Goal: Task Accomplishment & Management: Complete application form

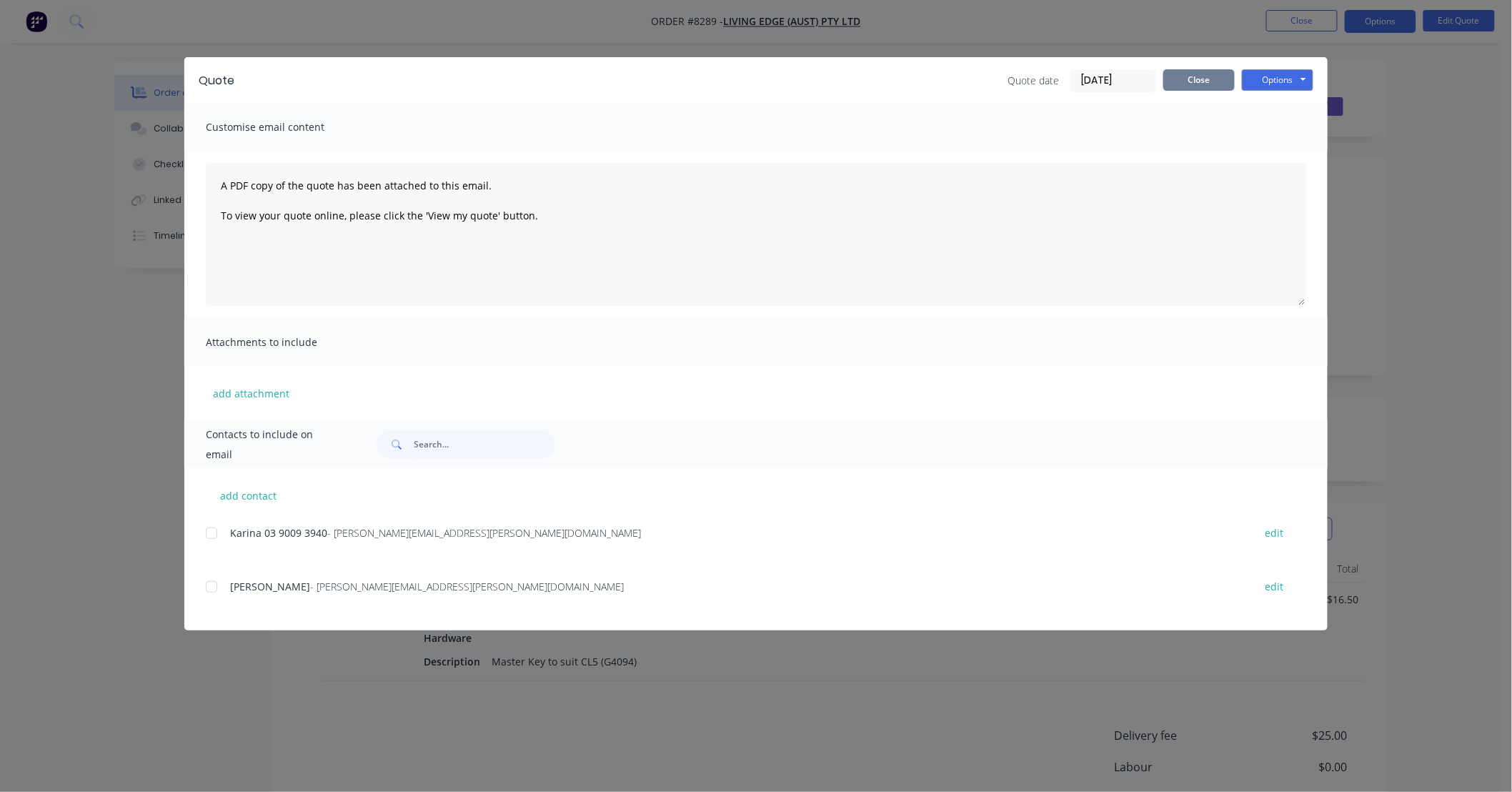
click at [1184, 80] on button "Close" at bounding box center [1199, 80] width 72 height 21
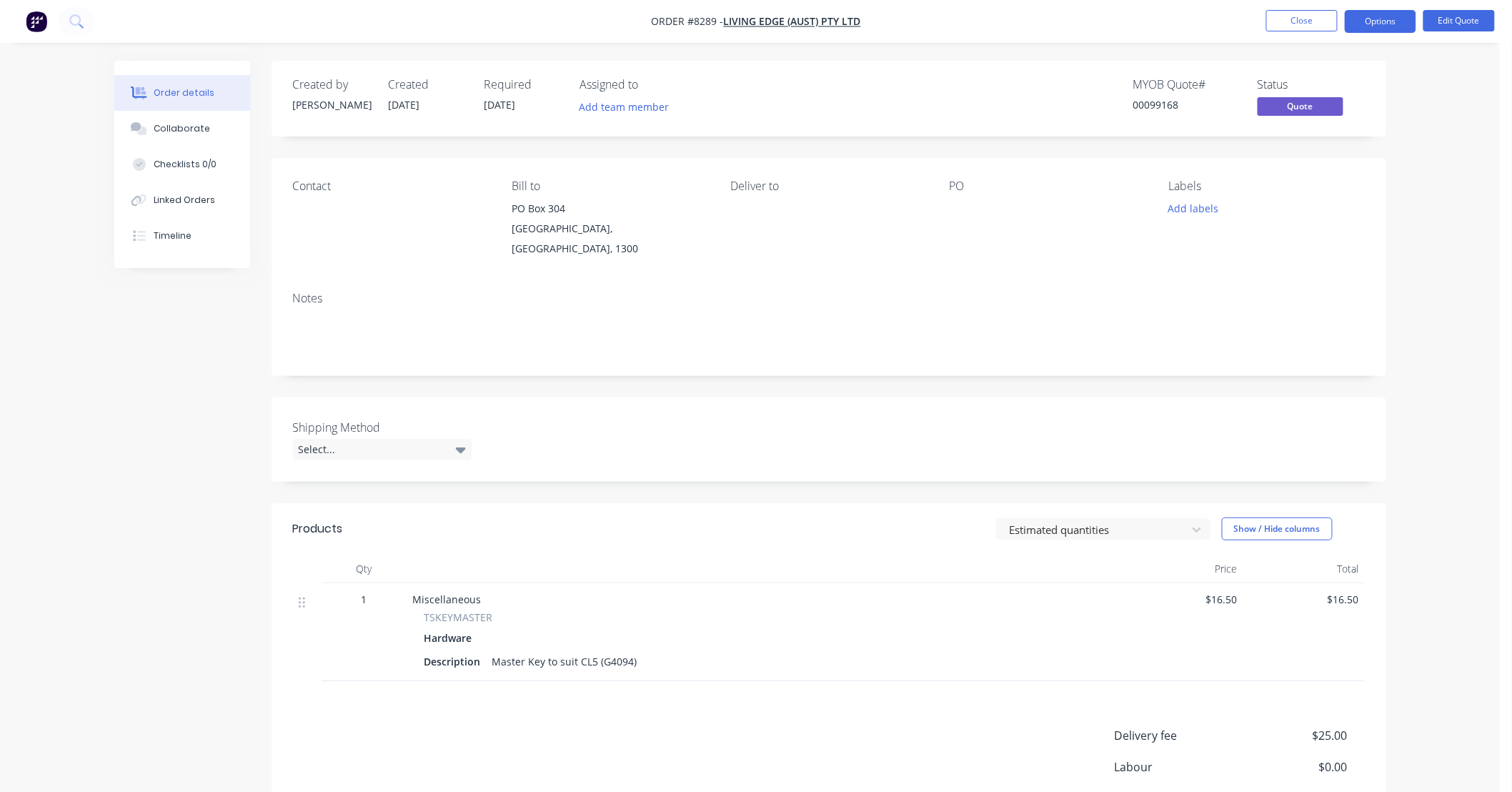
click at [1439, 208] on div "Order details Collaborate Checklists 0/0 Linked Orders Timeline Order details C…" at bounding box center [749, 467] width 1500 height 935
click at [1314, 24] on button "Close" at bounding box center [1302, 20] width 72 height 21
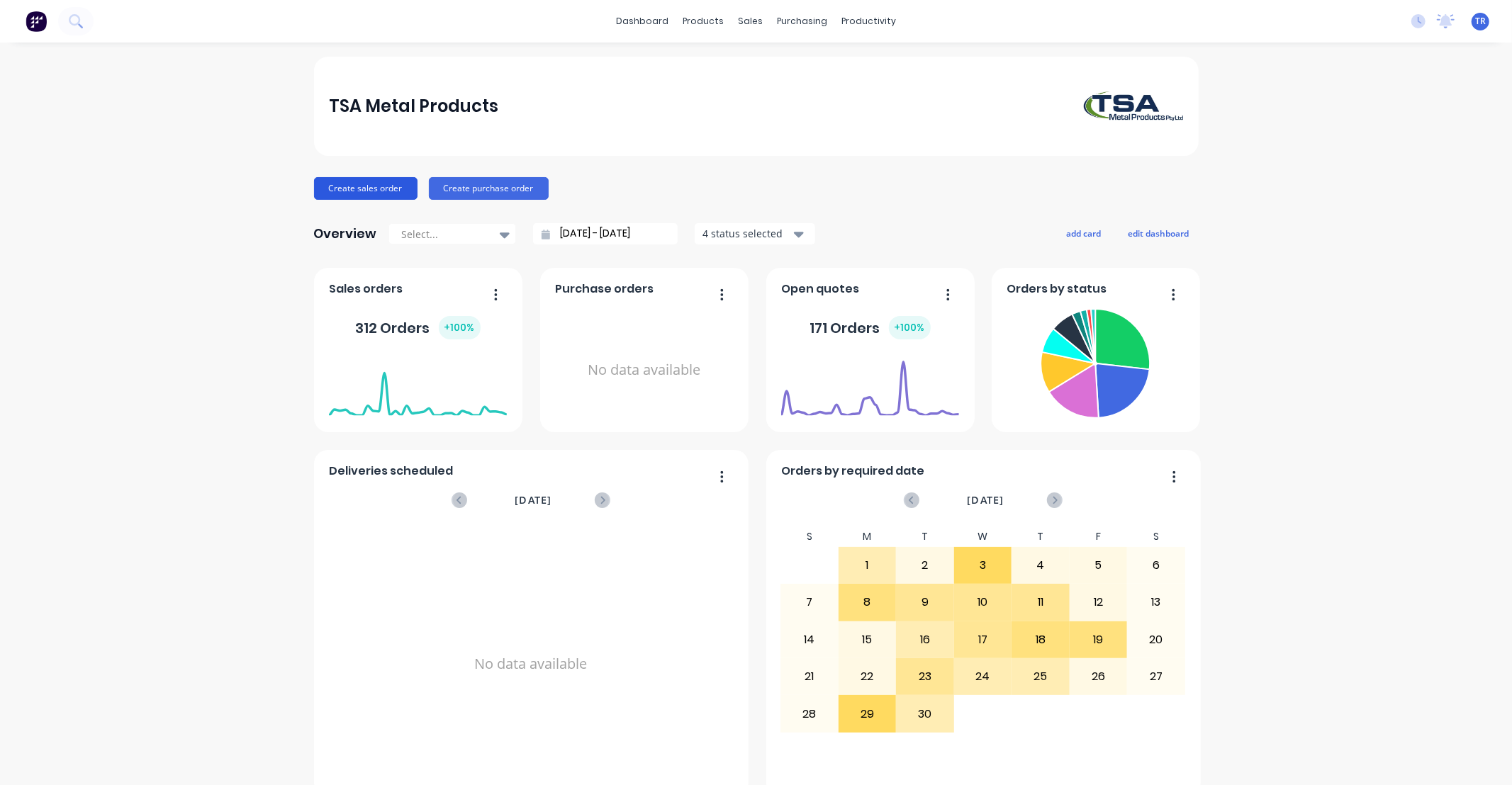
click at [379, 191] on button "Create sales order" at bounding box center [366, 188] width 103 height 23
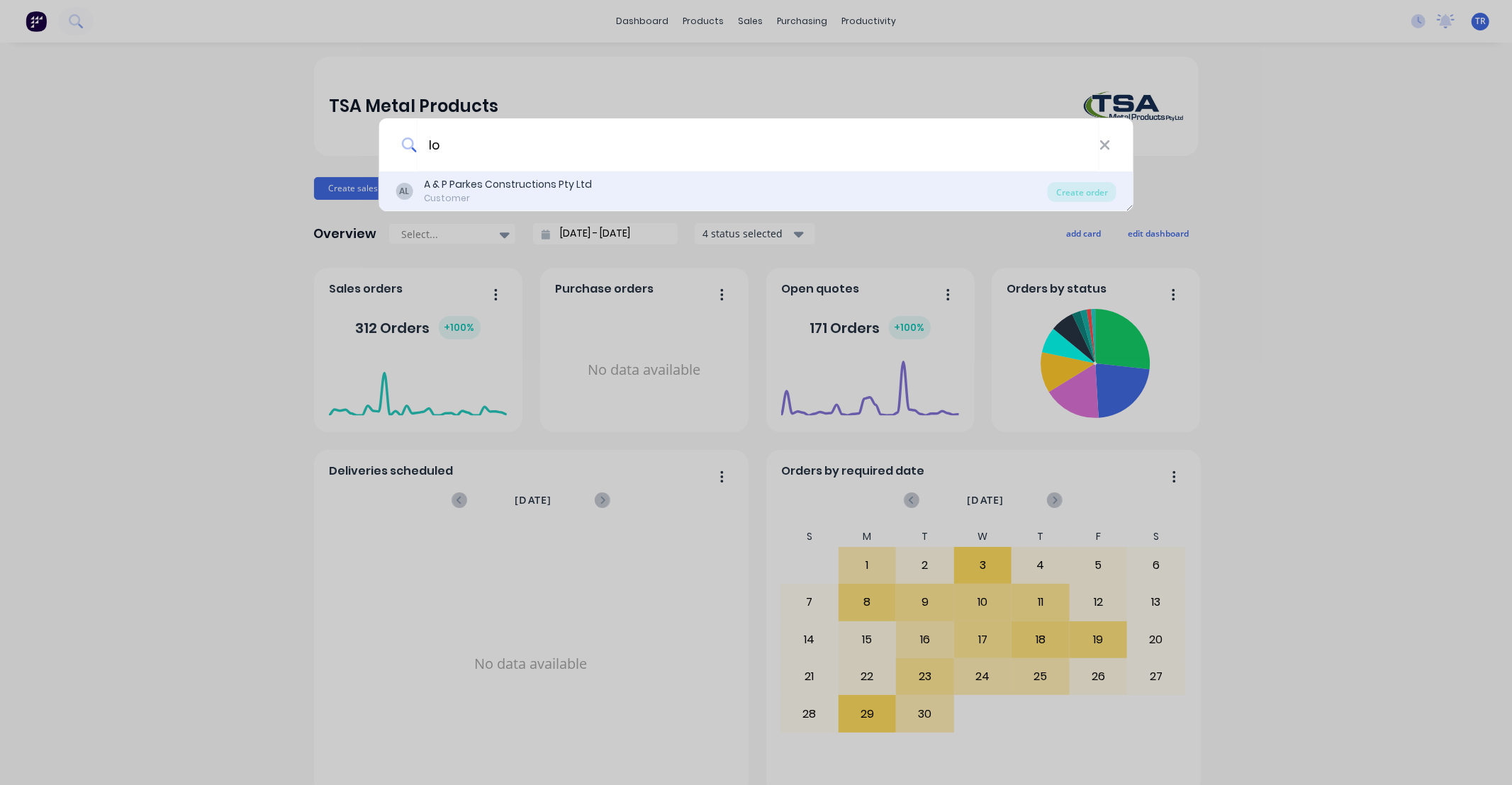
type input "l"
type input "cash"
click at [1086, 193] on div "Create order" at bounding box center [1082, 192] width 69 height 20
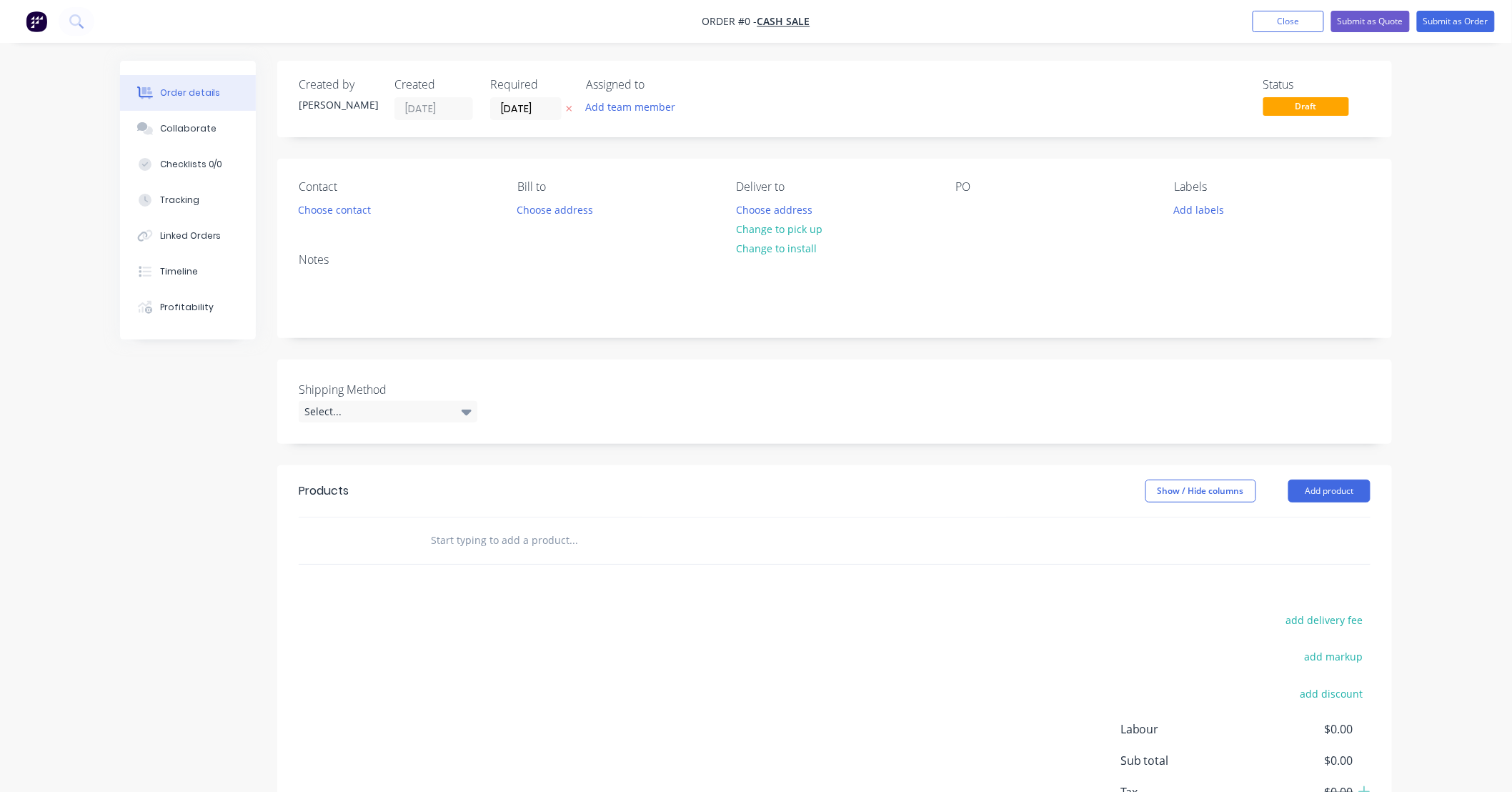
click at [522, 546] on input "text" at bounding box center [573, 540] width 286 height 28
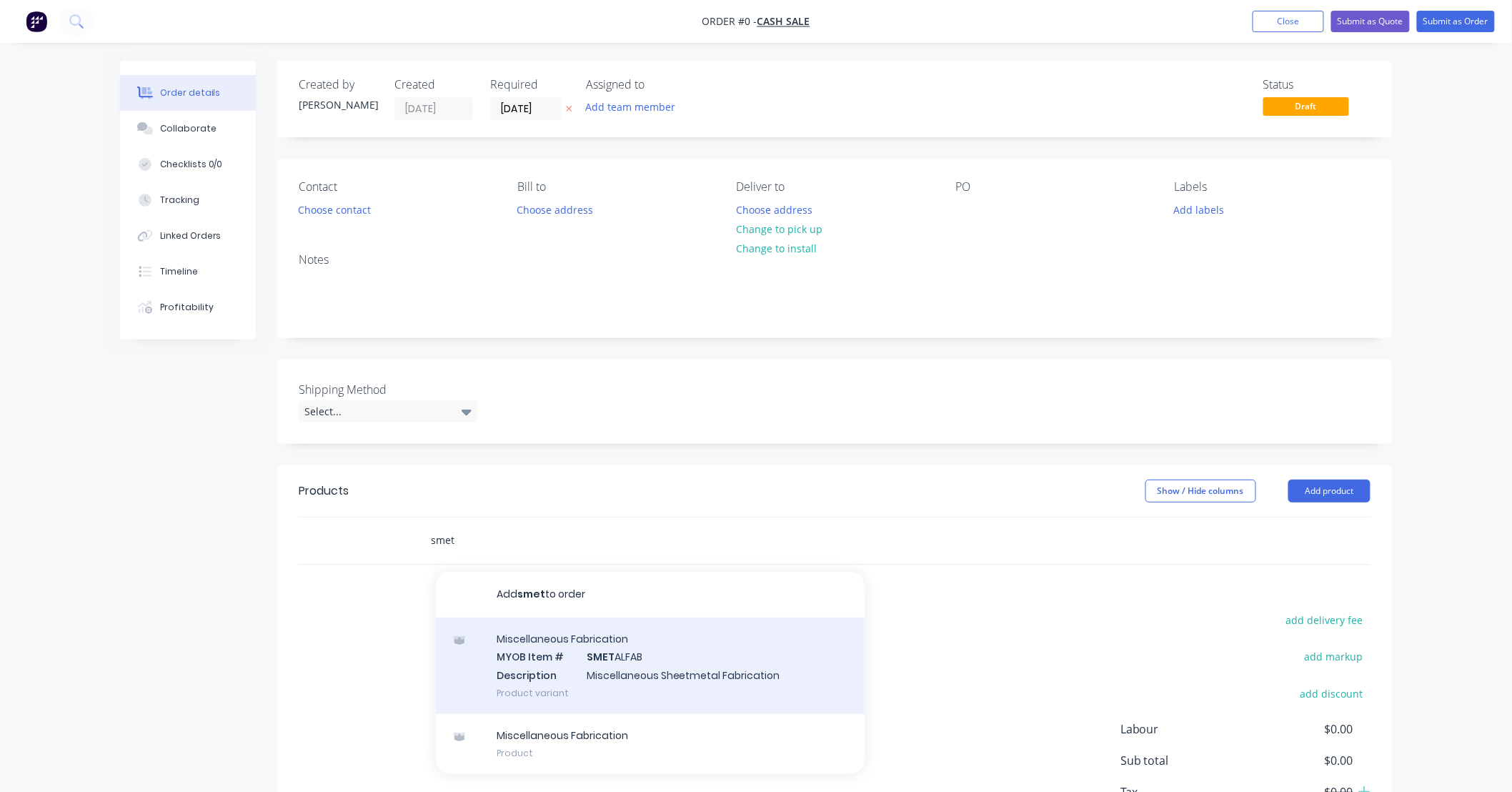
type input "smet"
click at [775, 675] on div "Miscellaneous Fabrication MYOB Item # SMET ALFAB Description Miscellaneous Shee…" at bounding box center [650, 666] width 429 height 97
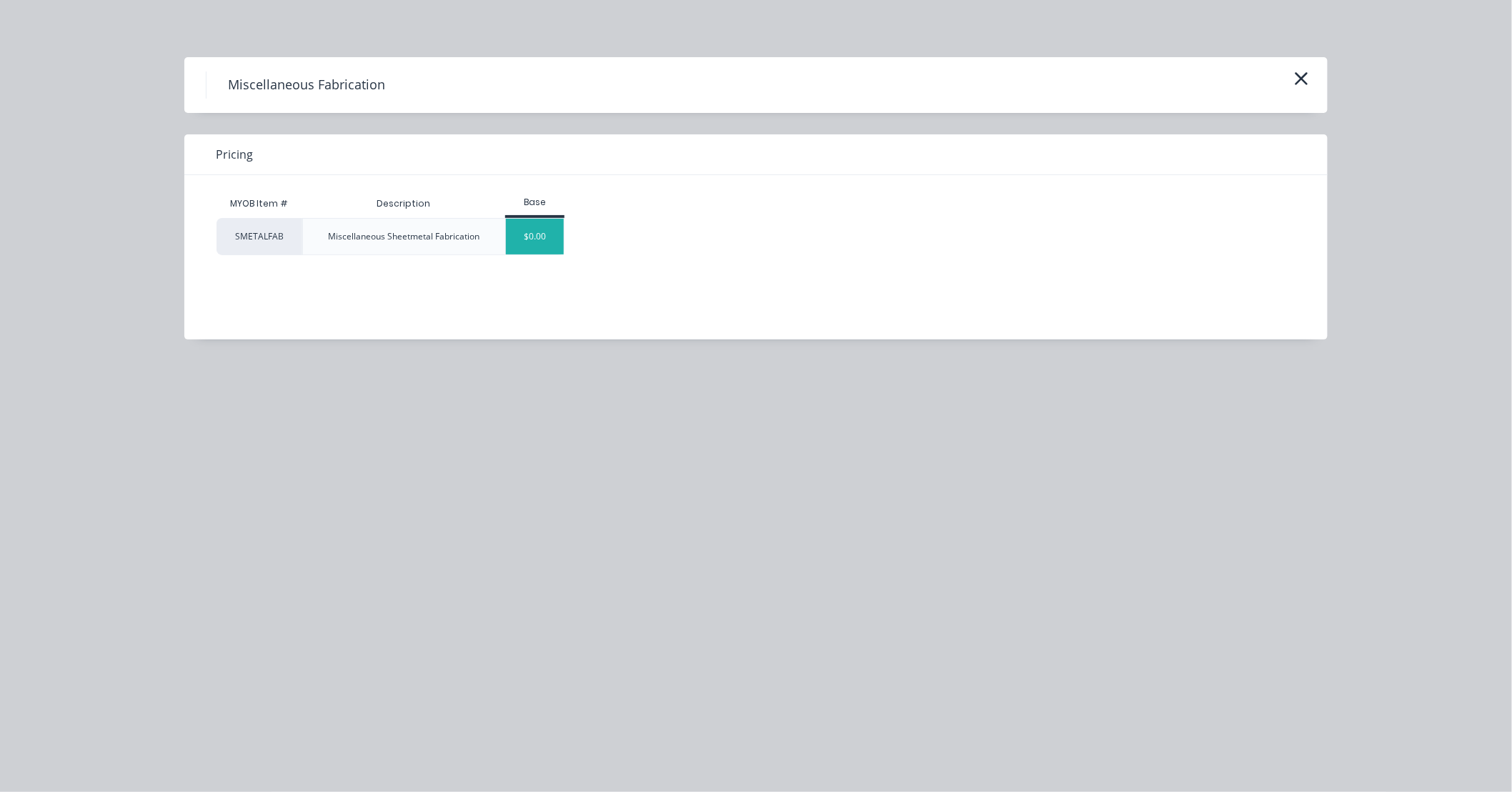
click at [530, 245] on div "$0.00" at bounding box center [535, 237] width 58 height 36
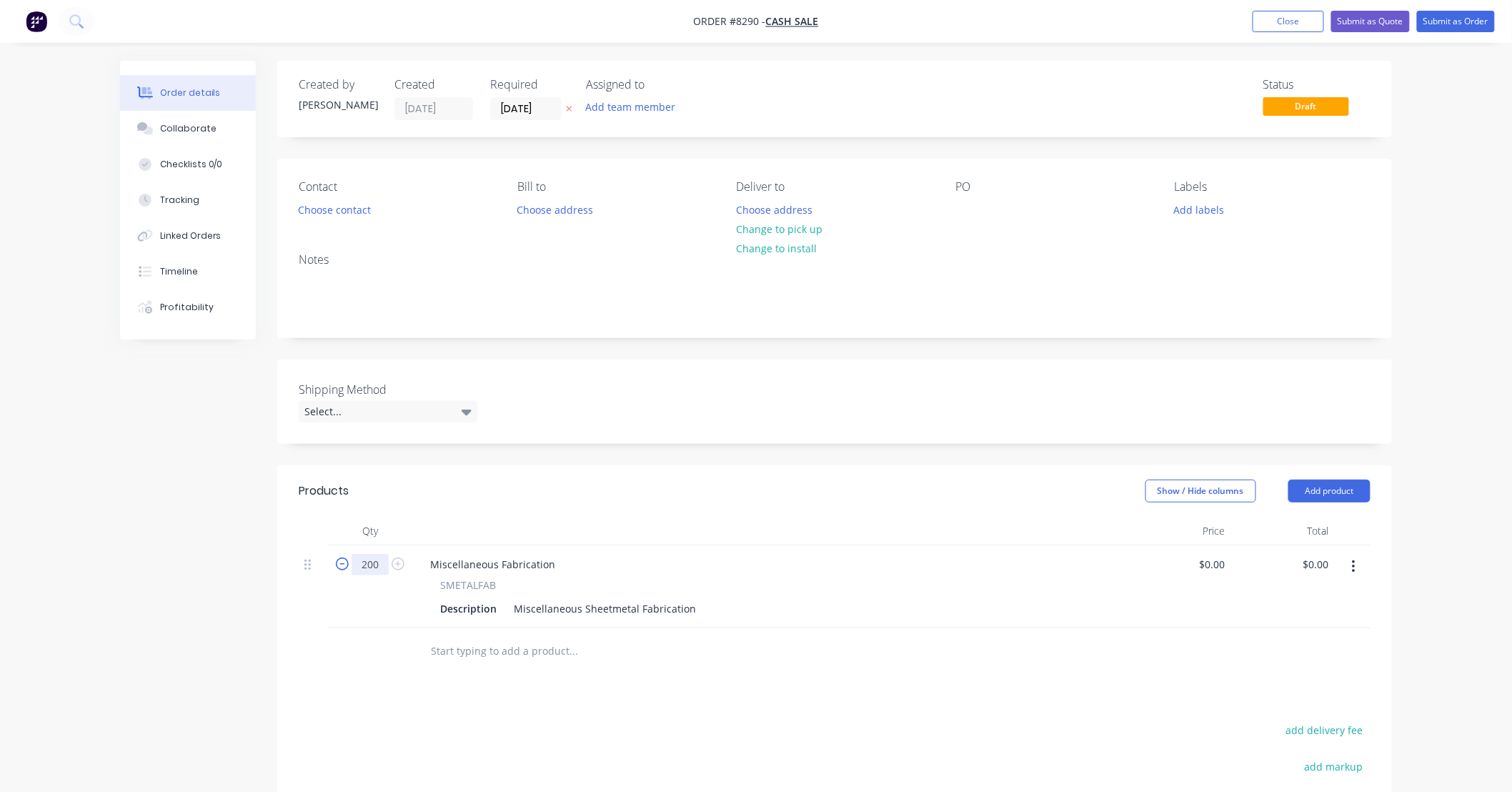
type input "200"
drag, startPoint x: 693, startPoint y: 606, endPoint x: 448, endPoint y: 629, distance: 246.1
click at [444, 625] on div "Miscellaneous Fabrication SMETALFAB Description Miscellaneous Sheetmetal Fabric…" at bounding box center [770, 587] width 714 height 83
click at [625, 605] on div "Description 80 x 63 x 9 x 1.5mm" at bounding box center [767, 608] width 666 height 20
click at [610, 607] on div "80 x 63 x 9 x 1.5mm" at bounding box center [560, 608] width 105 height 20
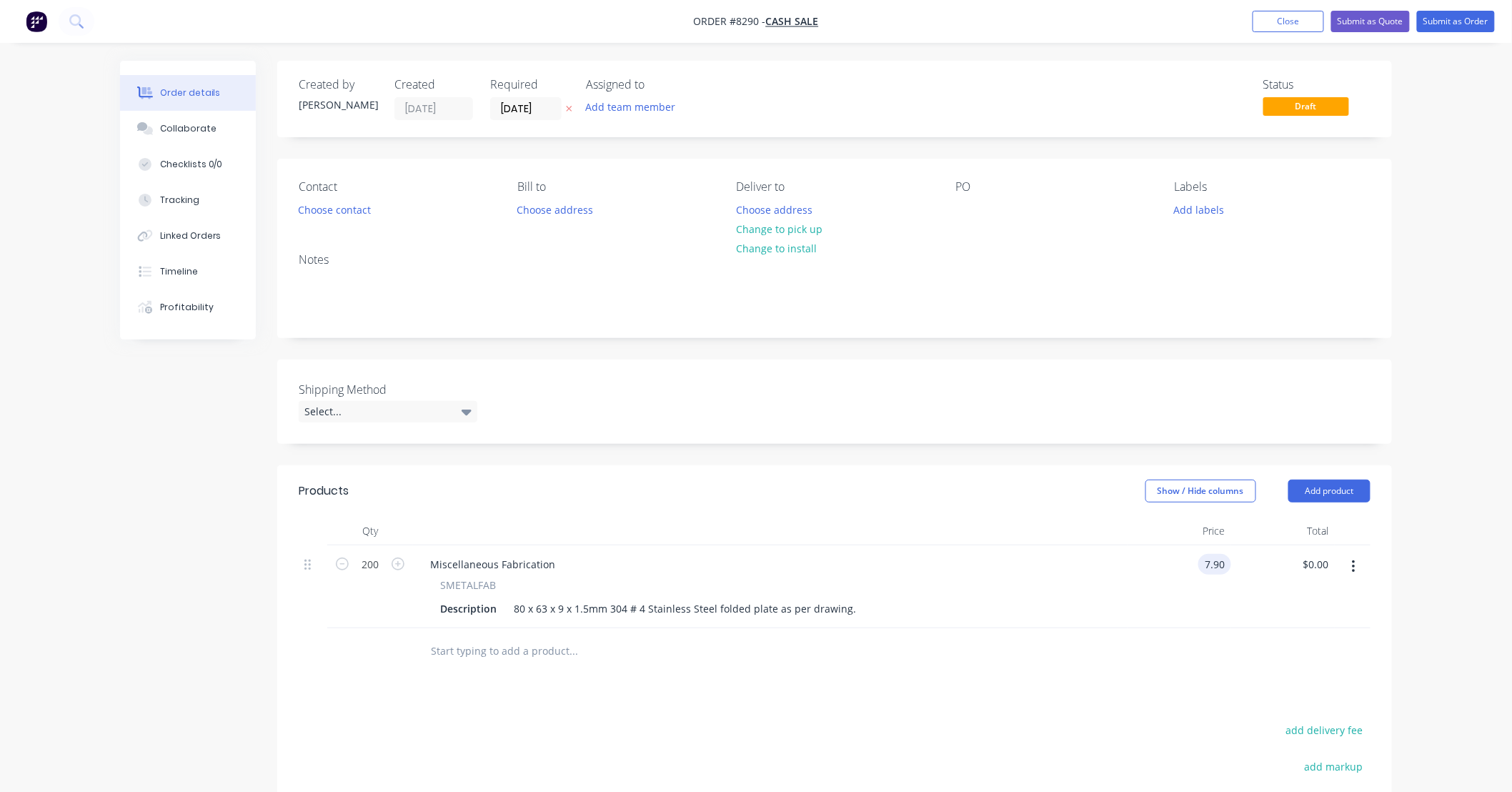
type input "$7.90"
type input "$1,580.00"
click at [799, 689] on div "Products Show / Hide columns Add product Qty Price Total 200 Miscellaneous Fabr…" at bounding box center [835, 726] width 1115 height 521
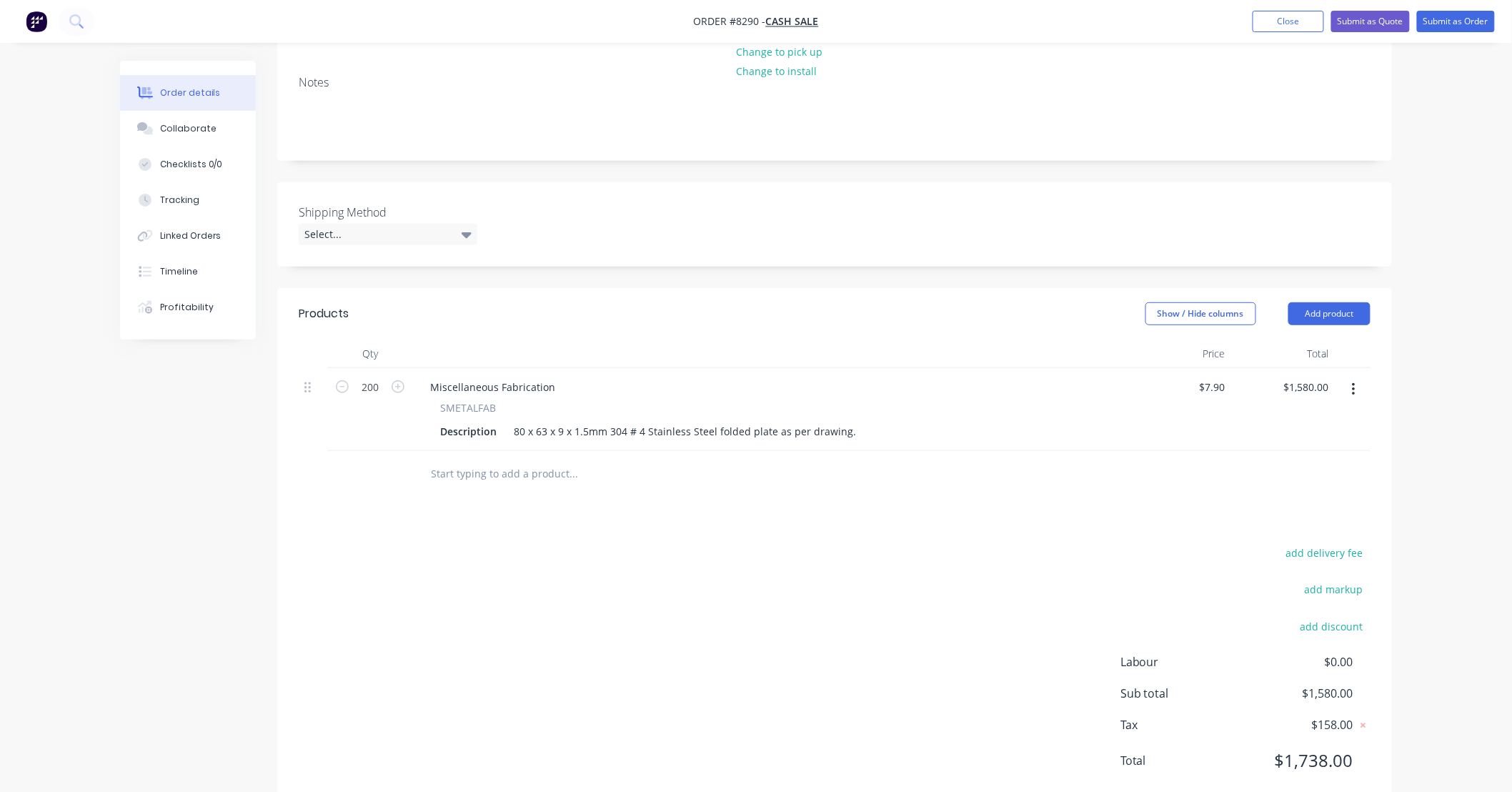
scroll to position [212, 0]
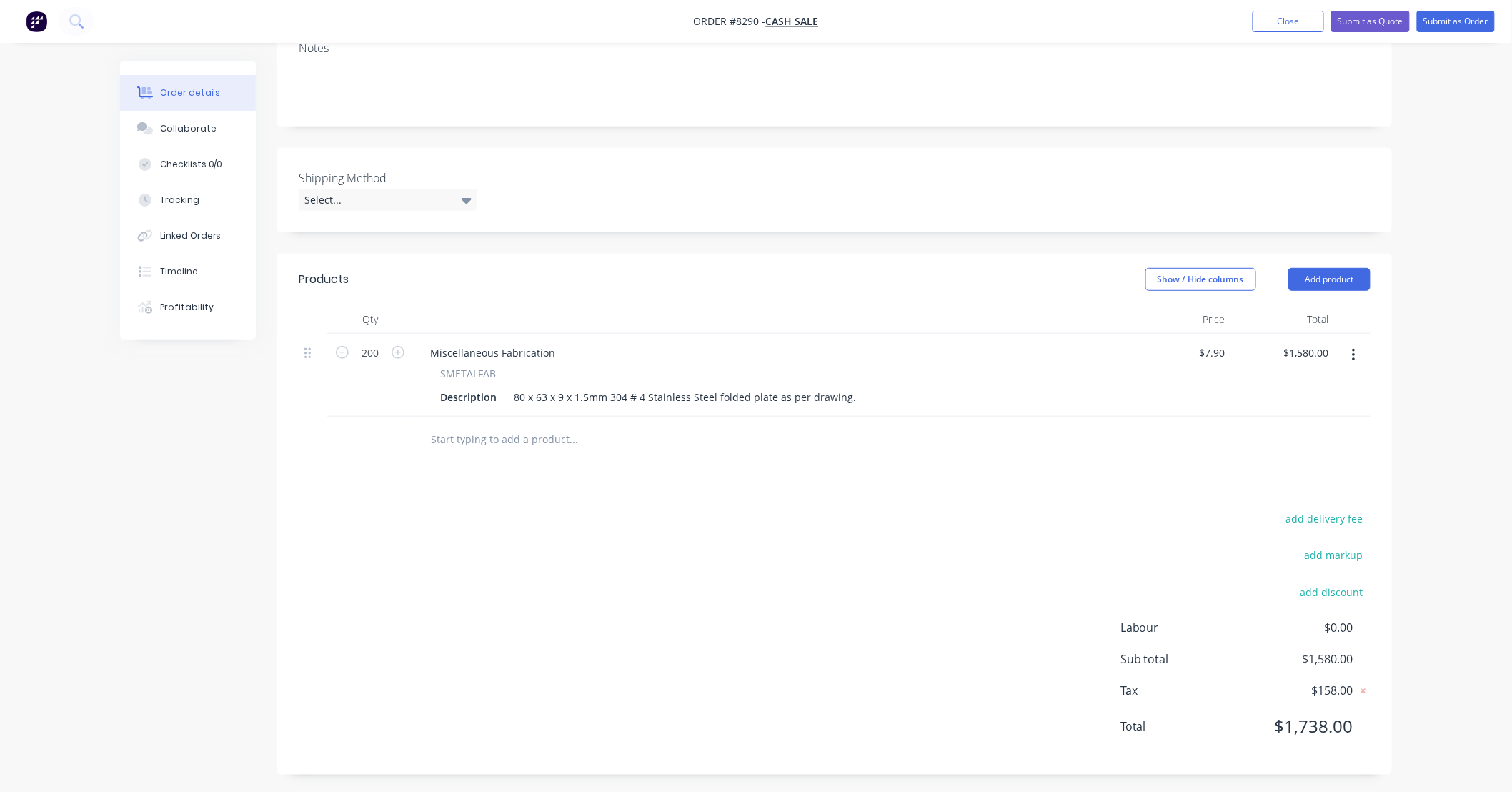
click at [541, 443] on input "text" at bounding box center [573, 439] width 286 height 28
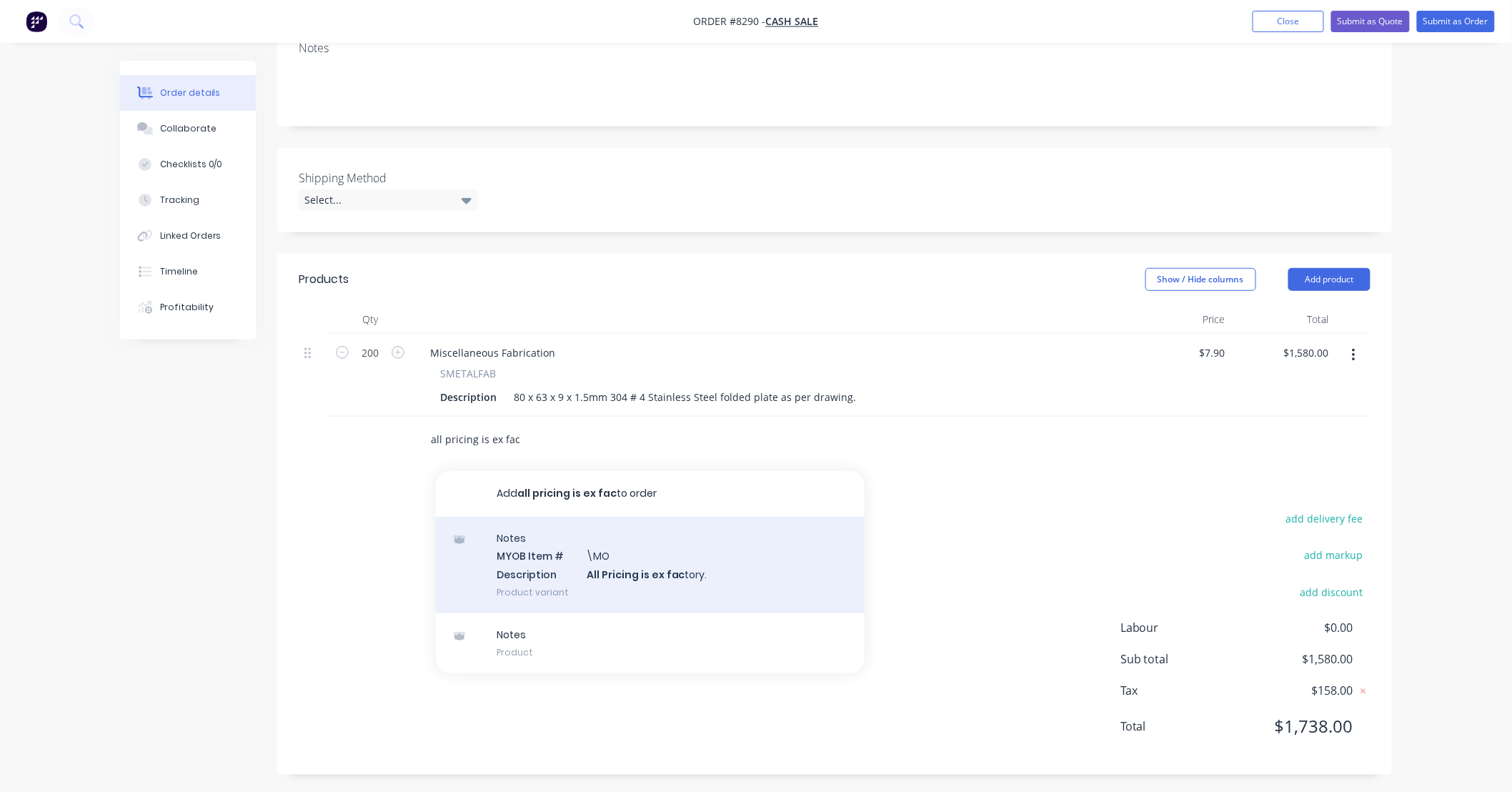
type input "all pricing is ex fac"
click at [714, 580] on div "Notes MYOB Item # \MO Description All Pricing is ex fac tory. Product variant" at bounding box center [650, 565] width 429 height 97
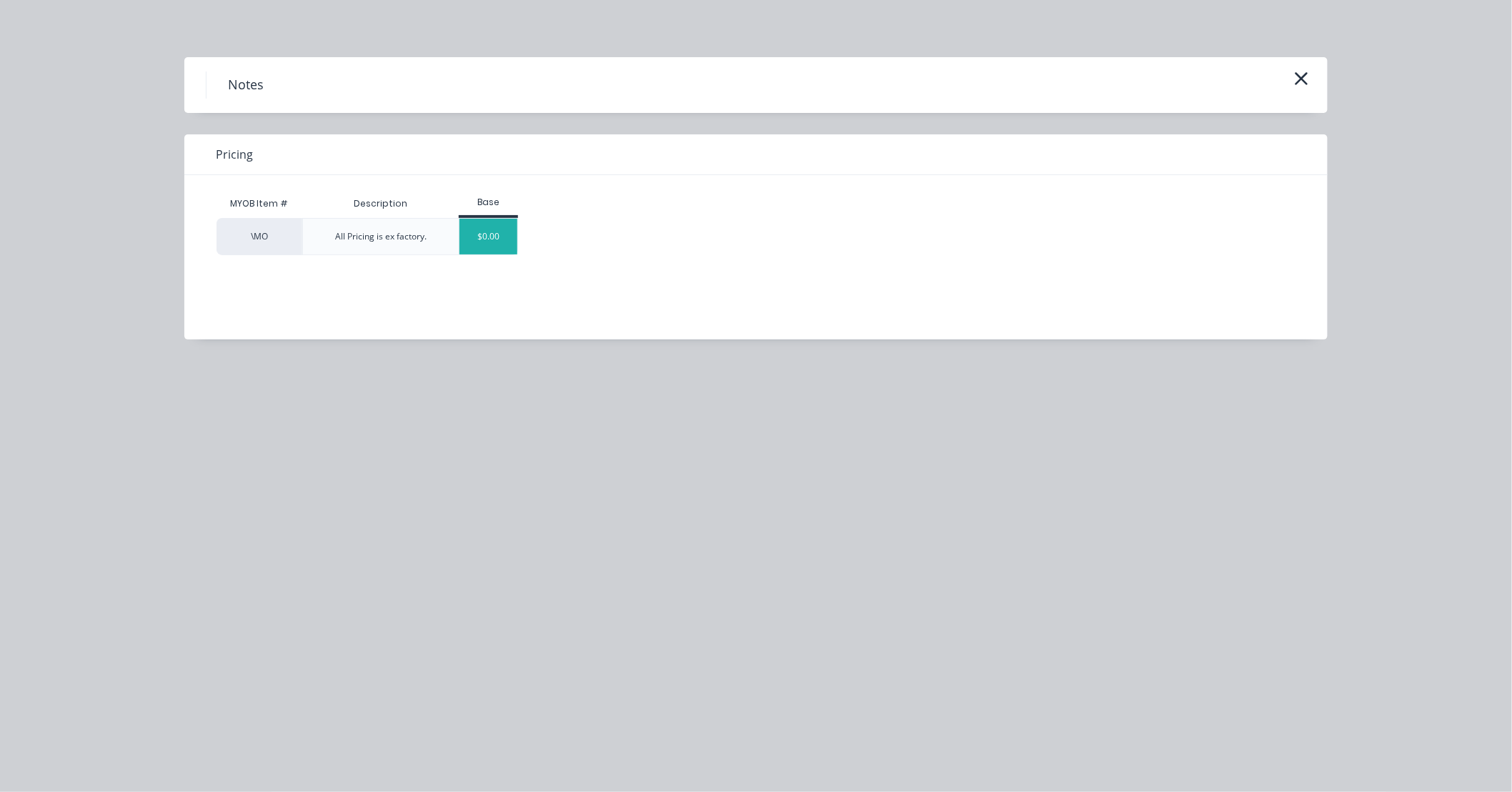
click at [503, 238] on div "$0.00" at bounding box center [487, 237] width 58 height 36
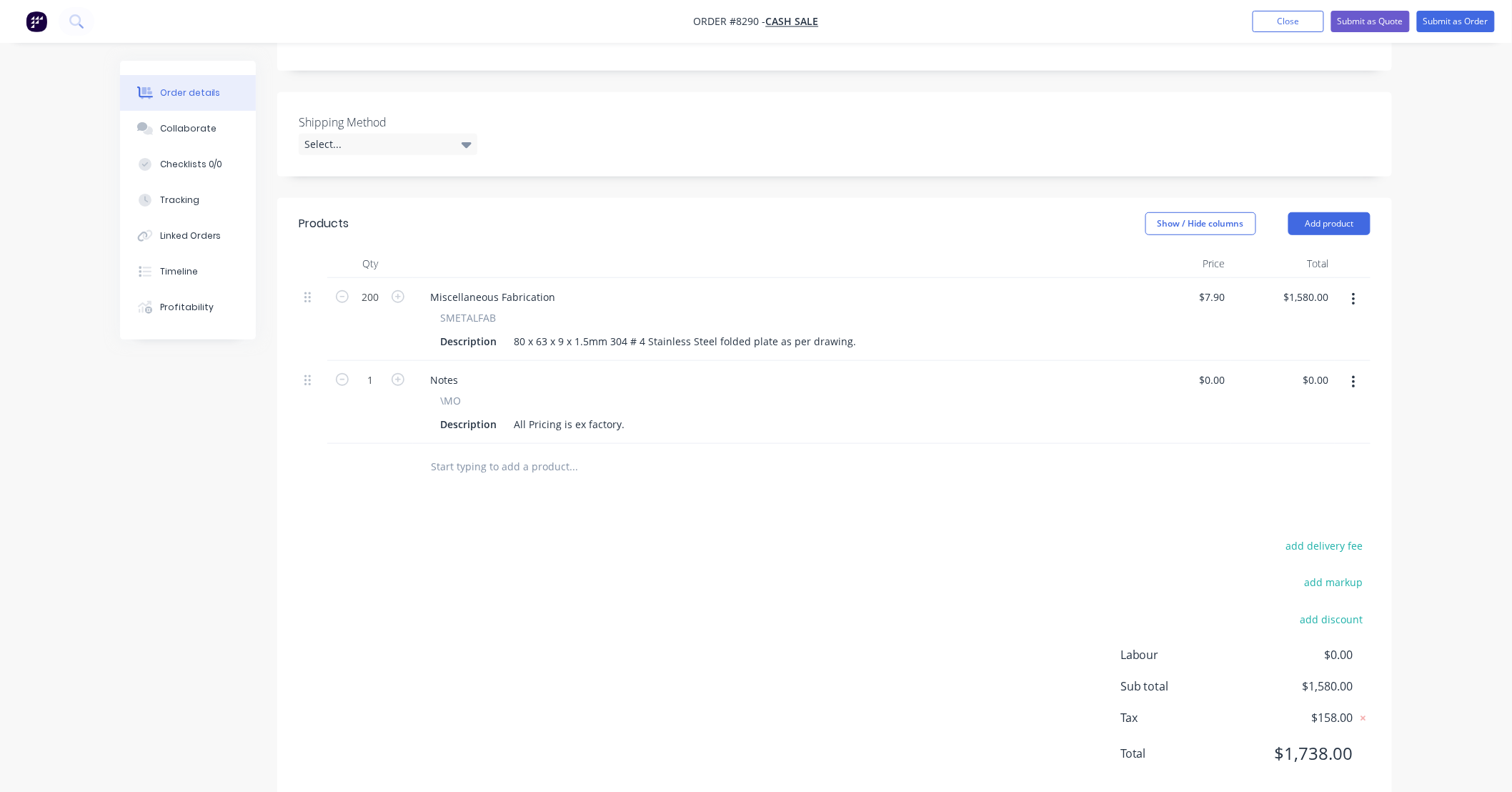
scroll to position [298, 0]
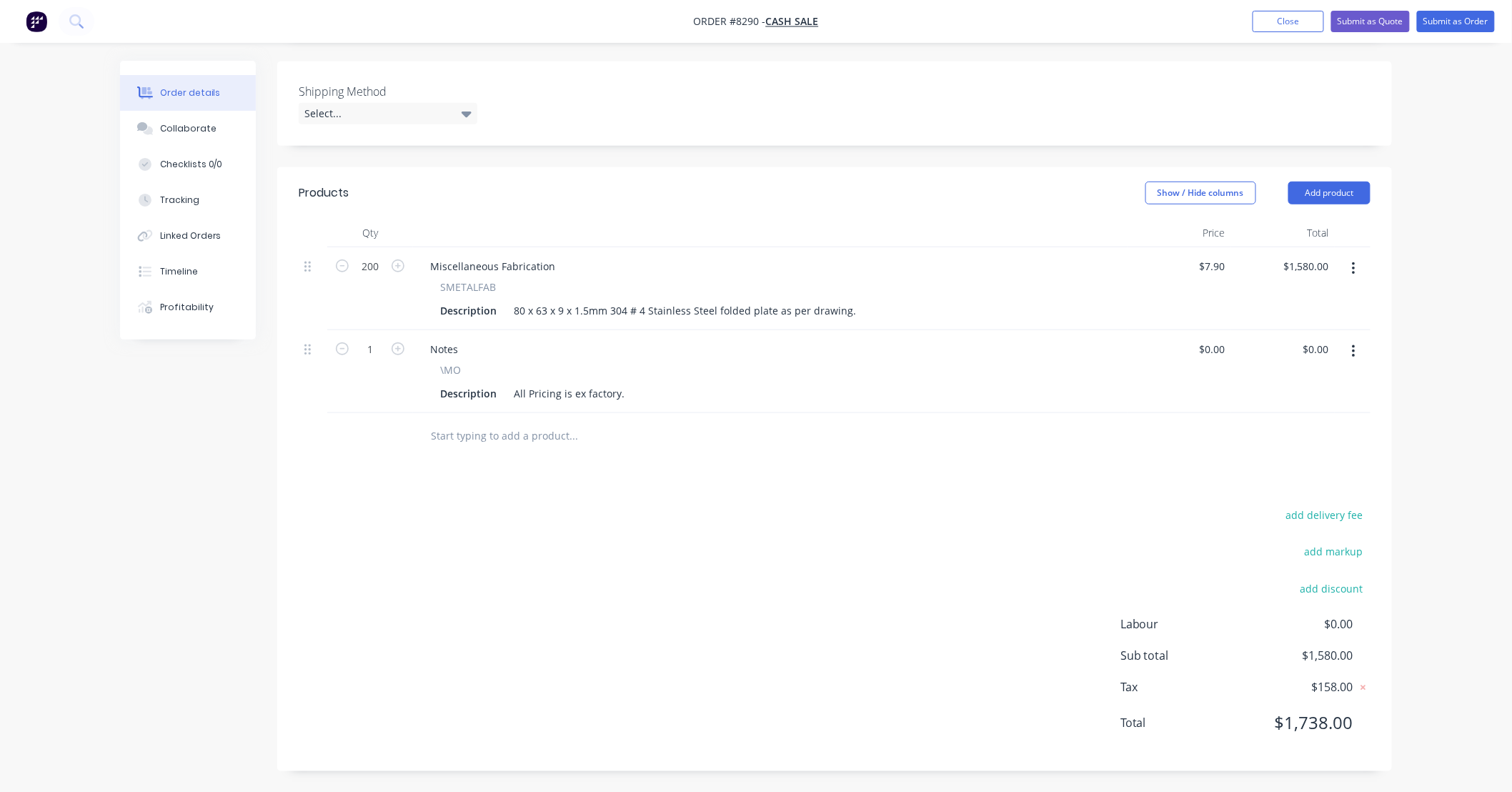
click at [1440, 512] on div "Order details Collaborate Checklists 0/0 Tracking Linked Orders Timeline Profit…" at bounding box center [756, 247] width 1512 height 1091
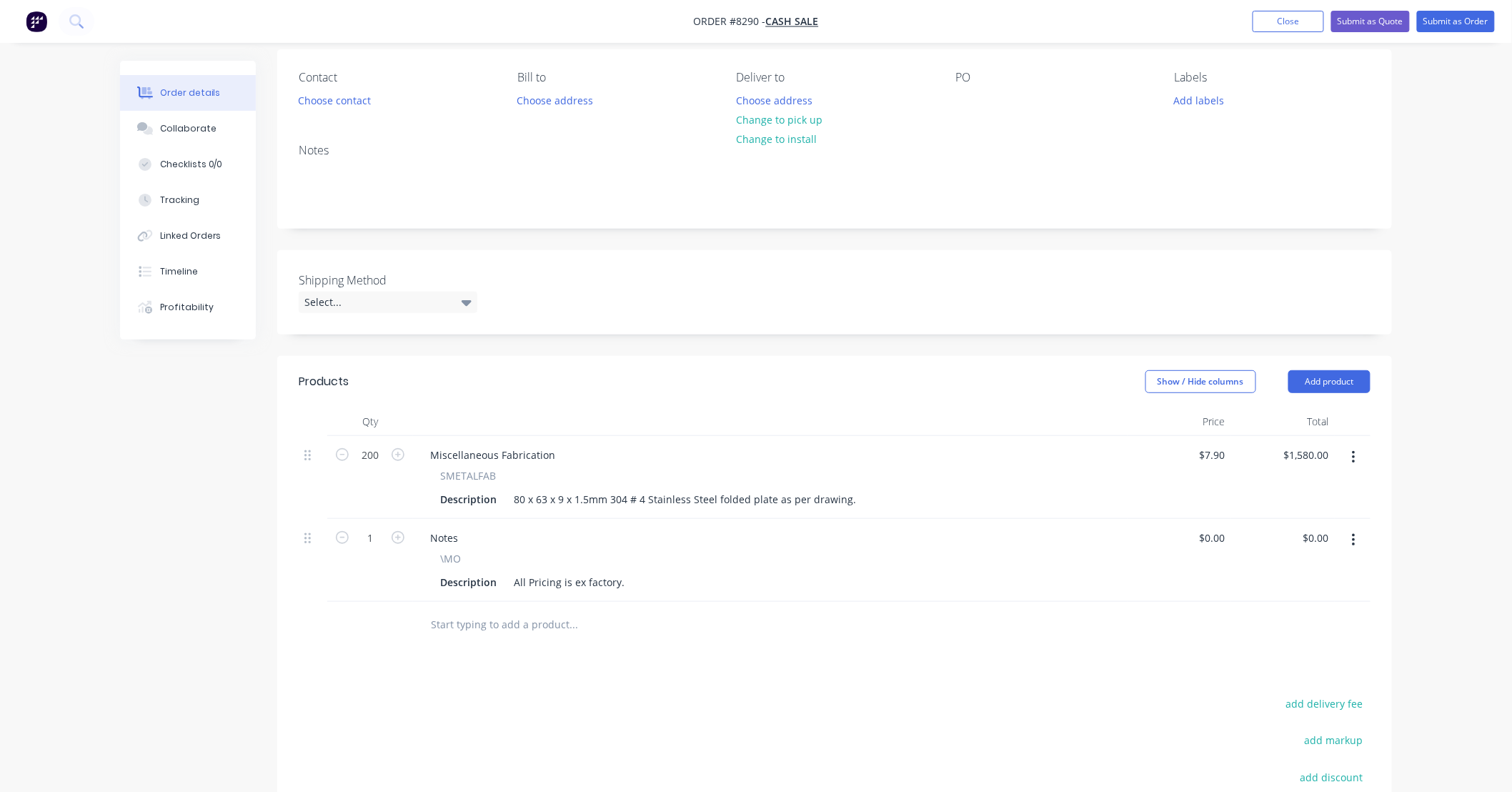
scroll to position [0, 0]
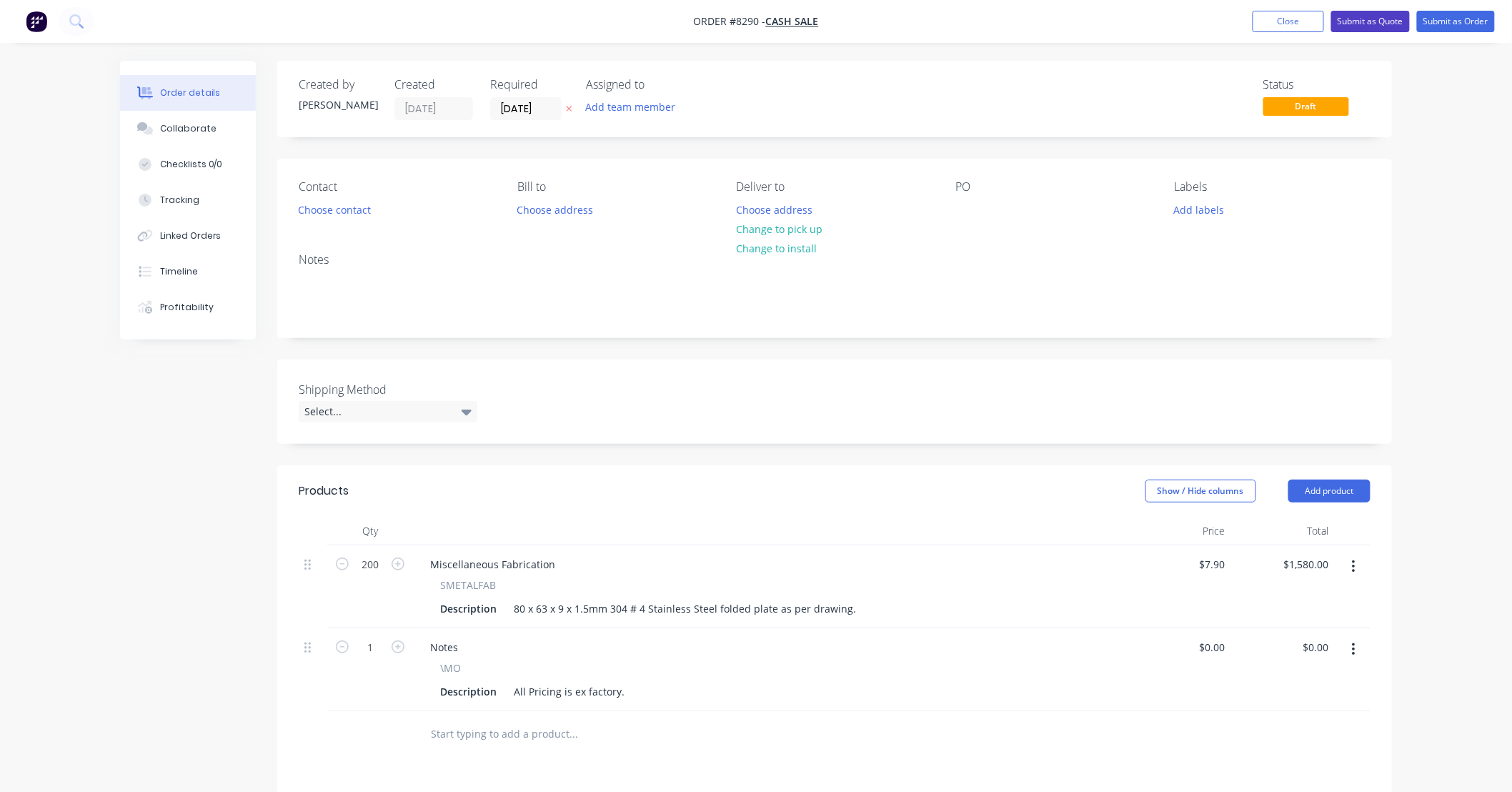
click at [1377, 20] on button "Submit as Quote" at bounding box center [1370, 21] width 79 height 21
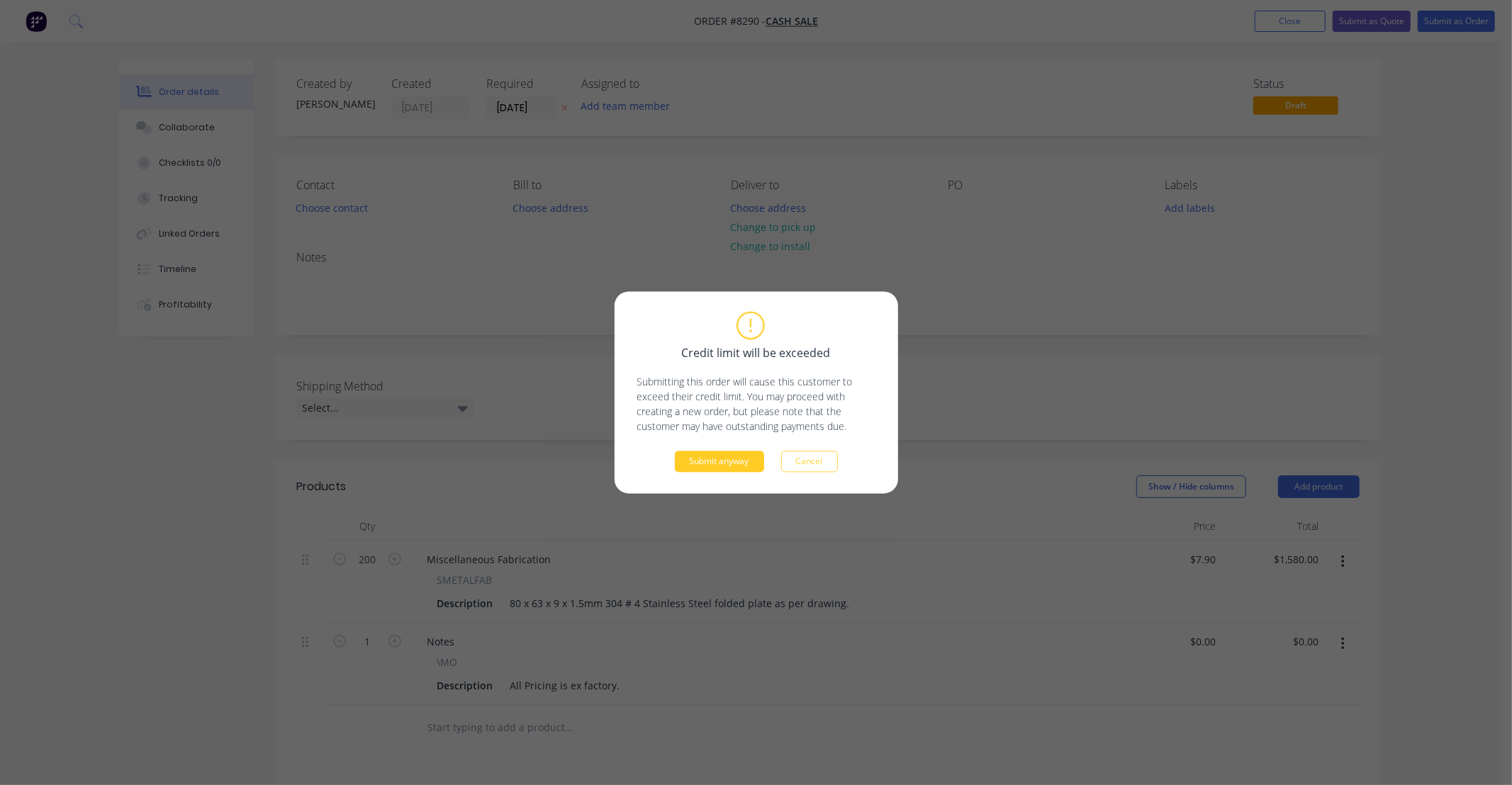
click at [710, 466] on button "Submit anyway" at bounding box center [719, 461] width 90 height 21
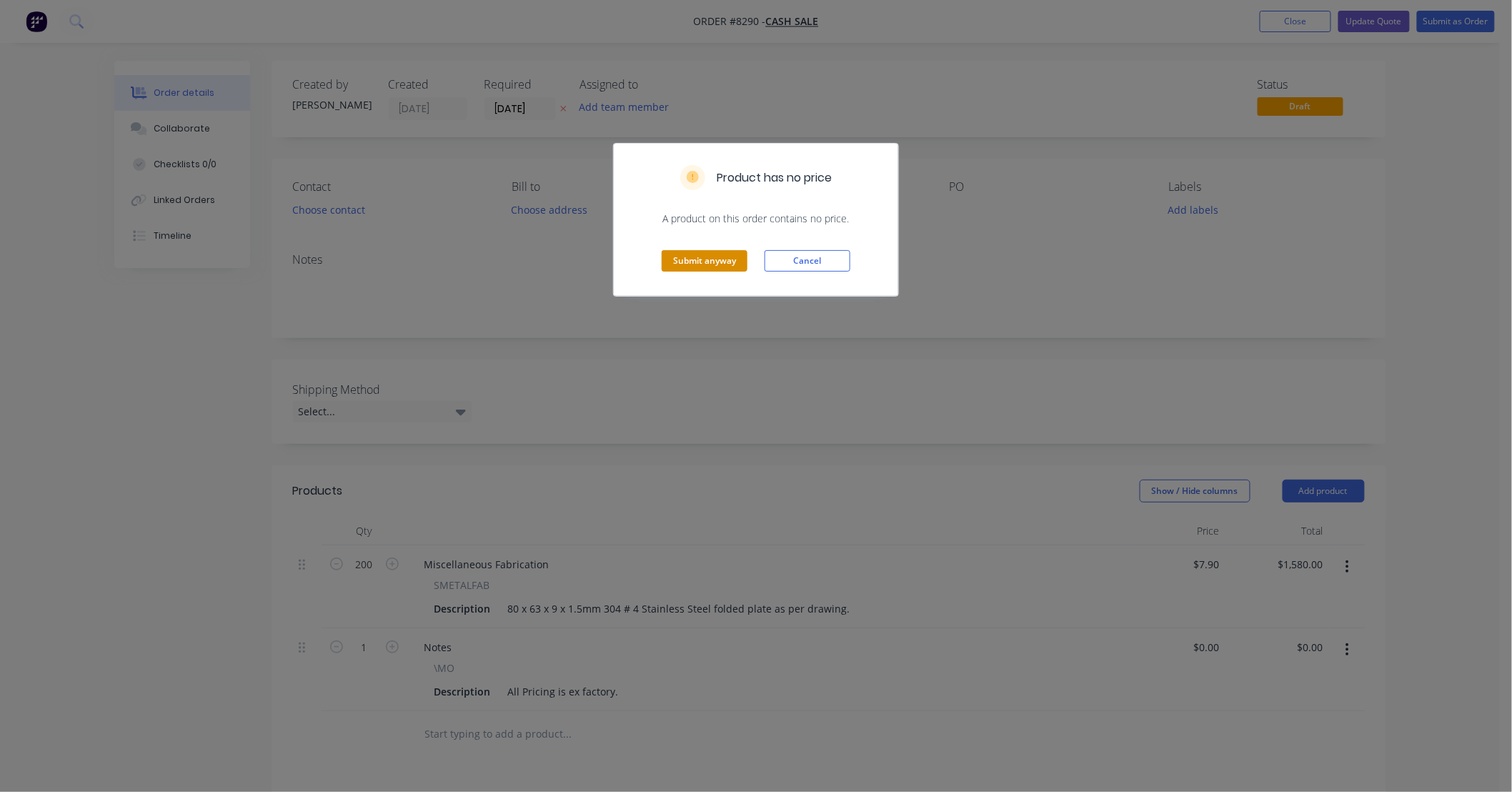
click at [720, 260] on button "Submit anyway" at bounding box center [704, 260] width 85 height 21
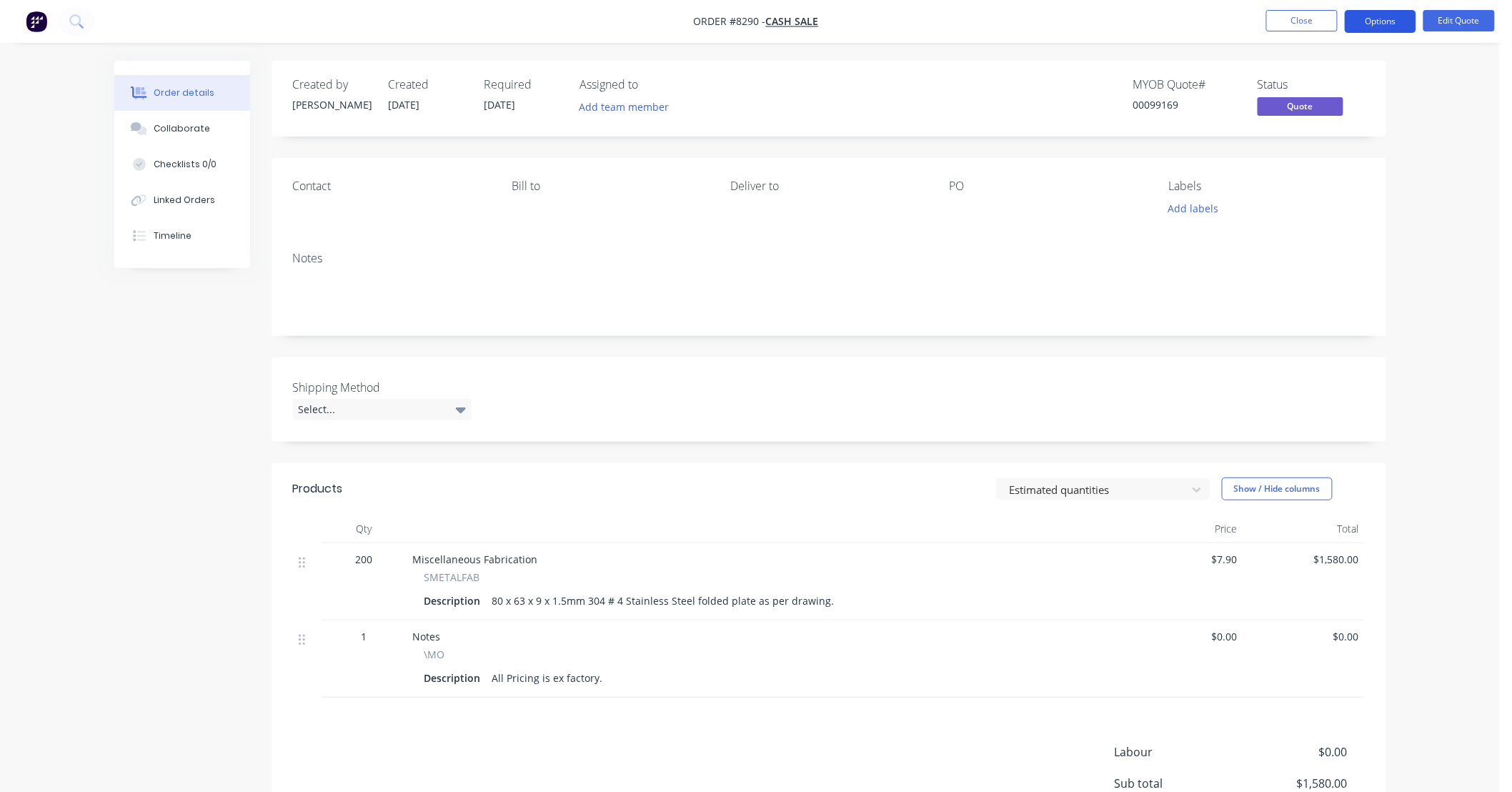
click at [1384, 21] on button "Options" at bounding box center [1380, 21] width 72 height 23
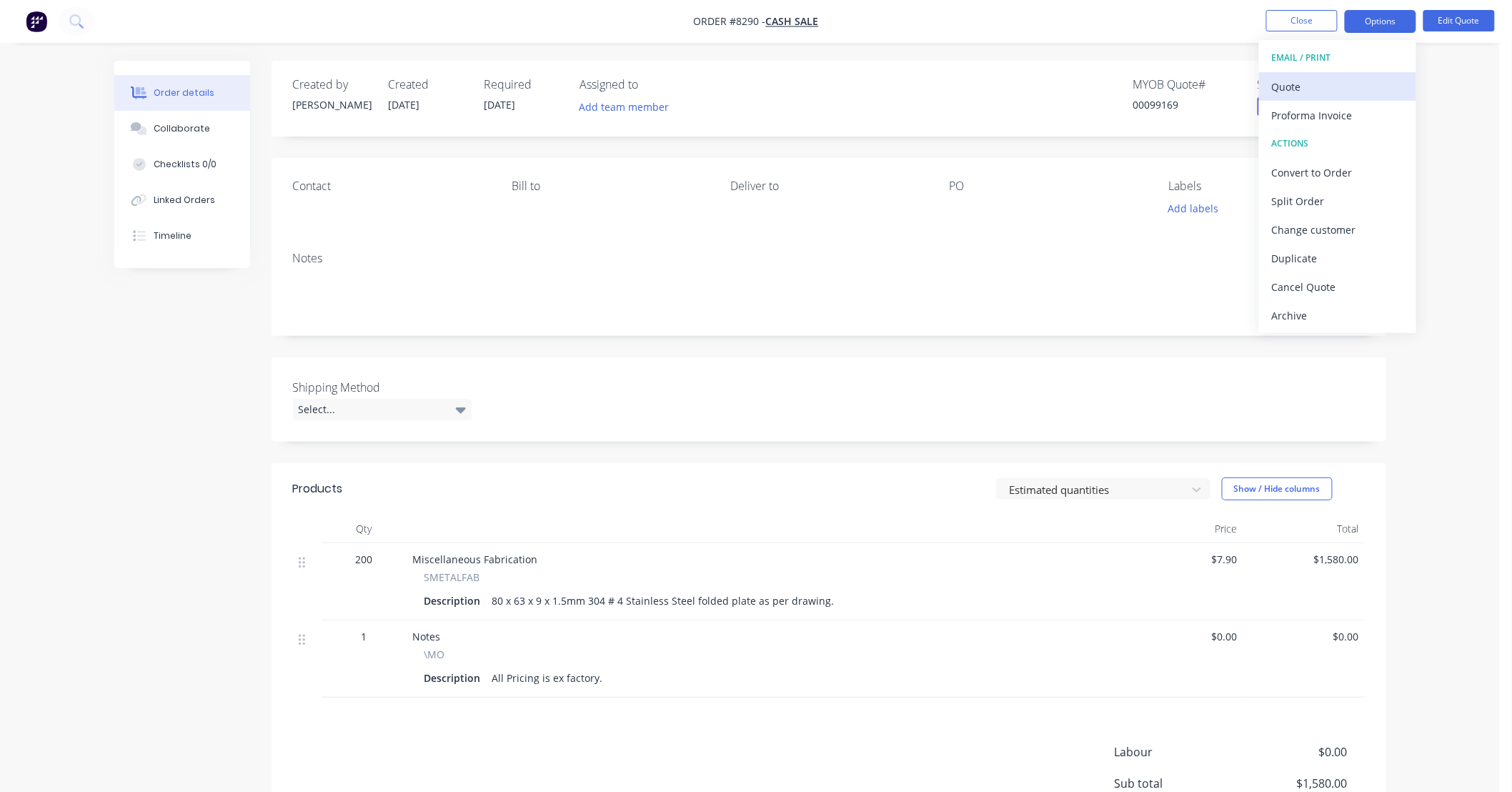
click at [1326, 84] on div "Quote" at bounding box center [1338, 86] width 132 height 20
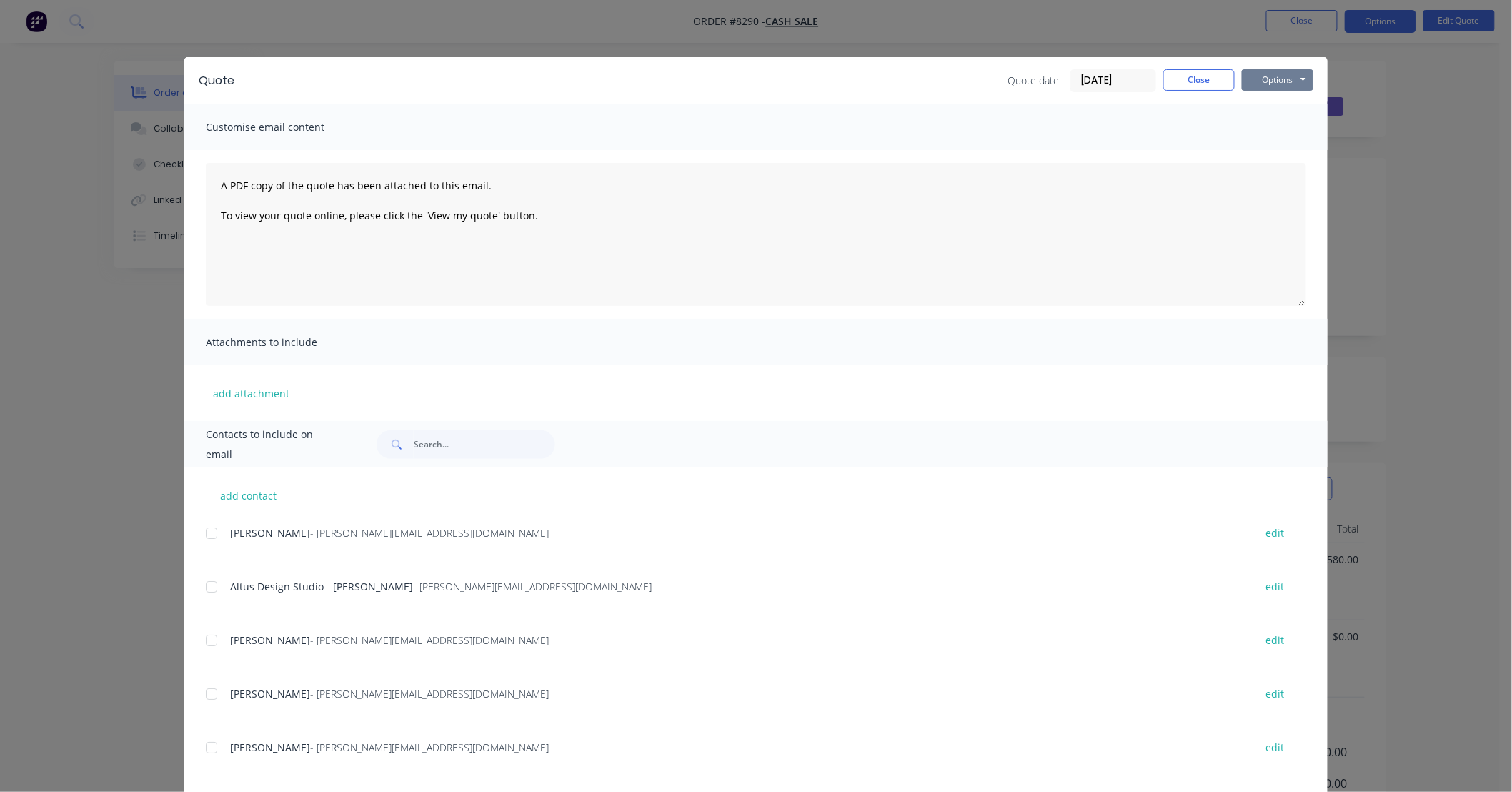
click at [1291, 79] on button "Options" at bounding box center [1278, 80] width 72 height 21
click at [1291, 103] on button "Preview" at bounding box center [1287, 105] width 91 height 24
click at [1173, 79] on button "Close" at bounding box center [1199, 80] width 72 height 21
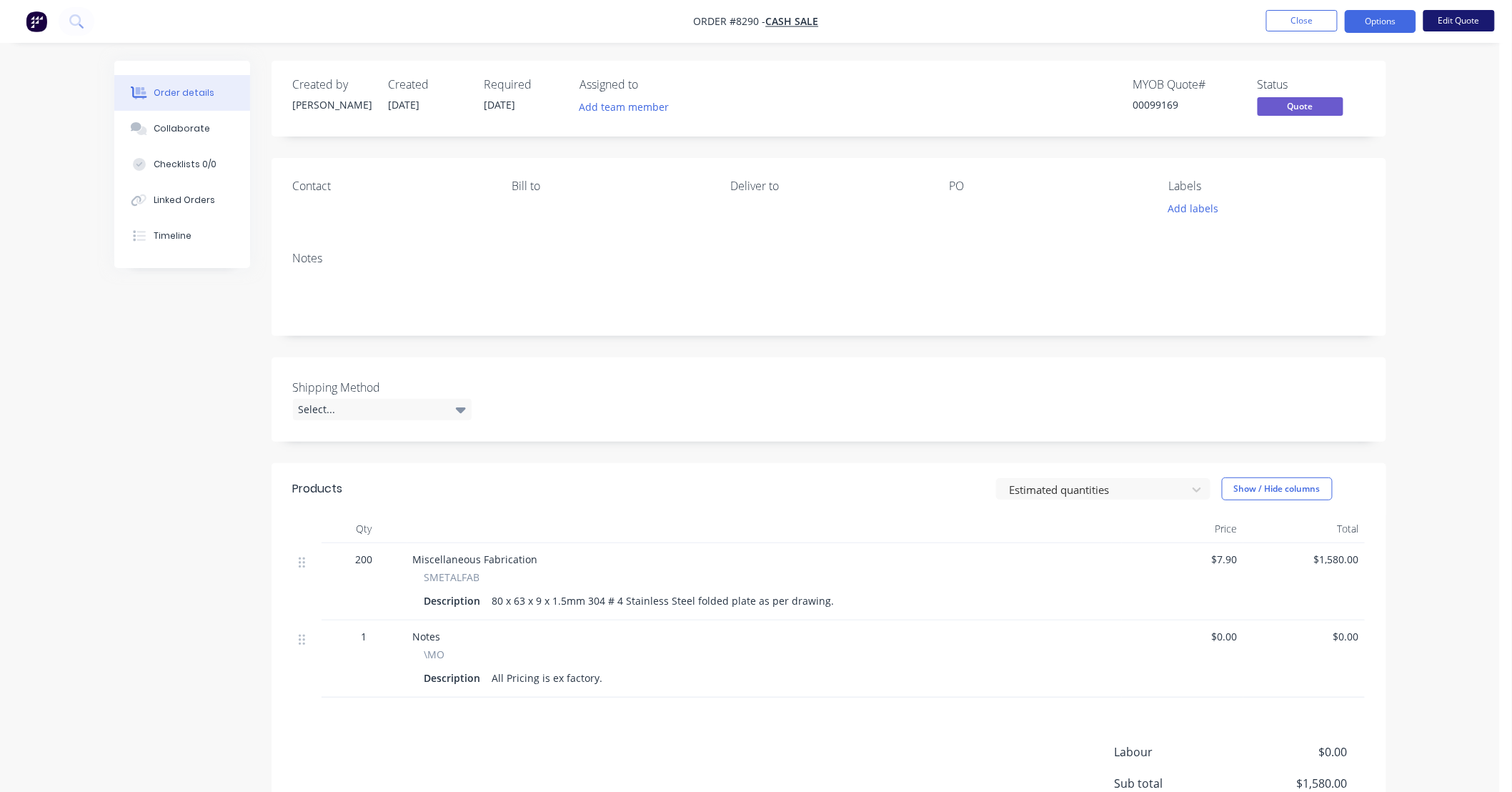
click at [1454, 15] on button "Edit Quote" at bounding box center [1459, 20] width 72 height 21
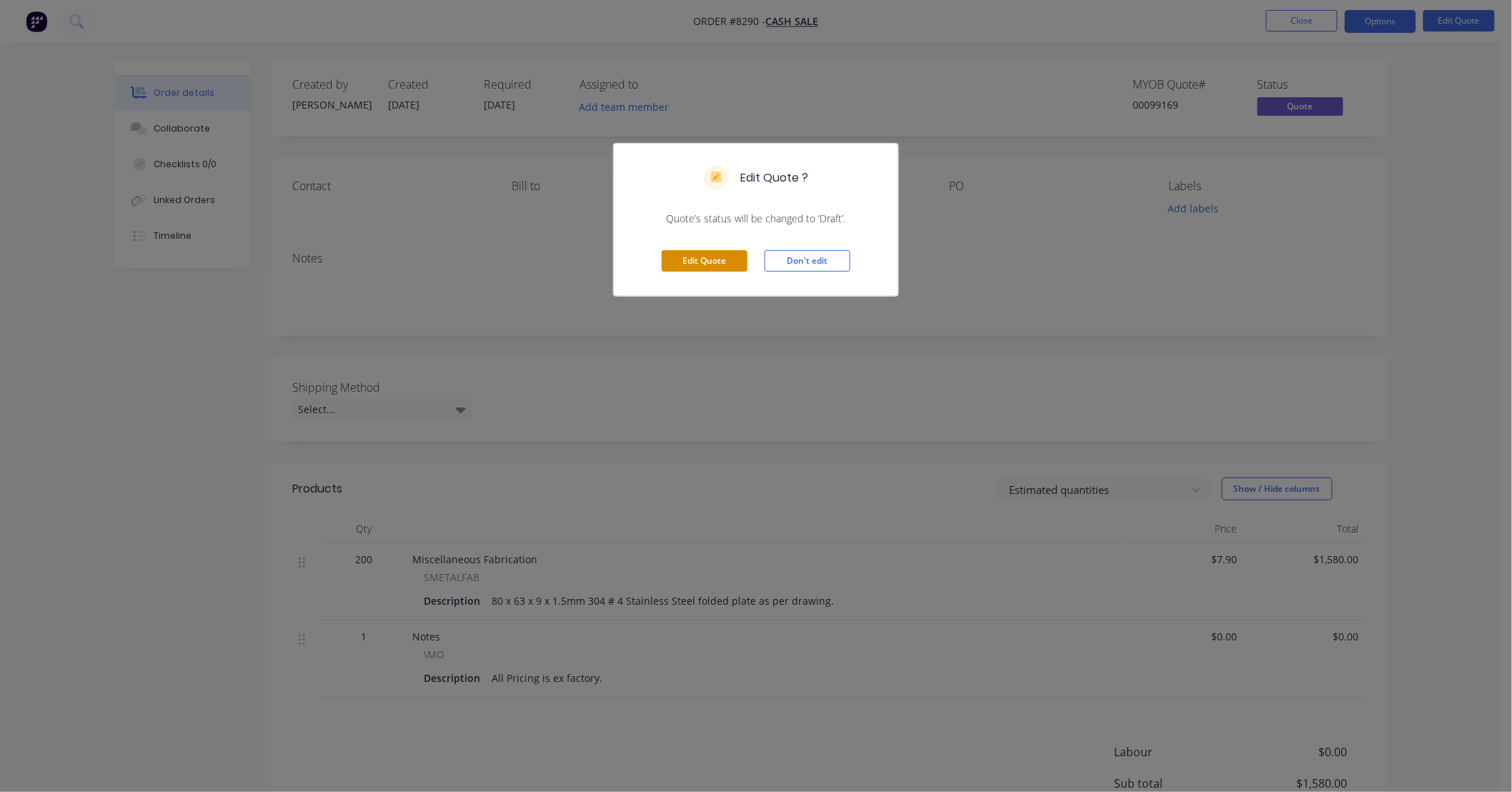
click at [712, 265] on button "Edit Quote" at bounding box center [704, 260] width 85 height 21
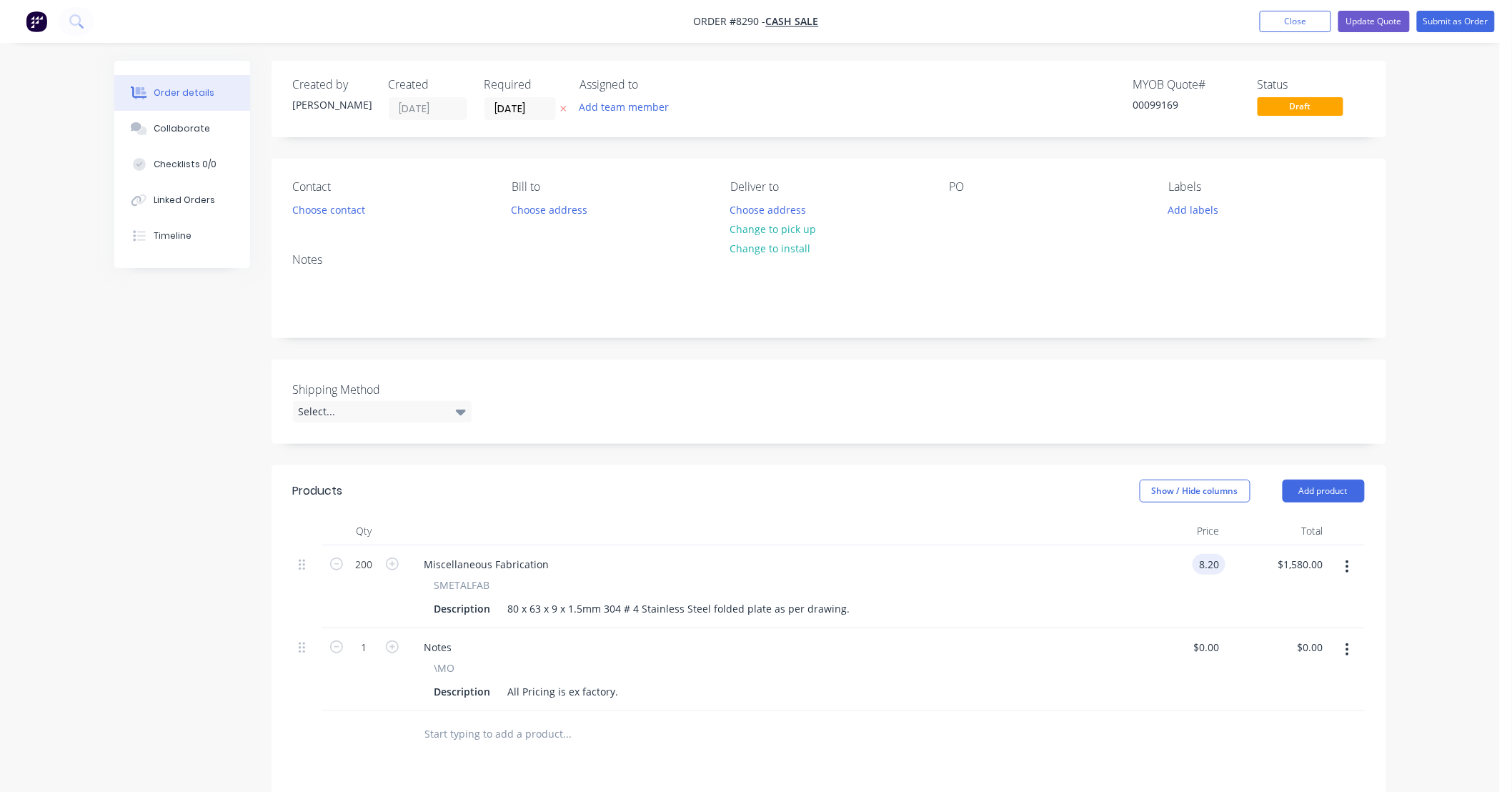
type input "$8.20"
type input "$1,640.00"
drag, startPoint x: 1495, startPoint y: 548, endPoint x: 1484, endPoint y: 554, distance: 12.5
click at [1496, 548] on div "Order details Collaborate Checklists 0/0 Linked Orders Timeline Order details C…" at bounding box center [749, 545] width 1500 height 1091
click at [1382, 24] on button "Update Quote" at bounding box center [1374, 21] width 72 height 21
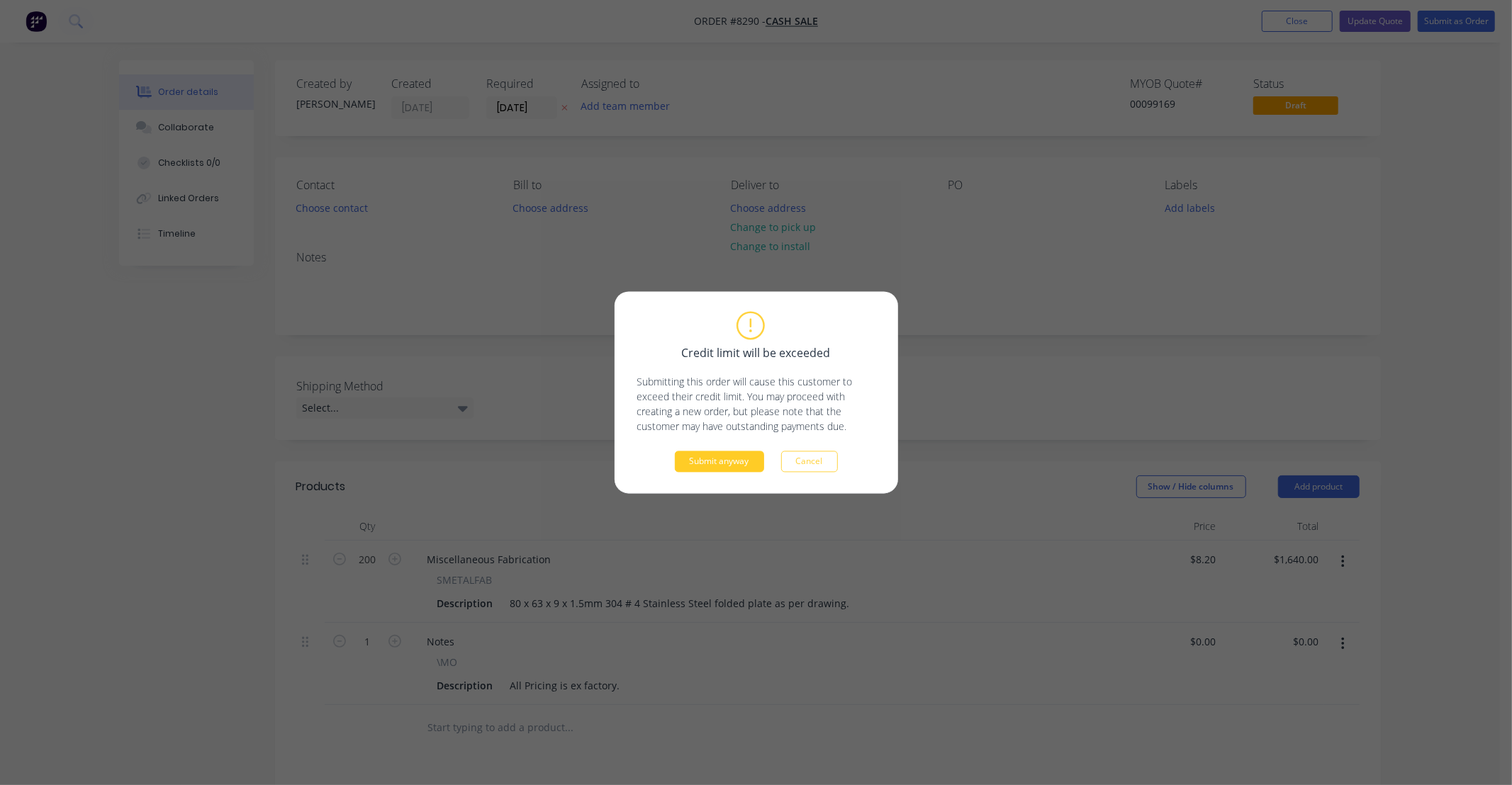
click at [718, 459] on button "Submit anyway" at bounding box center [719, 461] width 90 height 21
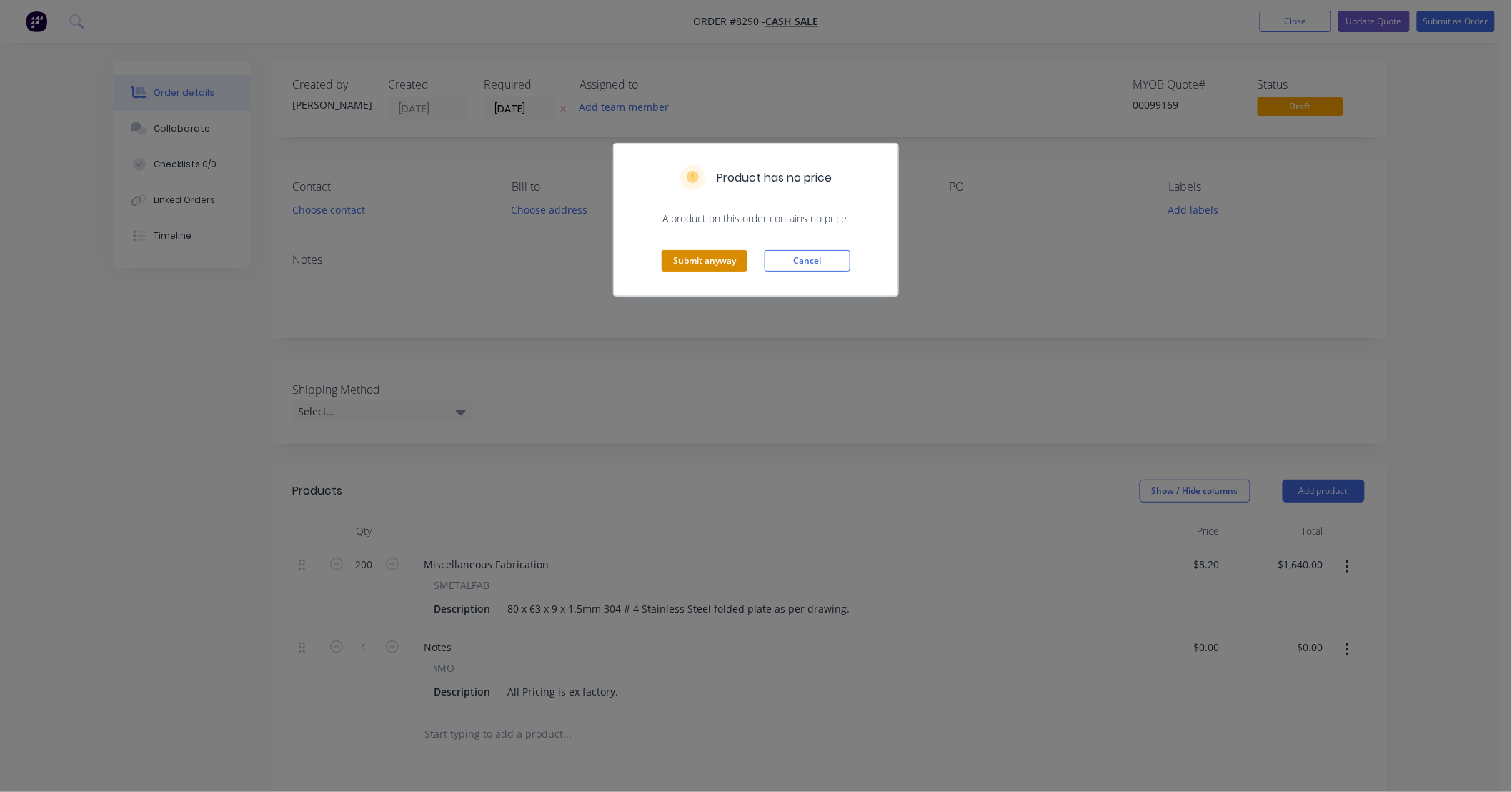
click at [706, 258] on button "Submit anyway" at bounding box center [704, 260] width 85 height 21
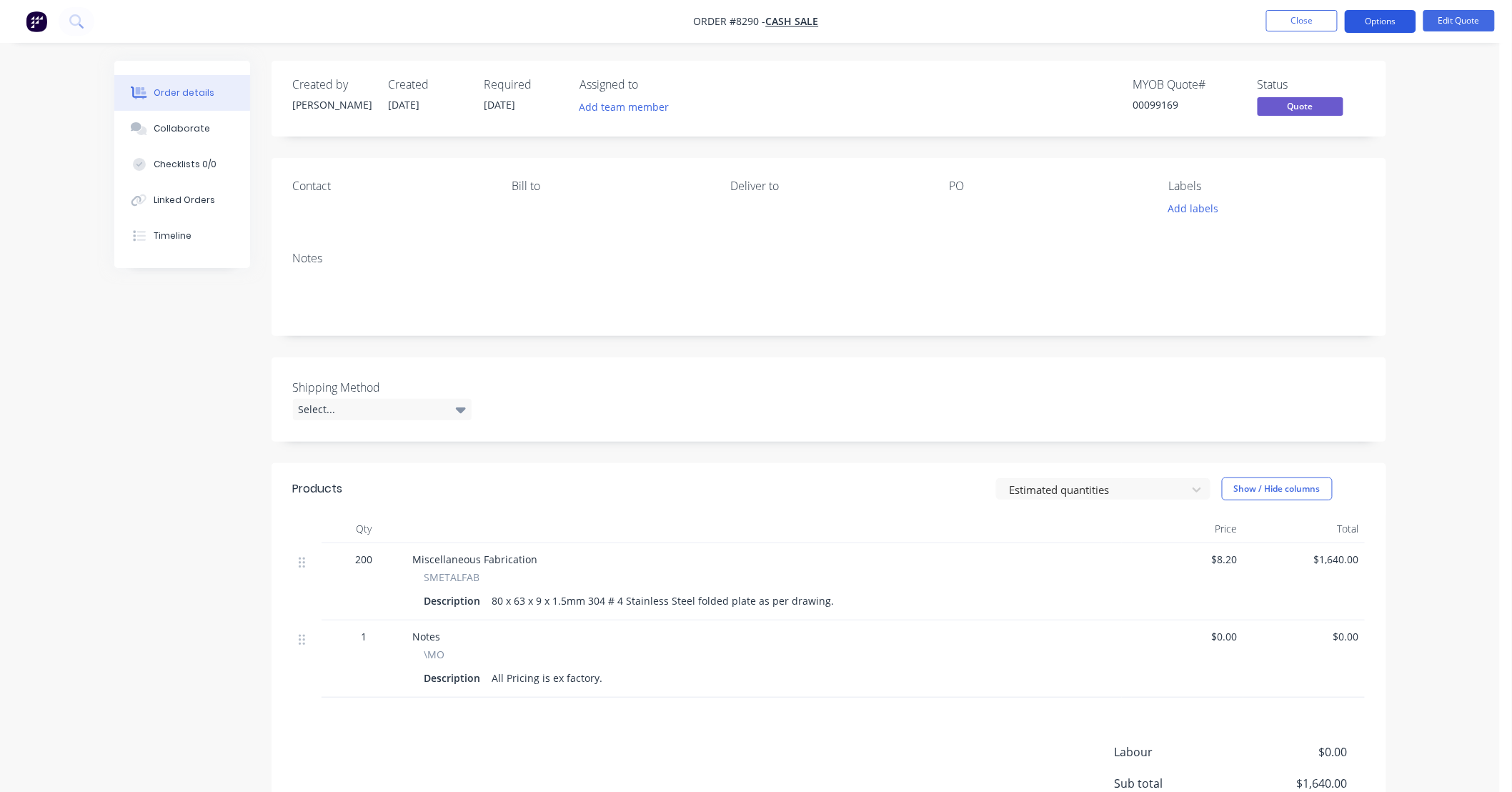
click at [1382, 24] on button "Options" at bounding box center [1380, 21] width 72 height 23
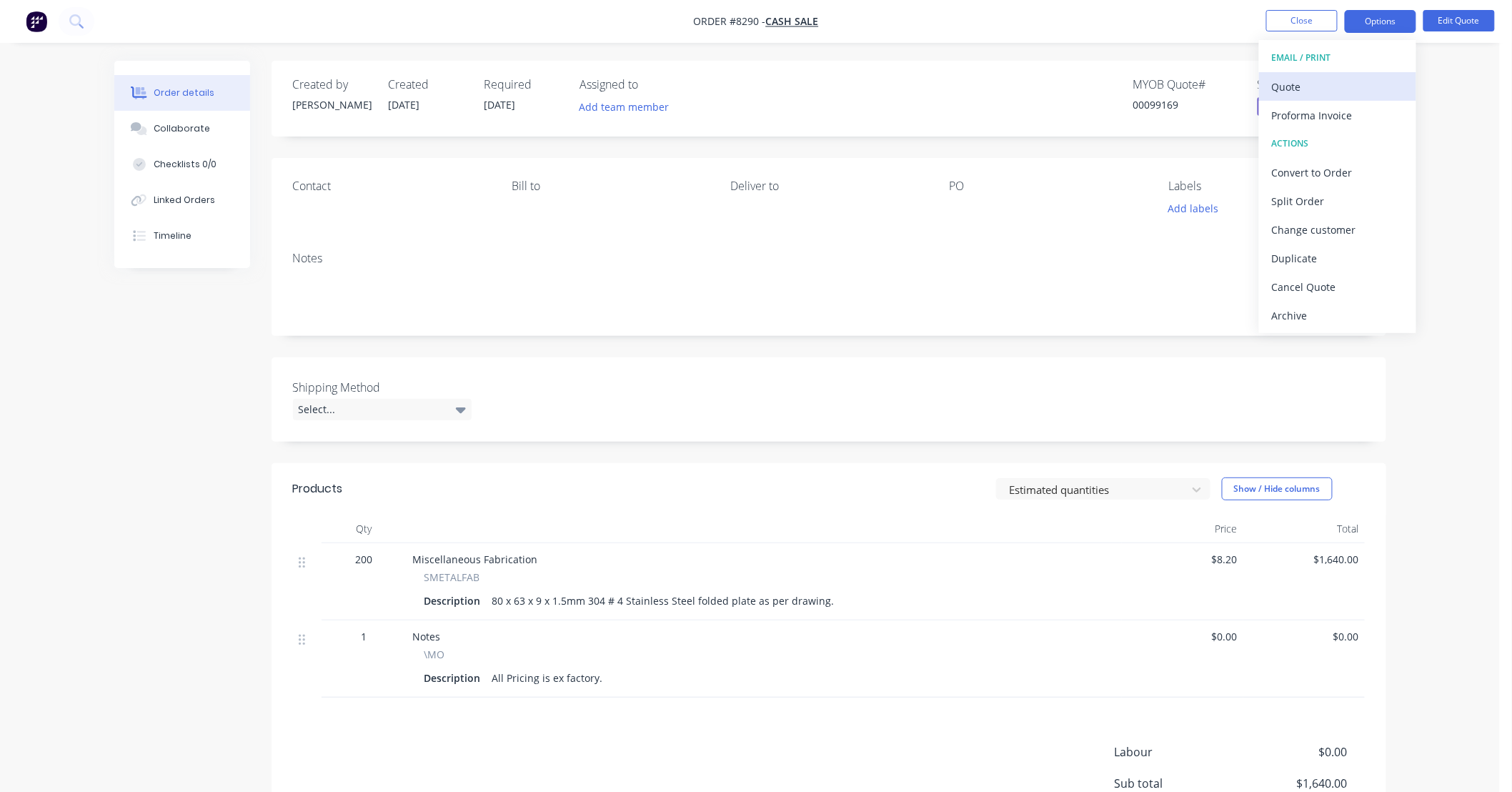
click at [1314, 84] on div "Quote" at bounding box center [1338, 86] width 132 height 20
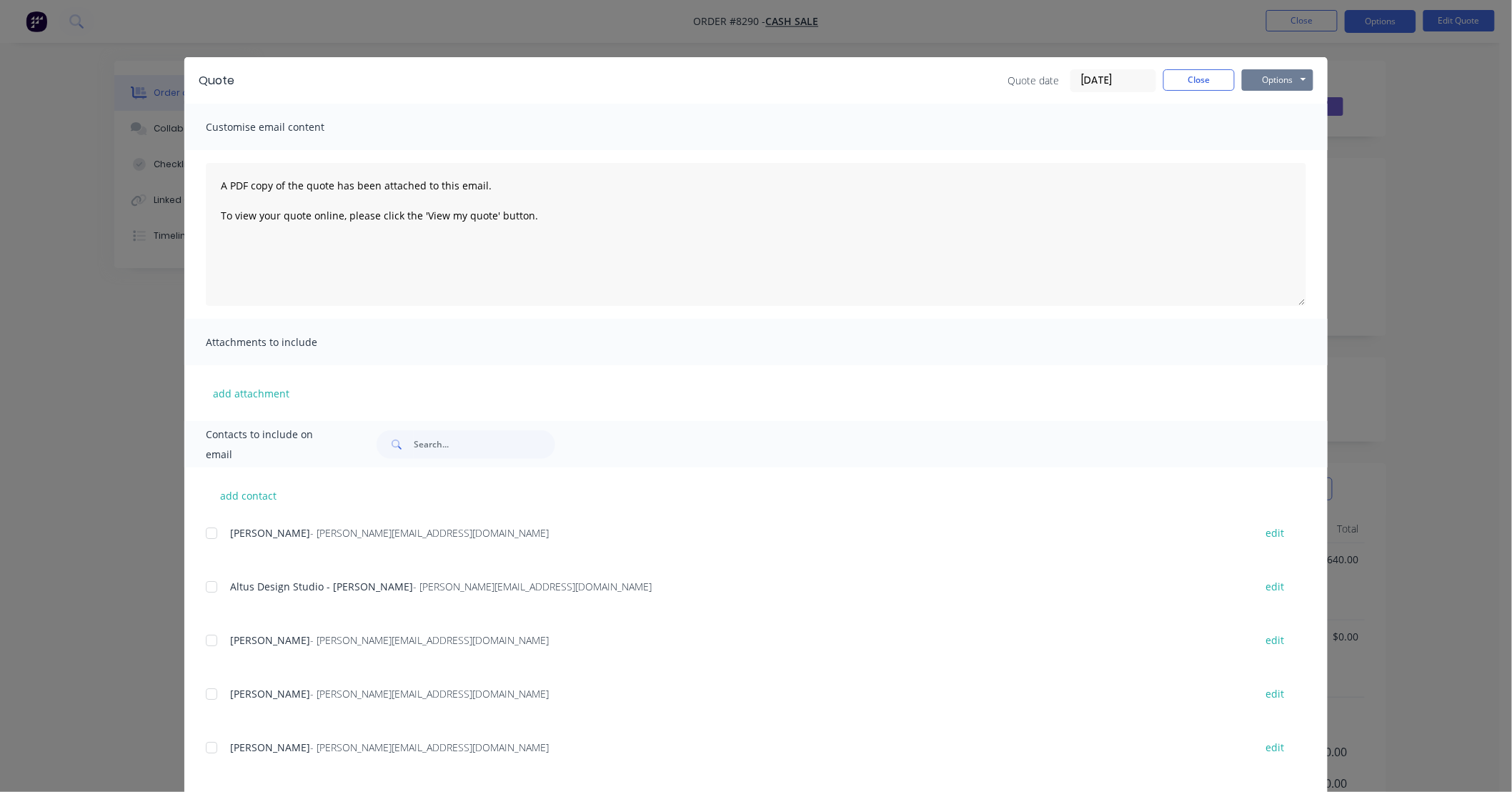
click at [1286, 82] on button "Options" at bounding box center [1278, 80] width 72 height 21
click at [1287, 100] on button "Preview" at bounding box center [1287, 105] width 91 height 24
click at [1216, 80] on button "Close" at bounding box center [1199, 80] width 72 height 21
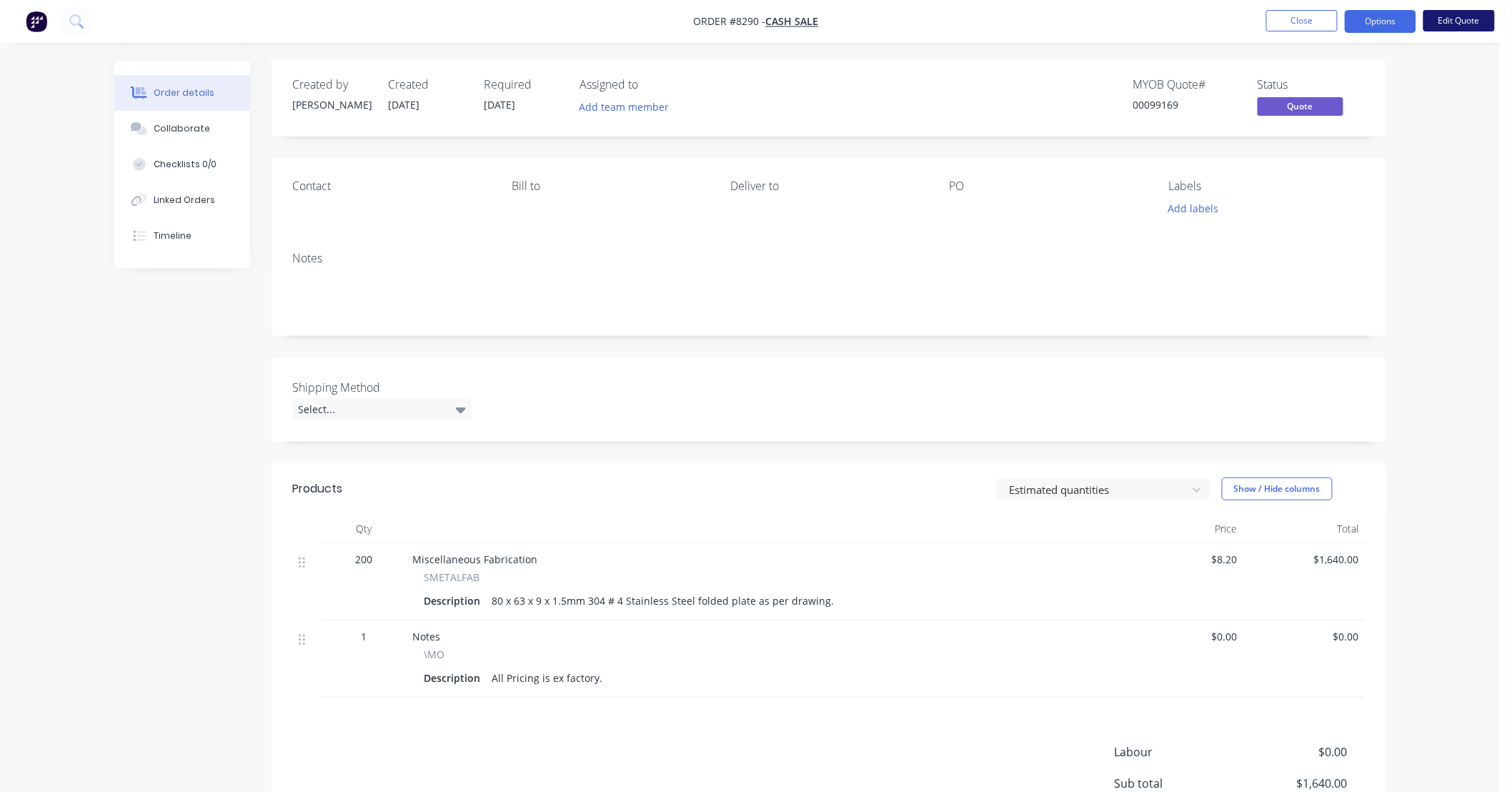
click at [1456, 20] on button "Edit Quote" at bounding box center [1459, 20] width 72 height 21
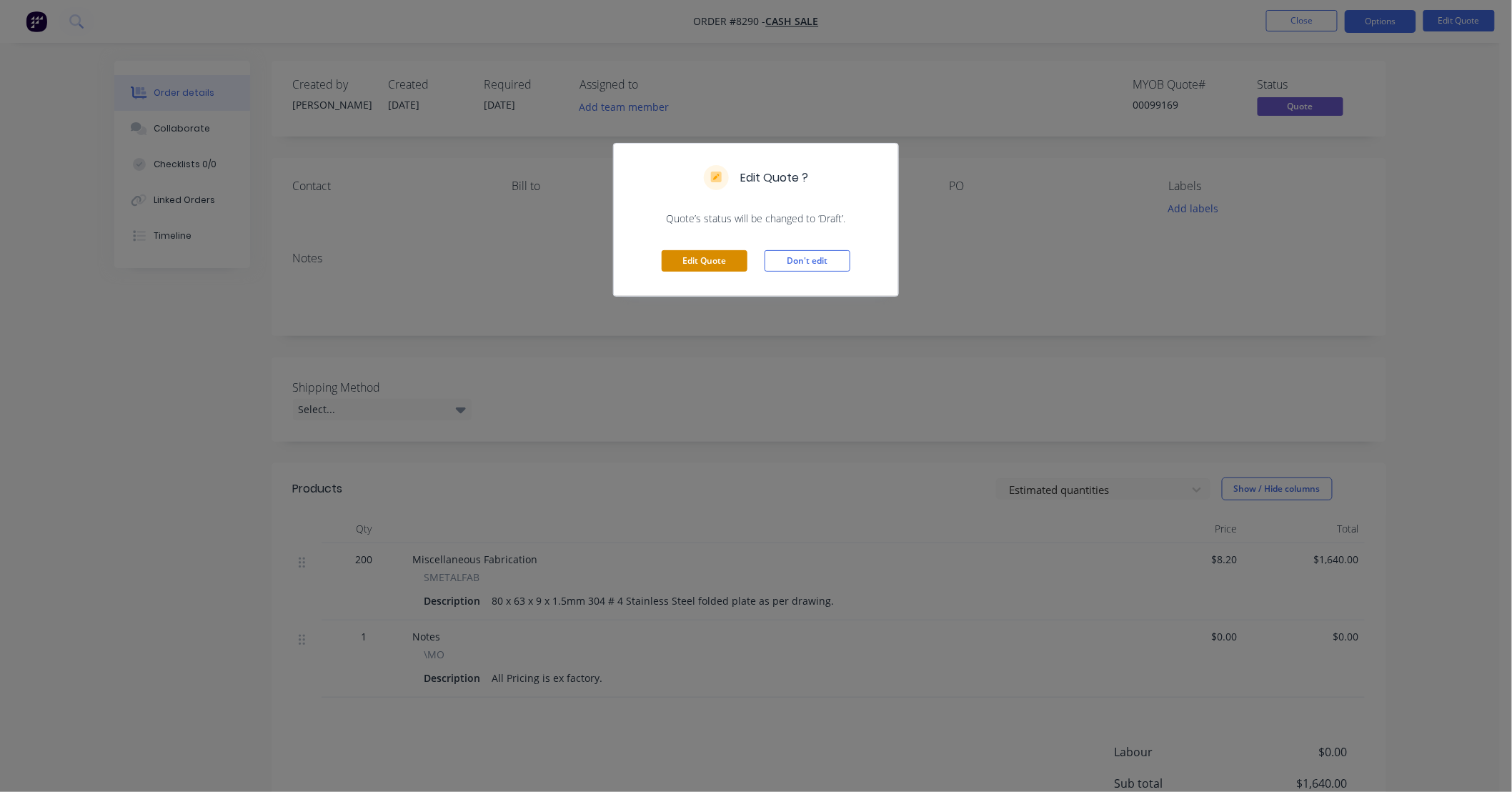
click at [689, 257] on button "Edit Quote" at bounding box center [704, 260] width 85 height 21
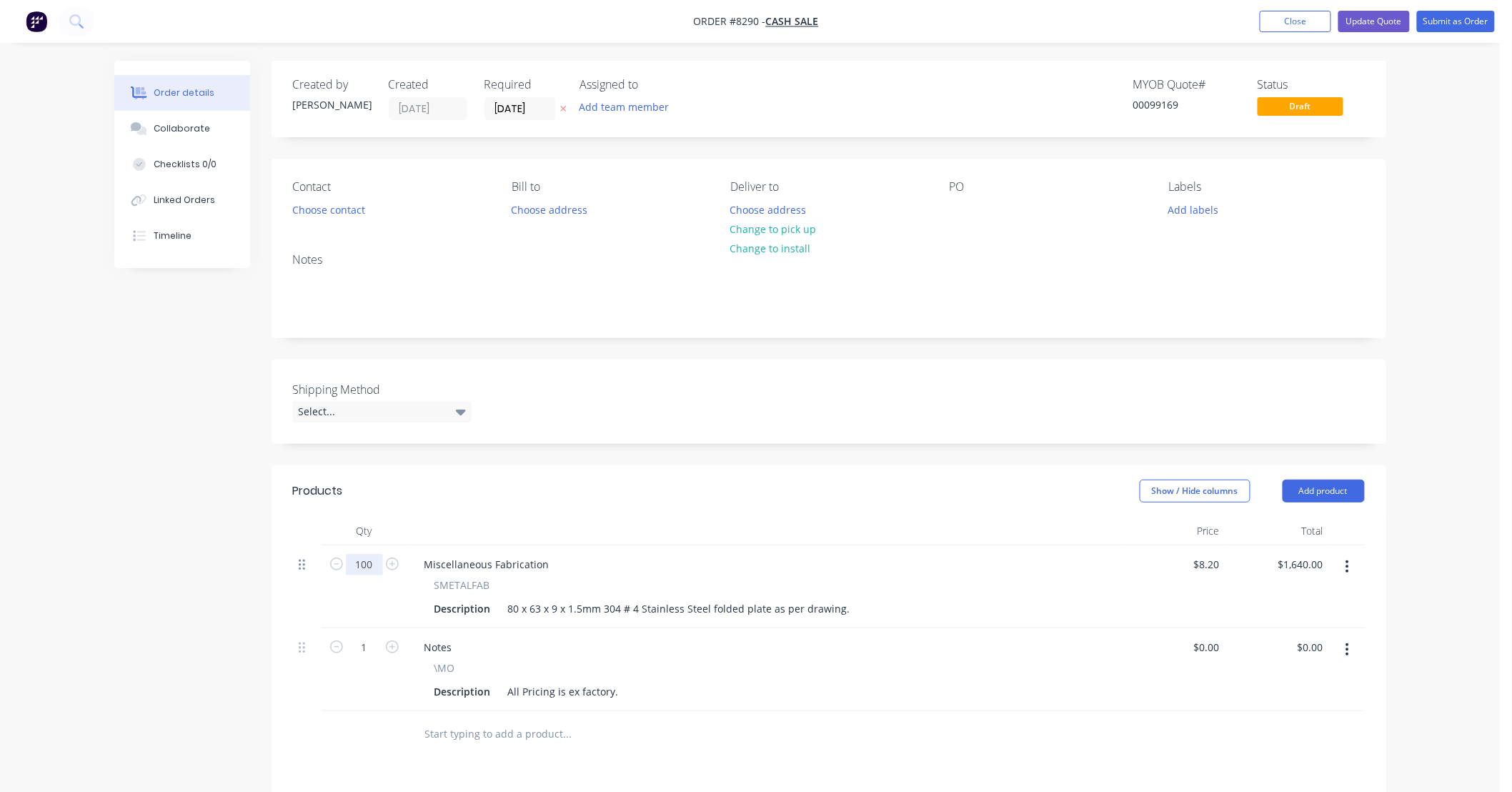
type input "1000"
type input "$8,200.00"
click at [383, 567] on button "button" at bounding box center [392, 562] width 19 height 15
type input "1001"
type input "$8,208.20"
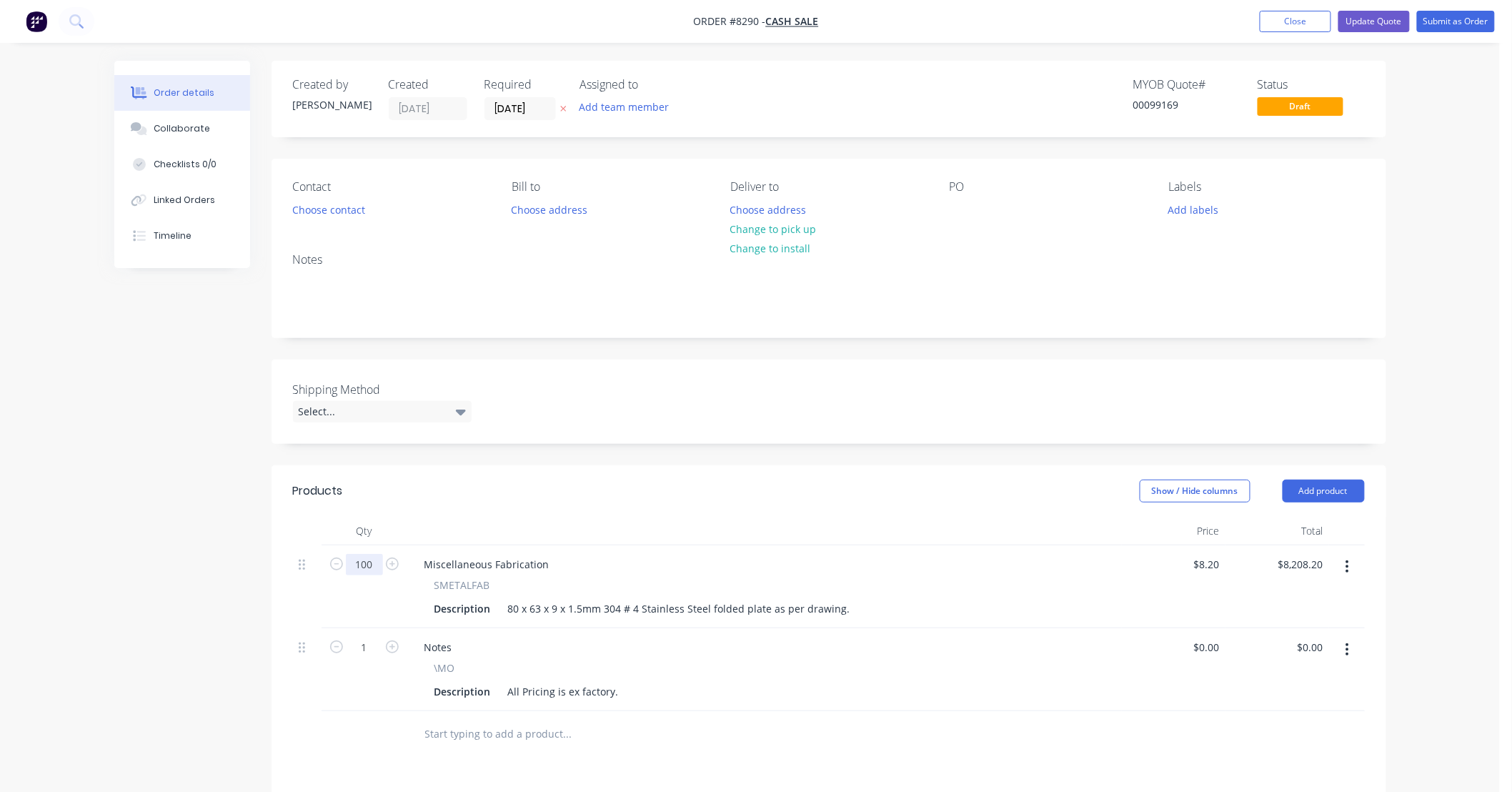
type input "1000"
type input "$8,200.00"
click at [372, 569] on input "1000" at bounding box center [365, 564] width 37 height 21
type input "100"
type input "$820.00"
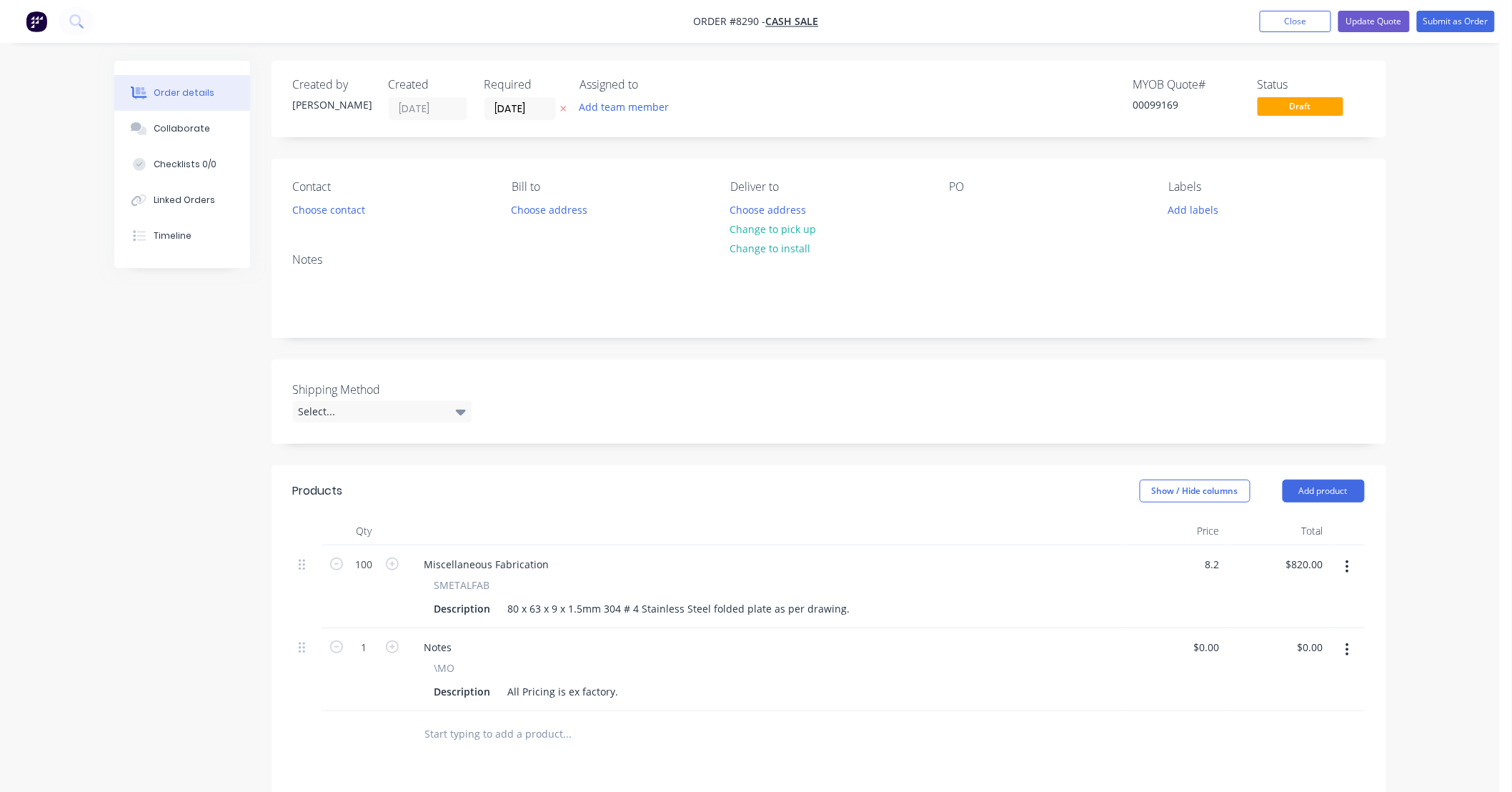
drag, startPoint x: 1220, startPoint y: 556, endPoint x: 1167, endPoint y: 558, distance: 53.0
click at [1167, 558] on div "8.2 $8.20" at bounding box center [1173, 587] width 103 height 83
drag, startPoint x: 1218, startPoint y: 559, endPoint x: 1185, endPoint y: 561, distance: 33.1
click at [1185, 561] on div "8.2 8.2" at bounding box center [1173, 587] width 103 height 83
type input "$10.30"
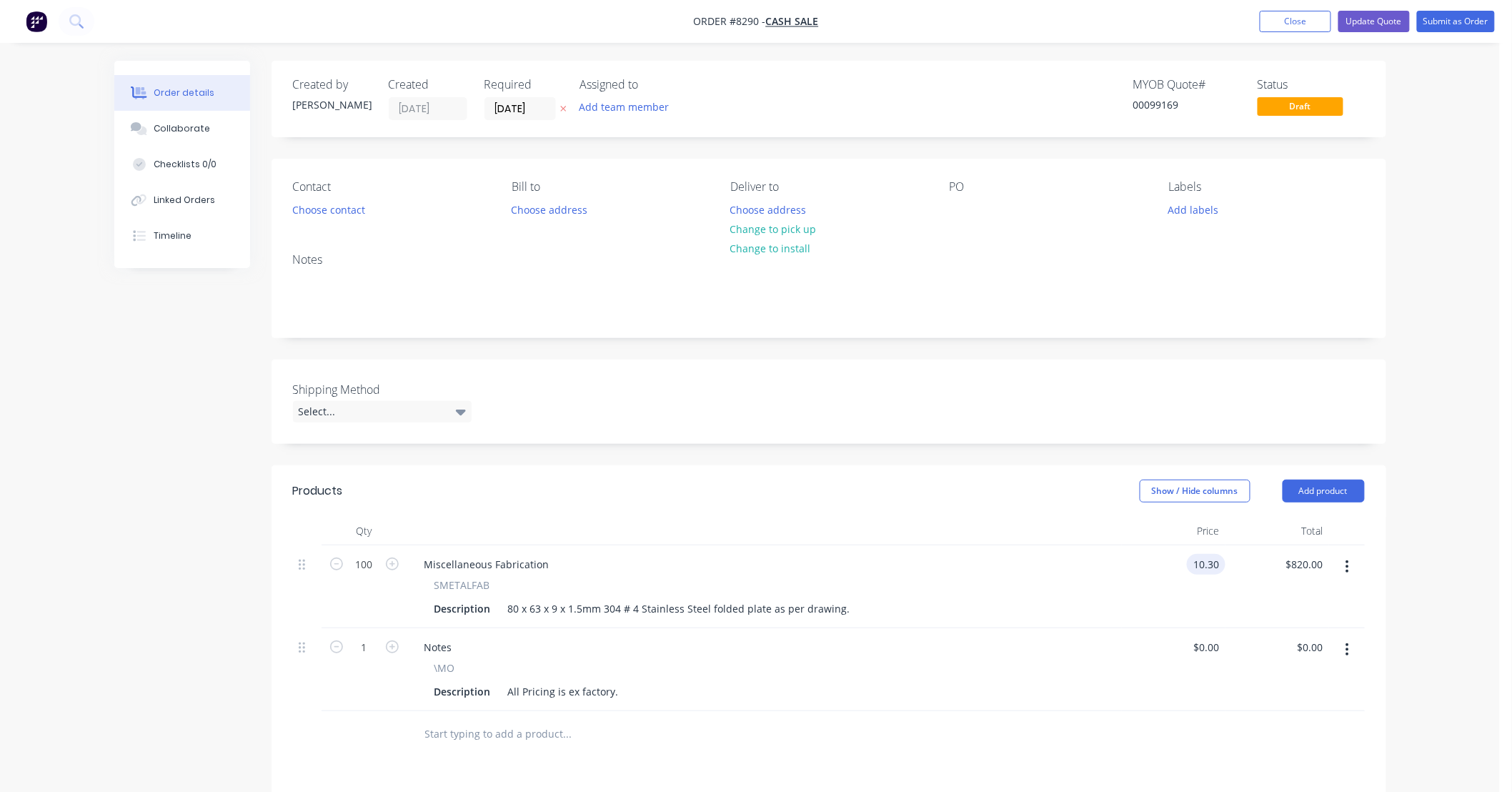
type input "$1,030.00"
click at [1147, 601] on div "$10.30 10.30" at bounding box center [1173, 587] width 103 height 83
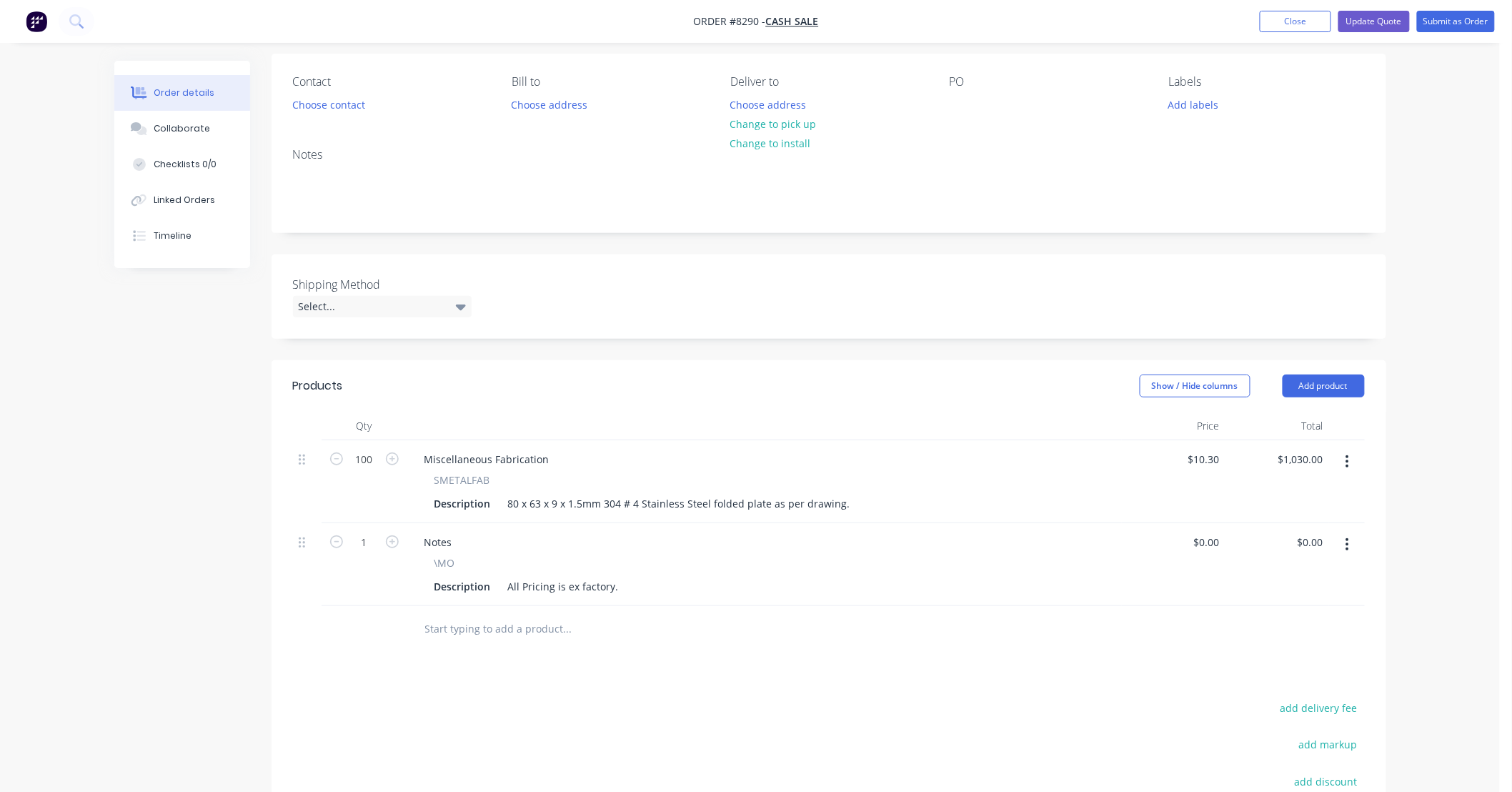
scroll to position [212, 0]
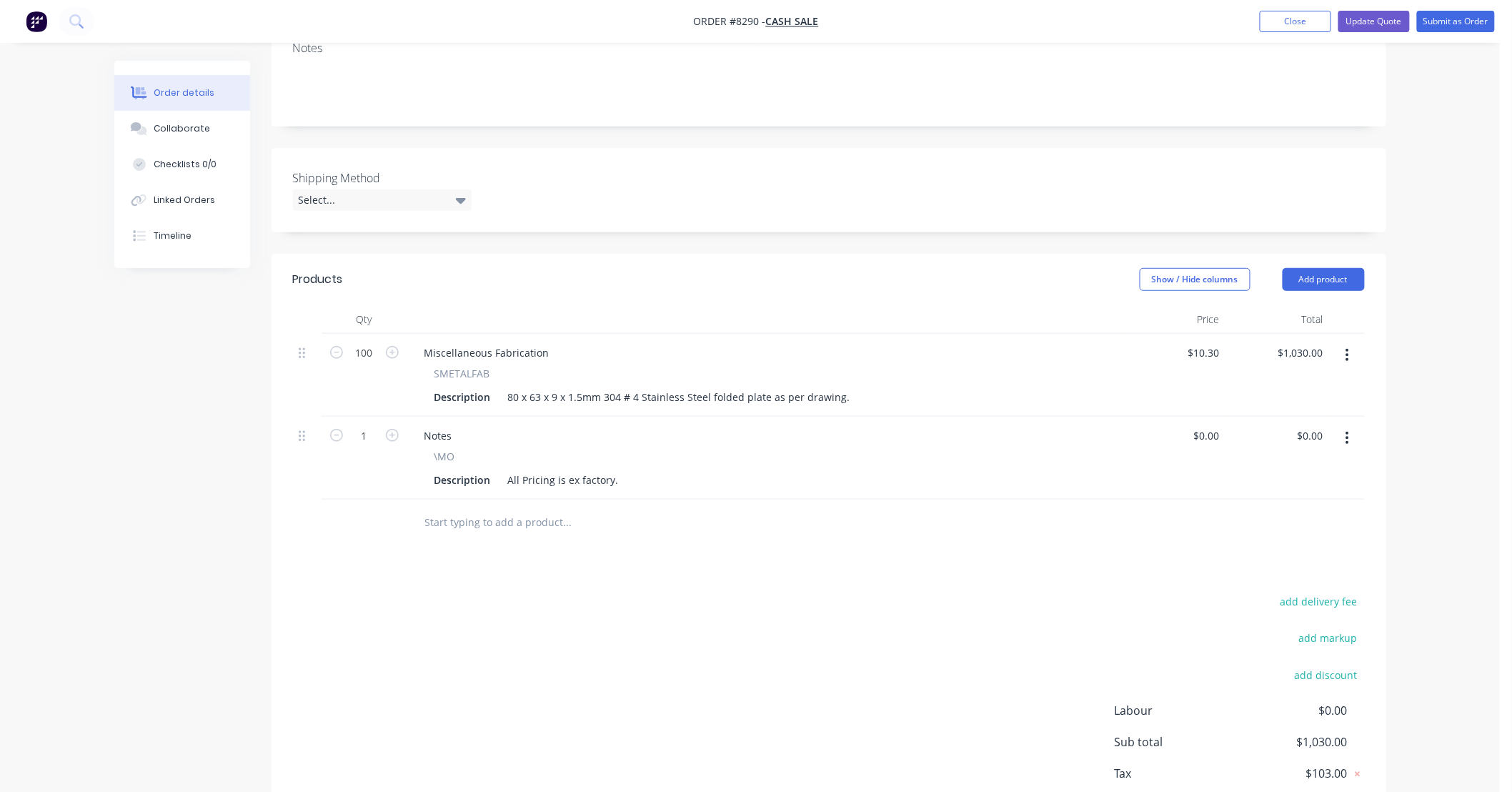
click at [960, 582] on div "Products Show / Hide columns Add product Qty Price Total 100 Miscellaneous Fabr…" at bounding box center [829, 556] width 1115 height 604
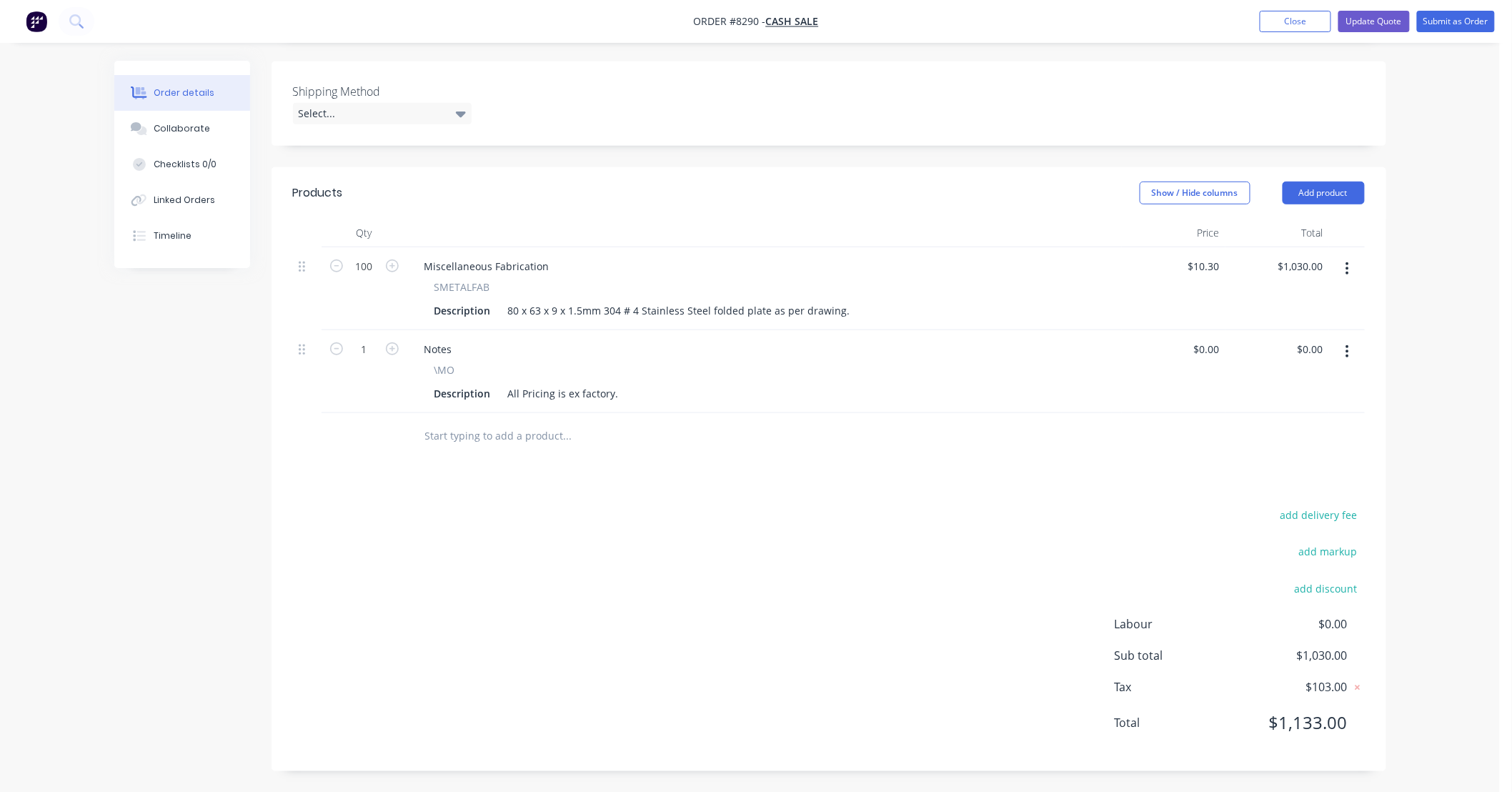
scroll to position [0, 0]
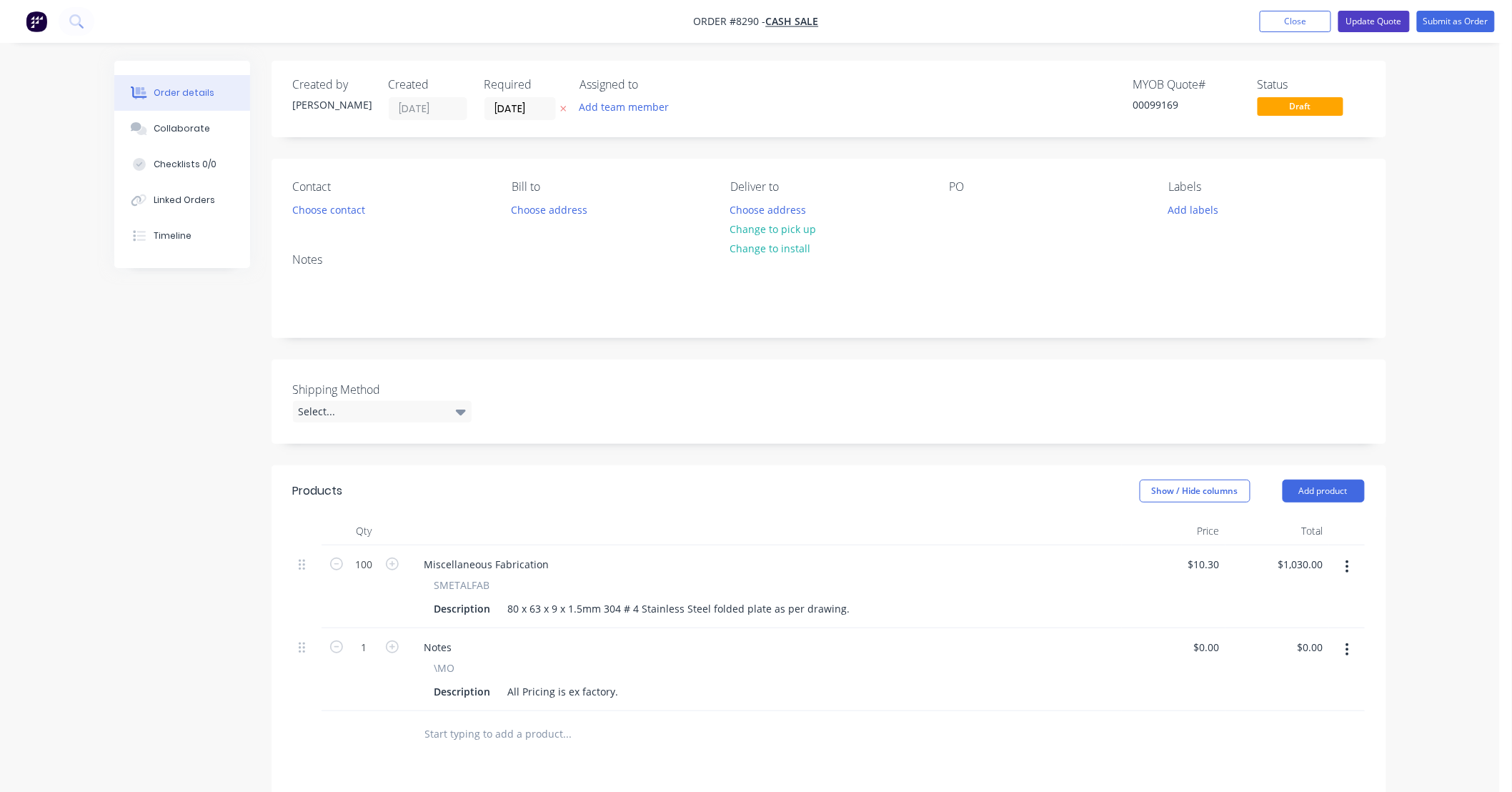
click at [1380, 11] on button "Update Quote" at bounding box center [1374, 21] width 72 height 21
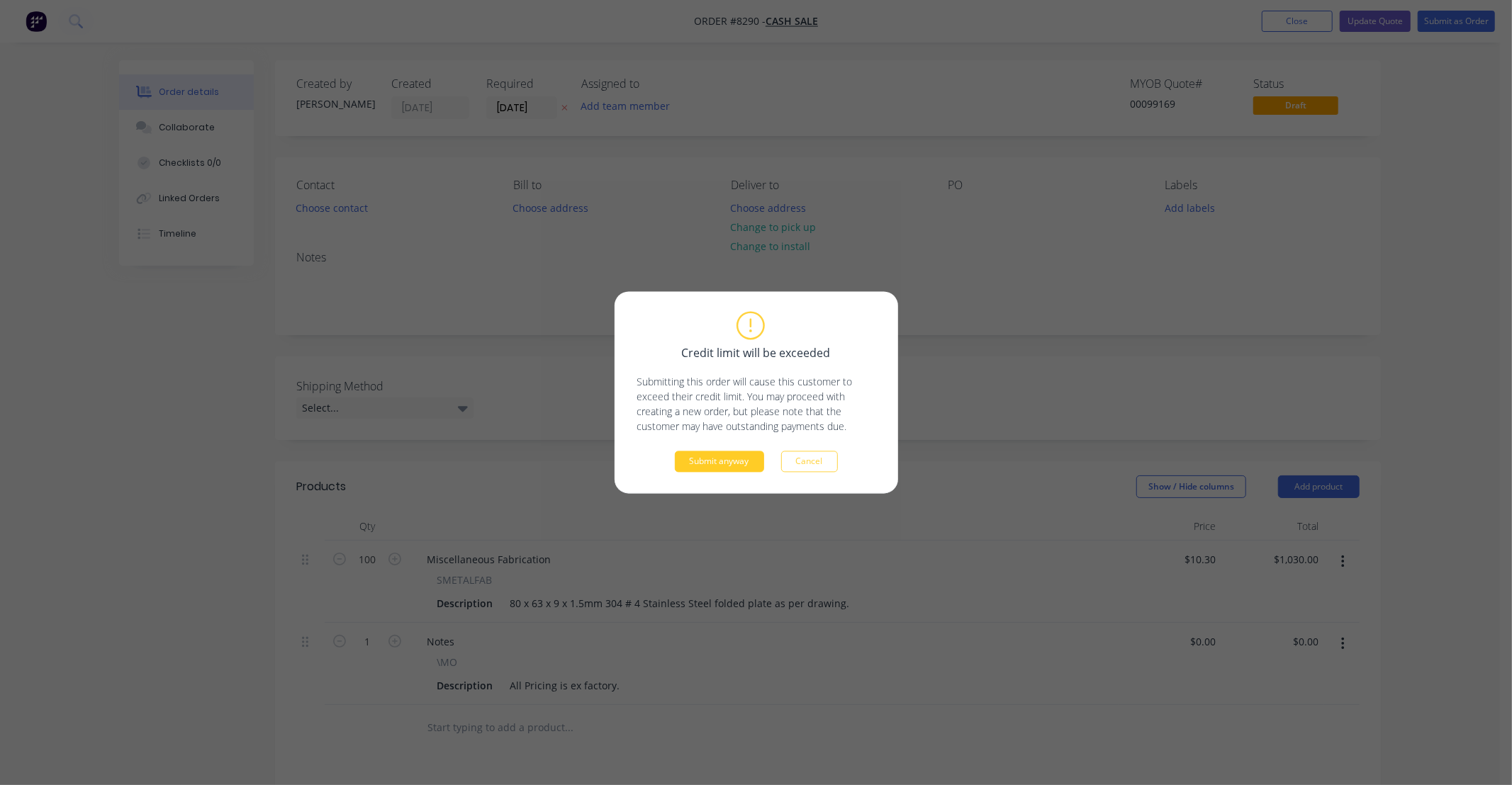
click at [743, 461] on button "Submit anyway" at bounding box center [719, 461] width 90 height 21
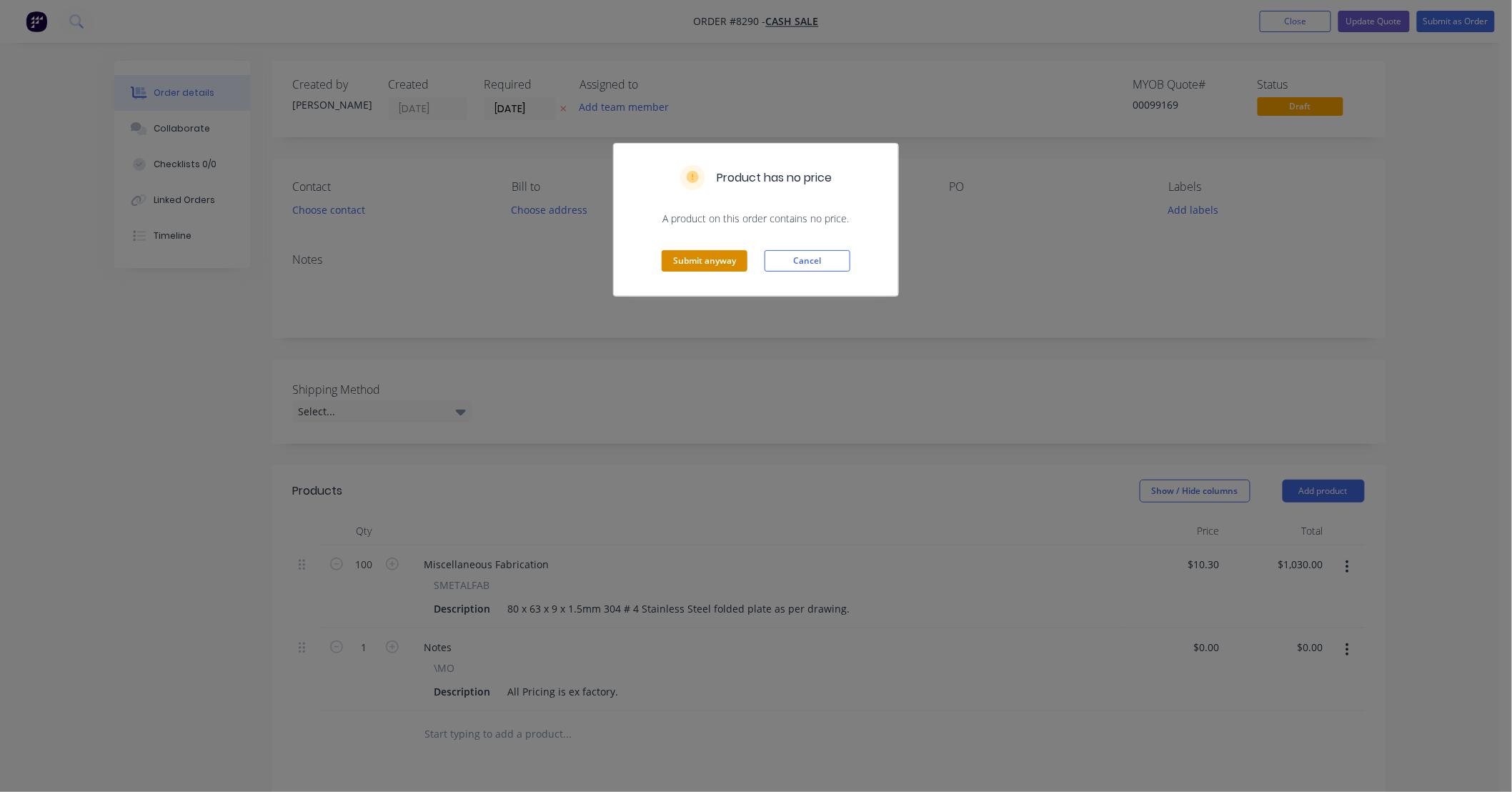
click at [717, 263] on button "Submit anyway" at bounding box center [704, 260] width 85 height 21
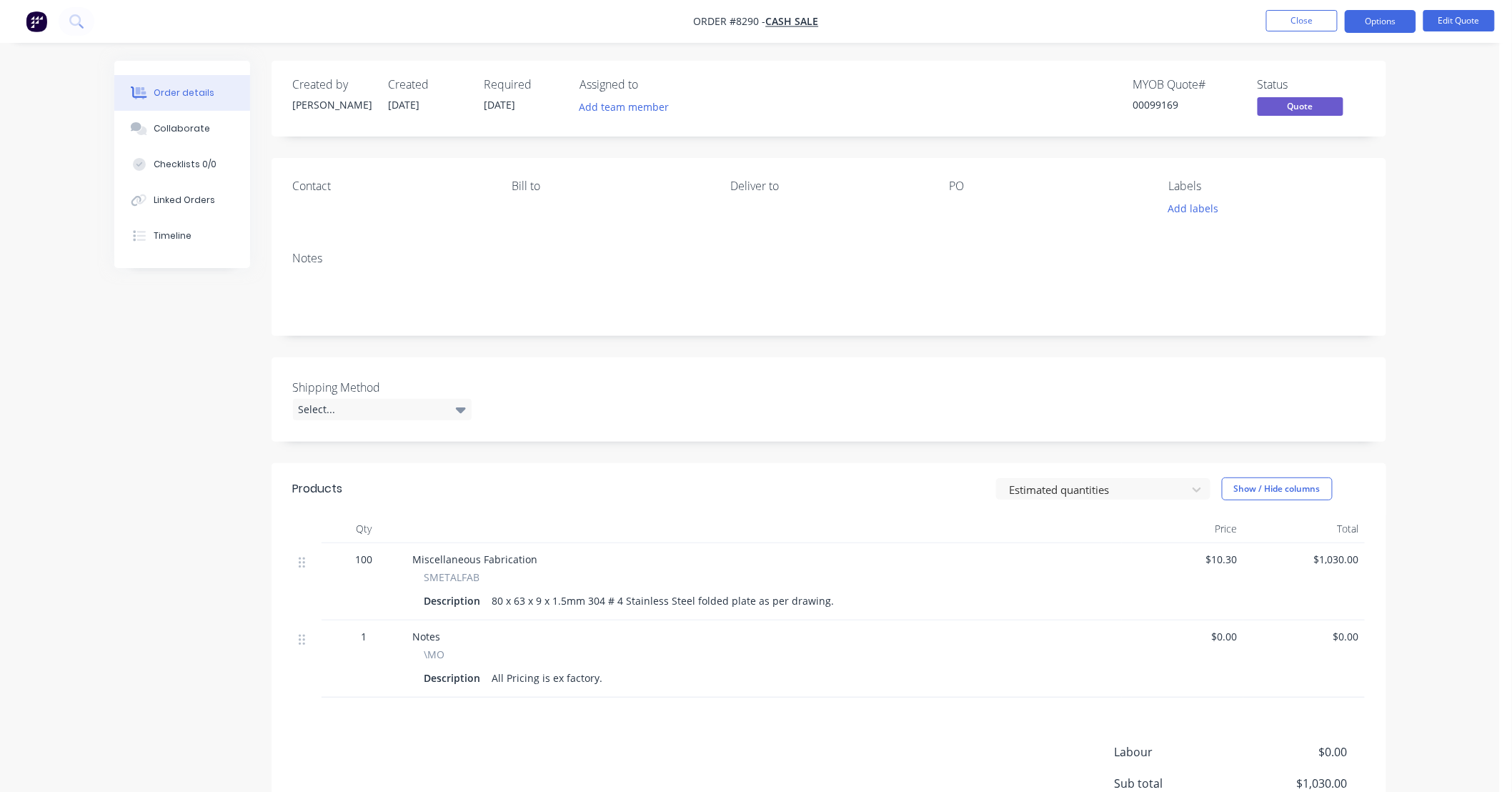
click at [1430, 263] on div "Order details Collaborate Checklists 0/0 Linked Orders Timeline Order details C…" at bounding box center [749, 460] width 1500 height 921
click at [1395, 22] on button "Options" at bounding box center [1380, 21] width 72 height 23
click at [1376, 81] on div "Quote" at bounding box center [1338, 86] width 132 height 20
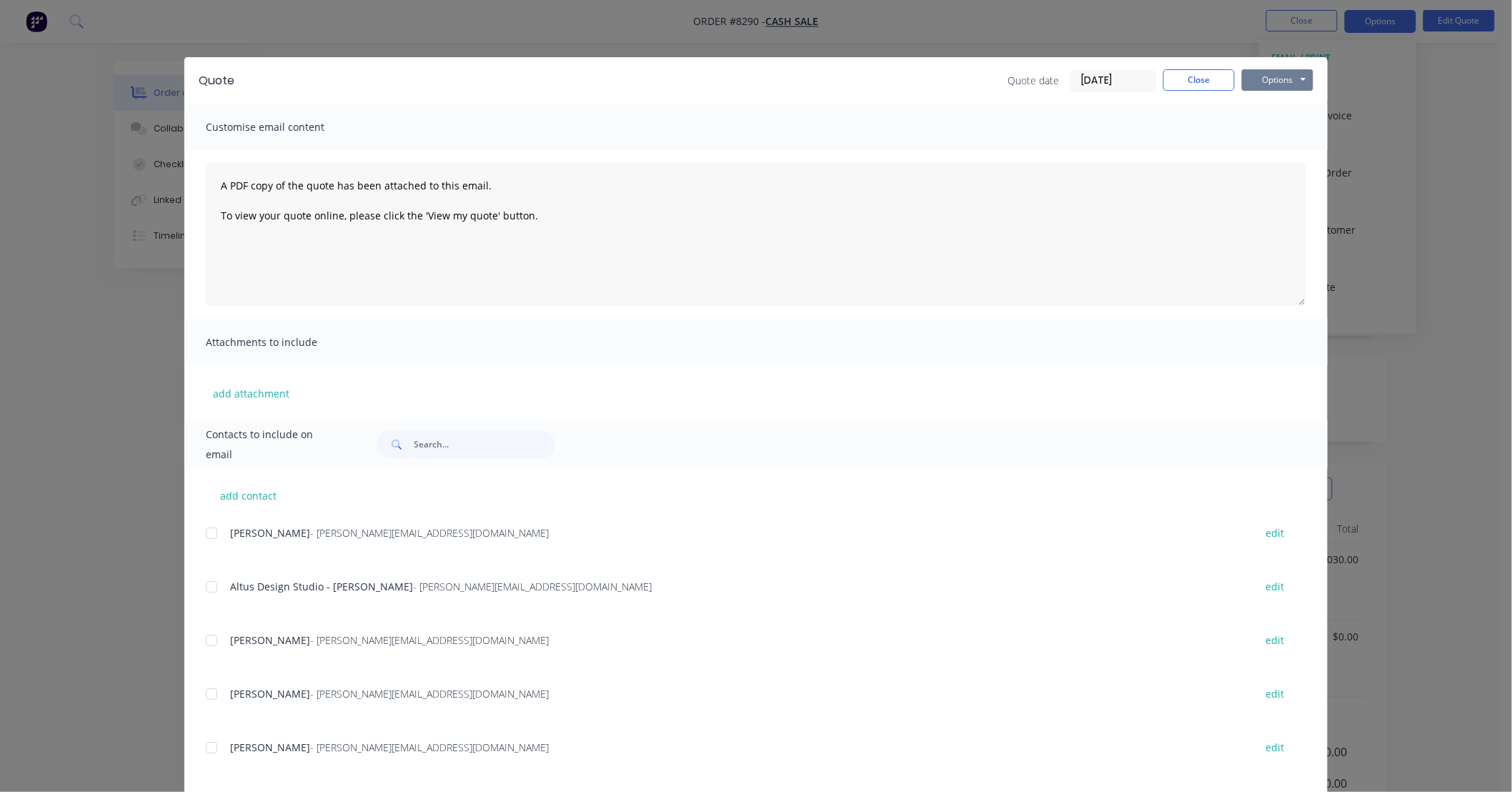
click at [1296, 84] on button "Options" at bounding box center [1278, 80] width 72 height 21
click at [1277, 108] on button "Preview" at bounding box center [1287, 105] width 91 height 24
click at [1202, 74] on button "Close" at bounding box center [1199, 80] width 72 height 21
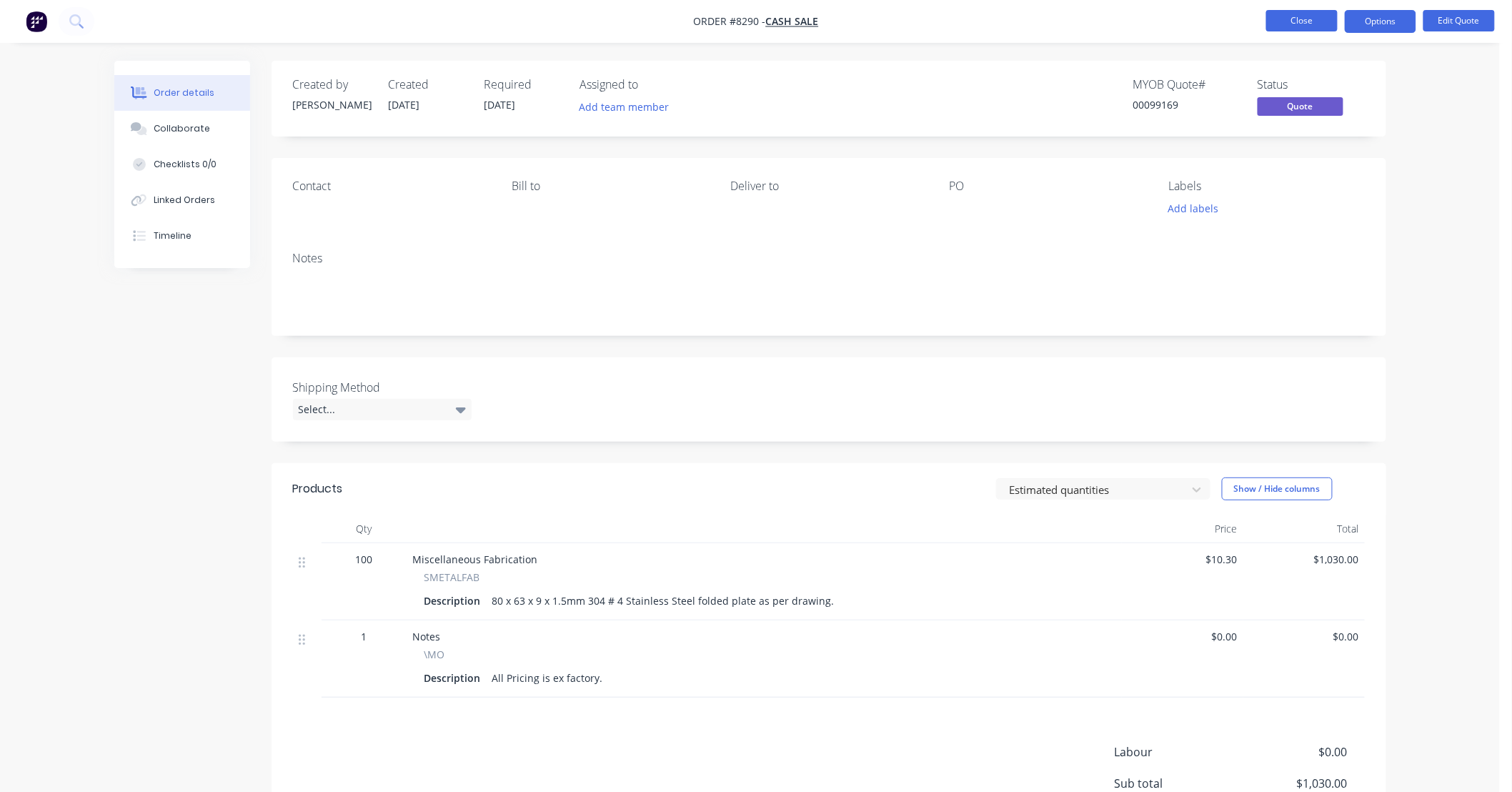
click at [1299, 21] on button "Close" at bounding box center [1302, 20] width 72 height 21
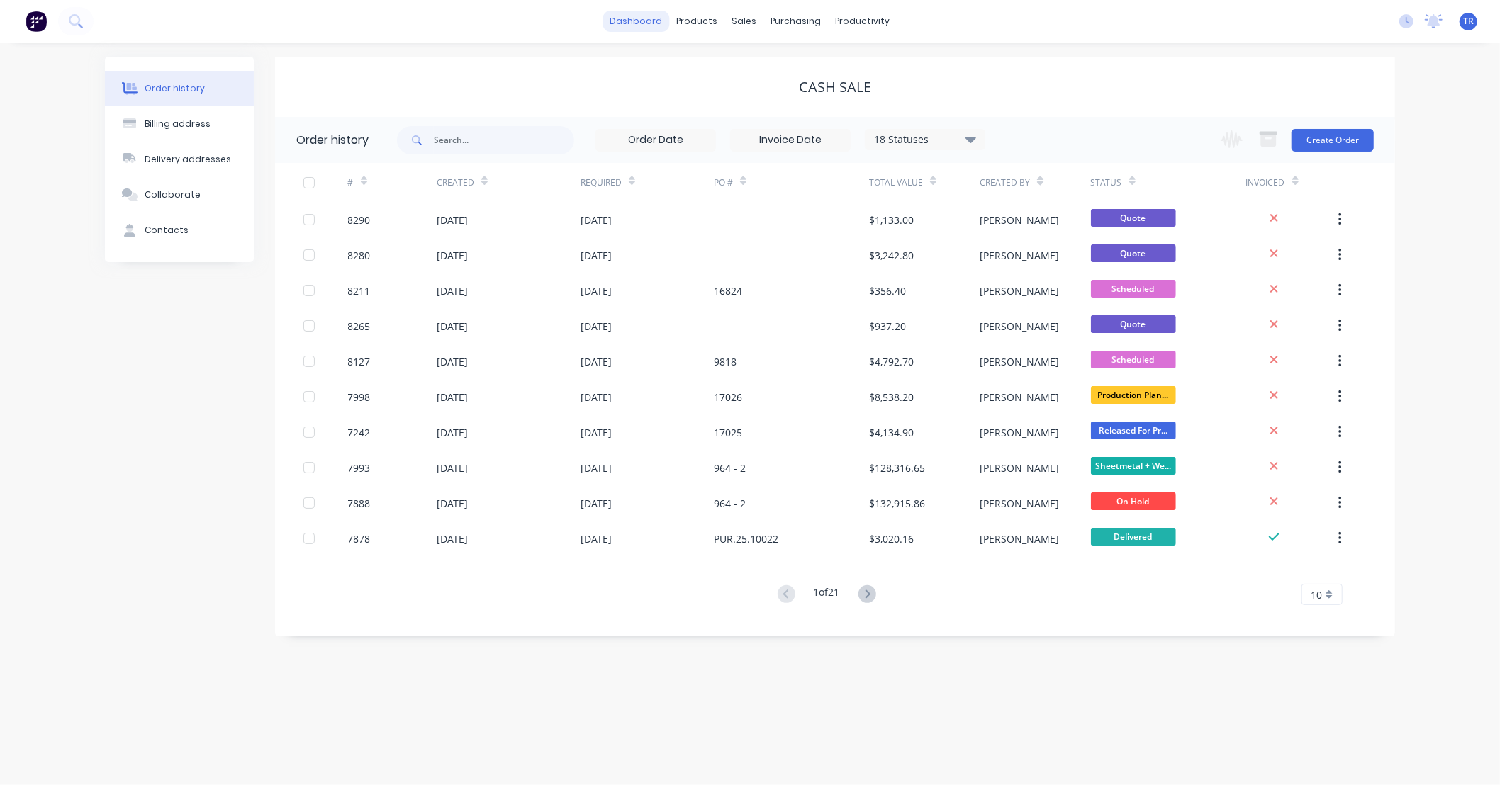
click at [647, 23] on link "dashboard" at bounding box center [636, 21] width 67 height 21
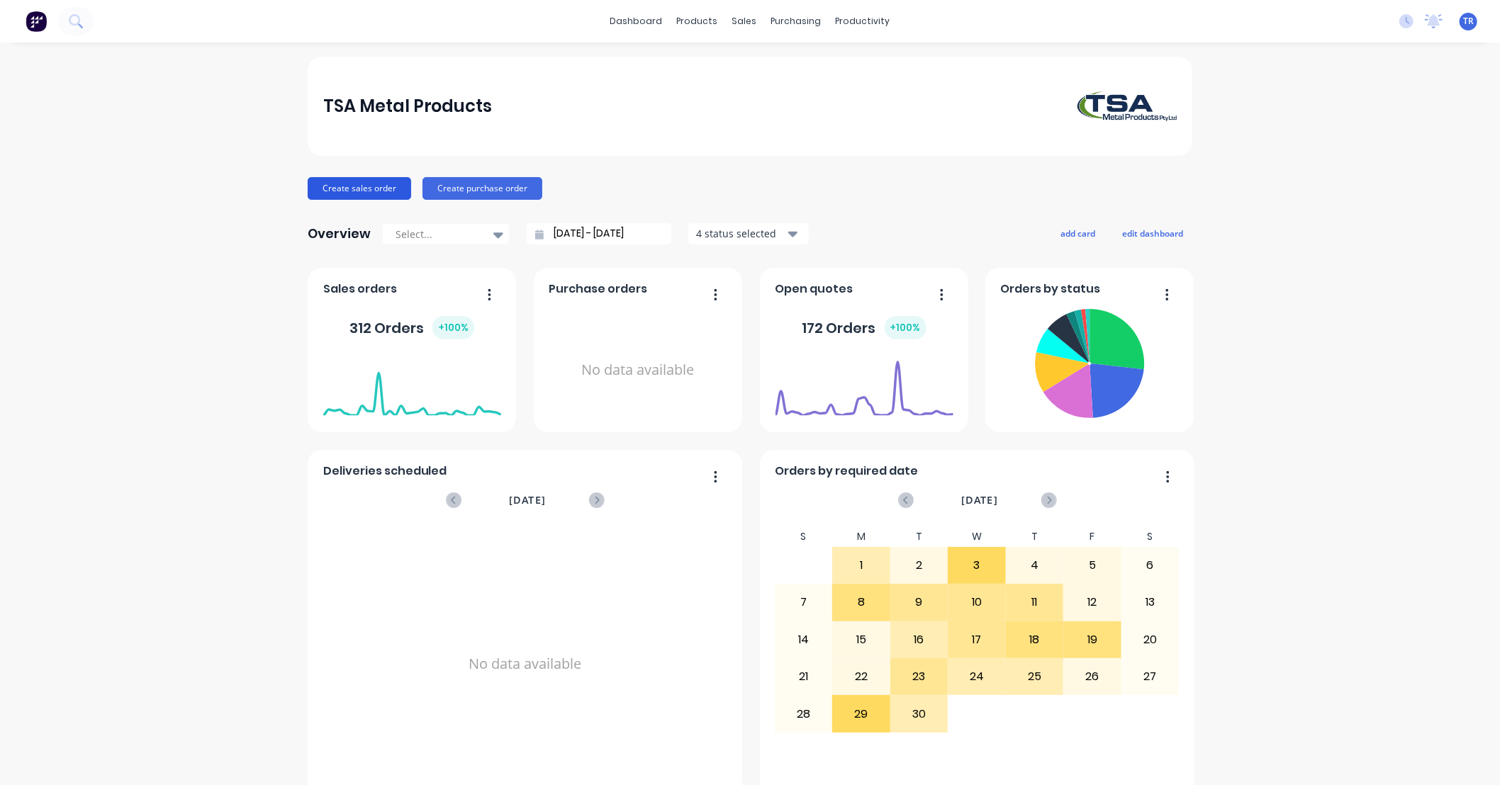
click at [345, 186] on button "Create sales order" at bounding box center [359, 188] width 103 height 23
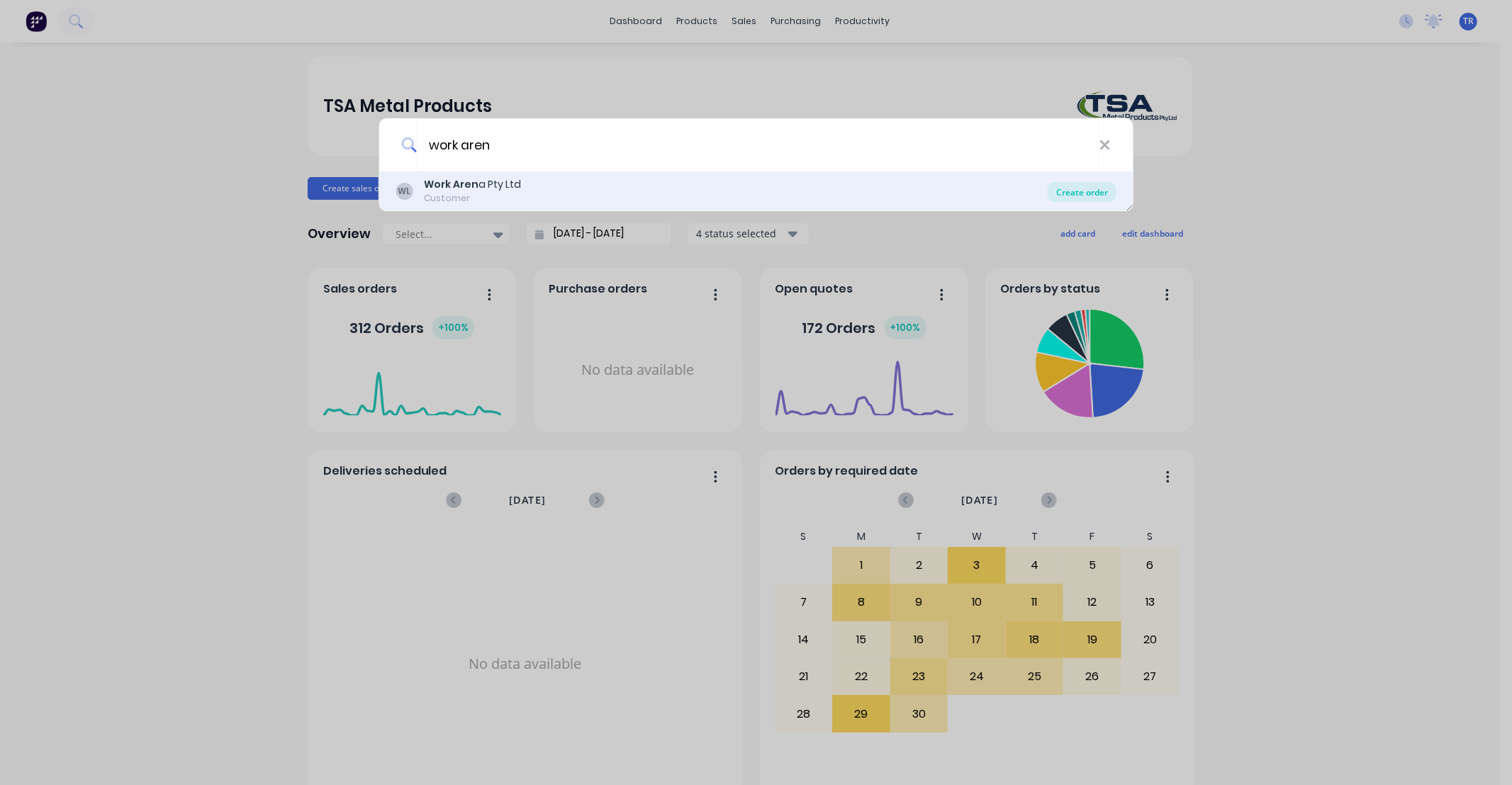
type input "work aren"
click at [1083, 192] on div "Create order" at bounding box center [1082, 192] width 69 height 20
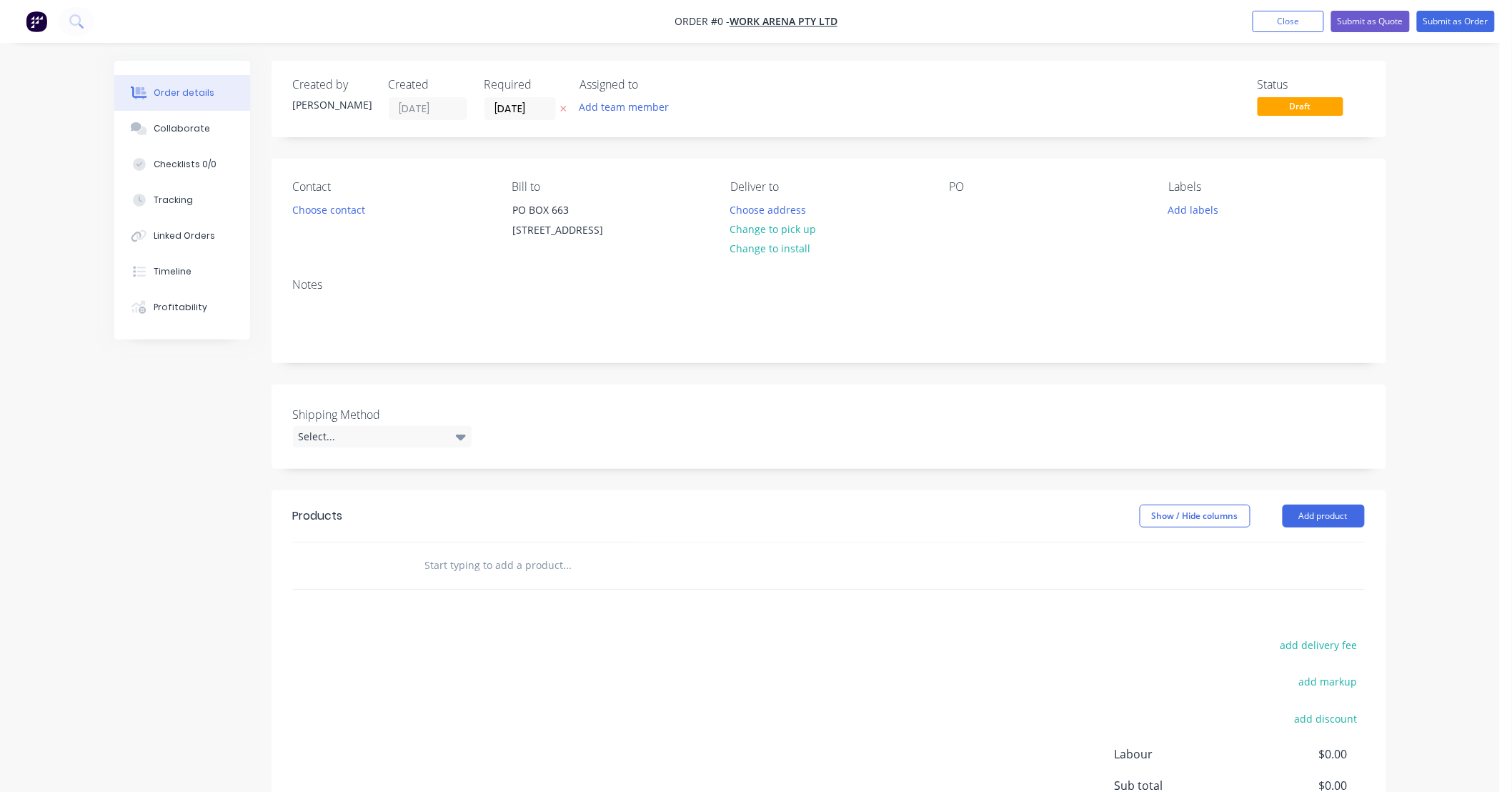
click at [1427, 298] on div "Order details Collaborate Checklists 0/0 Tracking Linked Orders Timeline Profit…" at bounding box center [749, 461] width 1500 height 922
click at [1308, 23] on button "Close" at bounding box center [1288, 21] width 72 height 21
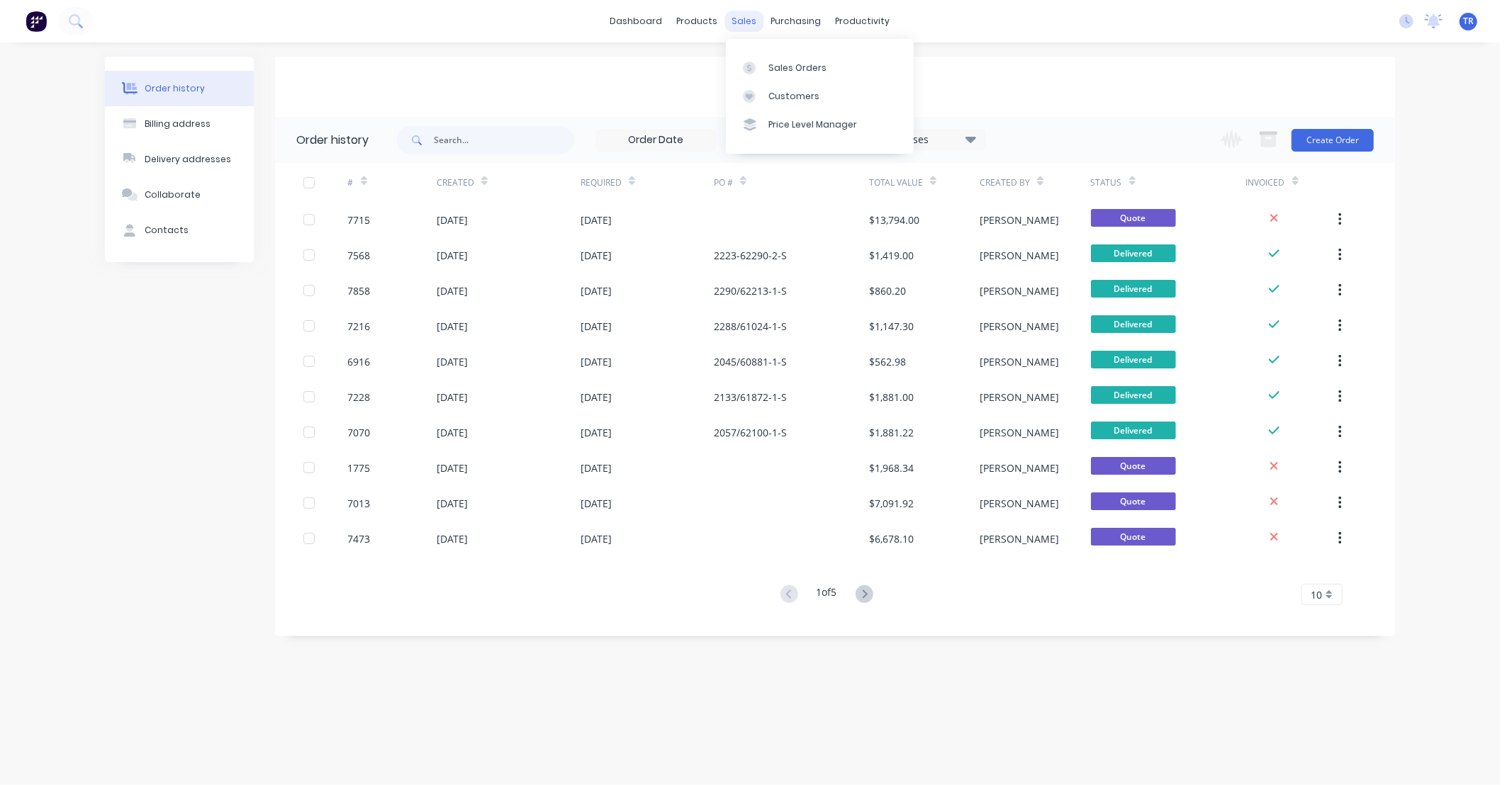
click at [746, 26] on div "sales" at bounding box center [744, 21] width 39 height 21
click at [777, 60] on link "Sales Orders" at bounding box center [819, 67] width 188 height 28
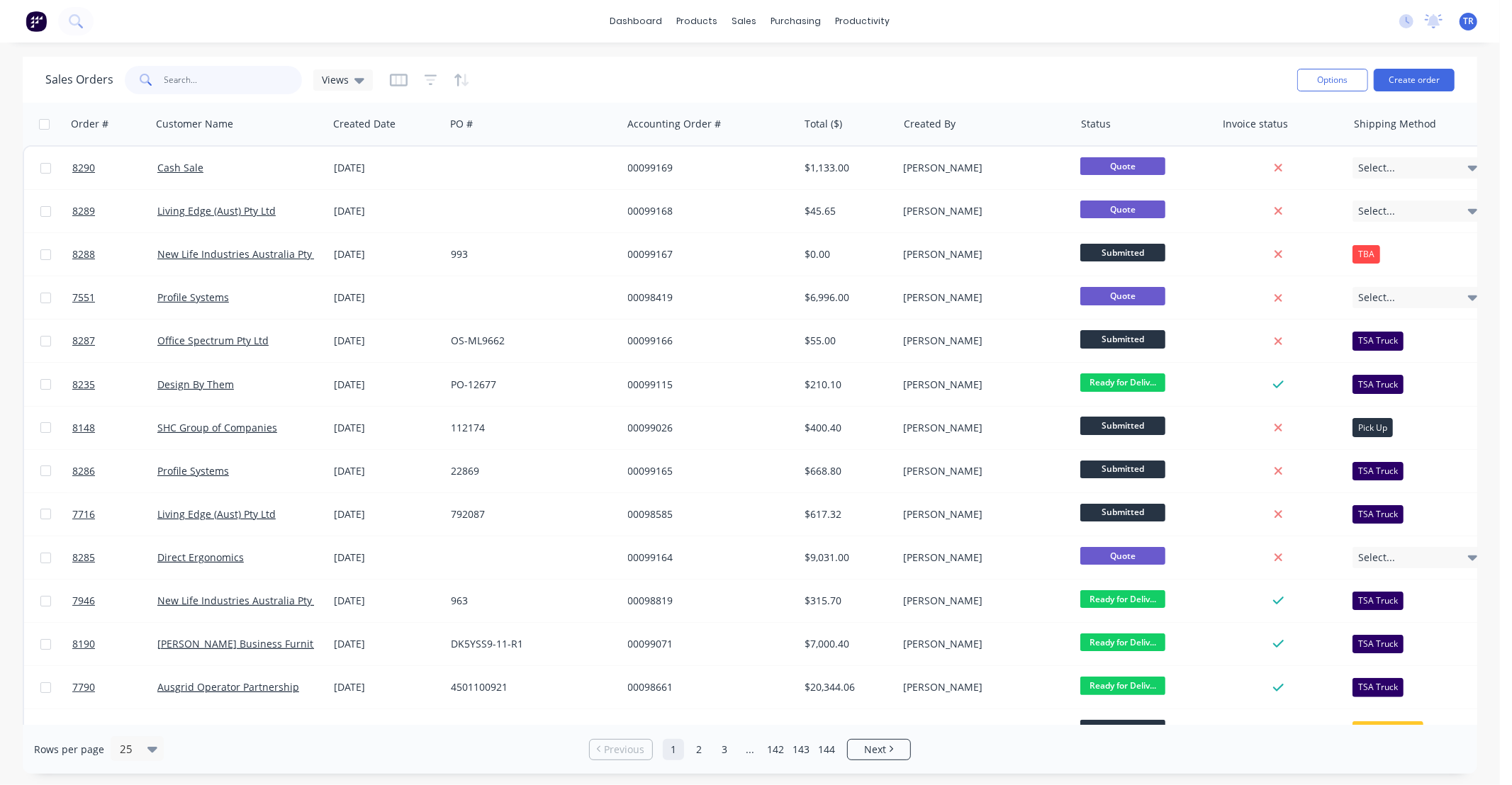
click at [232, 86] on input "text" at bounding box center [233, 80] width 138 height 28
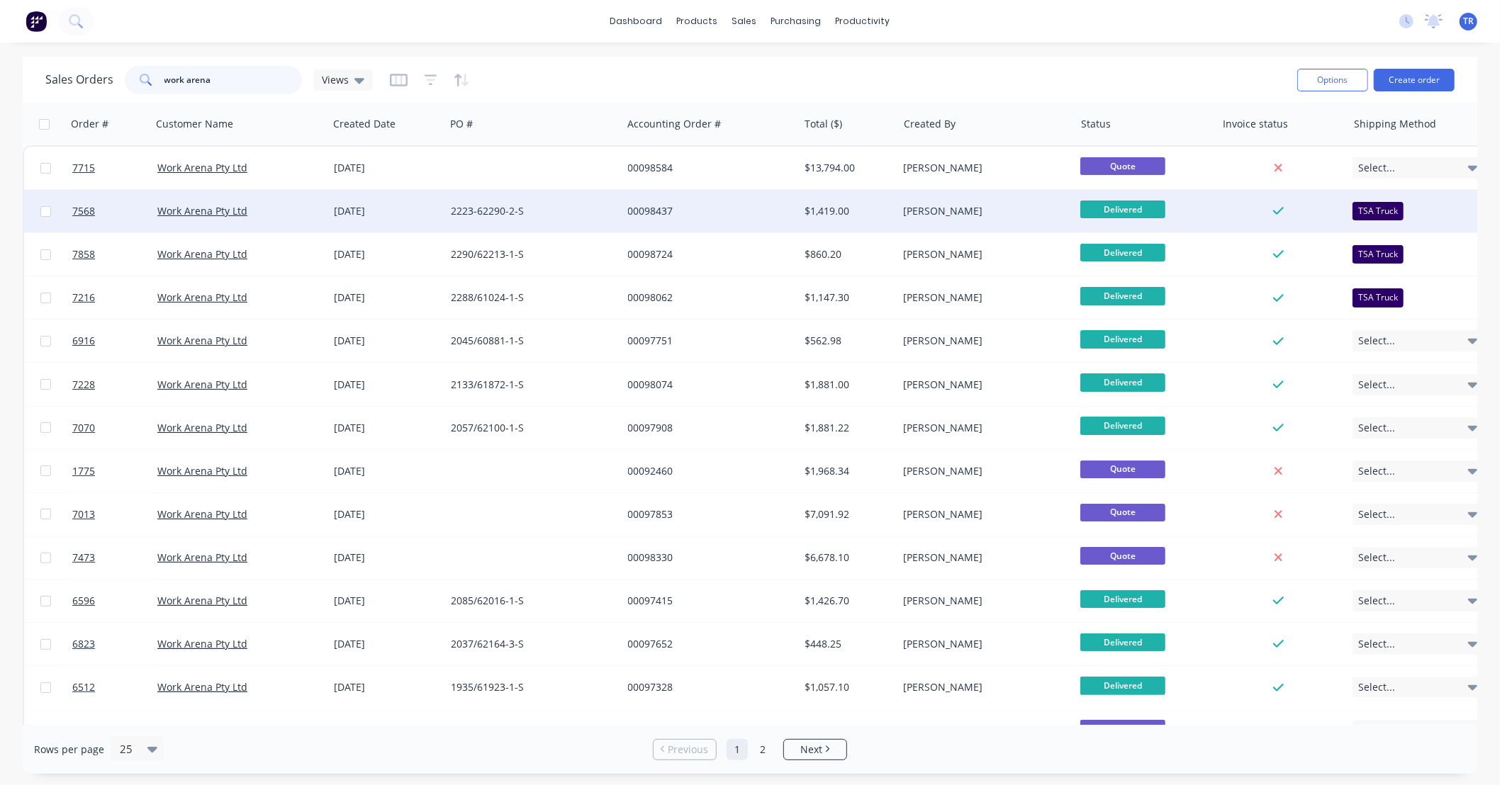
type input "work arena"
click at [549, 206] on div "2223-62290-2-S" at bounding box center [529, 211] width 157 height 15
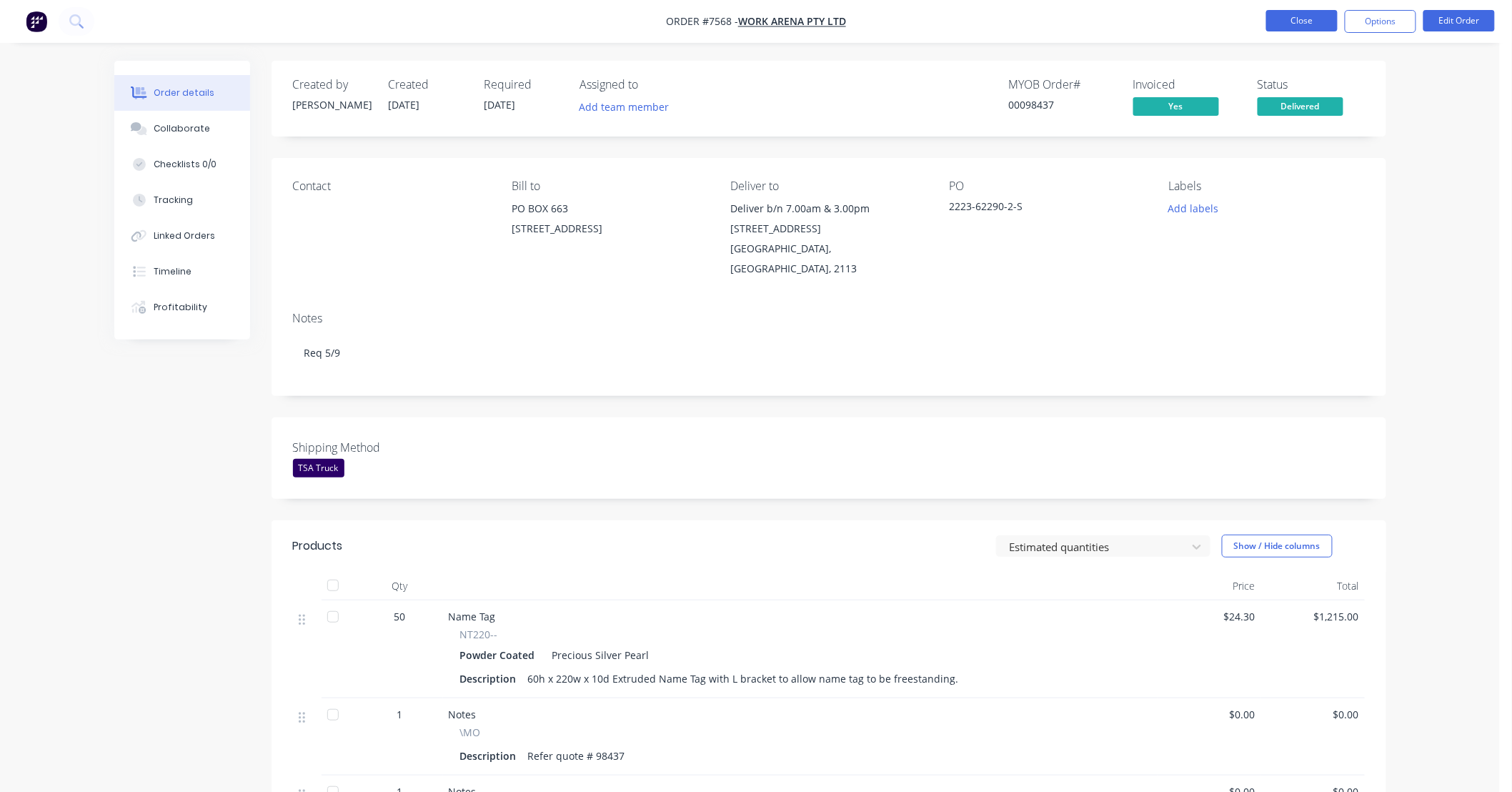
click at [1313, 23] on button "Close" at bounding box center [1302, 20] width 72 height 21
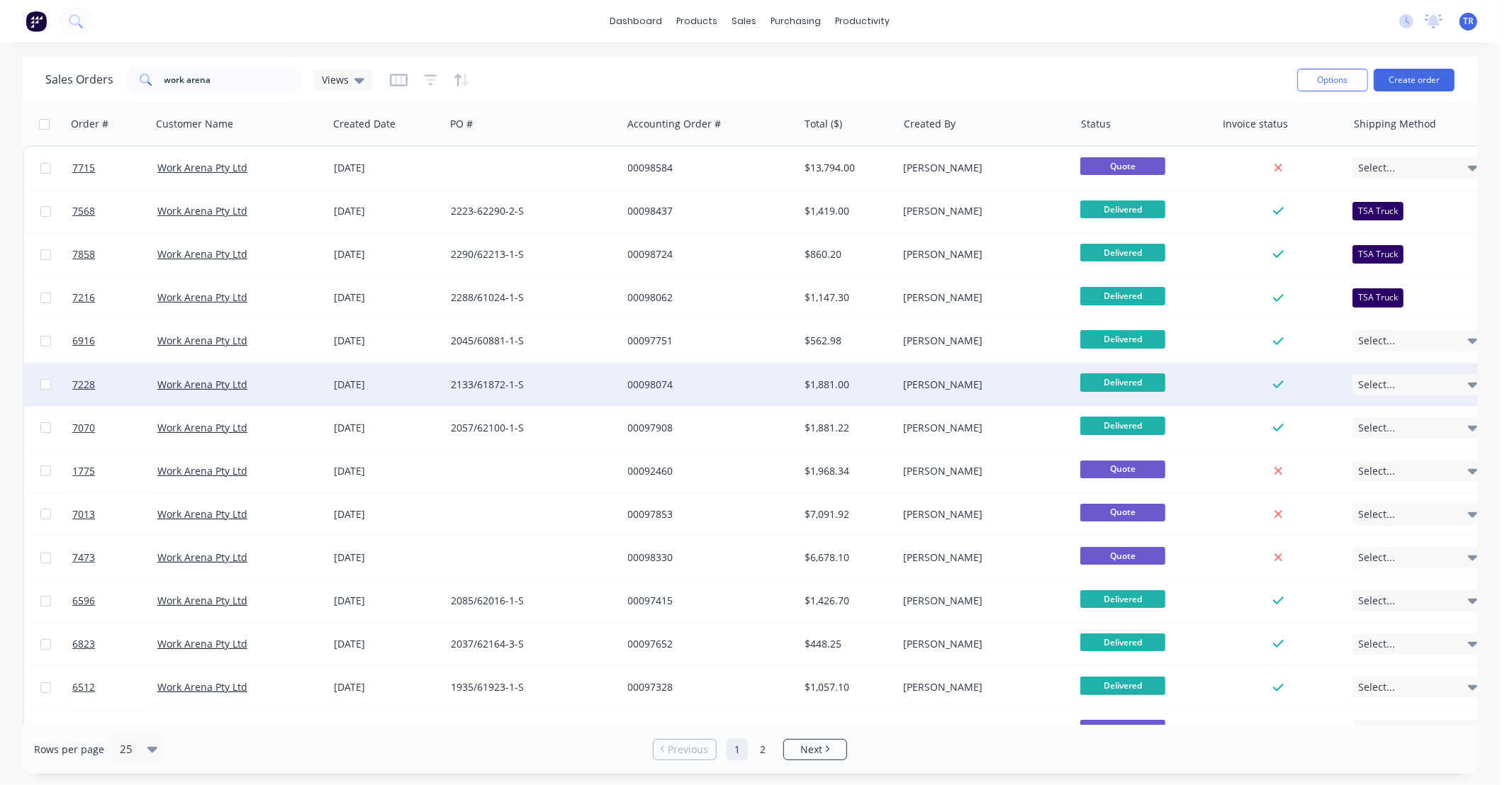
click at [735, 384] on div "00098074" at bounding box center [706, 385] width 157 height 15
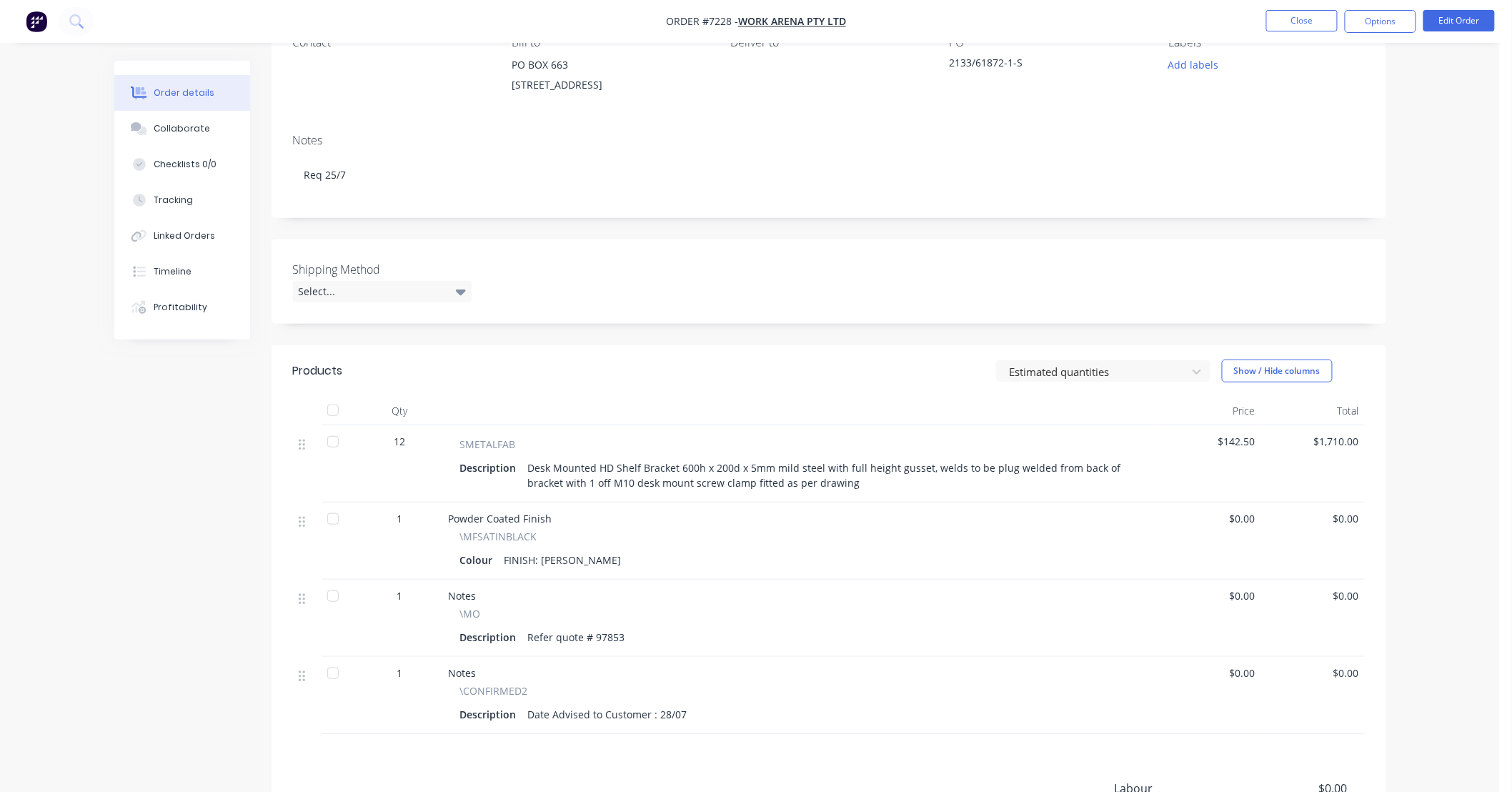
scroll to position [308, 0]
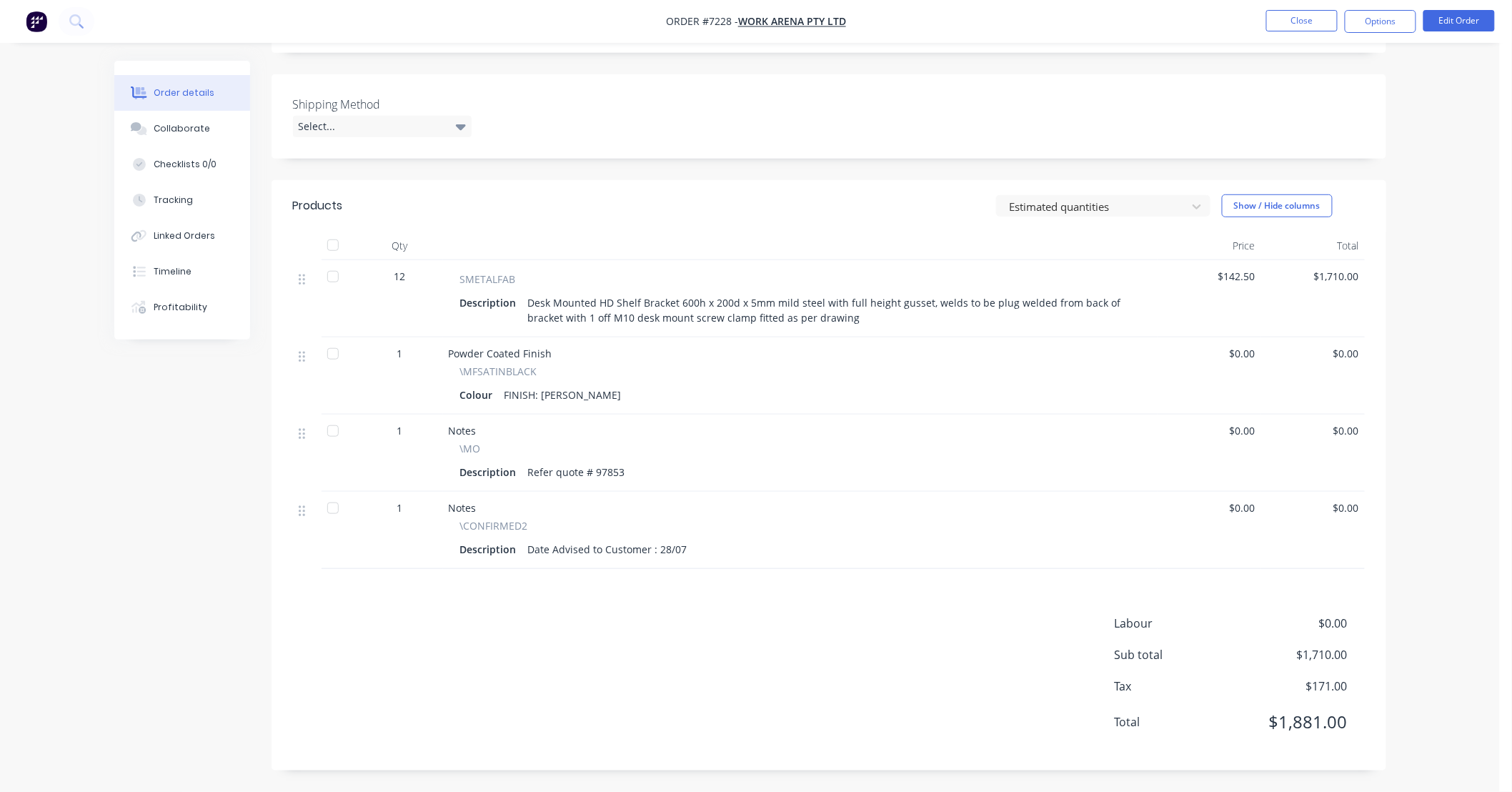
click at [1424, 595] on div "Order details Collaborate Checklists 0/0 Tracking Linked Orders Timeline Profit…" at bounding box center [749, 242] width 1500 height 1100
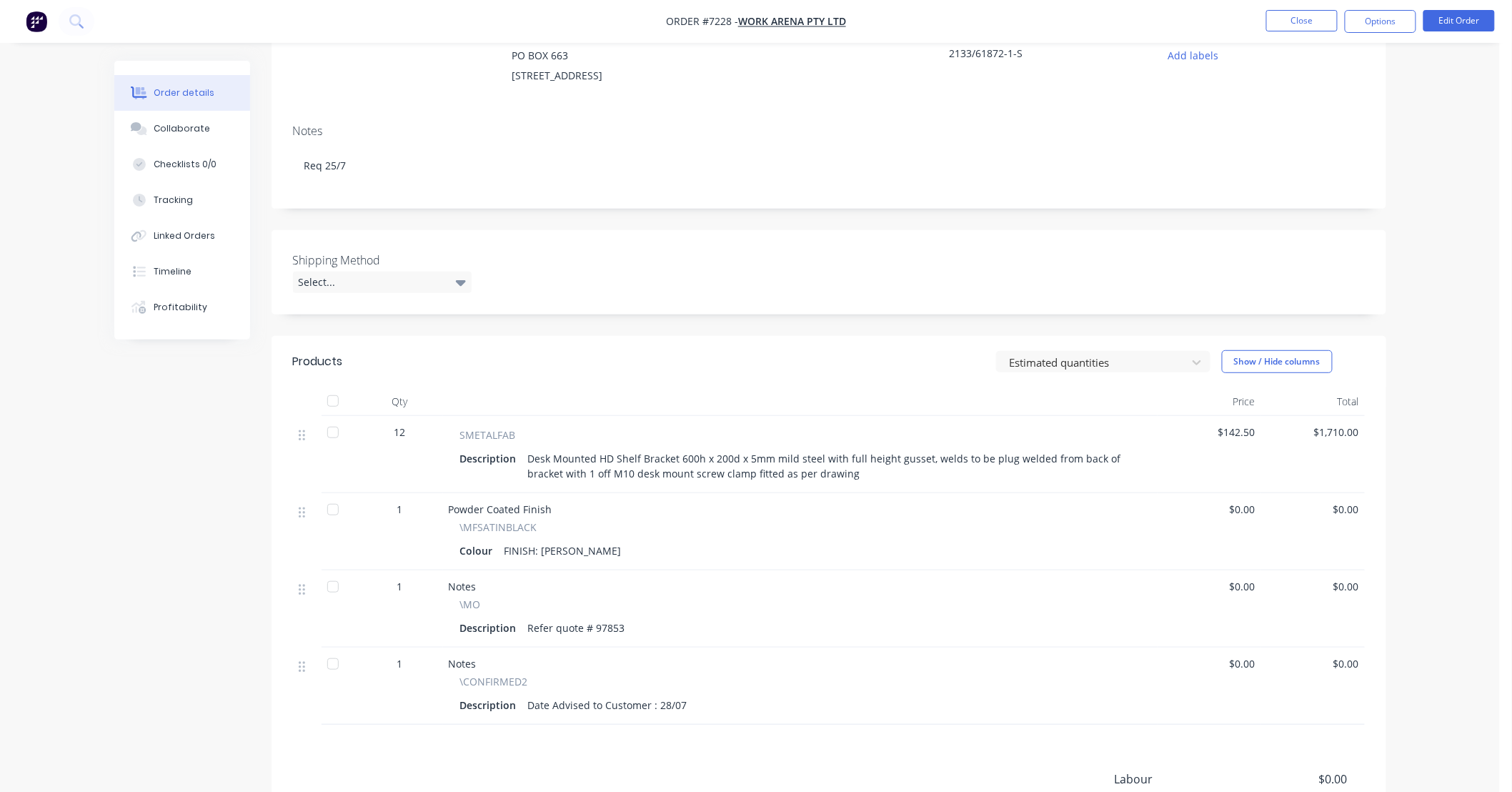
scroll to position [0, 0]
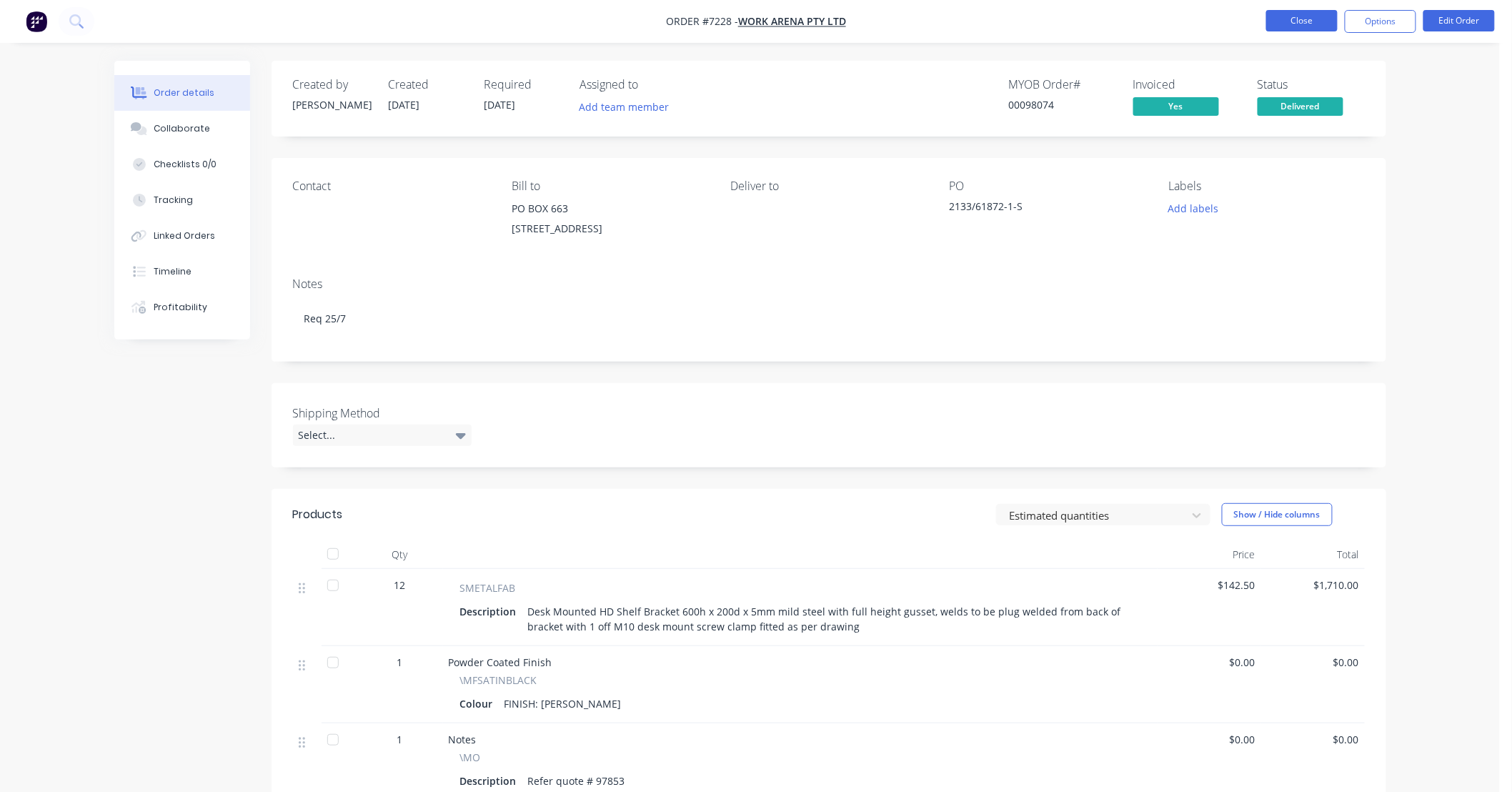
click at [1306, 15] on button "Close" at bounding box center [1302, 20] width 72 height 21
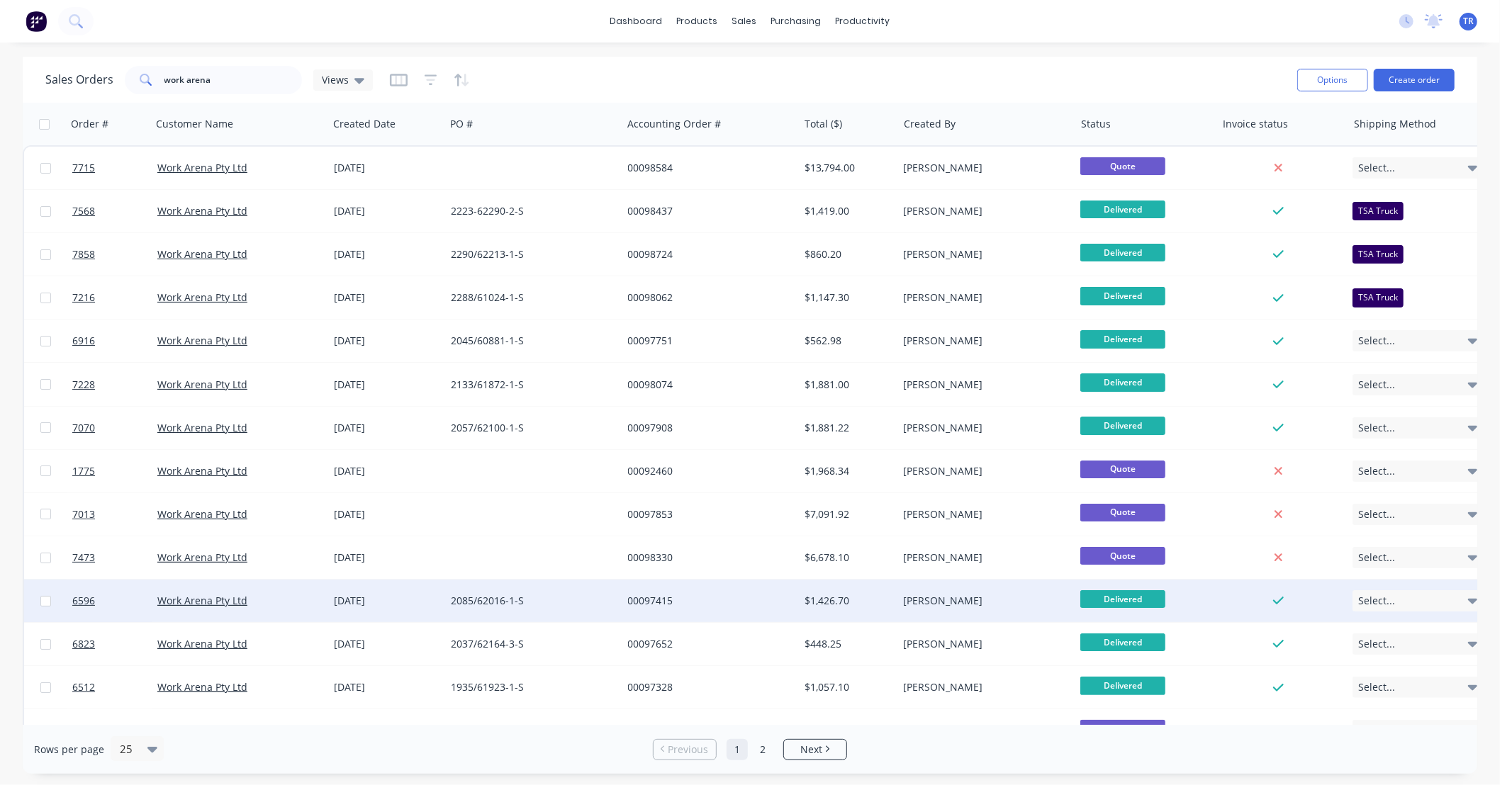
click at [580, 605] on div "2085/62016-1-S" at bounding box center [529, 601] width 157 height 15
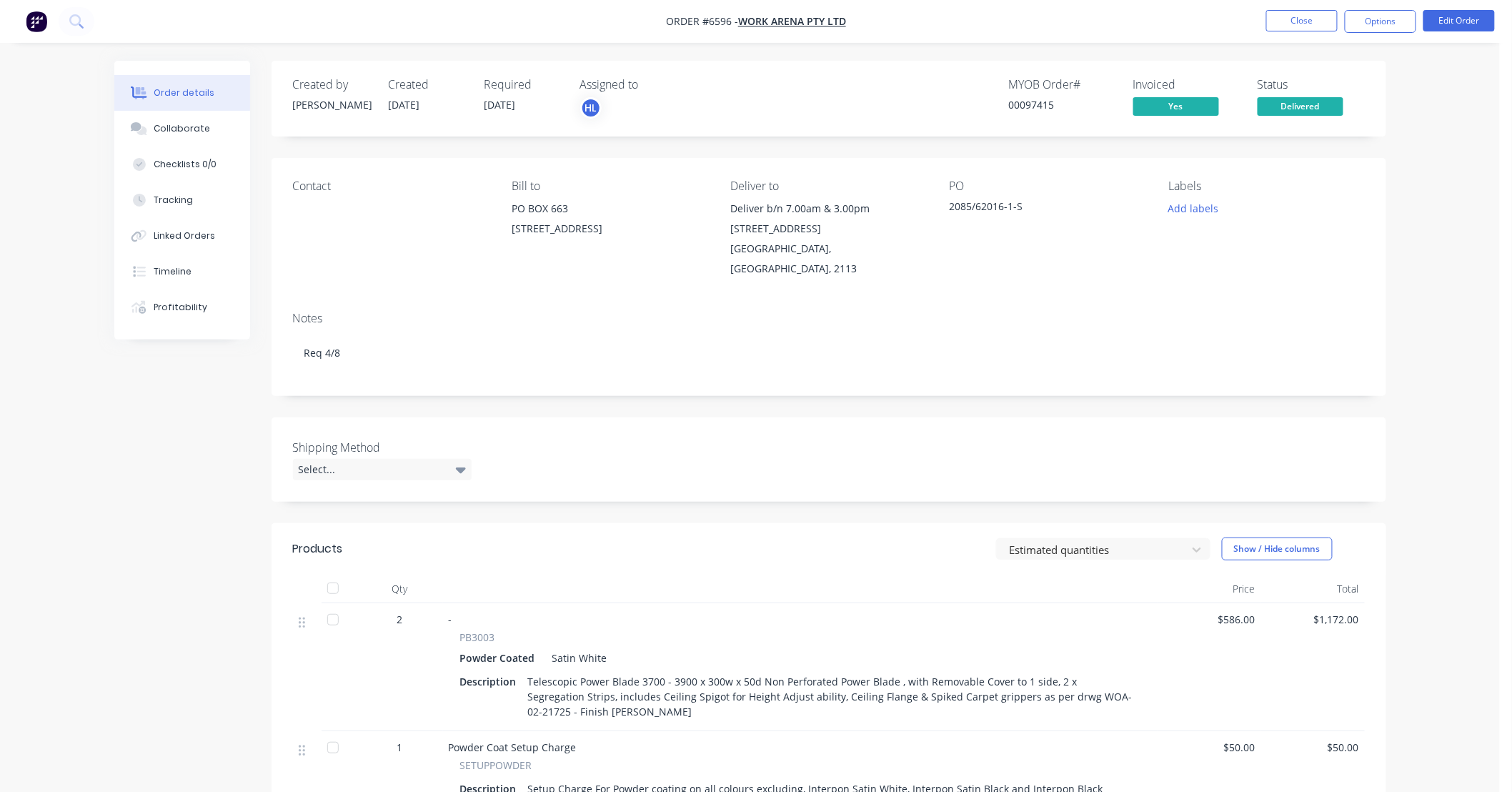
scroll to position [405, 0]
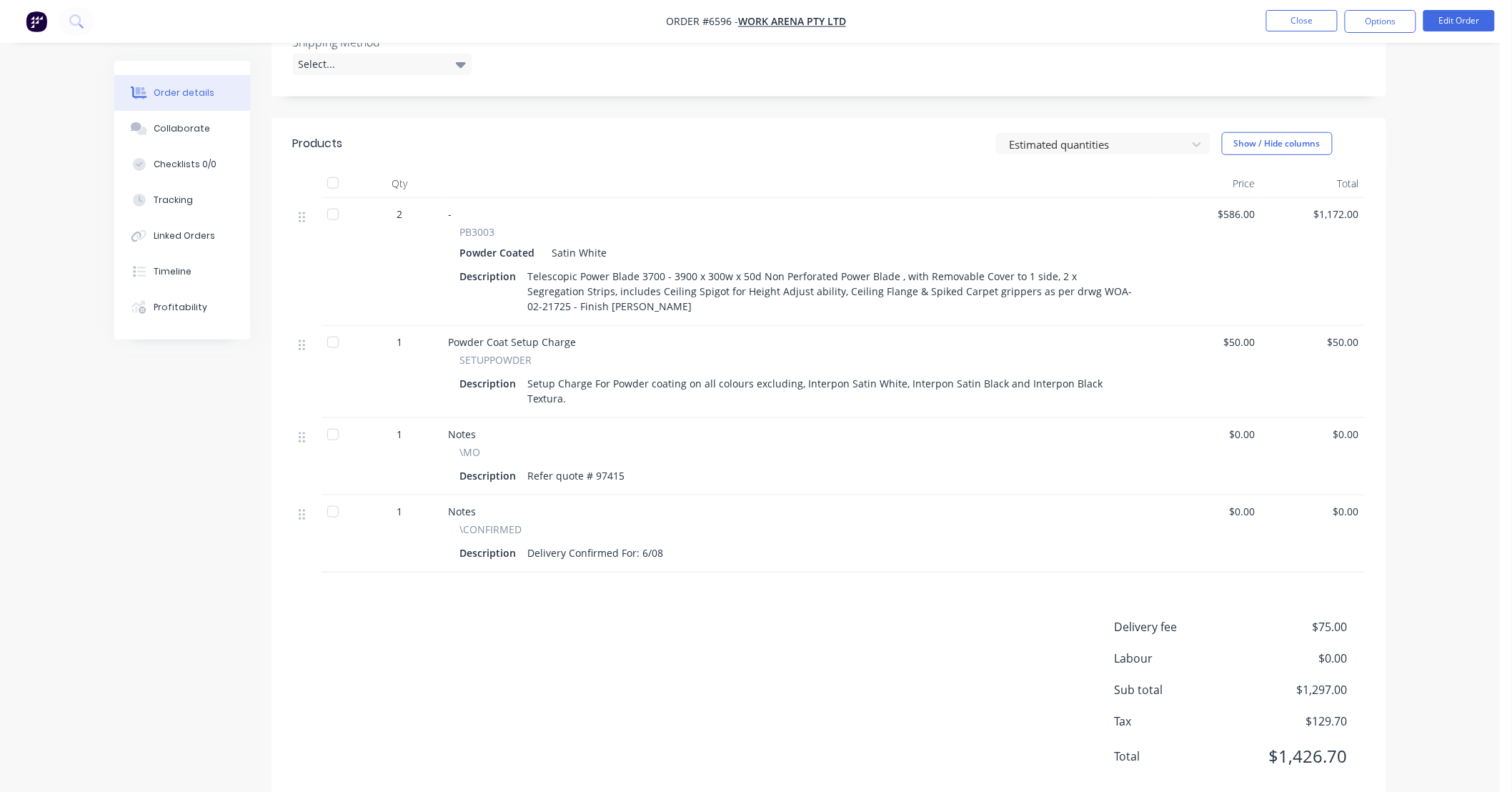
click at [1423, 545] on div "Order details Collaborate Checklists 0/0 Tracking Linked Orders Timeline Profit…" at bounding box center [749, 211] width 1500 height 1232
click at [1305, 20] on button "Close" at bounding box center [1302, 20] width 72 height 21
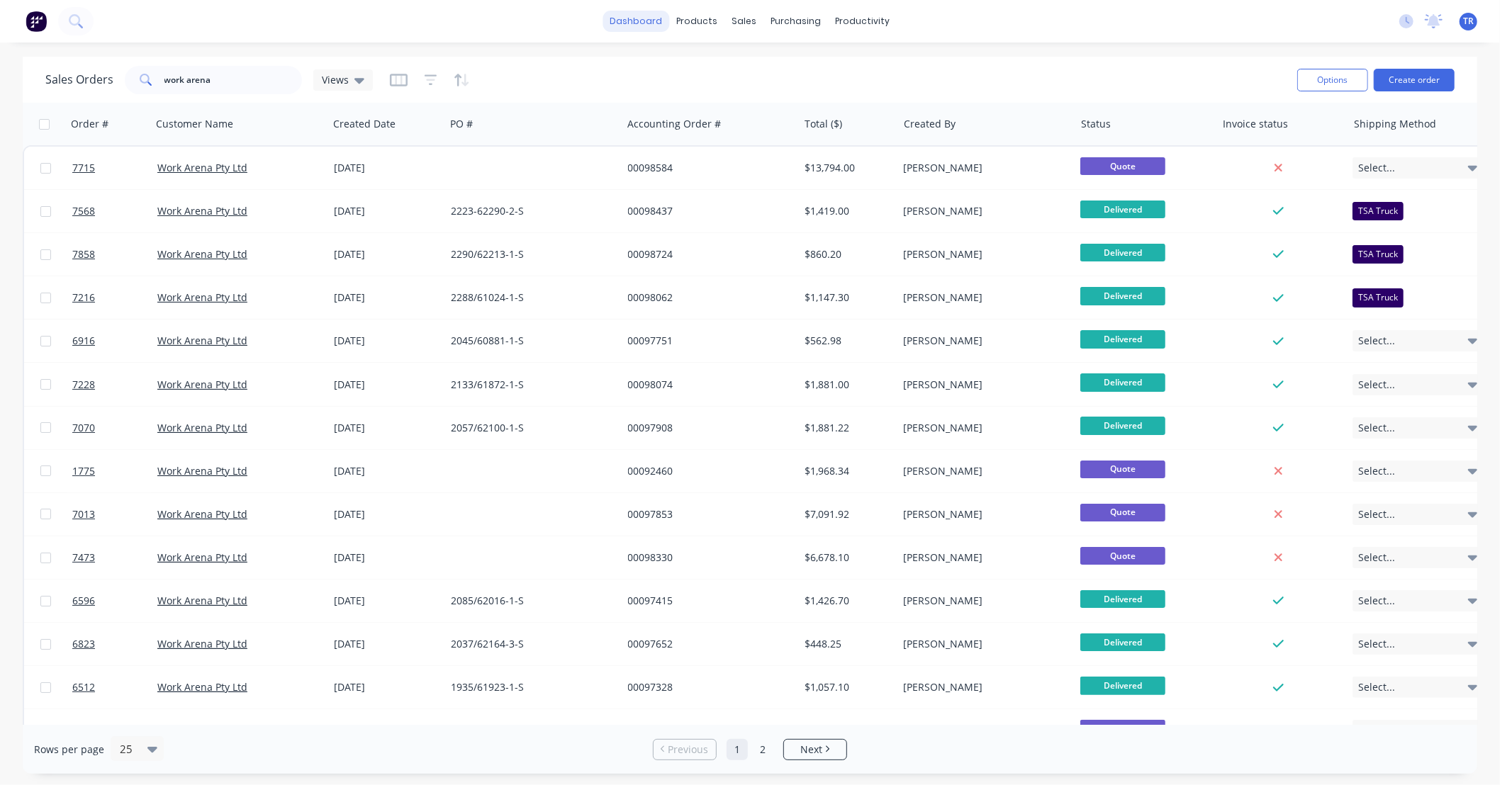
click at [645, 19] on link "dashboard" at bounding box center [636, 21] width 67 height 21
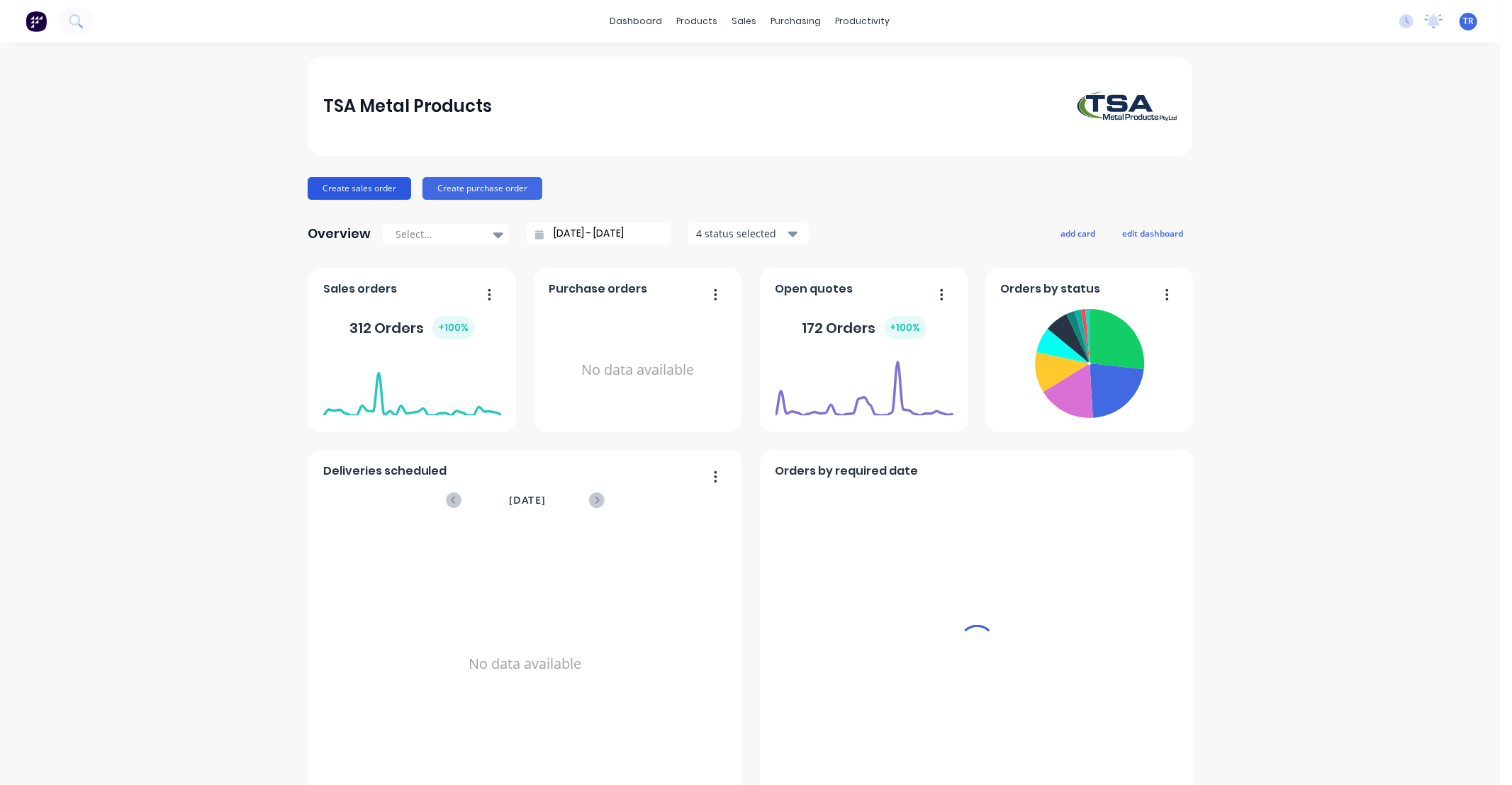
click at [362, 186] on button "Create sales order" at bounding box center [359, 188] width 103 height 23
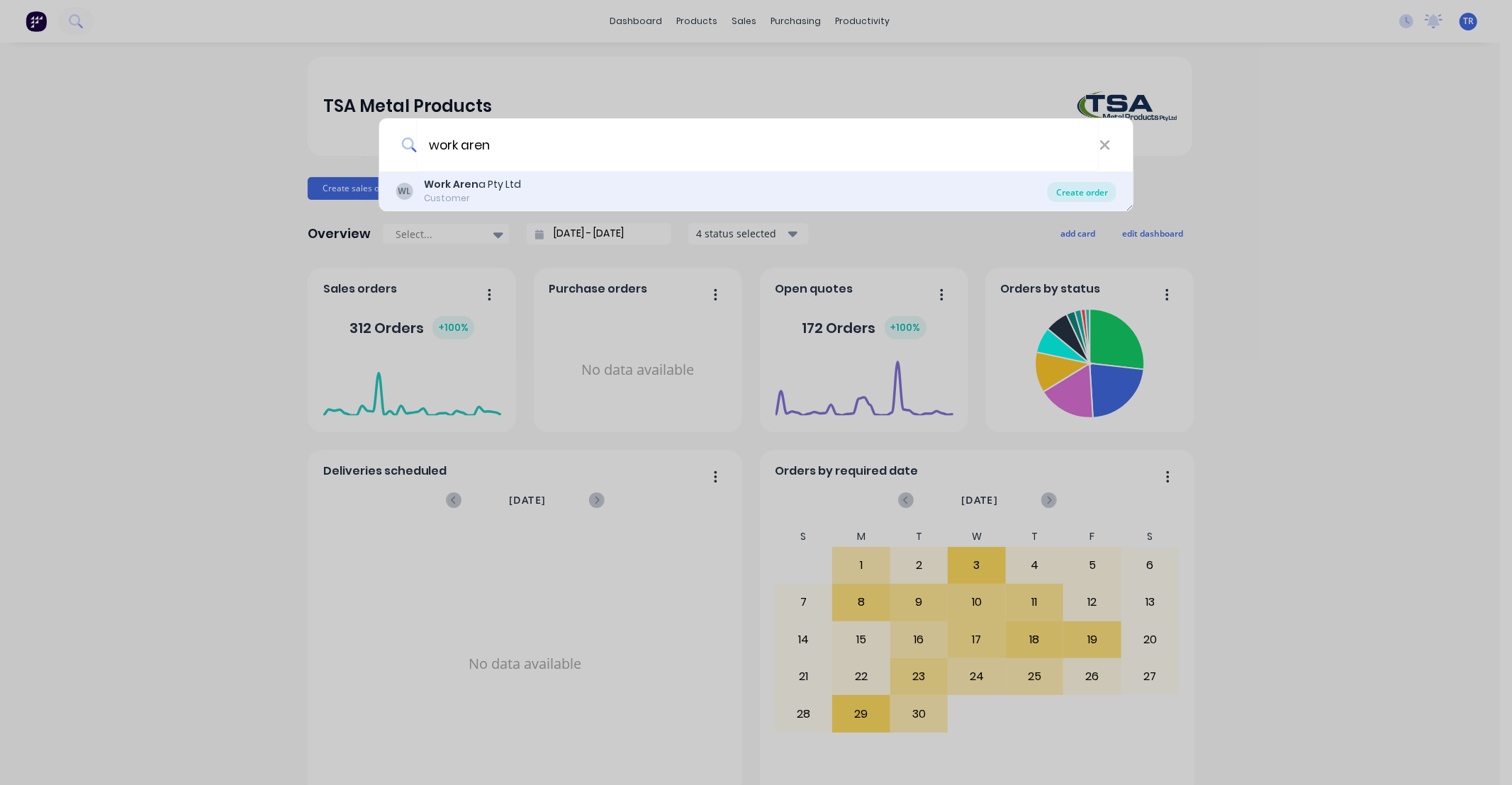
type input "work aren"
click at [1083, 193] on div "Create order" at bounding box center [1082, 192] width 69 height 20
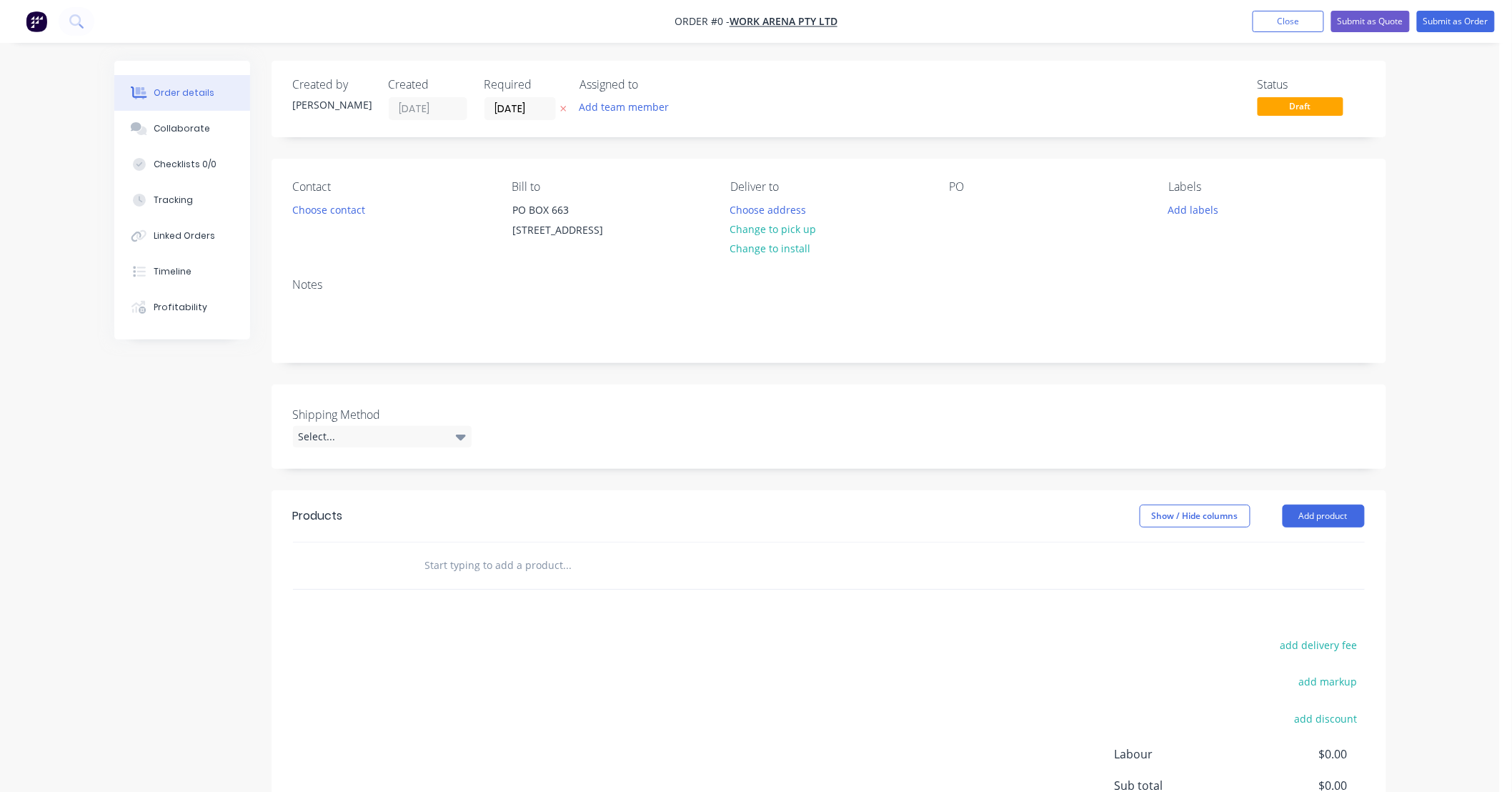
click at [496, 580] on input "text" at bounding box center [566, 565] width 286 height 28
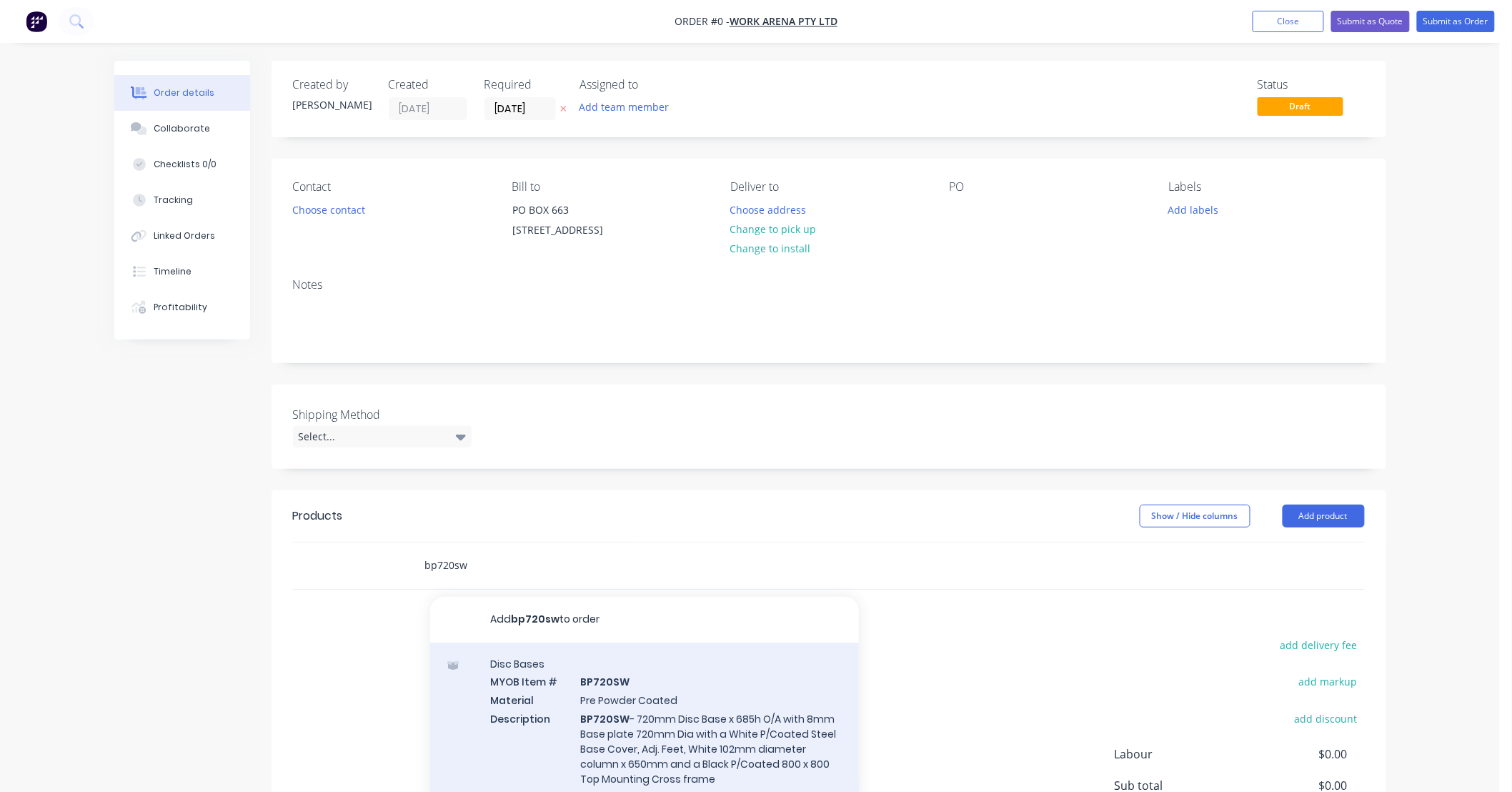
type input "bp720sw"
click at [758, 705] on div "Disc Bases MYOB Item # BP720SW Material Pre Powder Coated Description BP720SW -…" at bounding box center [645, 746] width 429 height 208
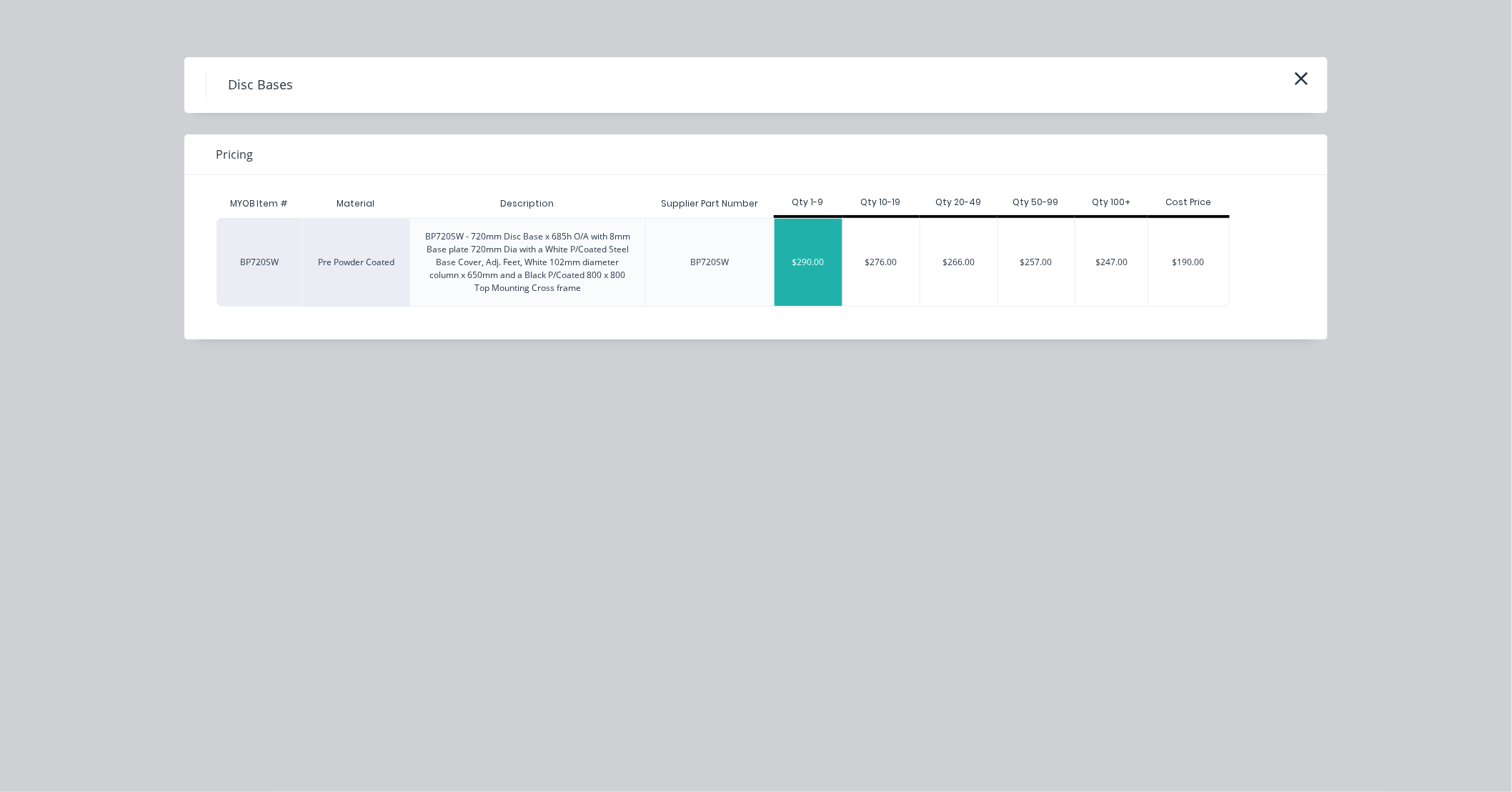
click at [811, 270] on div "$290.00" at bounding box center [808, 262] width 68 height 87
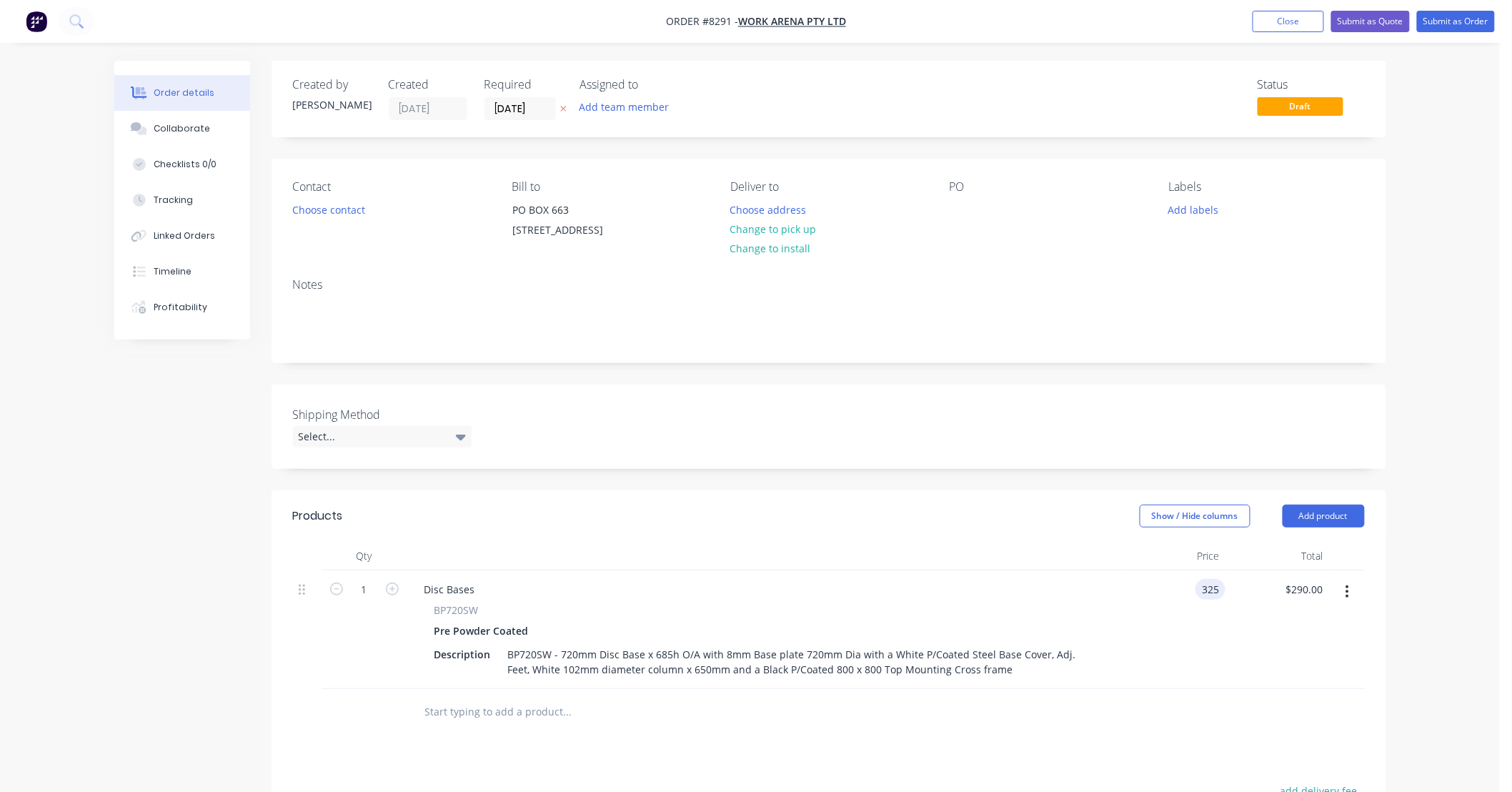
type input "$325.00"
click at [1291, 650] on div "$325.00 $325.00" at bounding box center [1277, 630] width 103 height 119
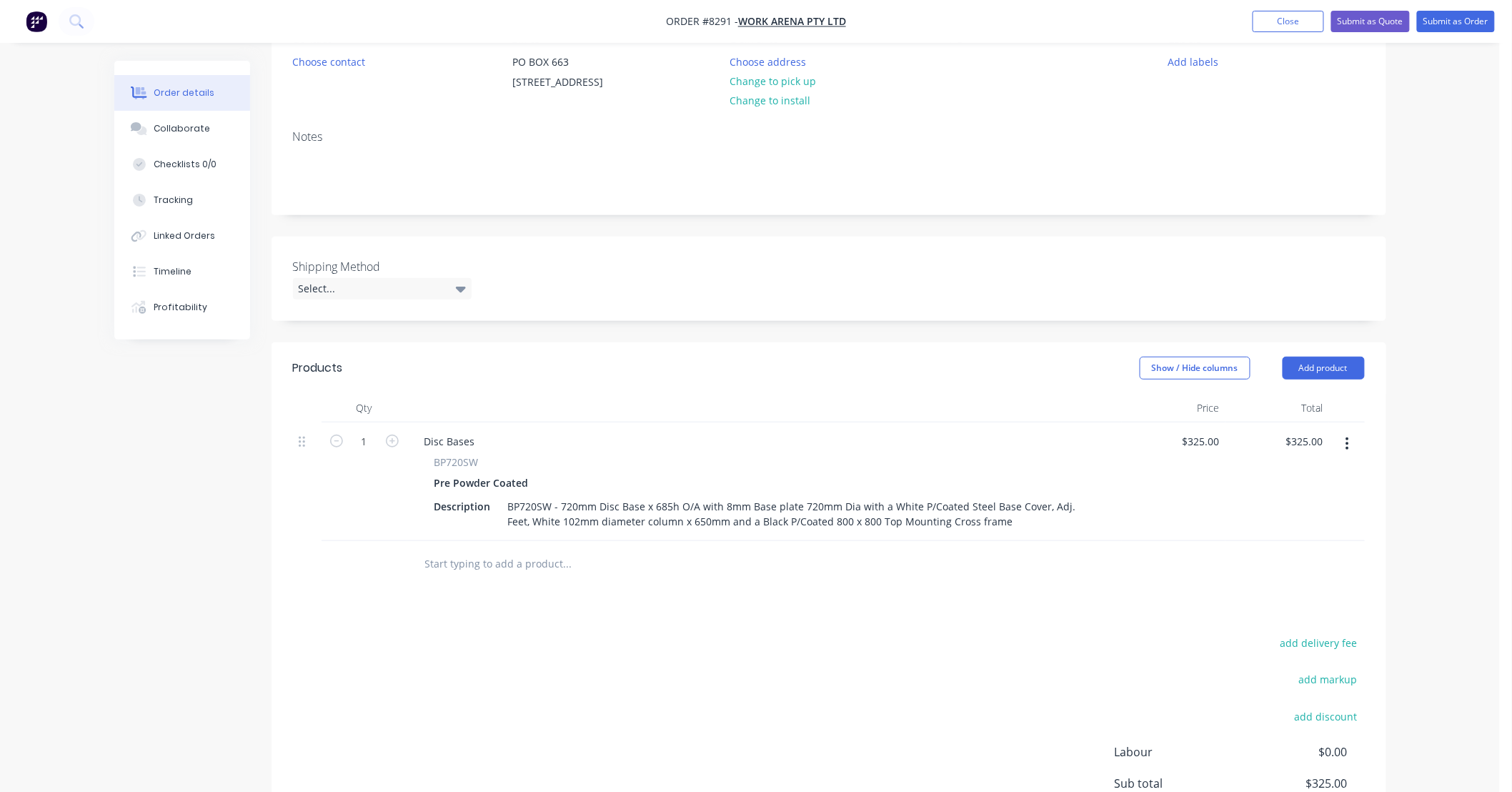
scroll to position [212, 0]
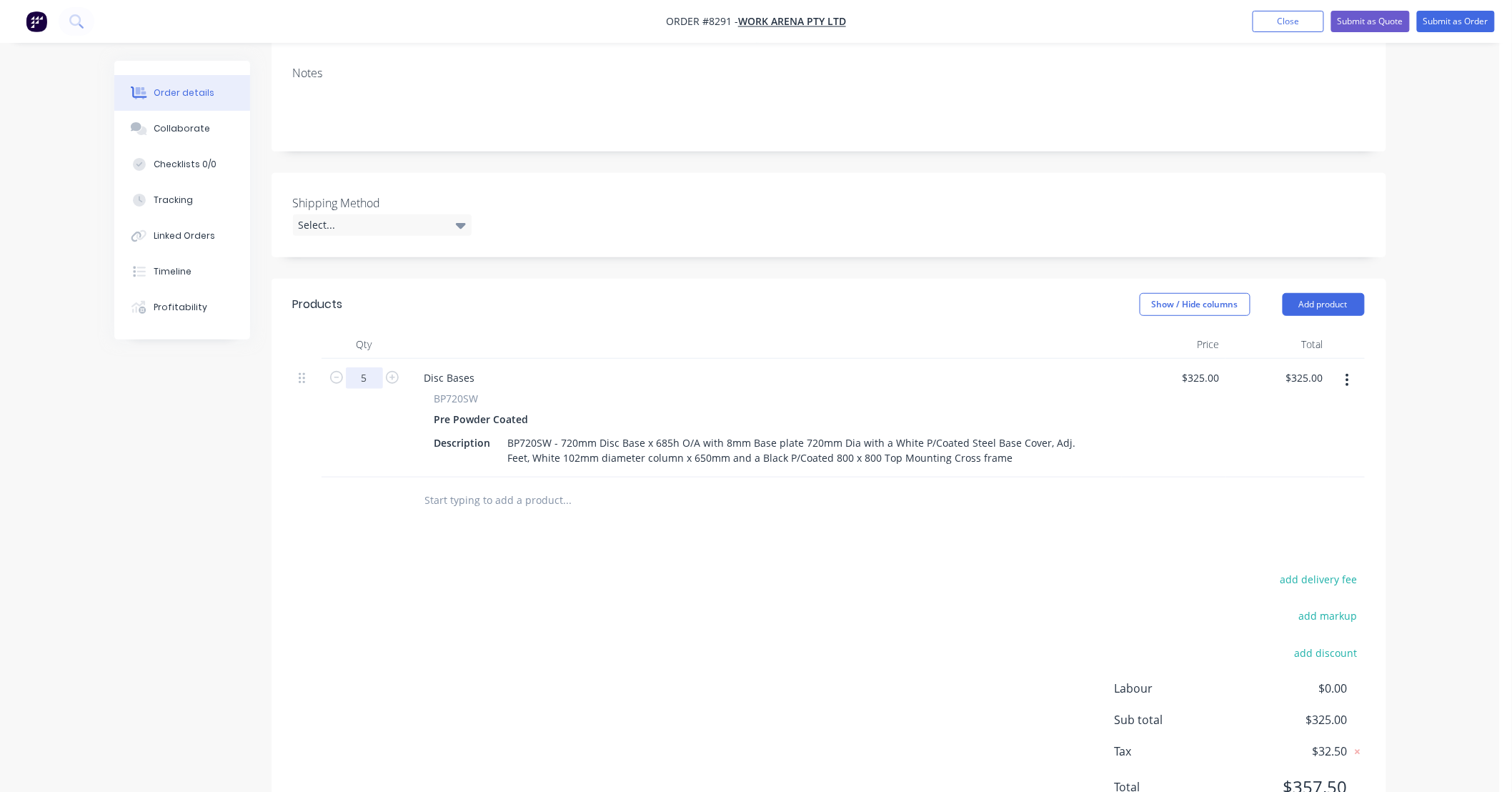
type input "5"
type input "$1,625.00"
click at [653, 641] on div "add delivery fee add markup add discount Labour $0.00 Sub total $1,625.00 Tax $…" at bounding box center [828, 692] width 1072 height 244
click at [572, 514] on input "text" at bounding box center [566, 500] width 286 height 28
drag, startPoint x: 1220, startPoint y: 388, endPoint x: 1181, endPoint y: 389, distance: 39.0
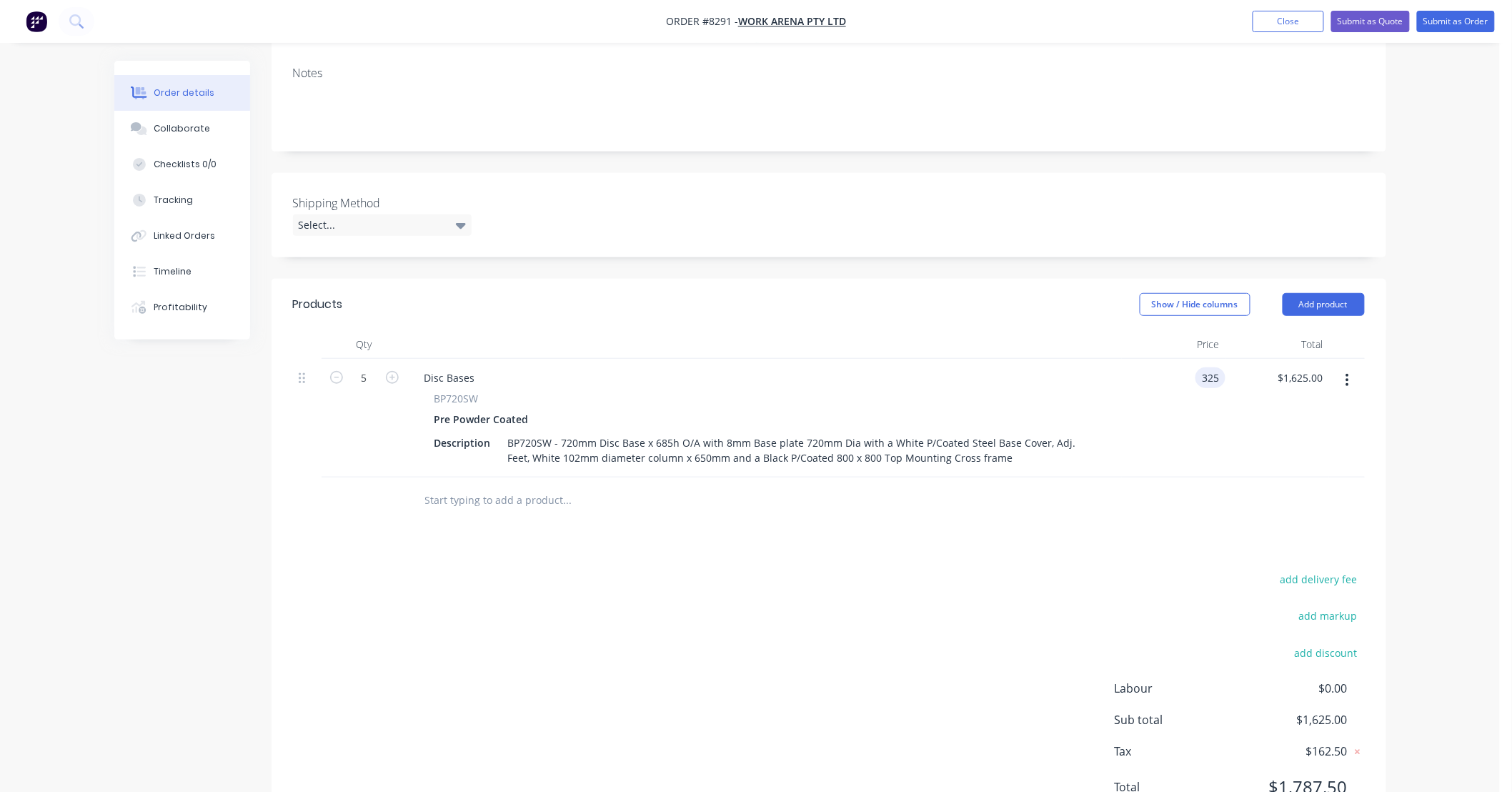
click at [1181, 389] on div "325 325" at bounding box center [1173, 418] width 103 height 119
drag, startPoint x: 1220, startPoint y: 394, endPoint x: 1198, endPoint y: 393, distance: 22.0
click at [1198, 388] on div "325 325" at bounding box center [1210, 377] width 30 height 20
type input "$290.00"
type input "$1,450.00"
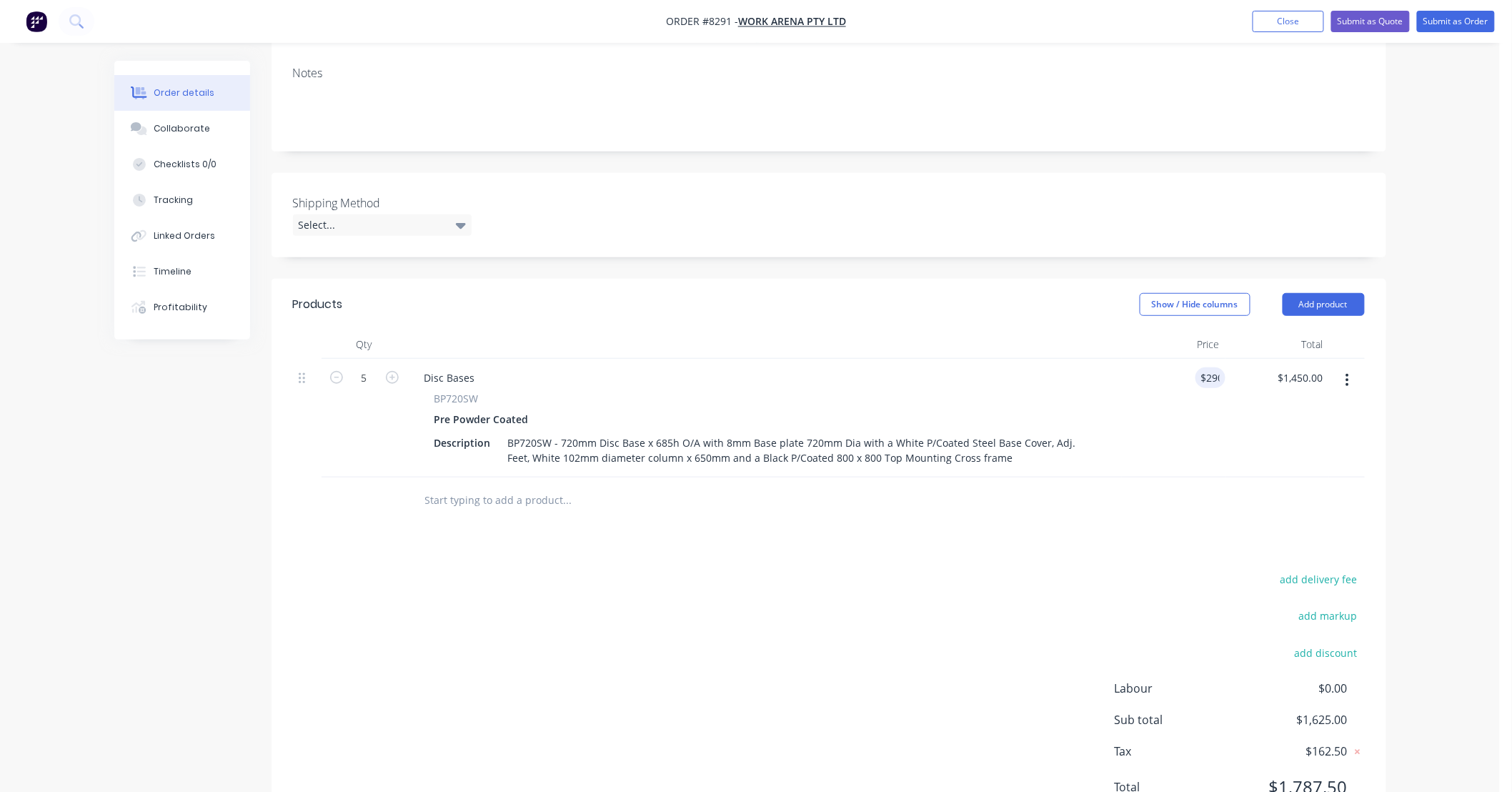
click at [1111, 524] on div at bounding box center [828, 500] width 1072 height 46
click at [547, 514] on input "text" at bounding box center [566, 500] width 286 height 28
click at [496, 508] on input "text" at bounding box center [566, 500] width 286 height 28
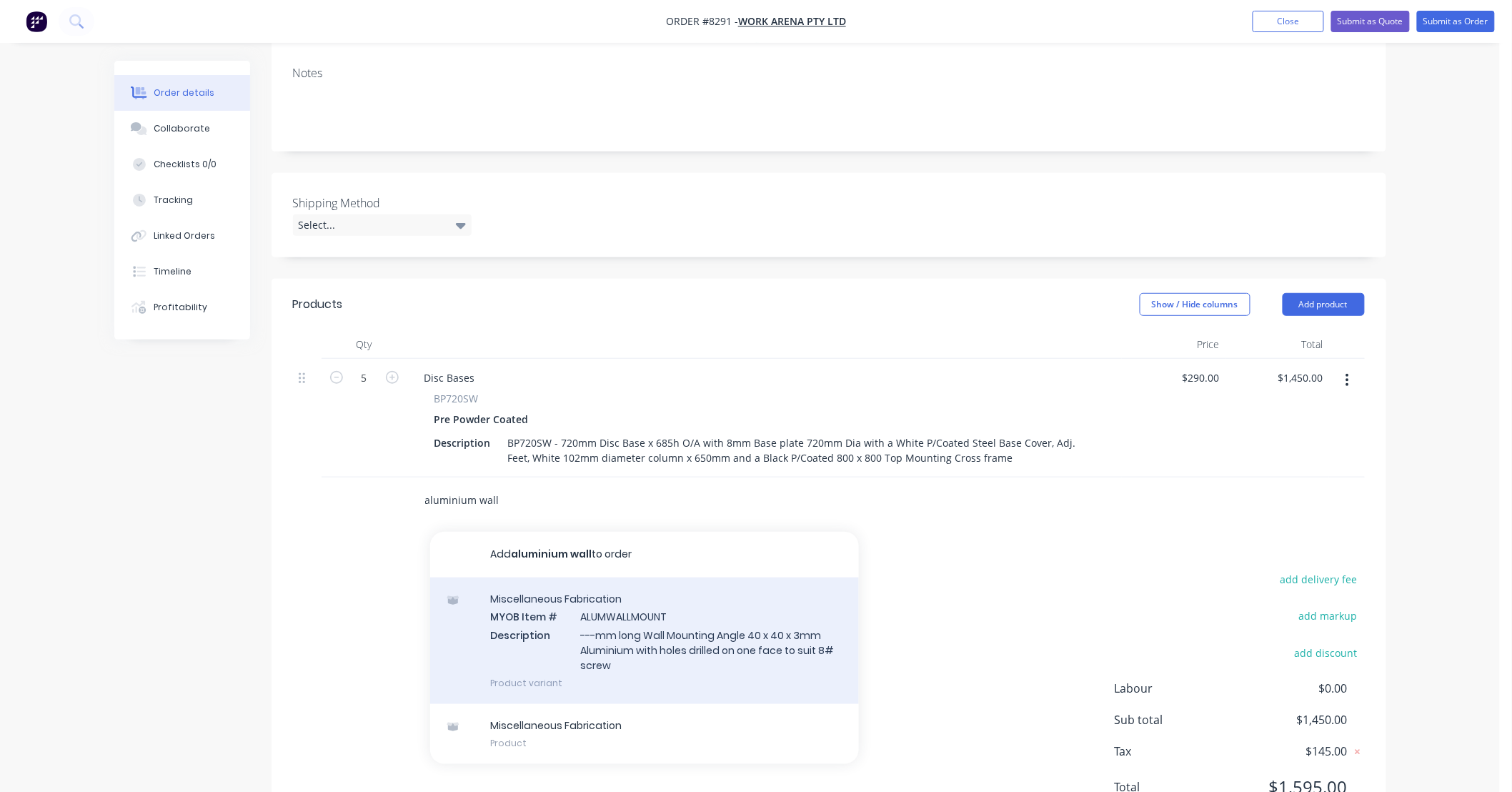
type input "aluminium wall"
click at [690, 639] on div "Miscellaneous Fabrication MYOB Item # ALUMWALLMOUNT Description ---mm long Wall…" at bounding box center [645, 640] width 429 height 126
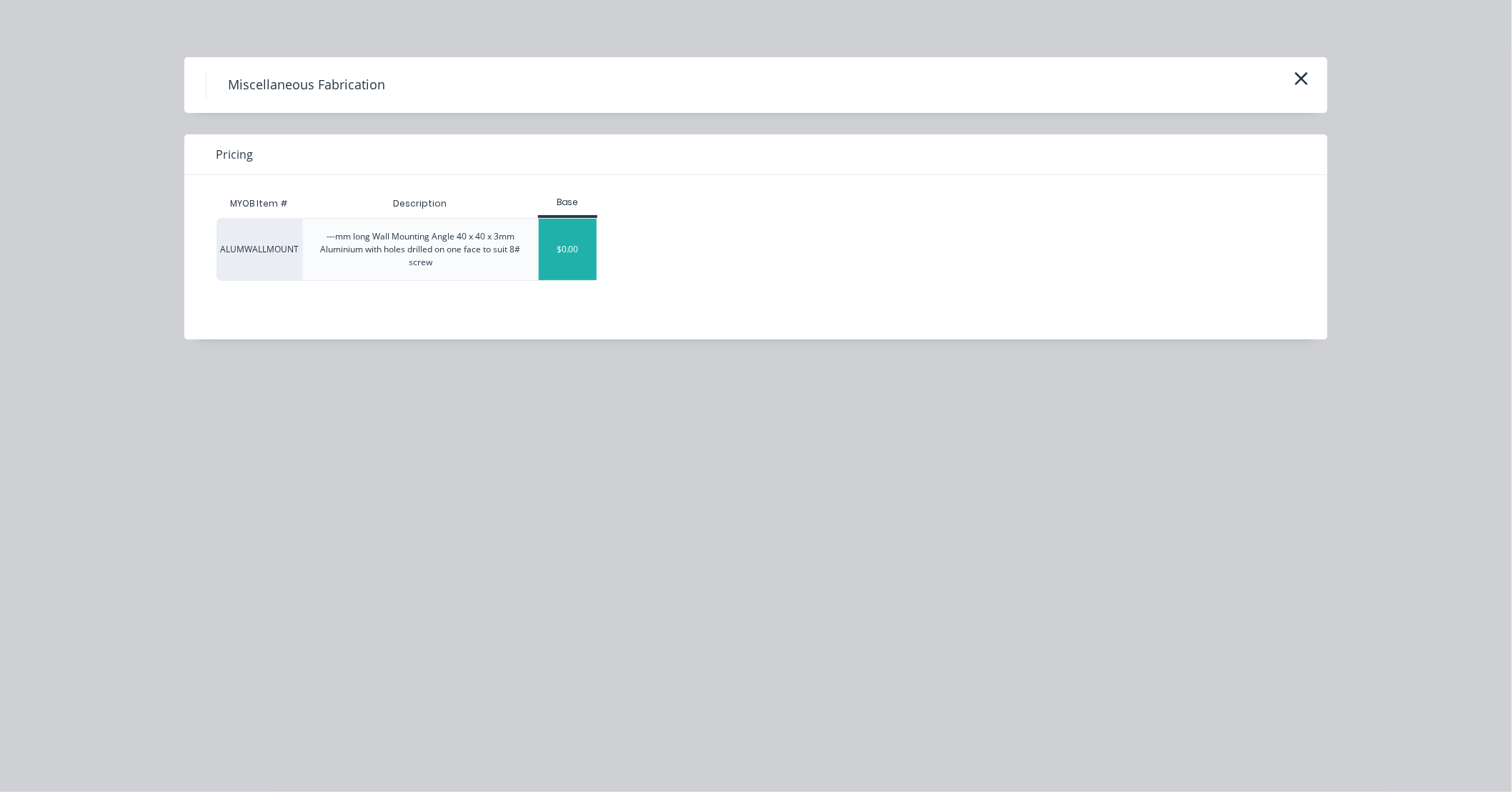
click at [575, 245] on div "$0.00" at bounding box center [567, 250] width 58 height 62
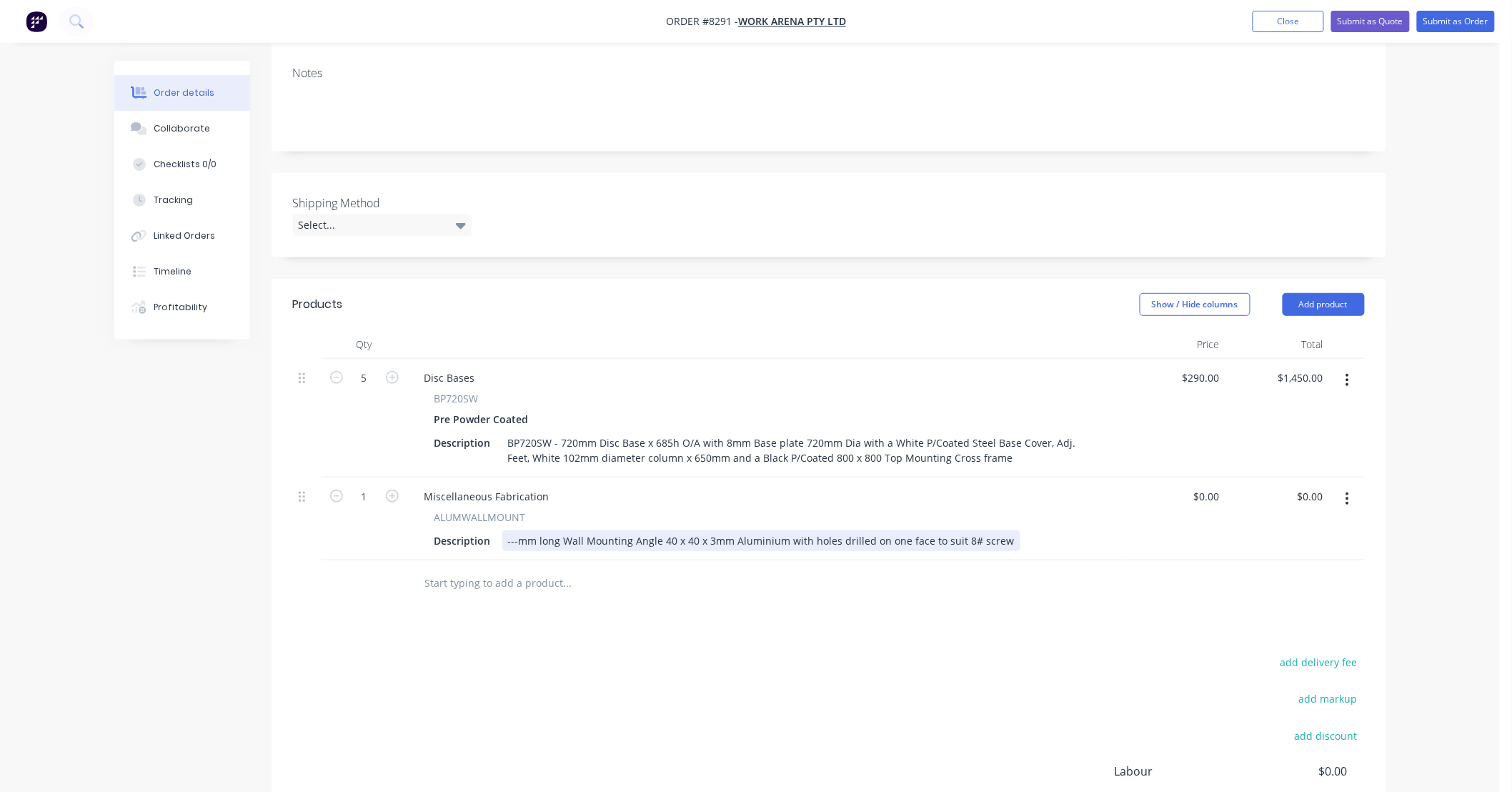
click at [515, 551] on div "---mm long Wall Mounting Angle 40 x 40 x 3mm Aluminium with holes drilled on on…" at bounding box center [761, 540] width 518 height 20
drag, startPoint x: 515, startPoint y: 556, endPoint x: 498, endPoint y: 558, distance: 17.1
click at [498, 551] on div "Description ---mm long Wall Mounting Angle 40 x 40 x 3mm Aluminium with holes d…" at bounding box center [762, 540] width 666 height 20
click at [675, 606] on div at bounding box center [664, 583] width 514 height 46
type input "5"
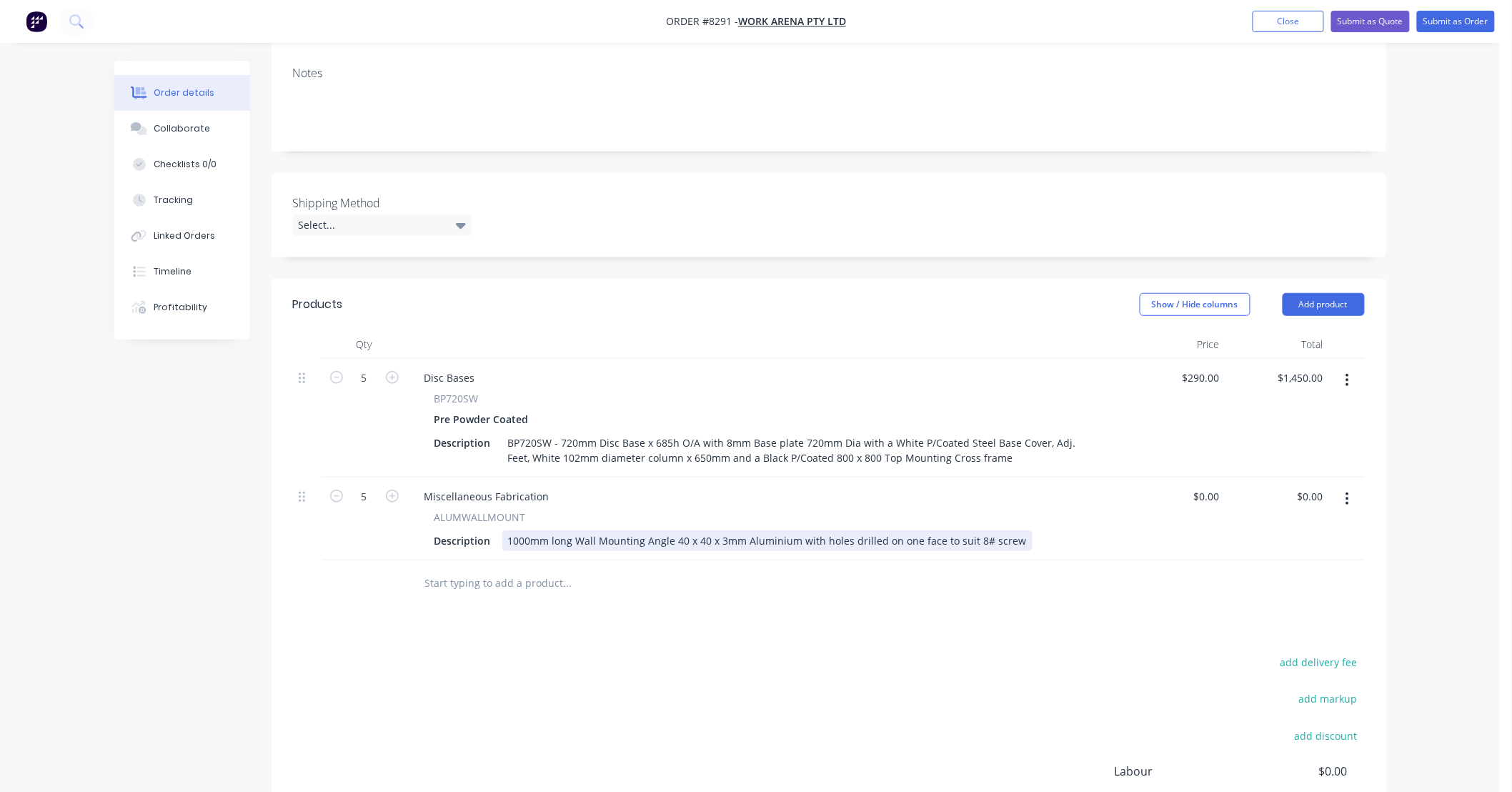
click at [1011, 551] on div "1000mm long Wall Mounting Angle 40 x 40 x 3mm Aluminium with holes drilled on o…" at bounding box center [767, 540] width 530 height 20
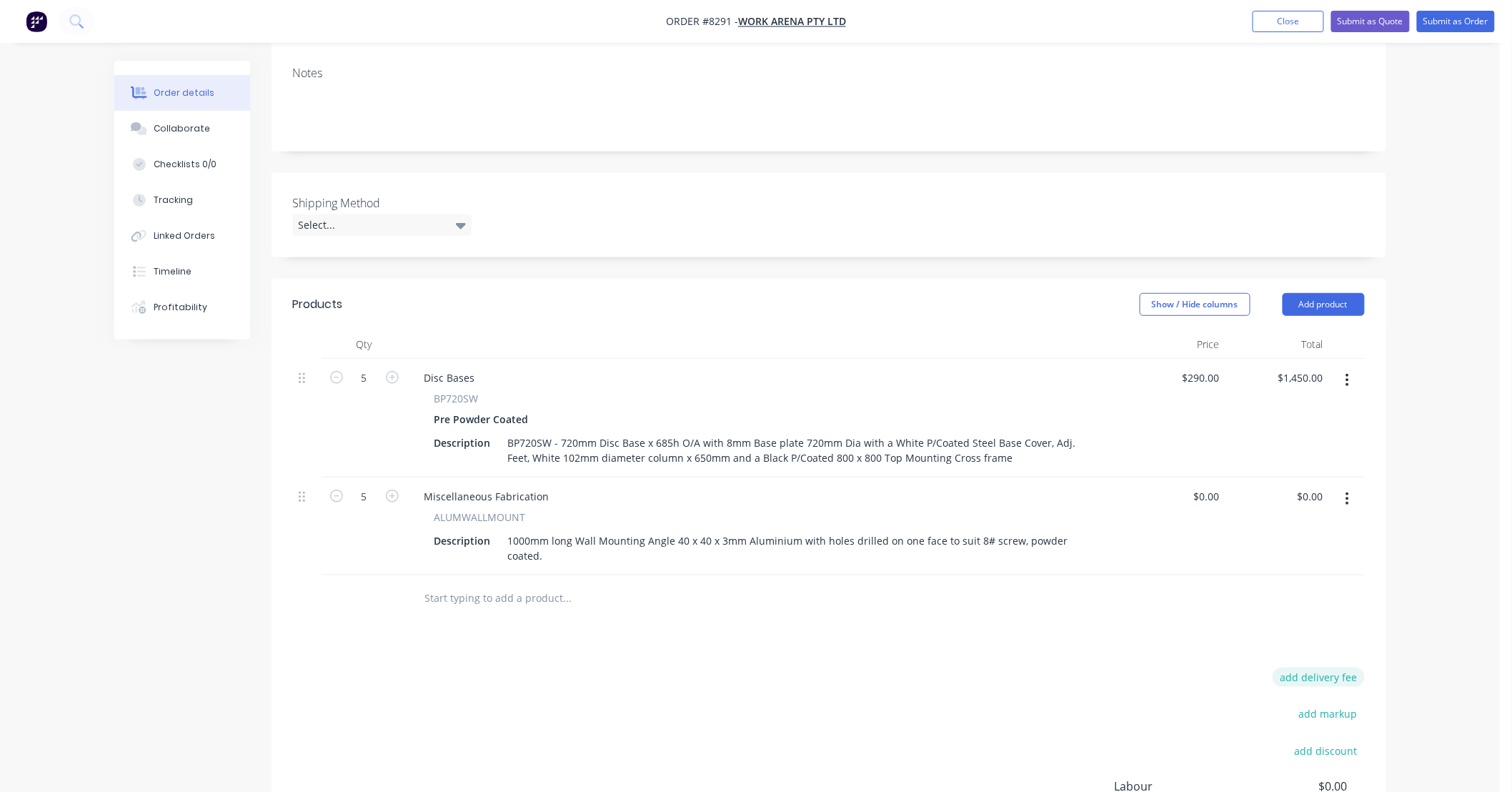
click at [1326, 679] on button "add delivery fee" at bounding box center [1318, 677] width 92 height 20
type input "75"
click at [1355, 637] on div "Products Show / Hide columns Add product Qty Price Total 5 Disc Bases BP720SW P…" at bounding box center [829, 604] width 1115 height 651
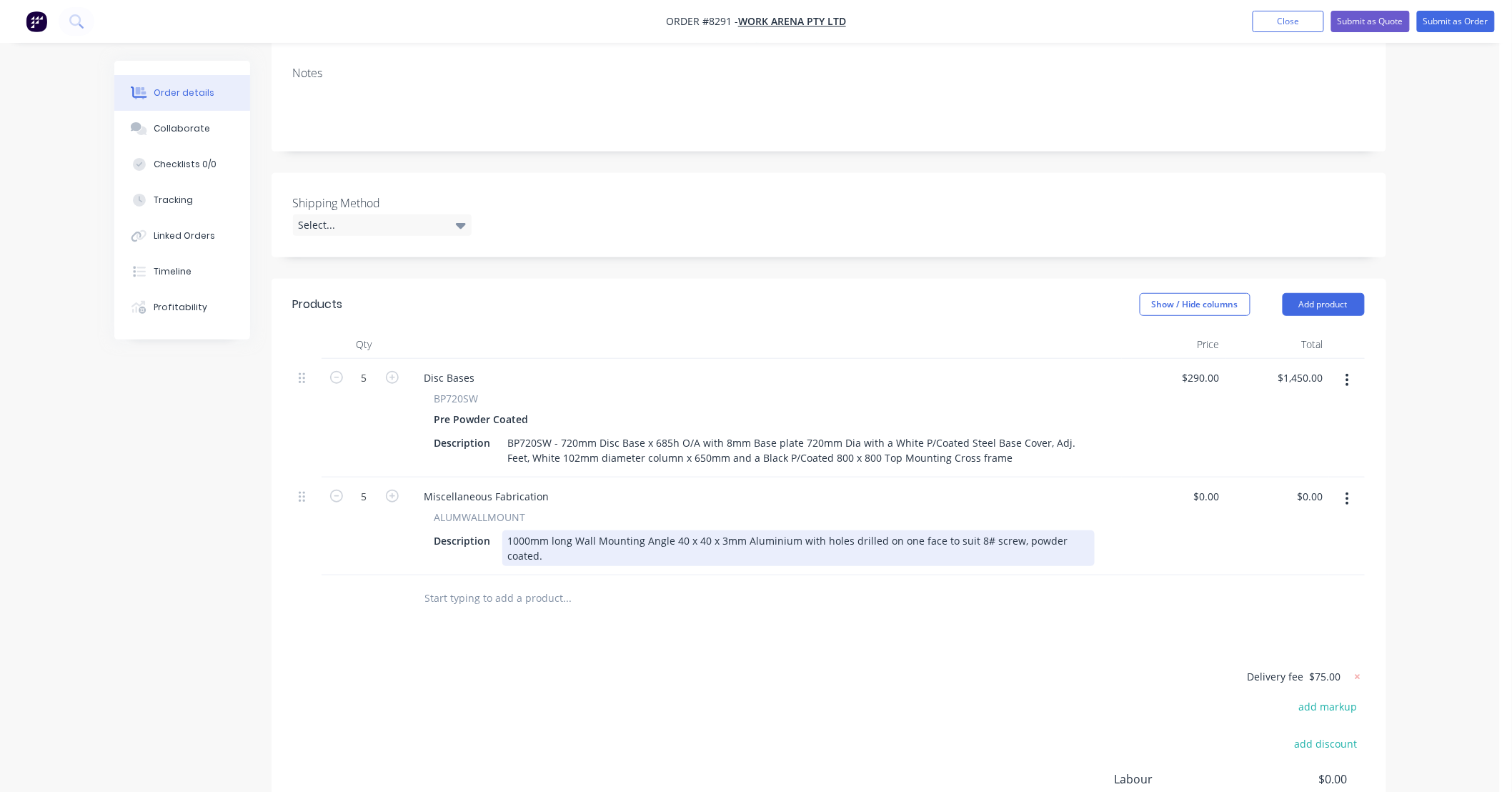
click at [1087, 553] on div "1000mm long Wall Mounting Angle 40 x 40 x 3mm Aluminium with holes drilled on o…" at bounding box center [798, 548] width 592 height 36
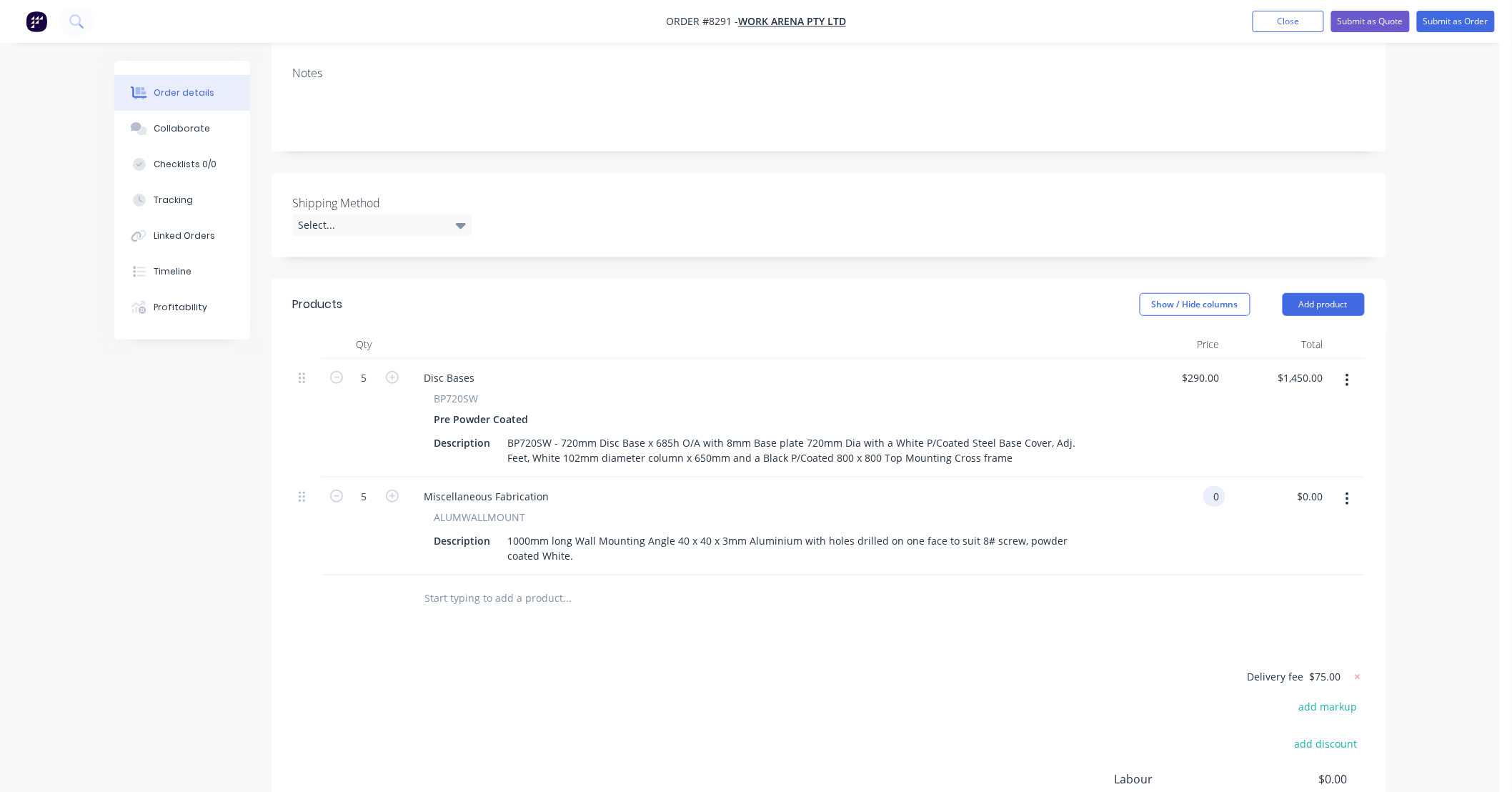
type input "$0.00"
click at [706, 612] on input "text" at bounding box center [566, 597] width 286 height 28
type input "$290.00"
type input "$1,450.00"
click at [1217, 422] on div "$290.00 $290.00" at bounding box center [1173, 418] width 103 height 119
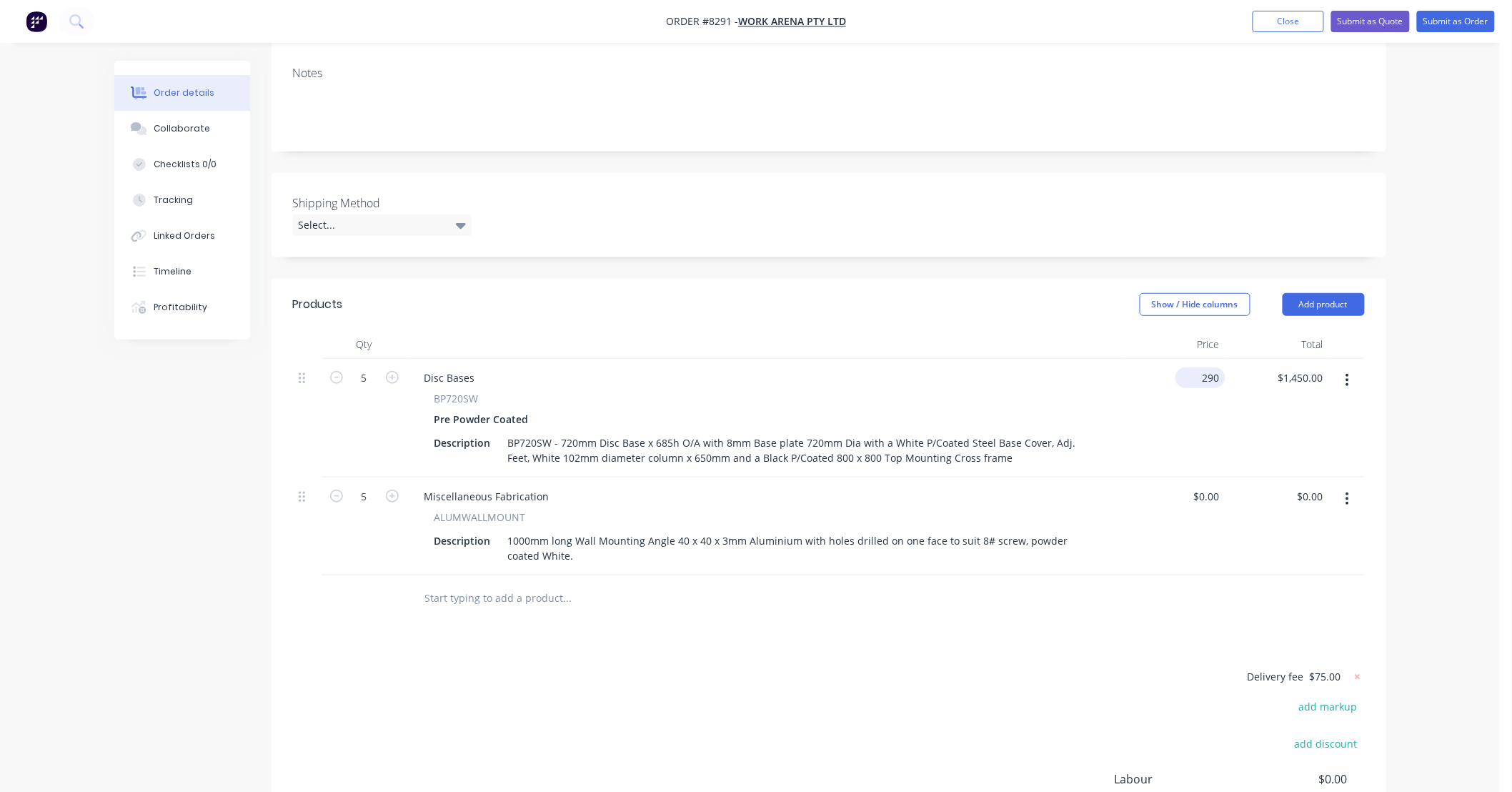
click at [1218, 388] on input "290" at bounding box center [1203, 377] width 44 height 20
type input "$325.00"
type input "$1,625.00"
click at [1405, 472] on div "Order details Collaborate Checklists 0/0 Tracking Linked Orders Timeline Profit…" at bounding box center [749, 368] width 1500 height 1159
type input "$40.00"
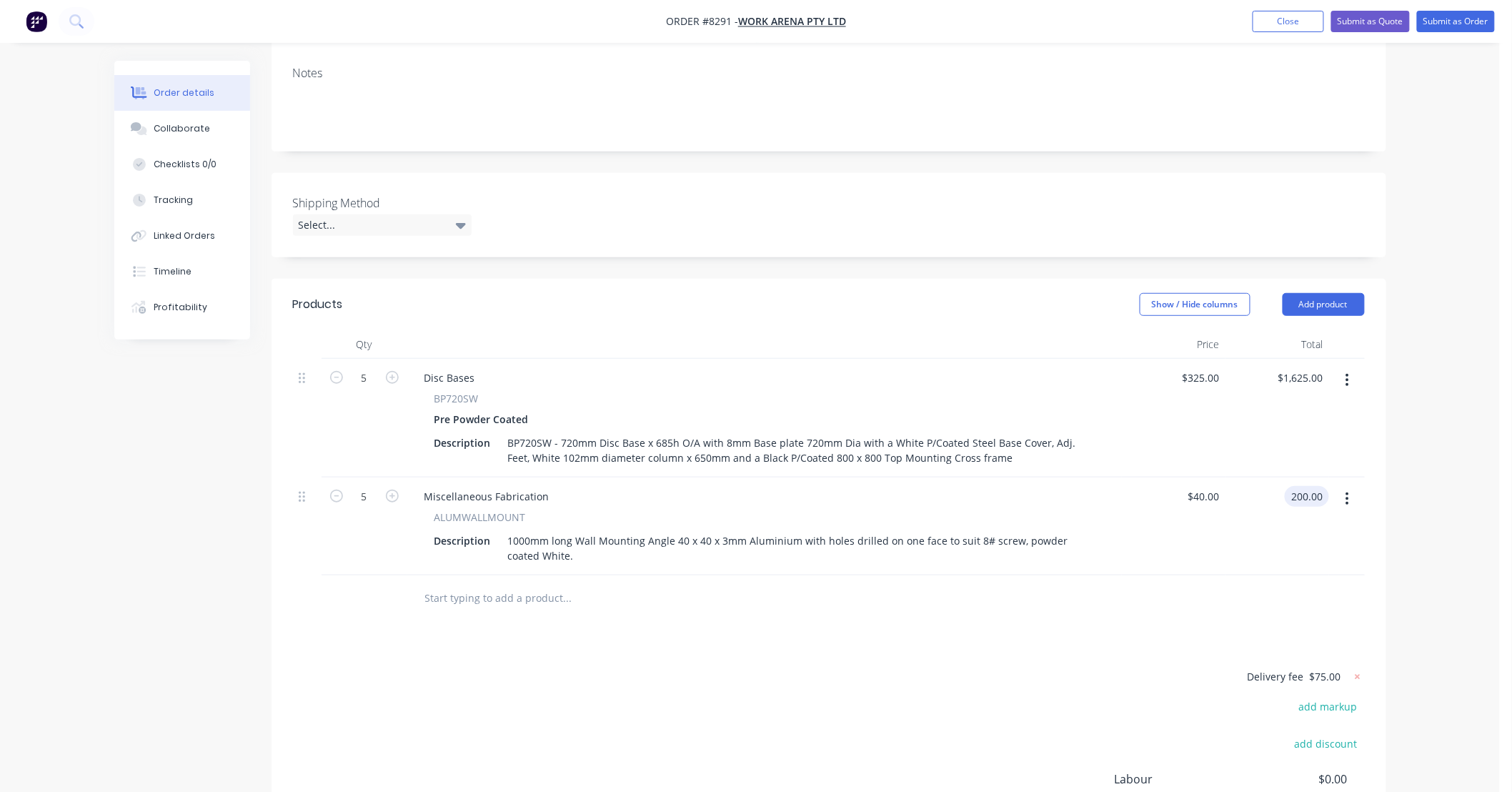
type input "$200.00"
click at [1251, 575] on div "$200.00 200.00" at bounding box center [1277, 526] width 103 height 98
click at [1414, 581] on div "Order details Collaborate Checklists 0/0 Tracking Linked Orders Timeline Profit…" at bounding box center [749, 368] width 1500 height 1159
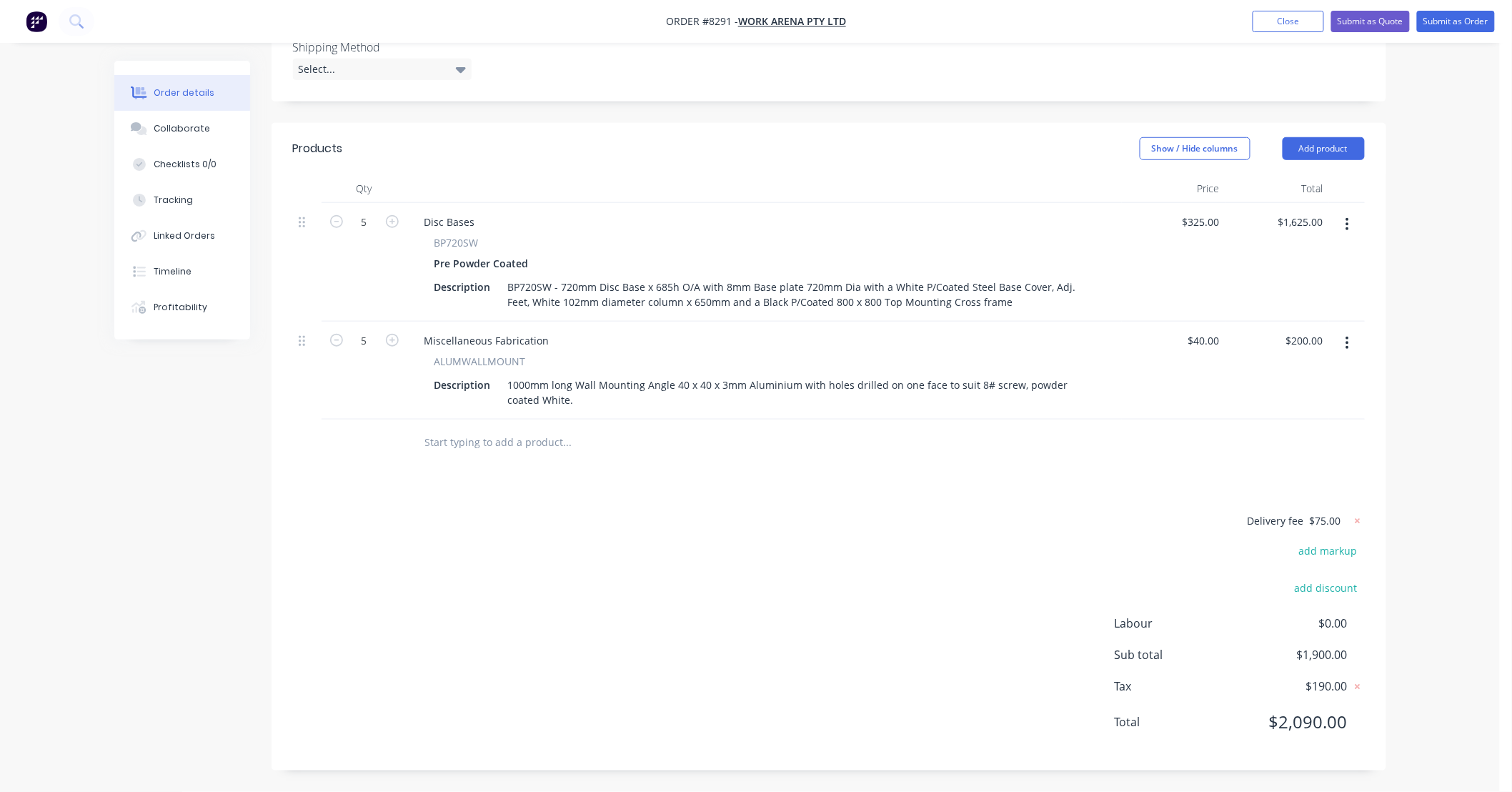
scroll to position [0, 0]
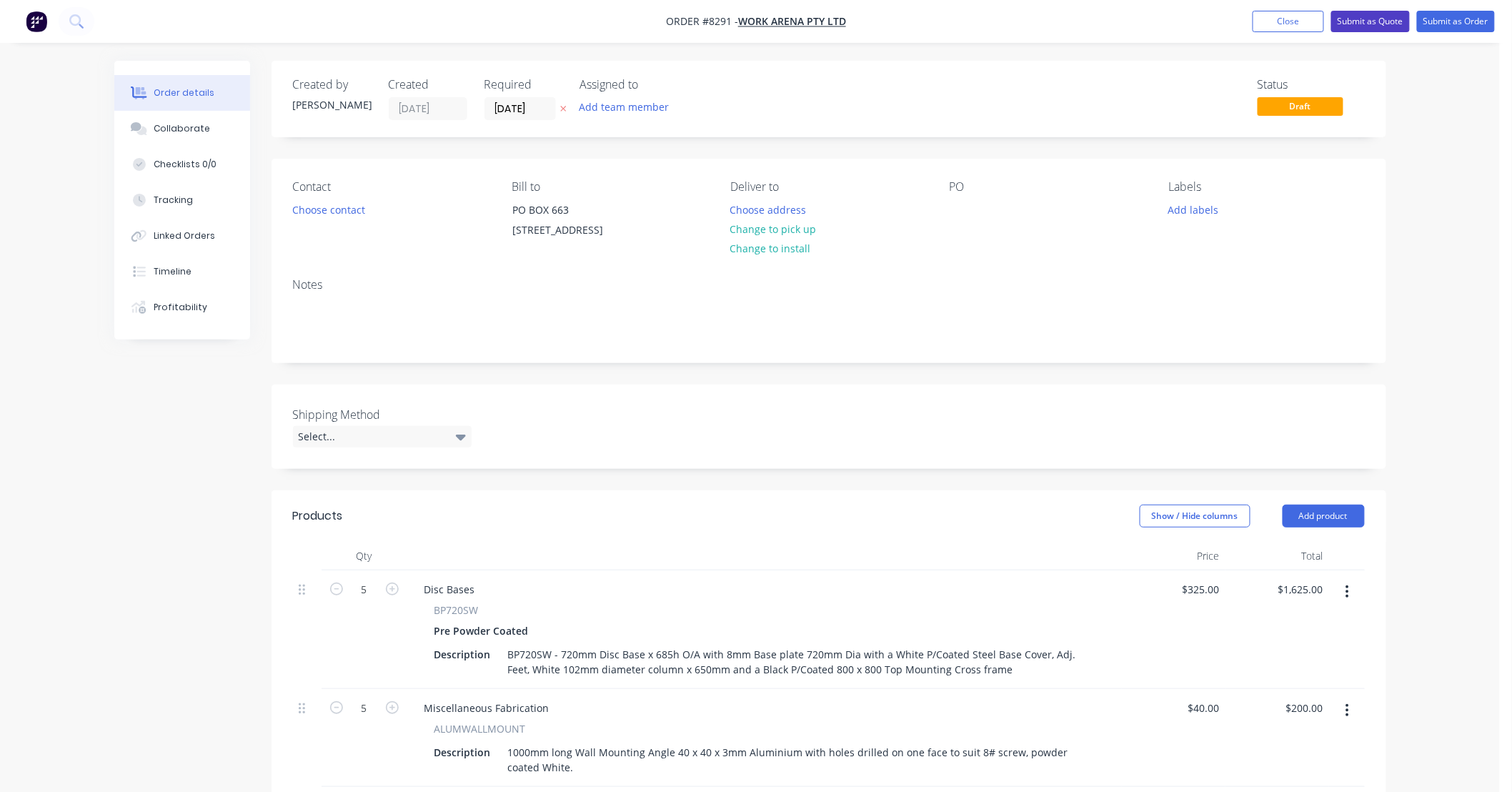
click at [1362, 25] on button "Submit as Quote" at bounding box center [1370, 21] width 79 height 21
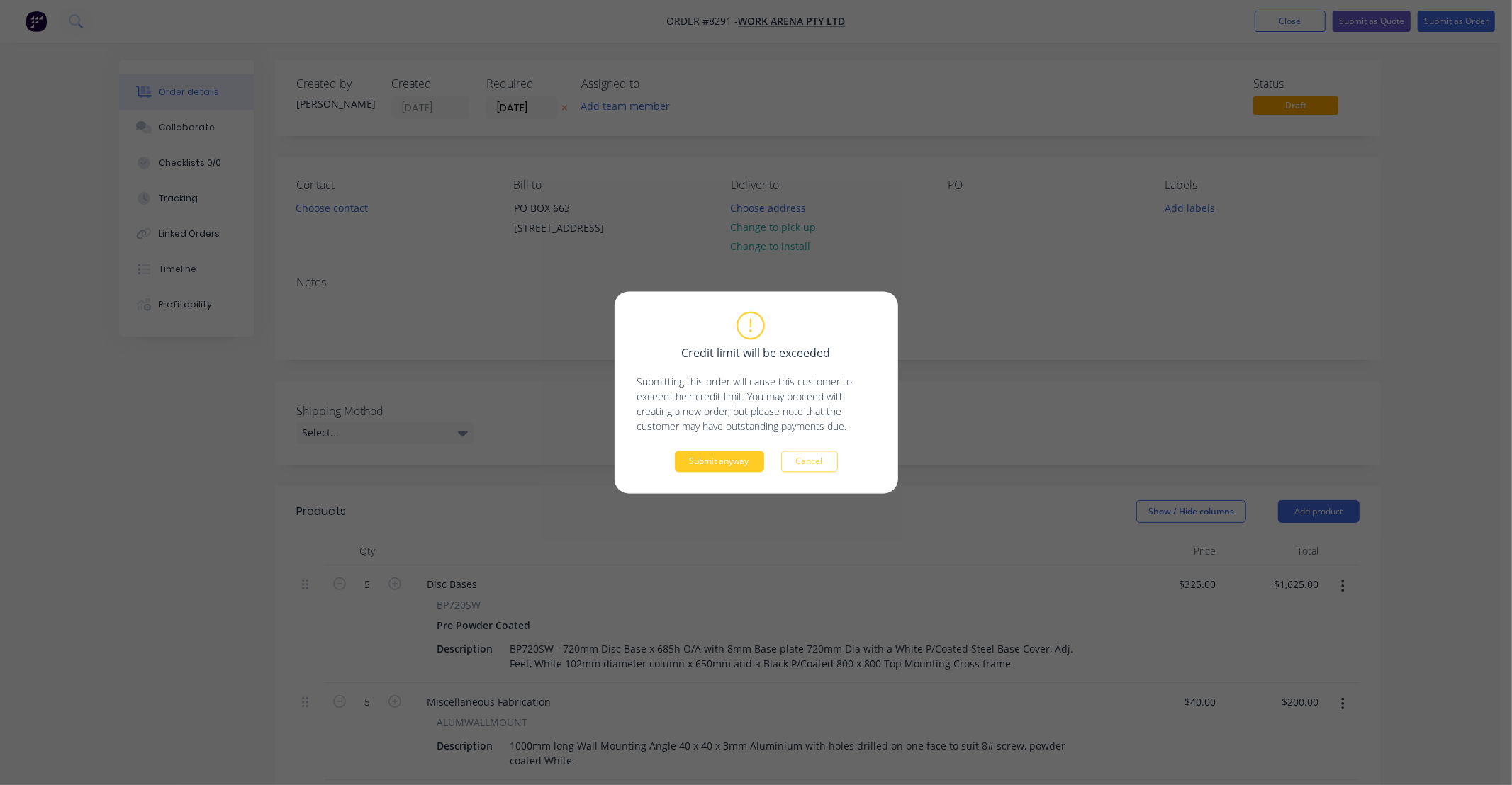
click at [748, 463] on button "Submit anyway" at bounding box center [719, 461] width 90 height 21
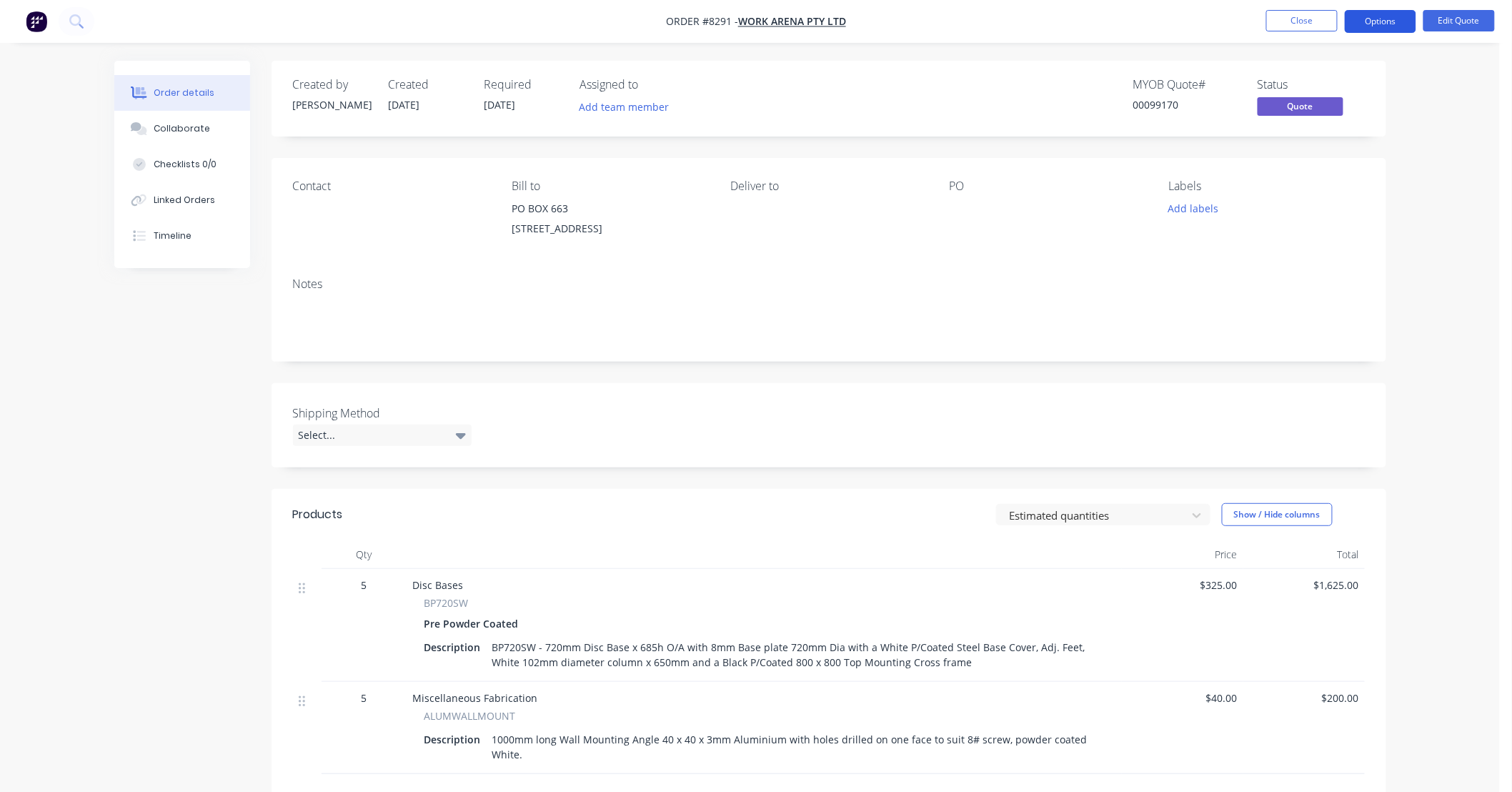
click at [1378, 20] on button "Options" at bounding box center [1380, 21] width 72 height 23
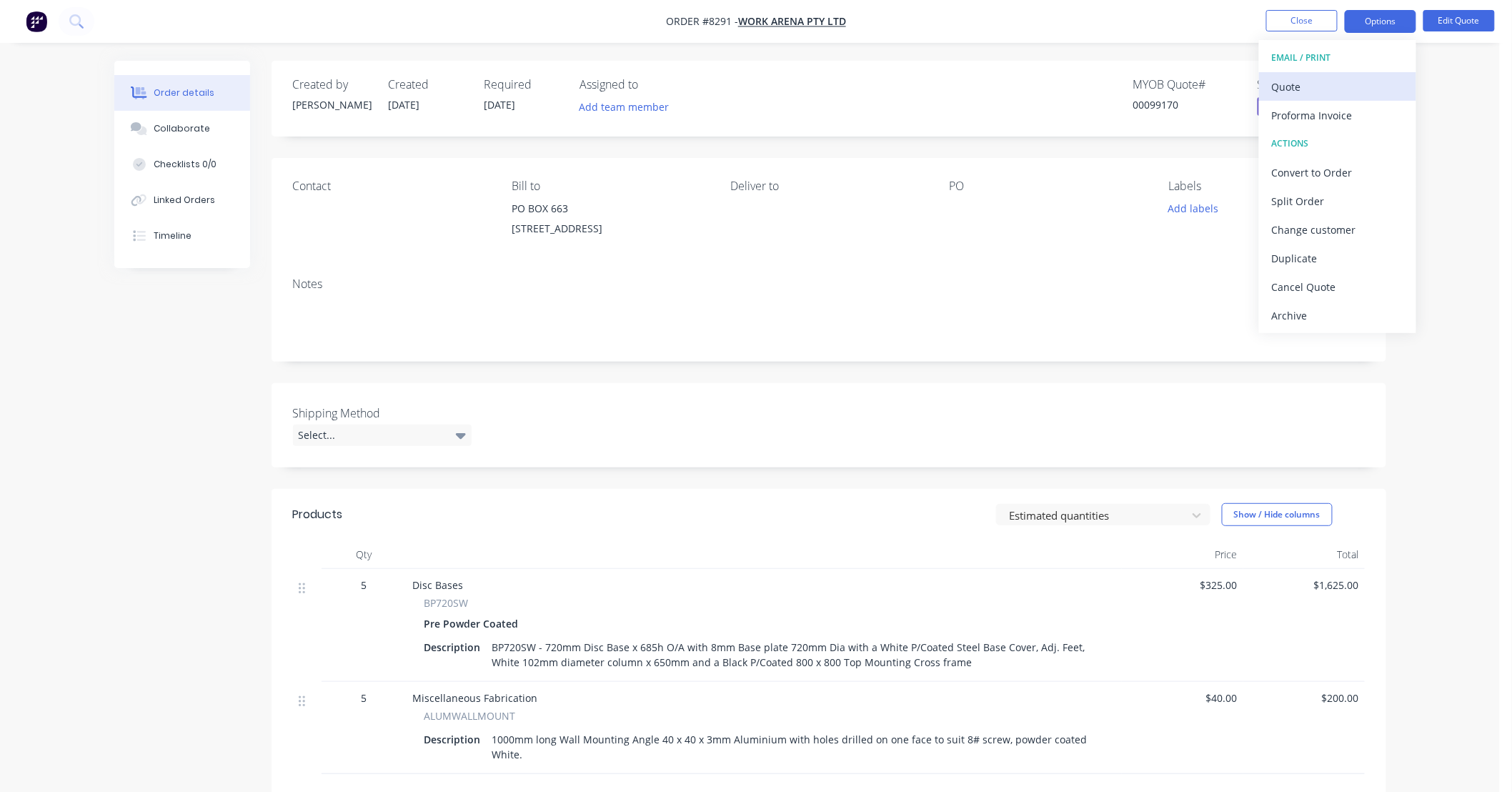
click at [1352, 82] on div "Quote" at bounding box center [1338, 86] width 132 height 20
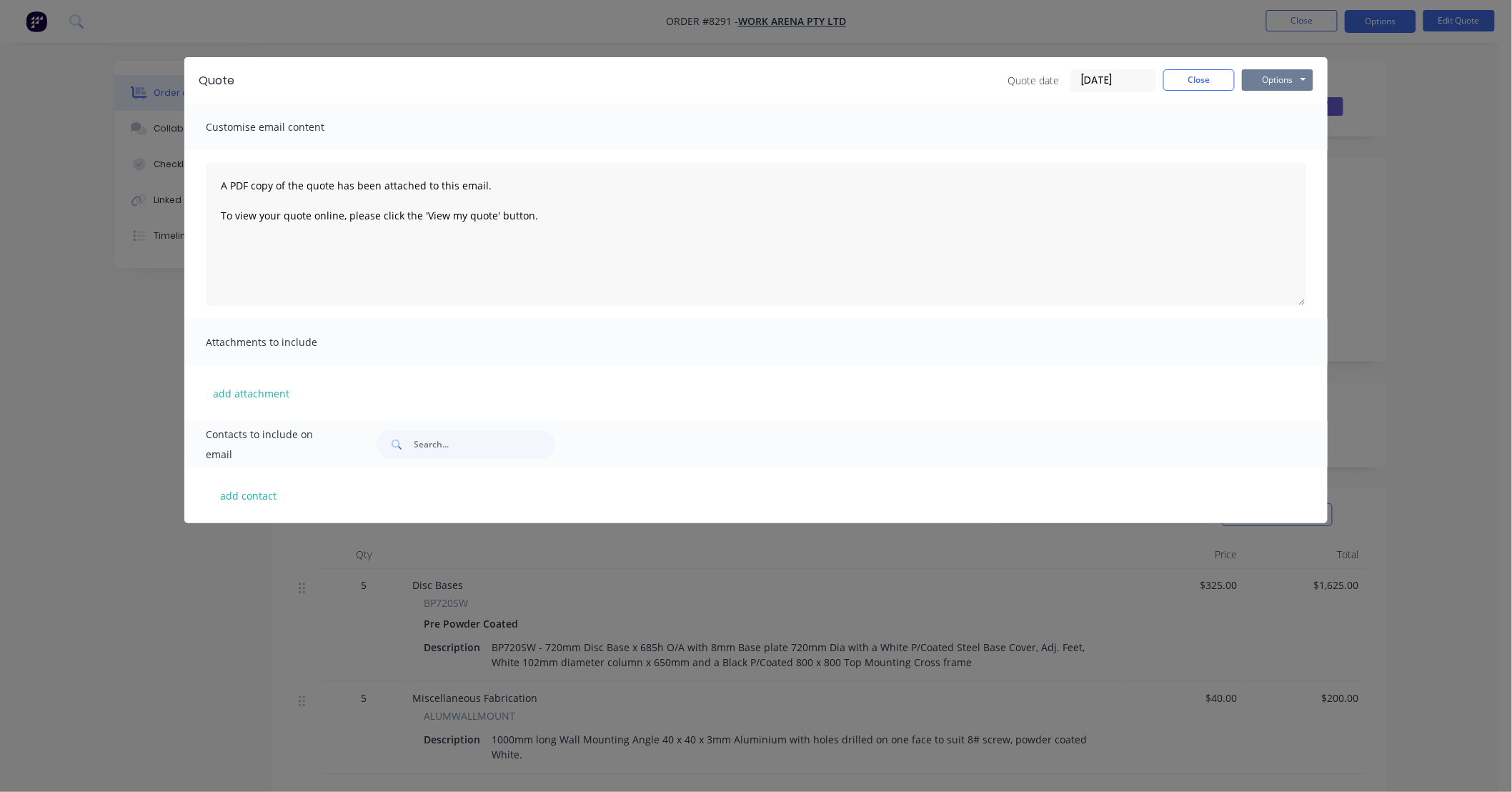
click at [1288, 80] on button "Options" at bounding box center [1278, 80] width 72 height 21
click at [1300, 103] on button "Preview" at bounding box center [1287, 105] width 91 height 24
click at [1196, 77] on button "Close" at bounding box center [1199, 80] width 72 height 21
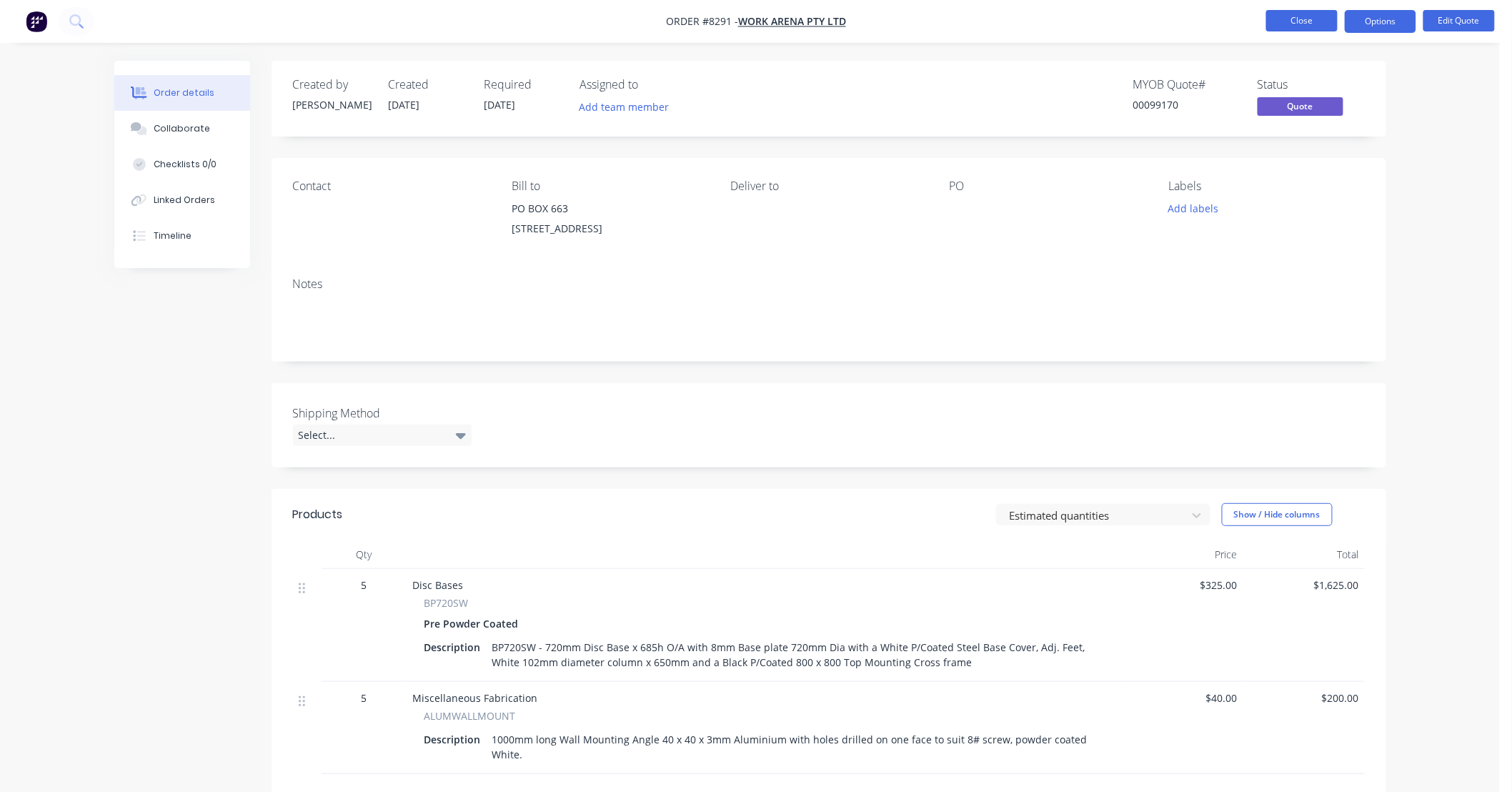
click at [1320, 22] on button "Close" at bounding box center [1302, 20] width 72 height 21
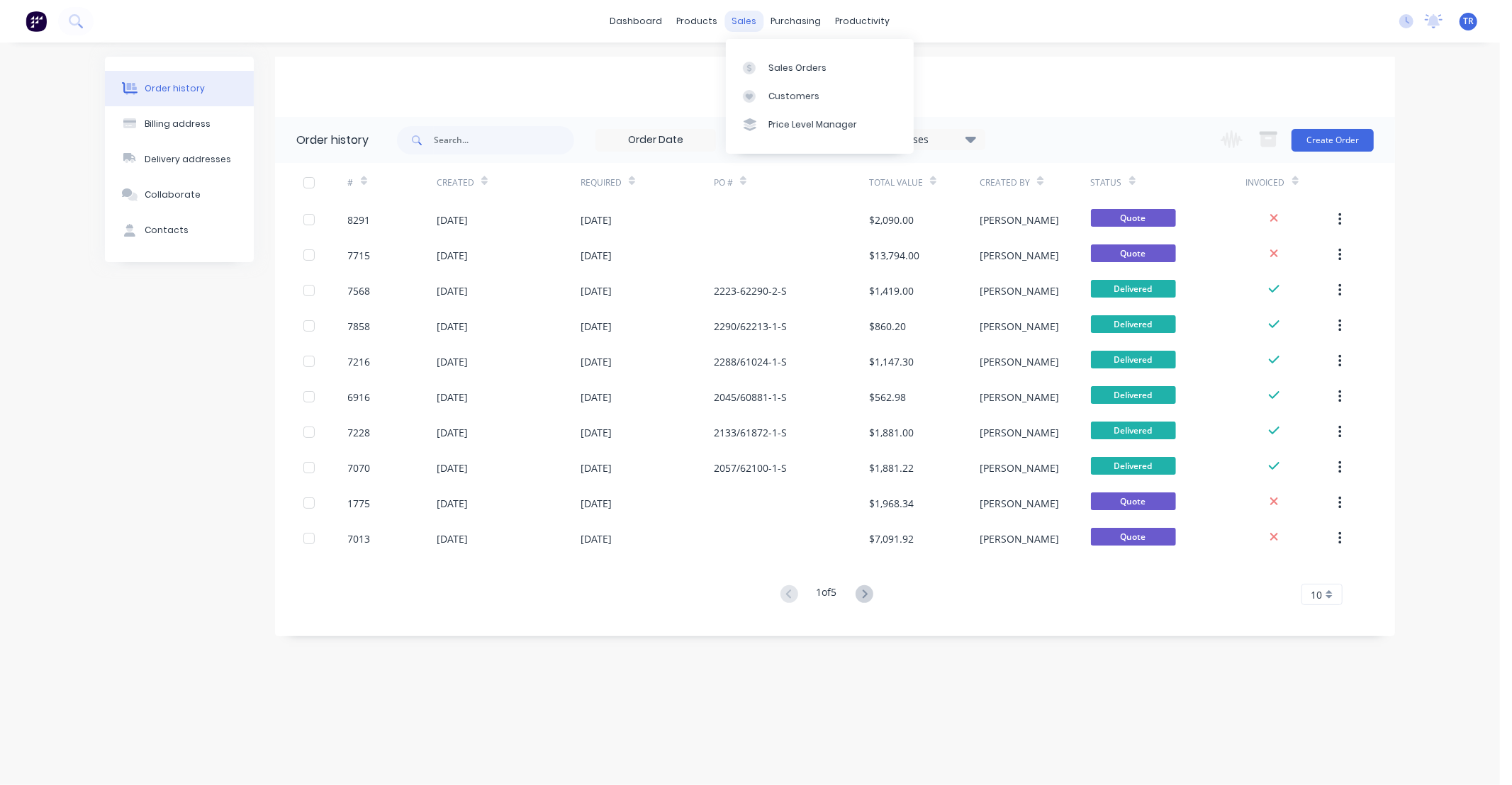
click at [740, 18] on div "sales" at bounding box center [744, 21] width 39 height 21
click at [1195, 690] on div "Order history Billing address Delivery addresses Collaborate Contacts Work Aren…" at bounding box center [750, 414] width 1500 height 742
click at [643, 21] on link "dashboard" at bounding box center [636, 21] width 67 height 21
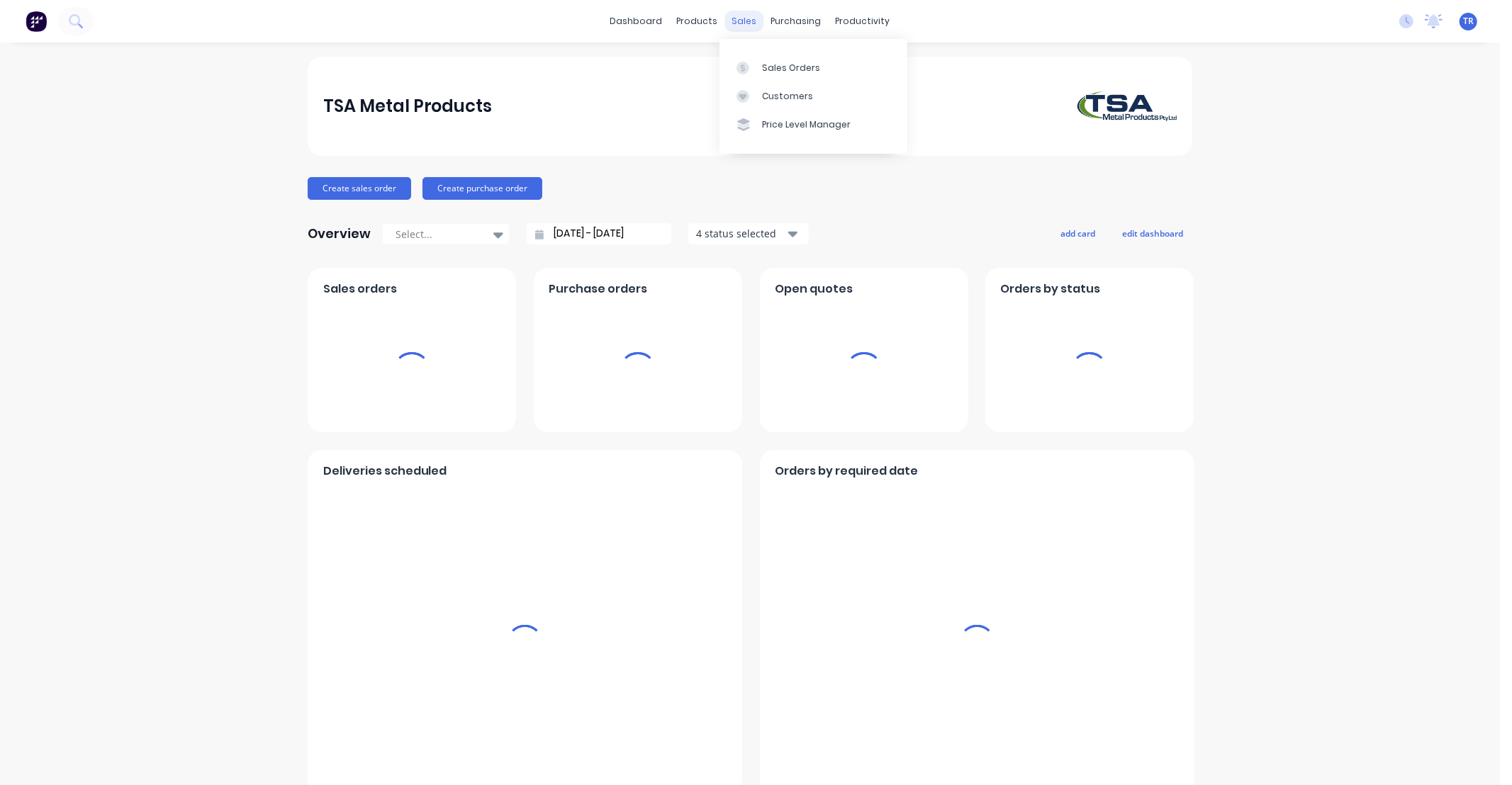
click at [732, 21] on div "sales" at bounding box center [744, 21] width 39 height 21
click at [775, 64] on div "Sales Orders" at bounding box center [791, 68] width 58 height 13
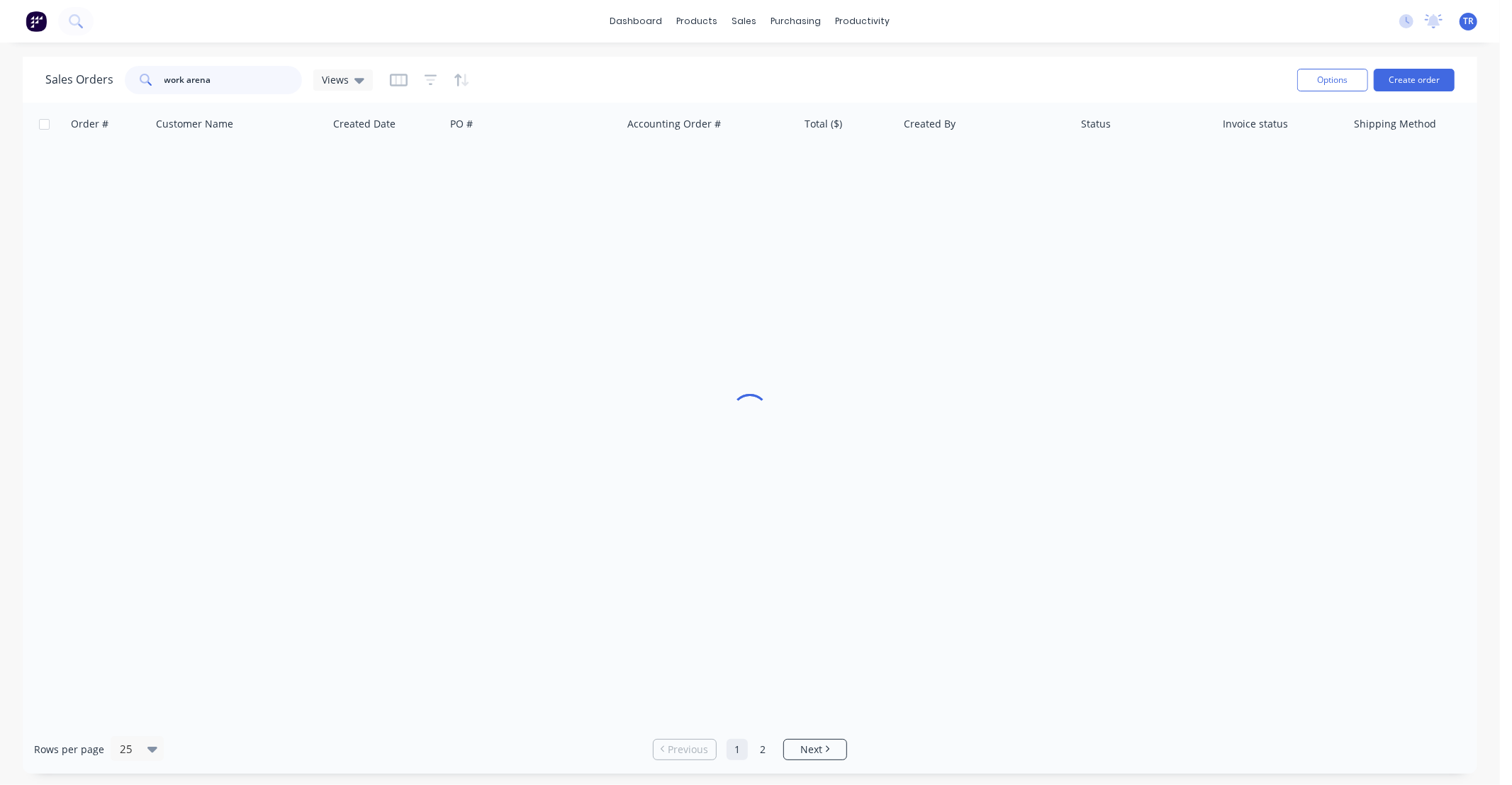
click at [245, 82] on input "work arena" at bounding box center [233, 80] width 138 height 28
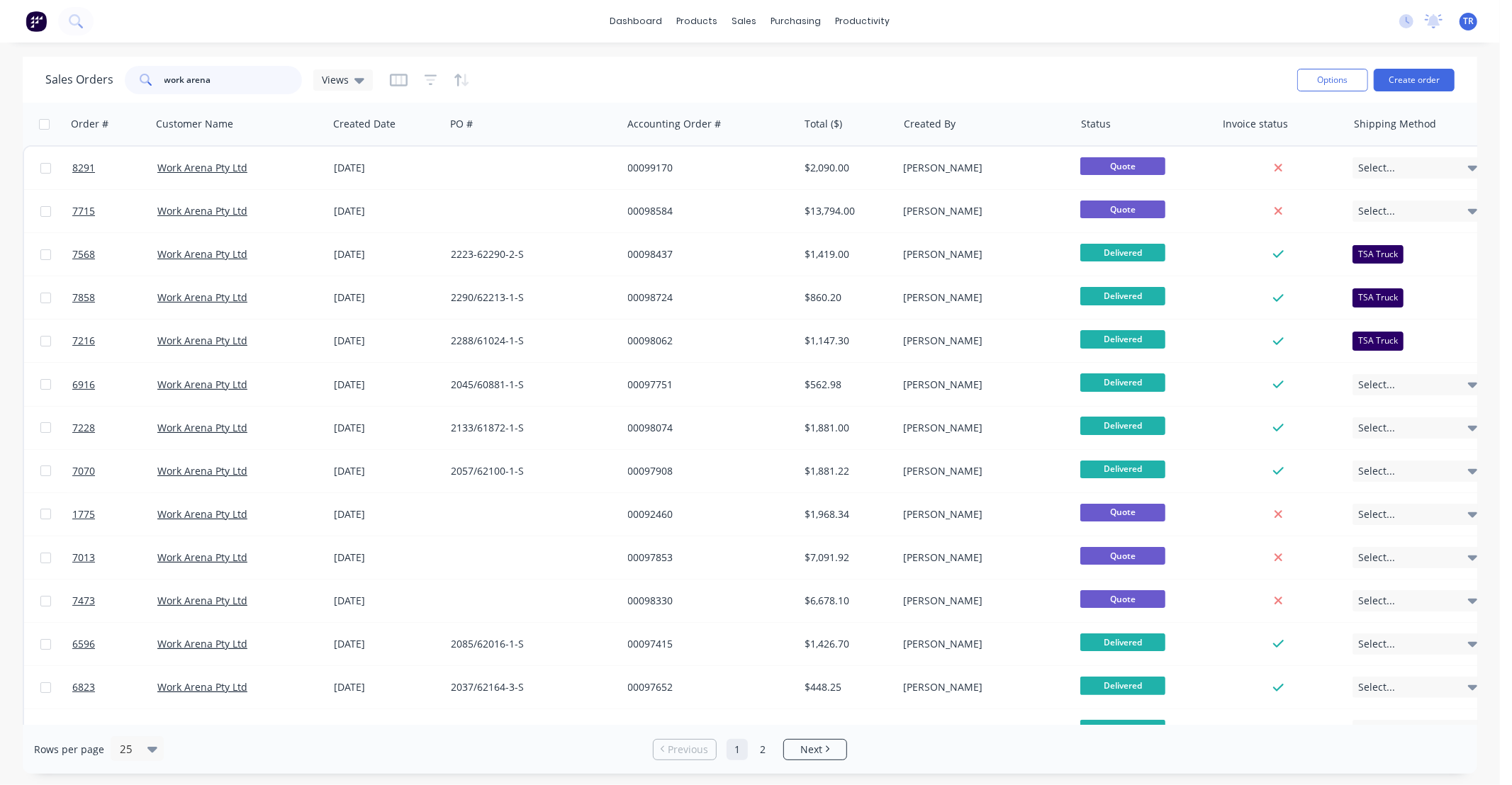
drag, startPoint x: 240, startPoint y: 80, endPoint x: 65, endPoint y: 88, distance: 175.2
click at [65, 77] on div "Sales Orders work arena Views" at bounding box center [209, 80] width 328 height 28
type input "shc"
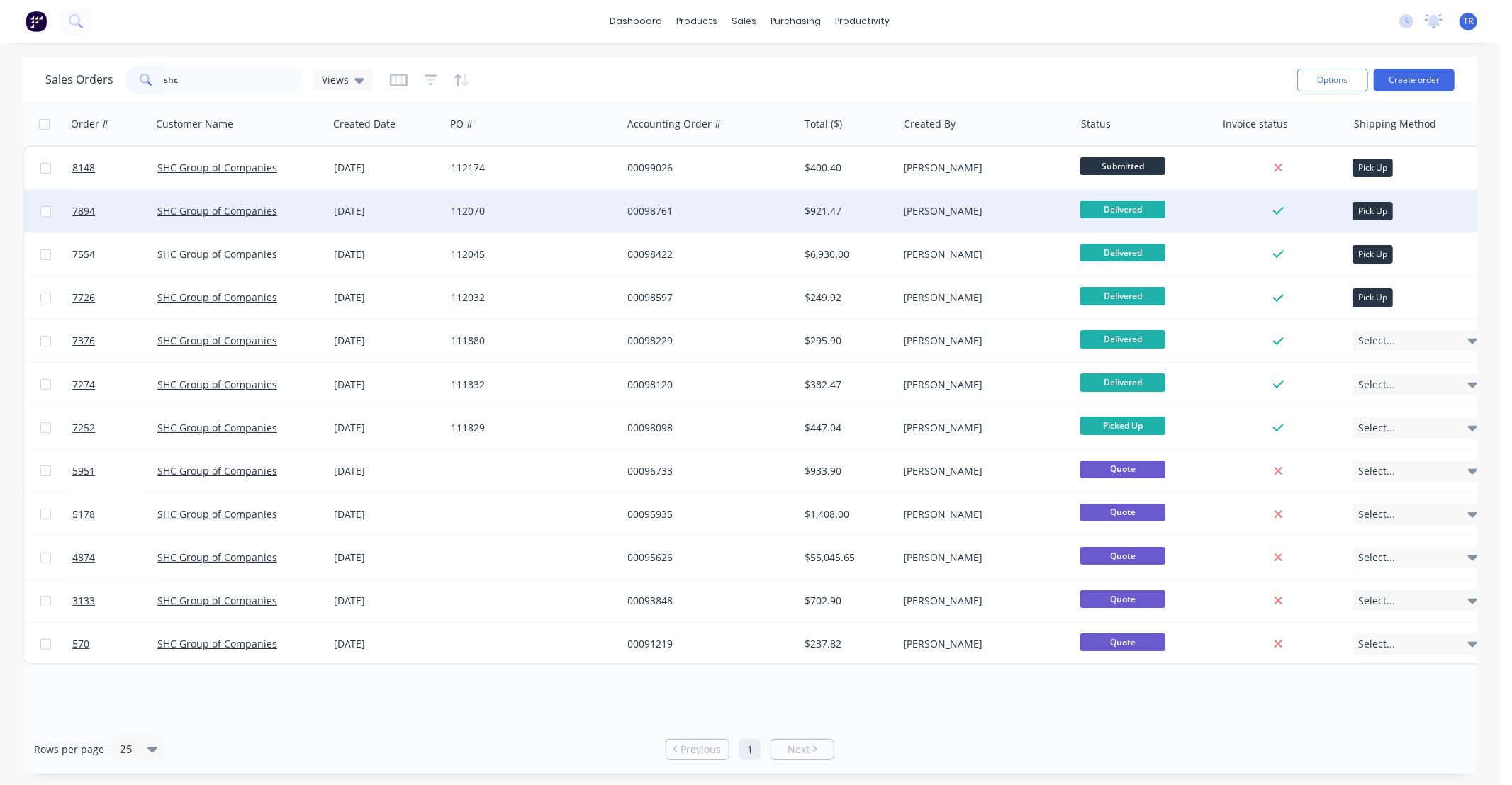
click at [502, 211] on div "112070" at bounding box center [529, 211] width 157 height 15
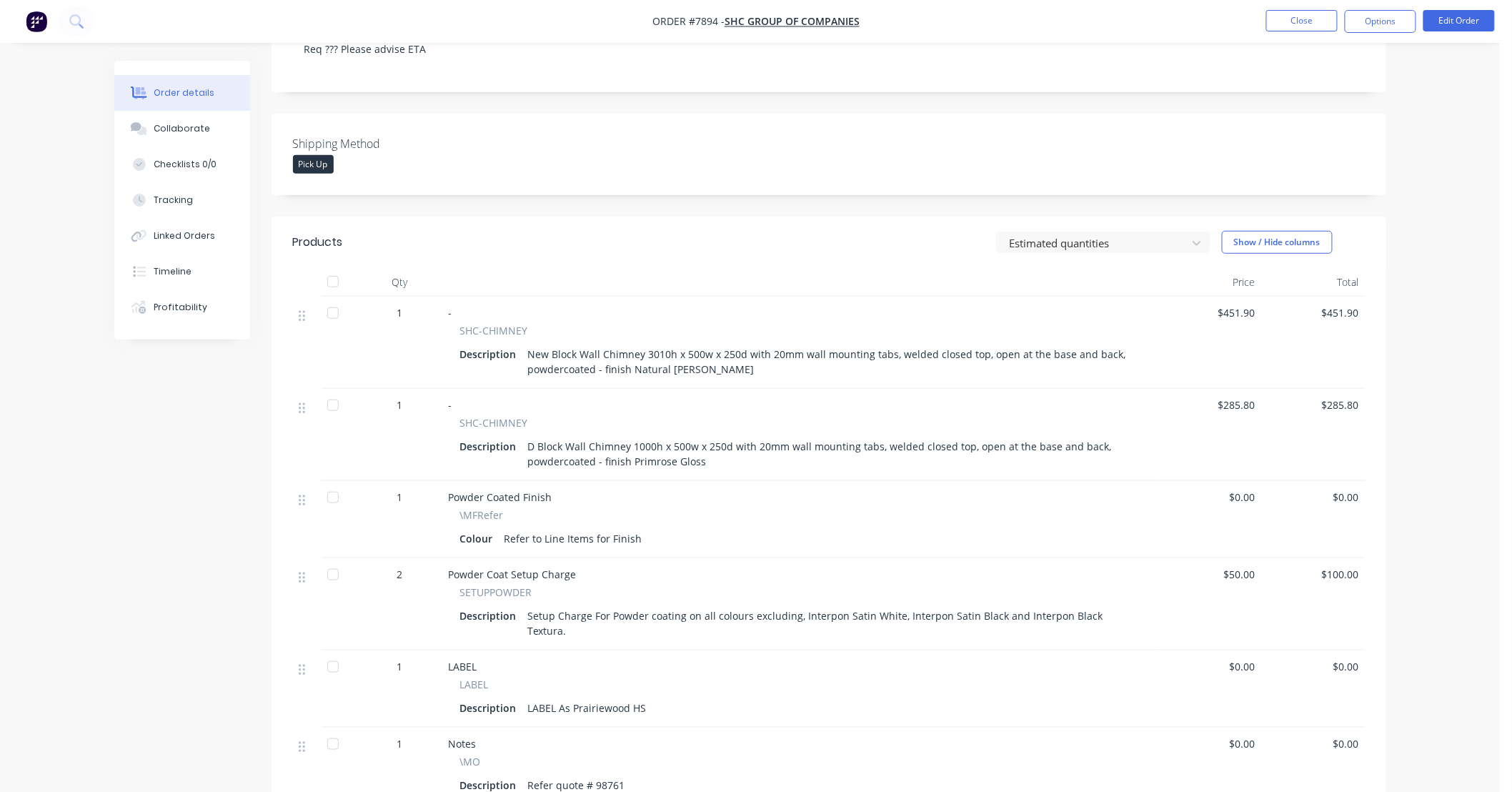
scroll to position [317, 0]
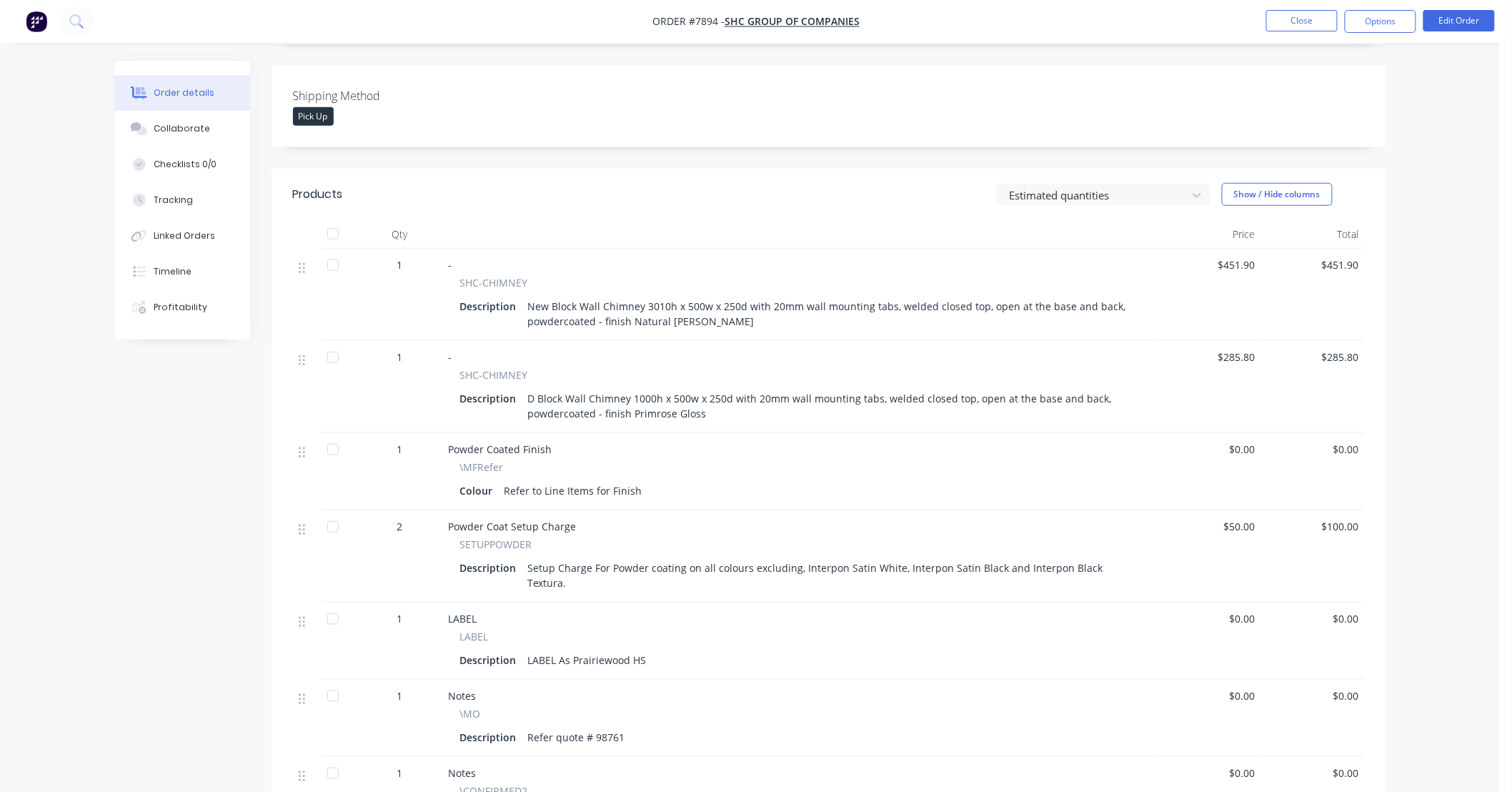
click at [781, 417] on div "D Block Wall Chimney 1000h x 500w x 250d with 20mm wall mounting tabs, welded c…" at bounding box center [831, 406] width 618 height 36
click at [1425, 374] on div "Order details Collaborate Checklists 0/0 Tracking Linked Orders Timeline Profit…" at bounding box center [749, 408] width 1500 height 1451
click at [1313, 26] on button "Close" at bounding box center [1302, 20] width 72 height 21
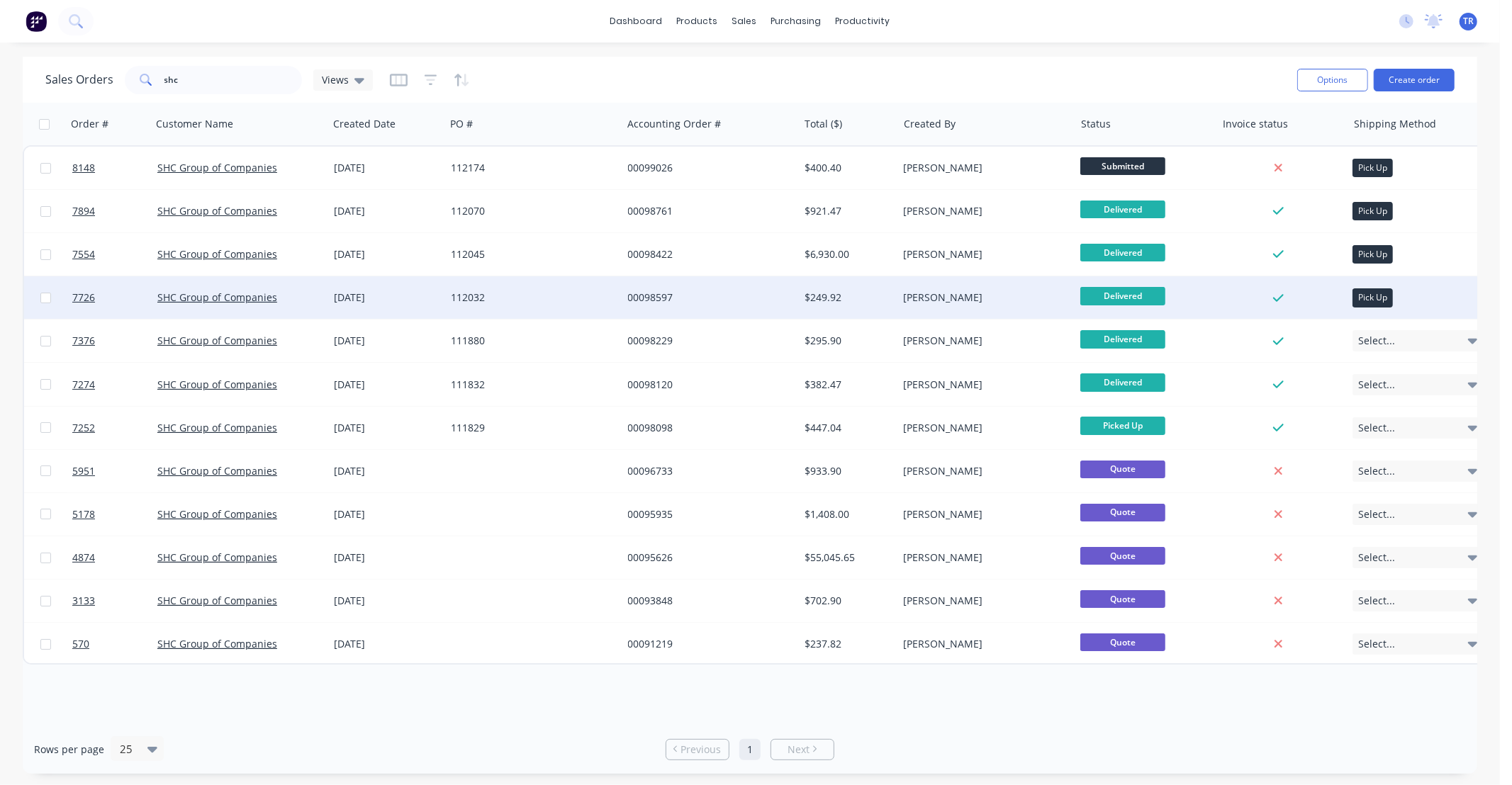
click at [550, 309] on div "112032" at bounding box center [533, 297] width 177 height 43
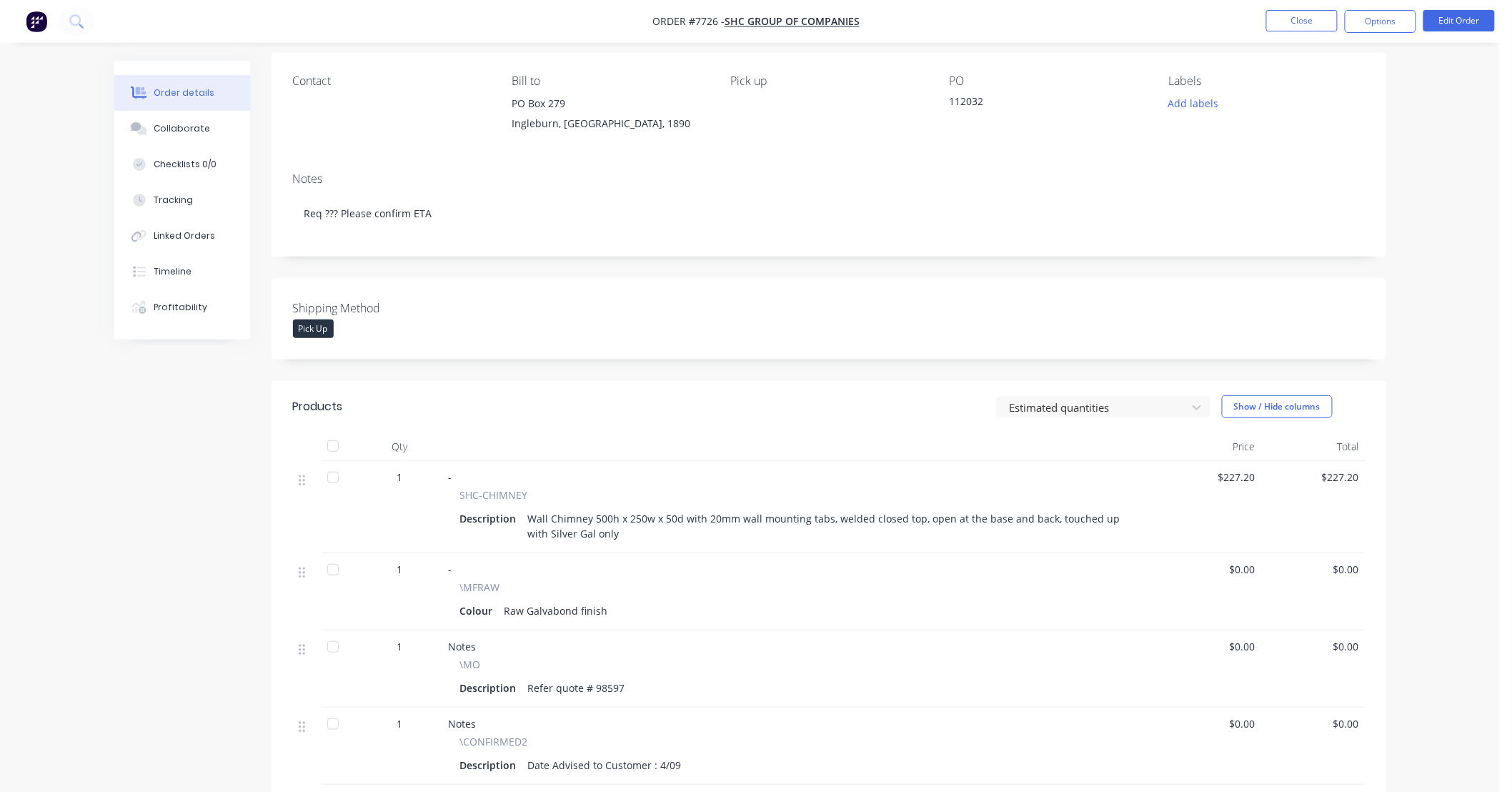
scroll to position [212, 0]
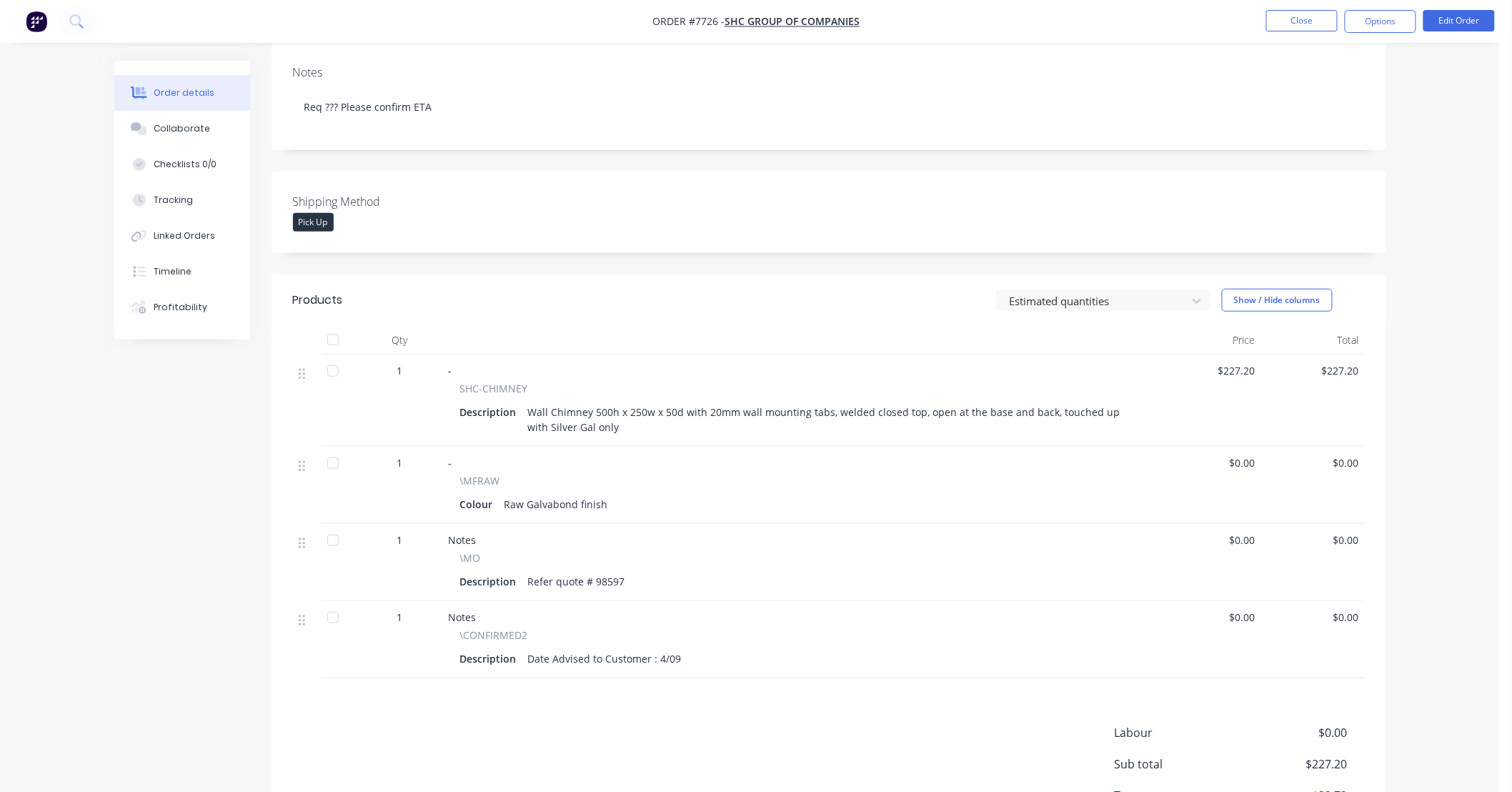
click at [1444, 416] on div "Order details Collaborate Checklists 0/0 Tracking Linked Orders Timeline Profit…" at bounding box center [749, 344] width 1500 height 1113
click at [1304, 23] on button "Close" at bounding box center [1302, 20] width 72 height 21
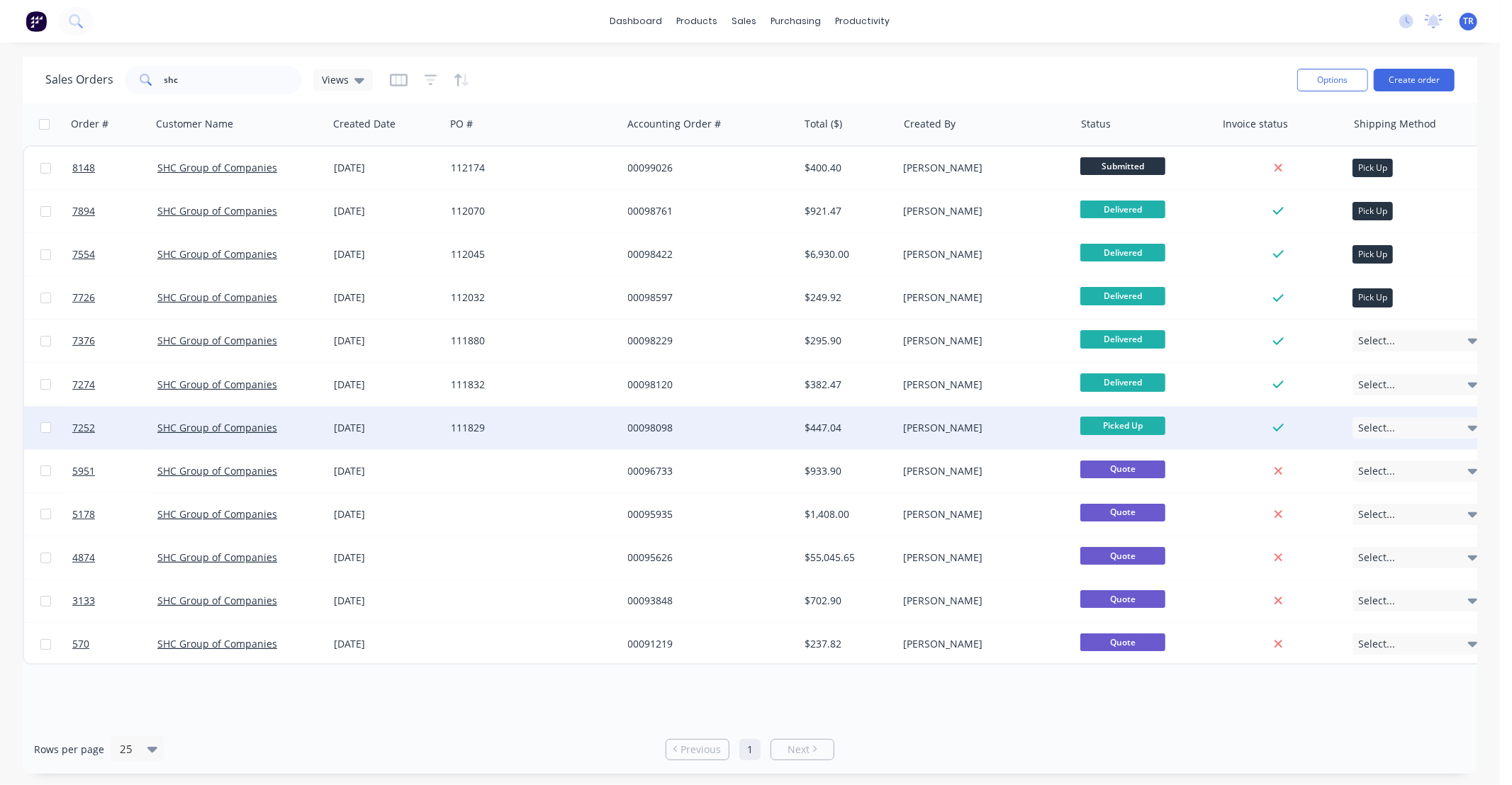
click at [540, 429] on div "111829" at bounding box center [529, 428] width 157 height 15
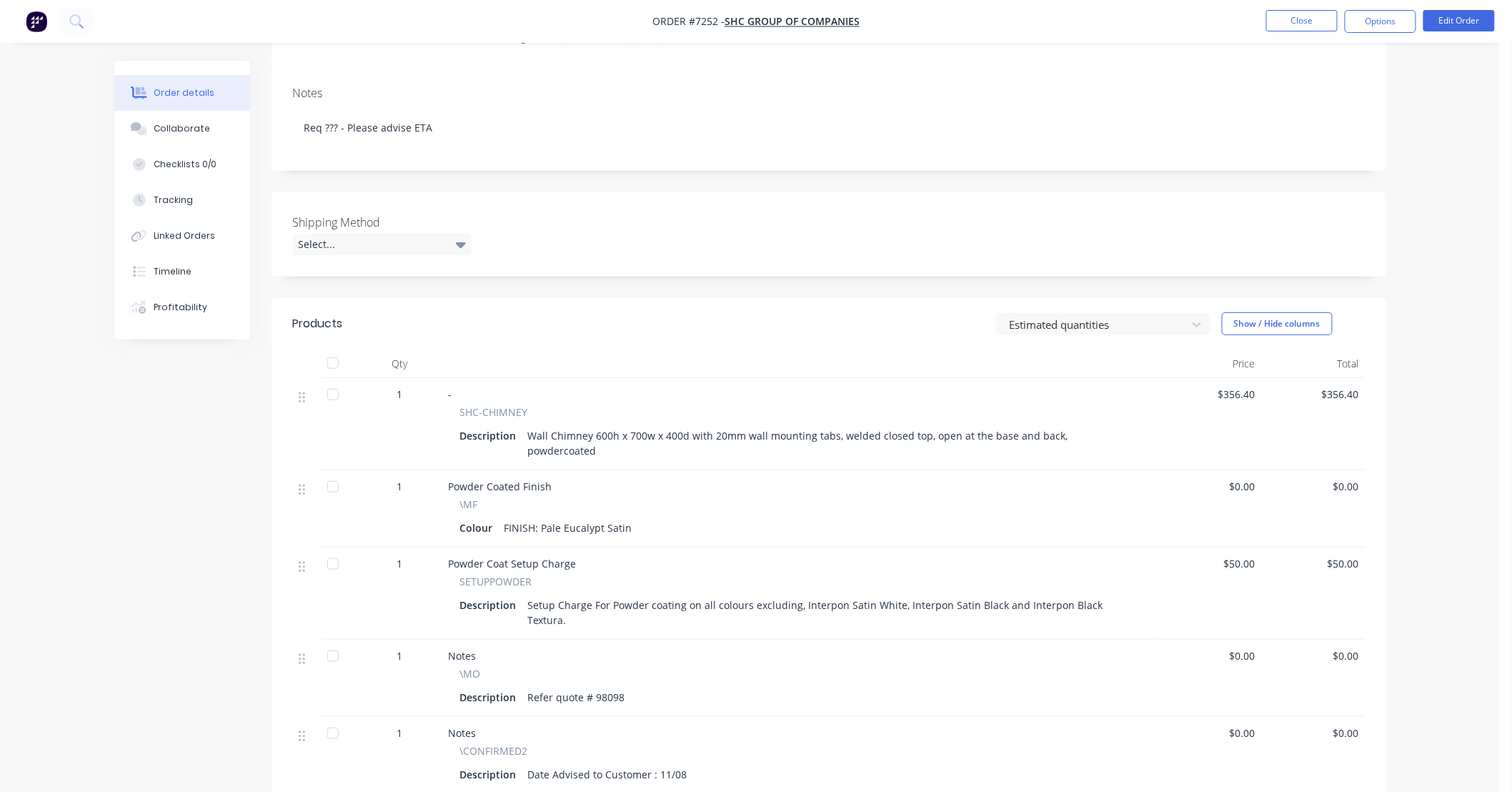
scroll to position [212, 0]
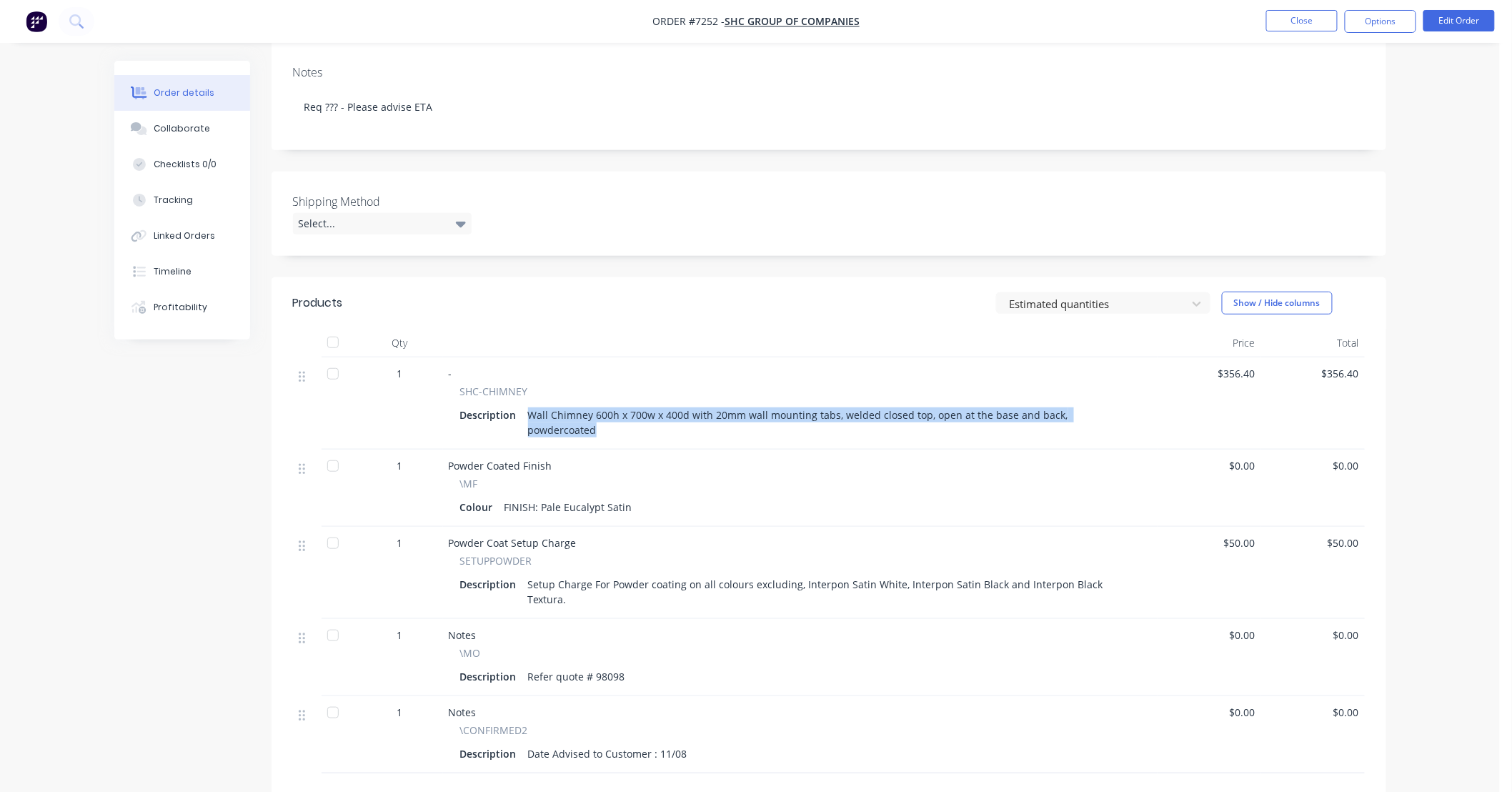
drag, startPoint x: 1118, startPoint y: 415, endPoint x: 529, endPoint y: 411, distance: 589.0
click at [529, 411] on div "Wall Chimney 600h x 700w x 400d with 20mm wall mounting tabs, welded closed top…" at bounding box center [831, 422] width 618 height 36
copy div "Wall Chimney 600h x 700w x 400d with 20mm wall mounting tabs, welded closed top…"
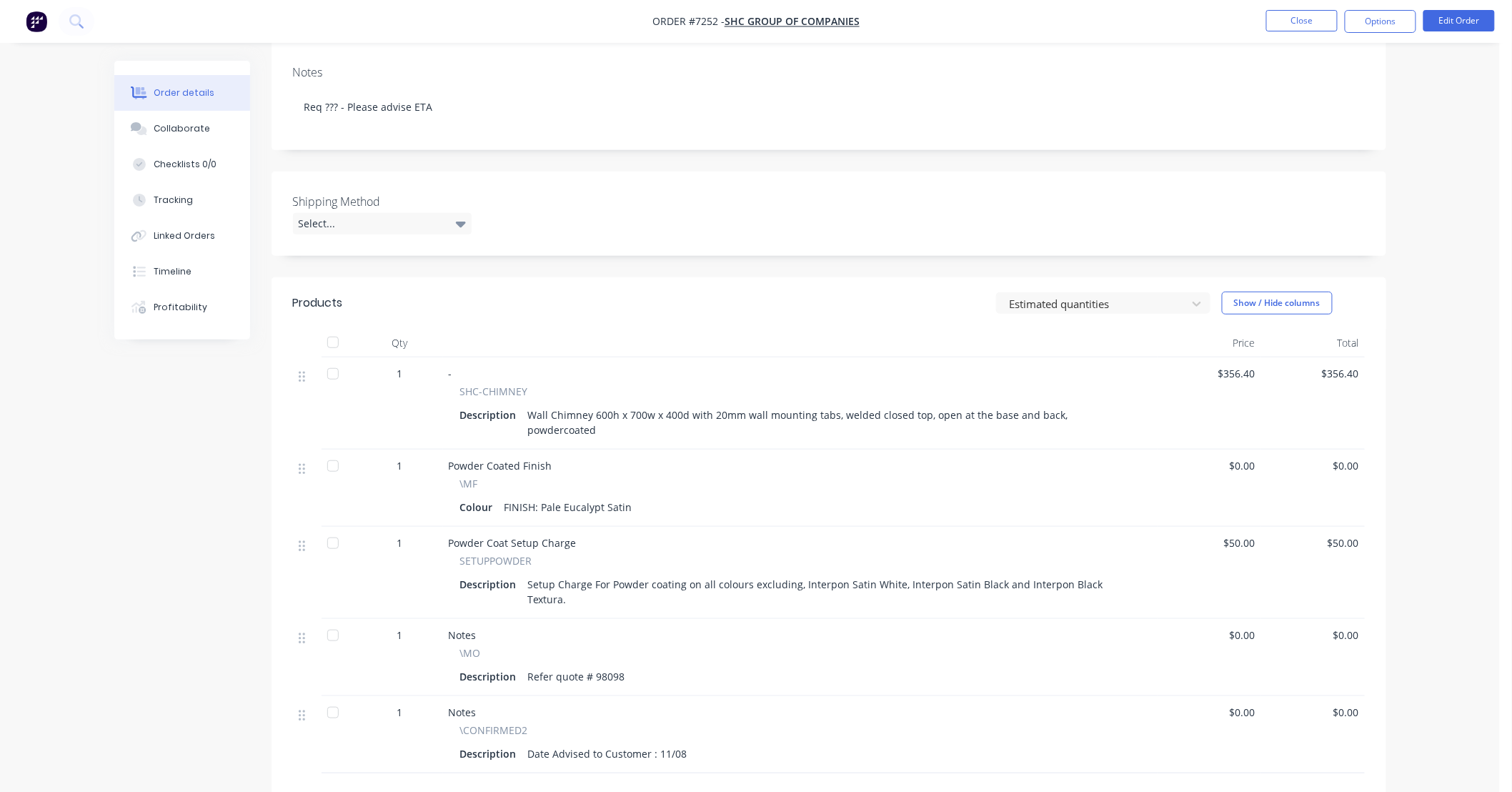
click at [1406, 252] on div "Order details Collaborate Checklists 0/0 Tracking Linked Orders Timeline Profit…" at bounding box center [749, 392] width 1500 height 1208
click at [1431, 231] on div "Order details Collaborate Checklists 0/0 Tracking Linked Orders Timeline Profit…" at bounding box center [749, 392] width 1500 height 1208
click at [1291, 28] on button "Close" at bounding box center [1302, 20] width 72 height 21
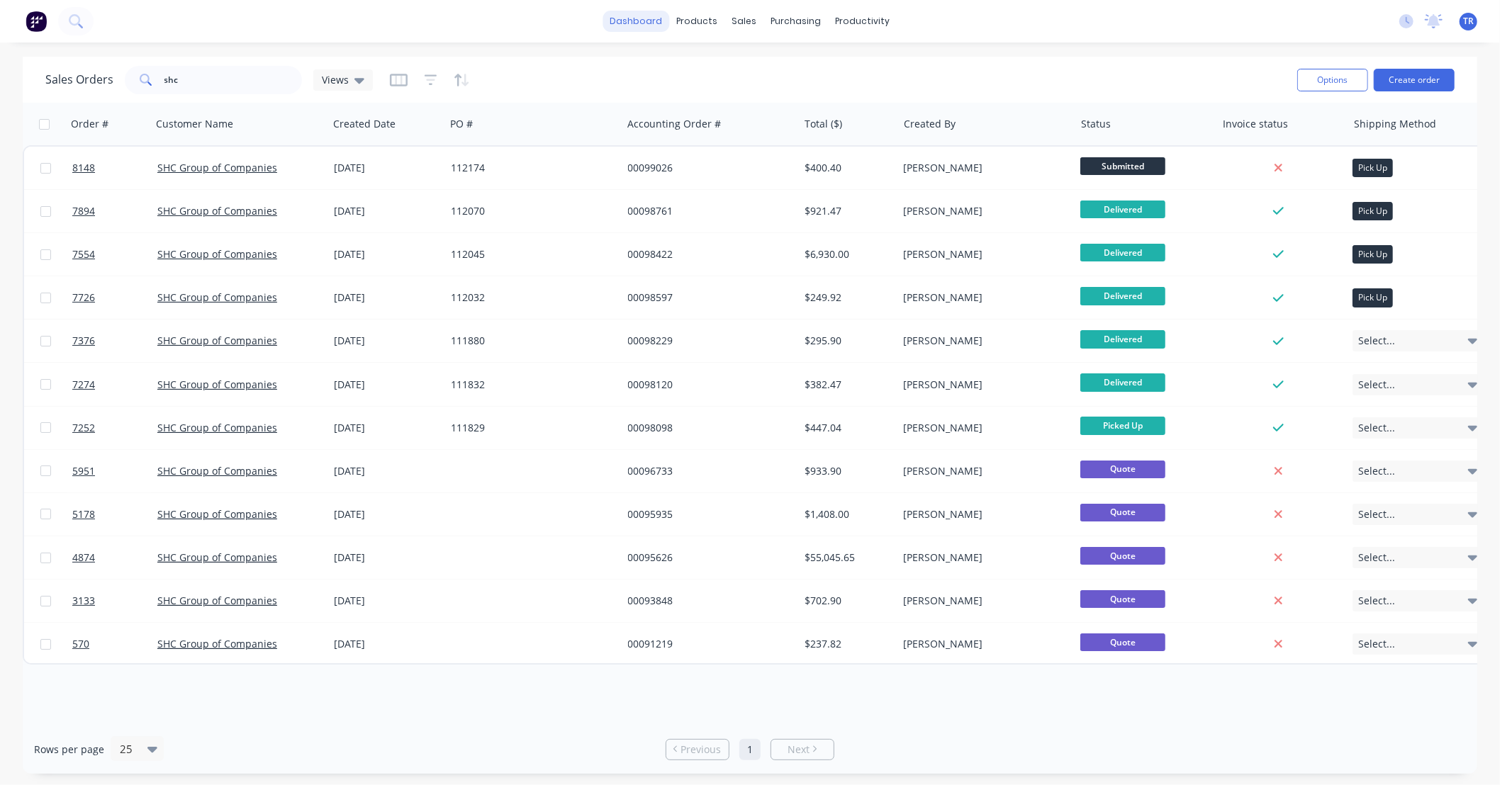
click at [647, 23] on link "dashboard" at bounding box center [636, 21] width 67 height 21
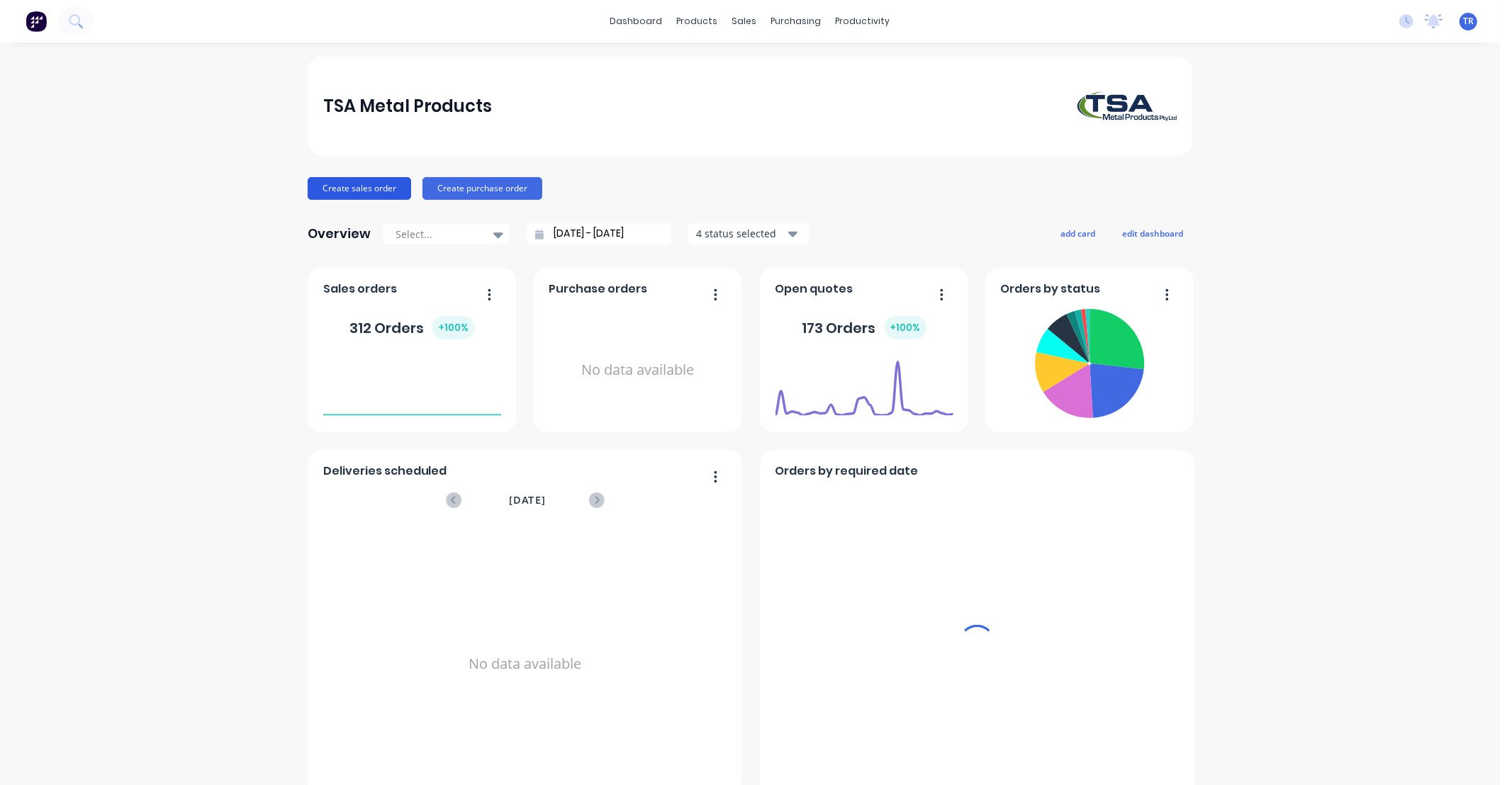
click at [366, 189] on button "Create sales order" at bounding box center [359, 188] width 103 height 23
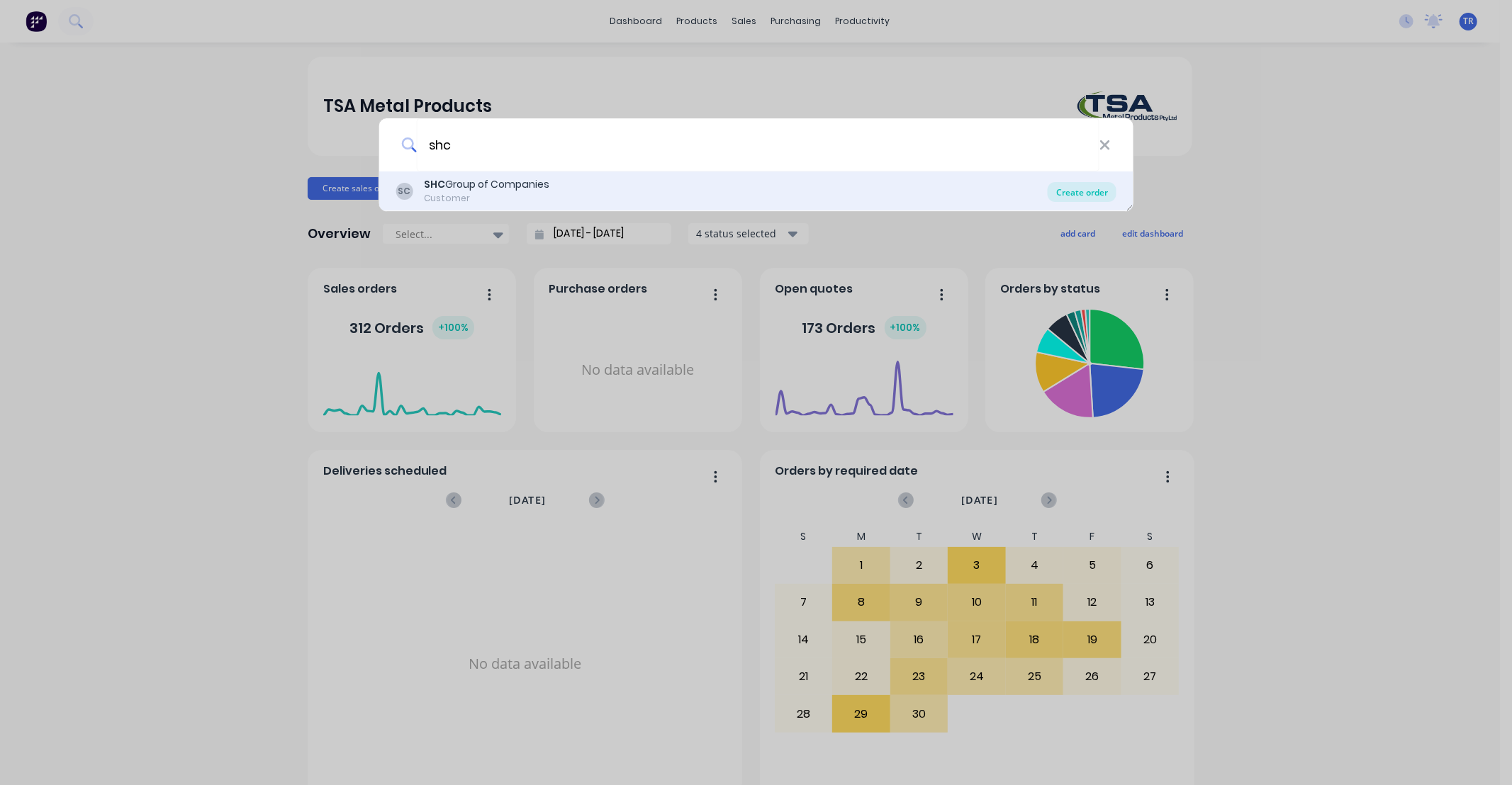
type input "shc"
click at [1070, 191] on div "Create order" at bounding box center [1082, 192] width 69 height 20
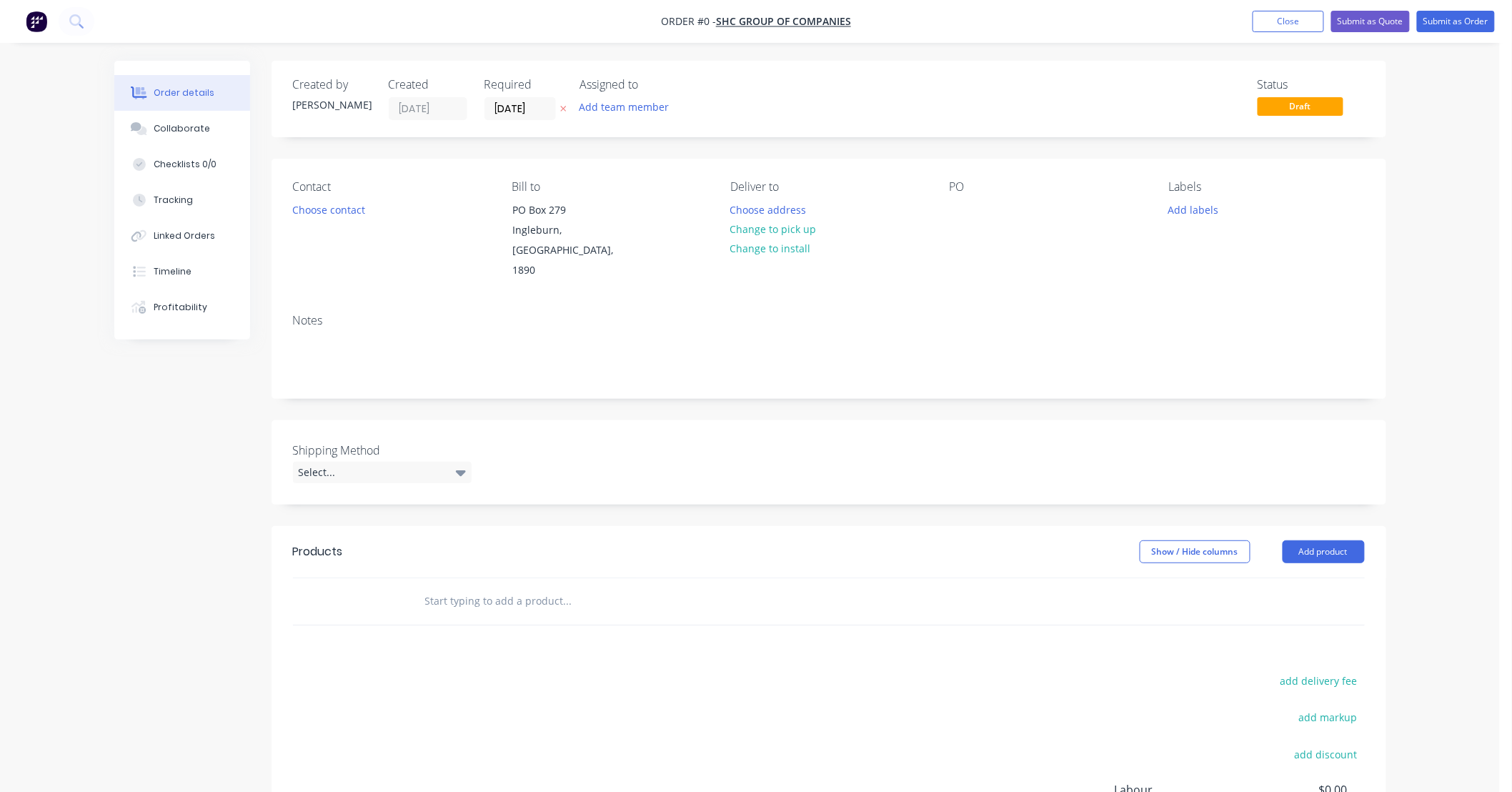
click at [469, 587] on input "text" at bounding box center [566, 601] width 286 height 28
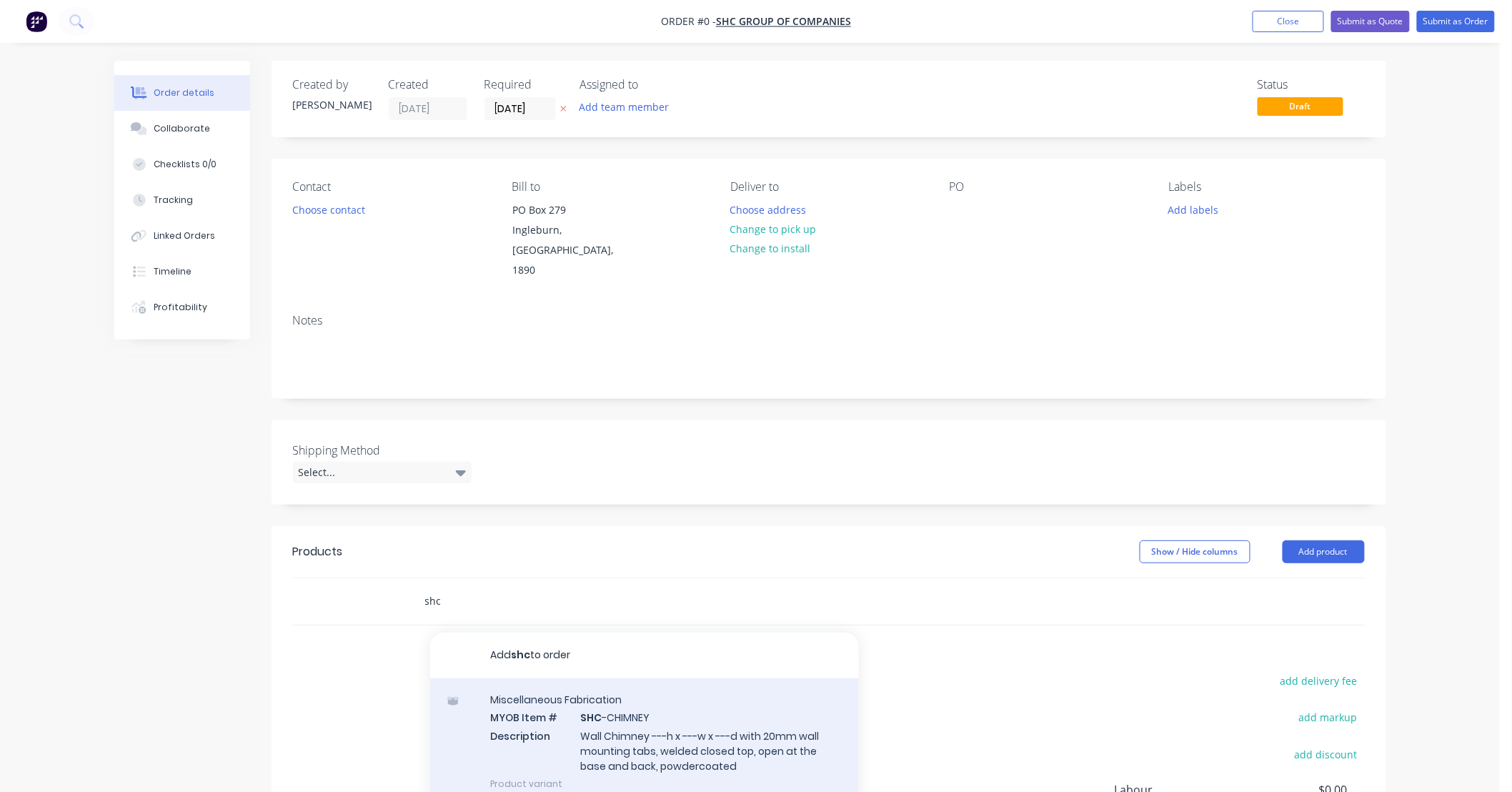
type input "shc"
click at [693, 710] on div "Miscellaneous Fabrication MYOB Item # SHC -CHIMNEY Description Wall Chimney ---…" at bounding box center [645, 741] width 429 height 126
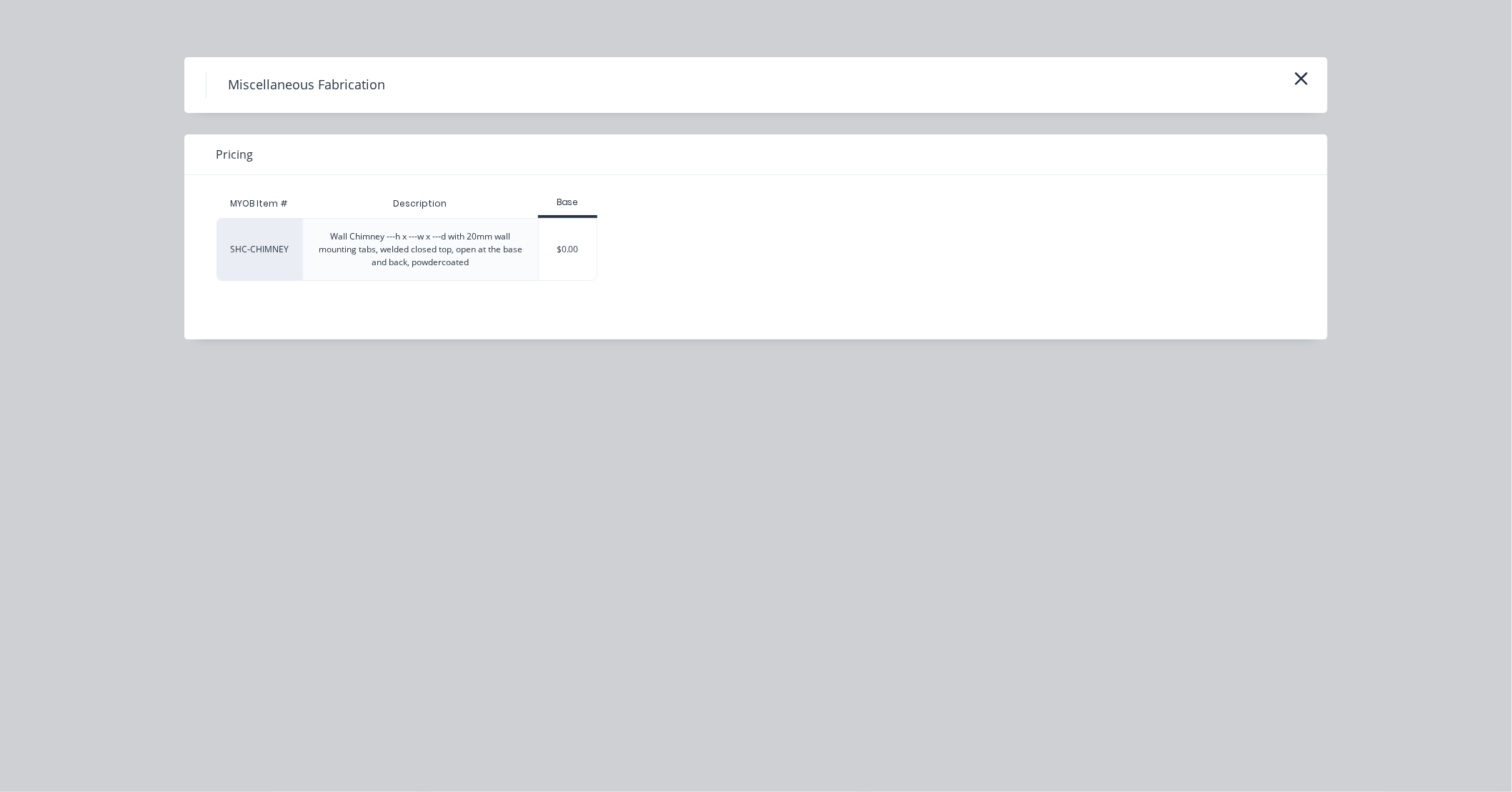
click at [390, 237] on div "Wall Chimney ---h x ---w x ---d with 20mm wall mounting tabs, welded closed top…" at bounding box center [420, 249] width 212 height 38
click at [560, 244] on div "$0.00" at bounding box center [567, 250] width 58 height 62
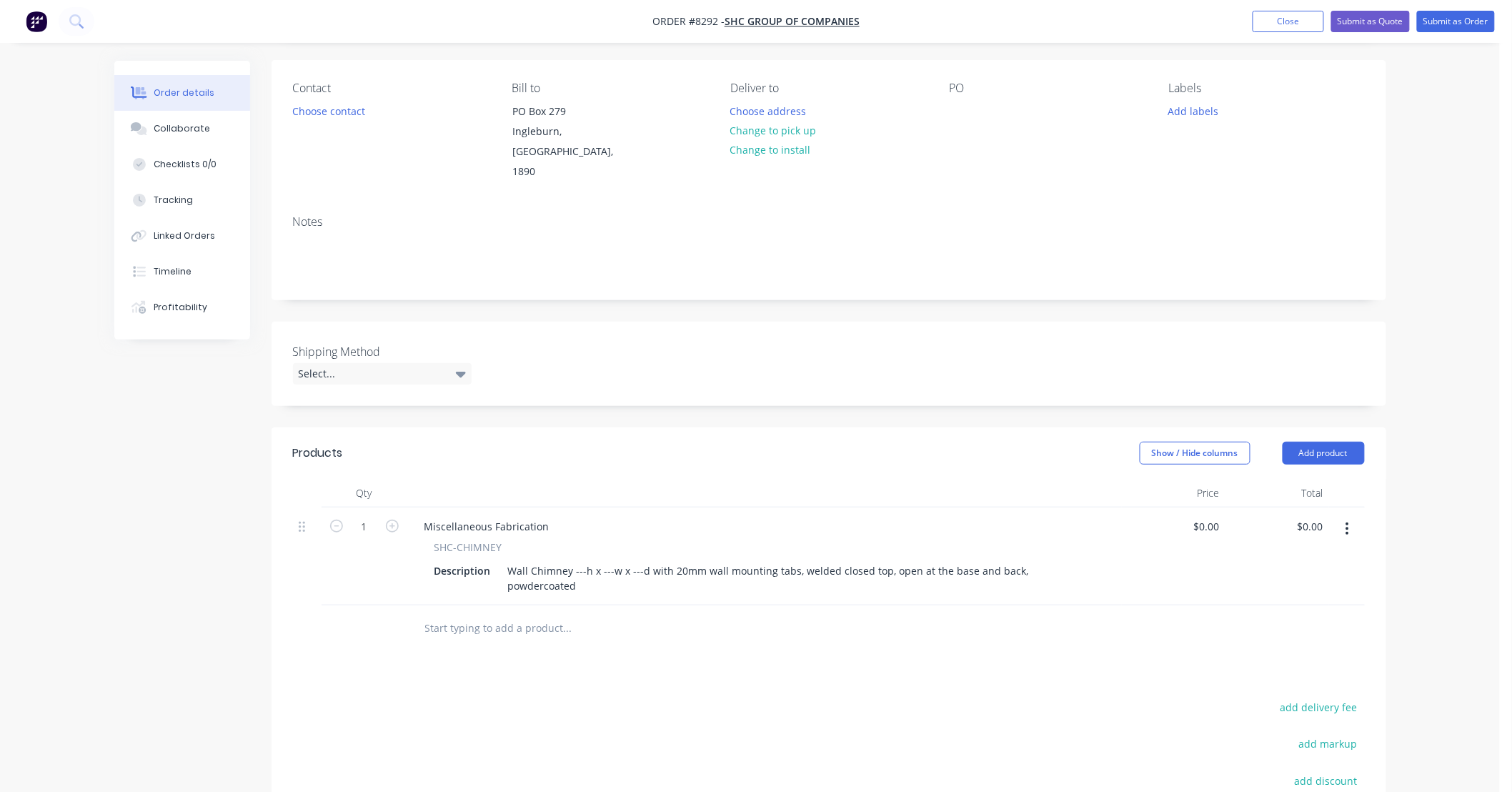
scroll to position [212, 0]
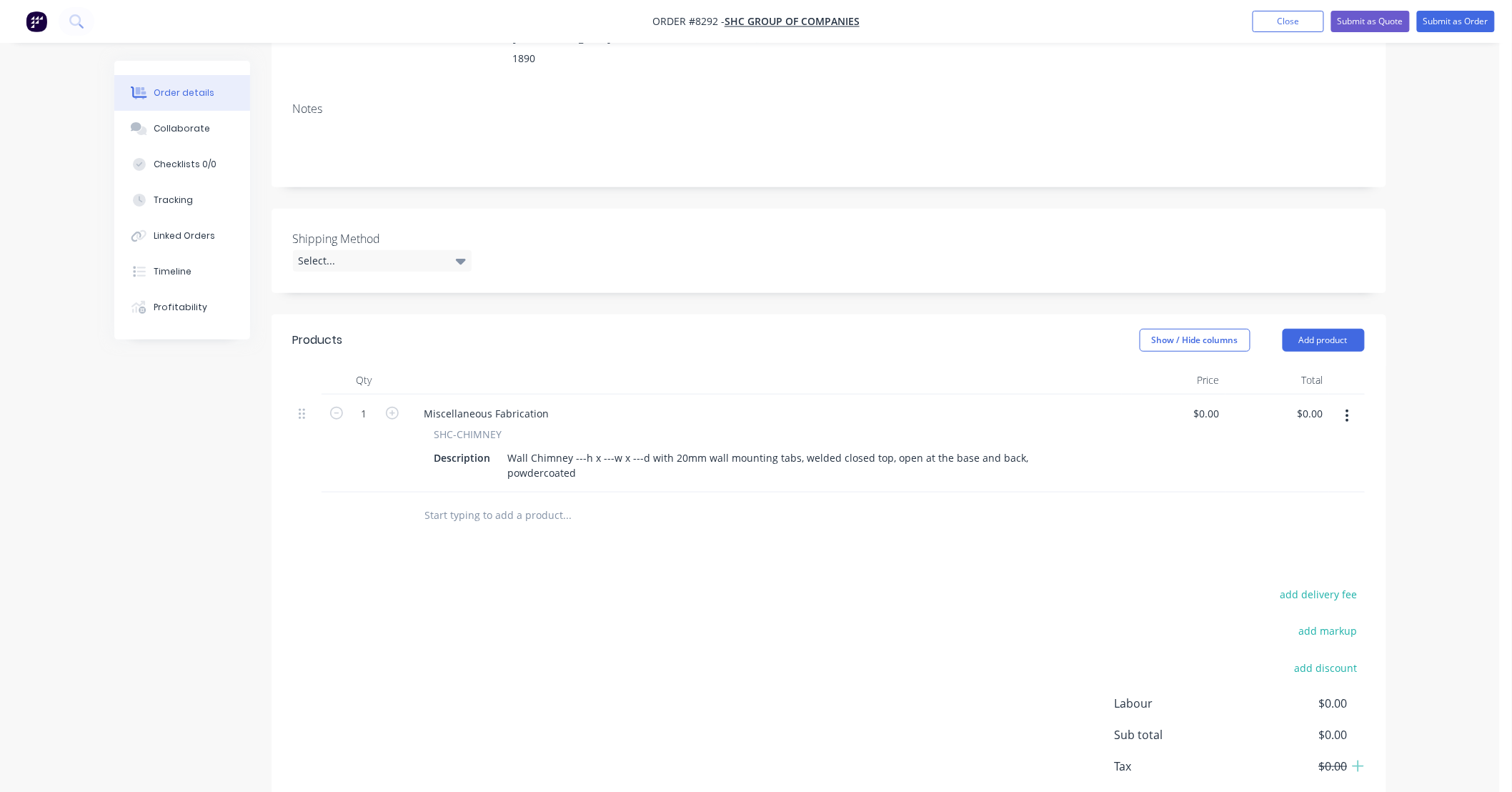
click at [1348, 409] on icon "button" at bounding box center [1348, 416] width 3 height 13
click at [1312, 471] on div "Duplicate" at bounding box center [1296, 481] width 110 height 20
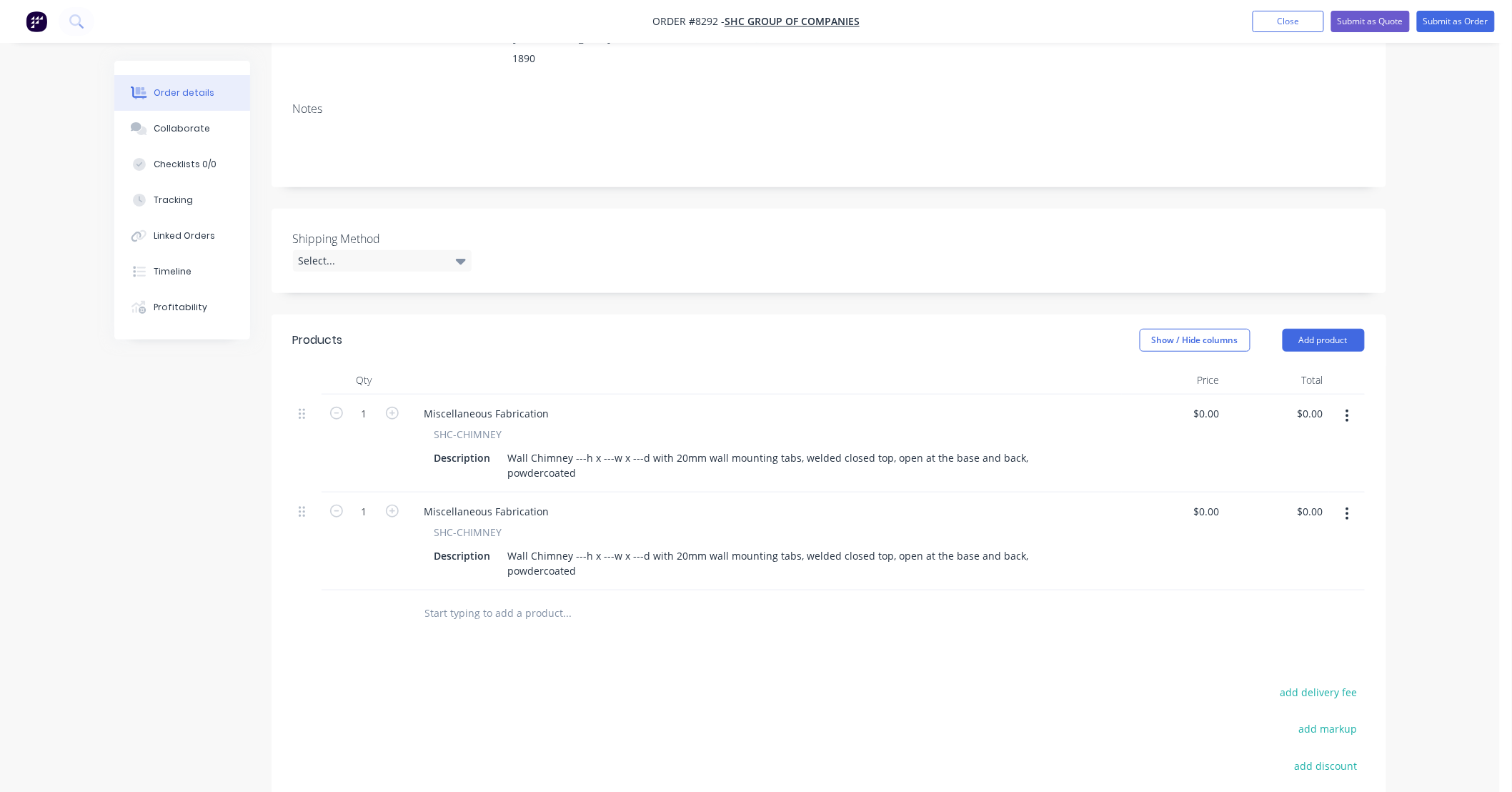
click at [1348, 409] on icon "button" at bounding box center [1348, 416] width 3 height 13
click at [1317, 471] on div "Duplicate" at bounding box center [1296, 481] width 110 height 20
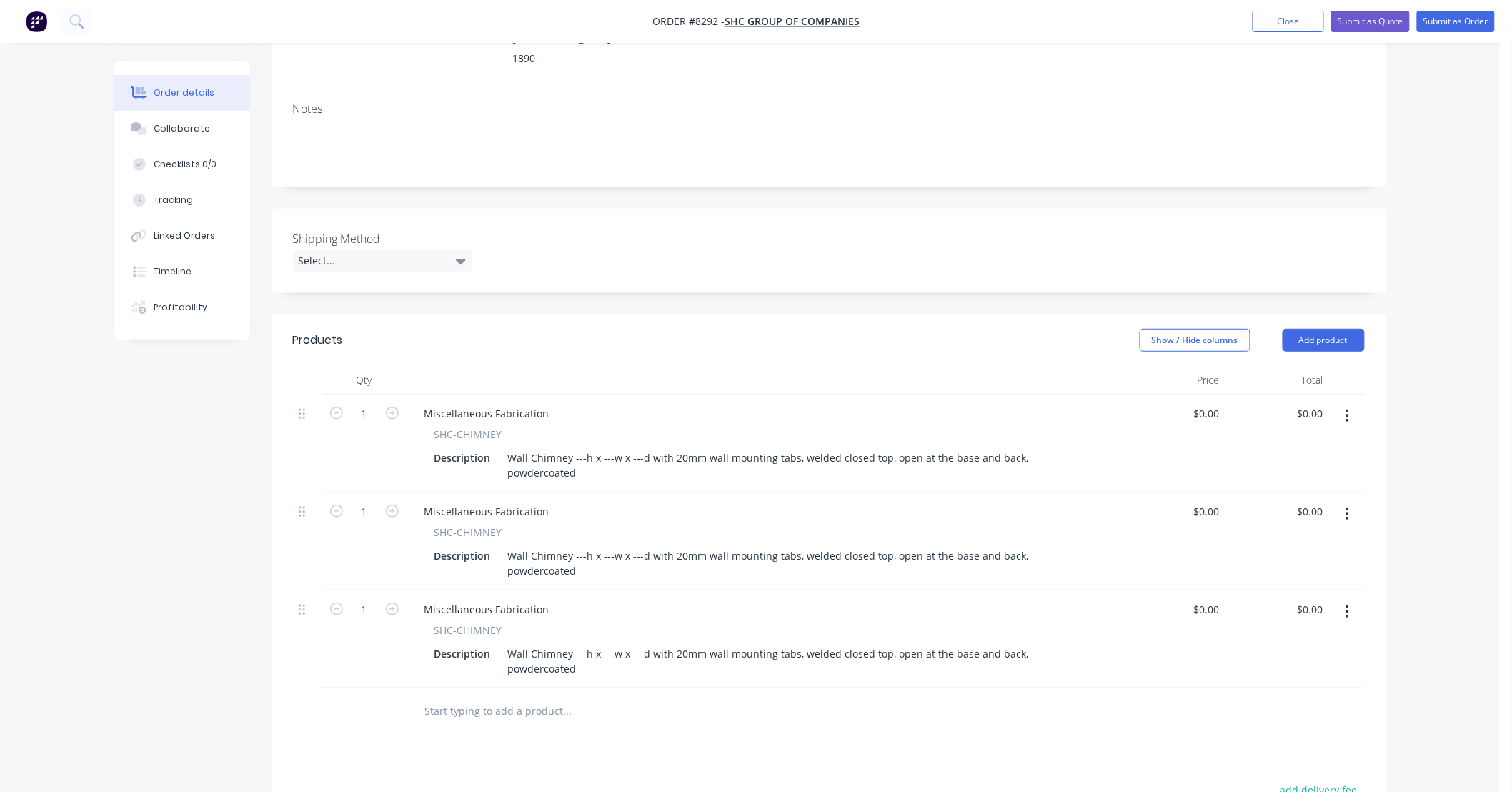
click at [1350, 403] on button "button" at bounding box center [1347, 416] width 33 height 26
click at [1314, 471] on div "Duplicate" at bounding box center [1296, 481] width 110 height 20
click at [1348, 409] on icon "button" at bounding box center [1348, 416] width 3 height 13
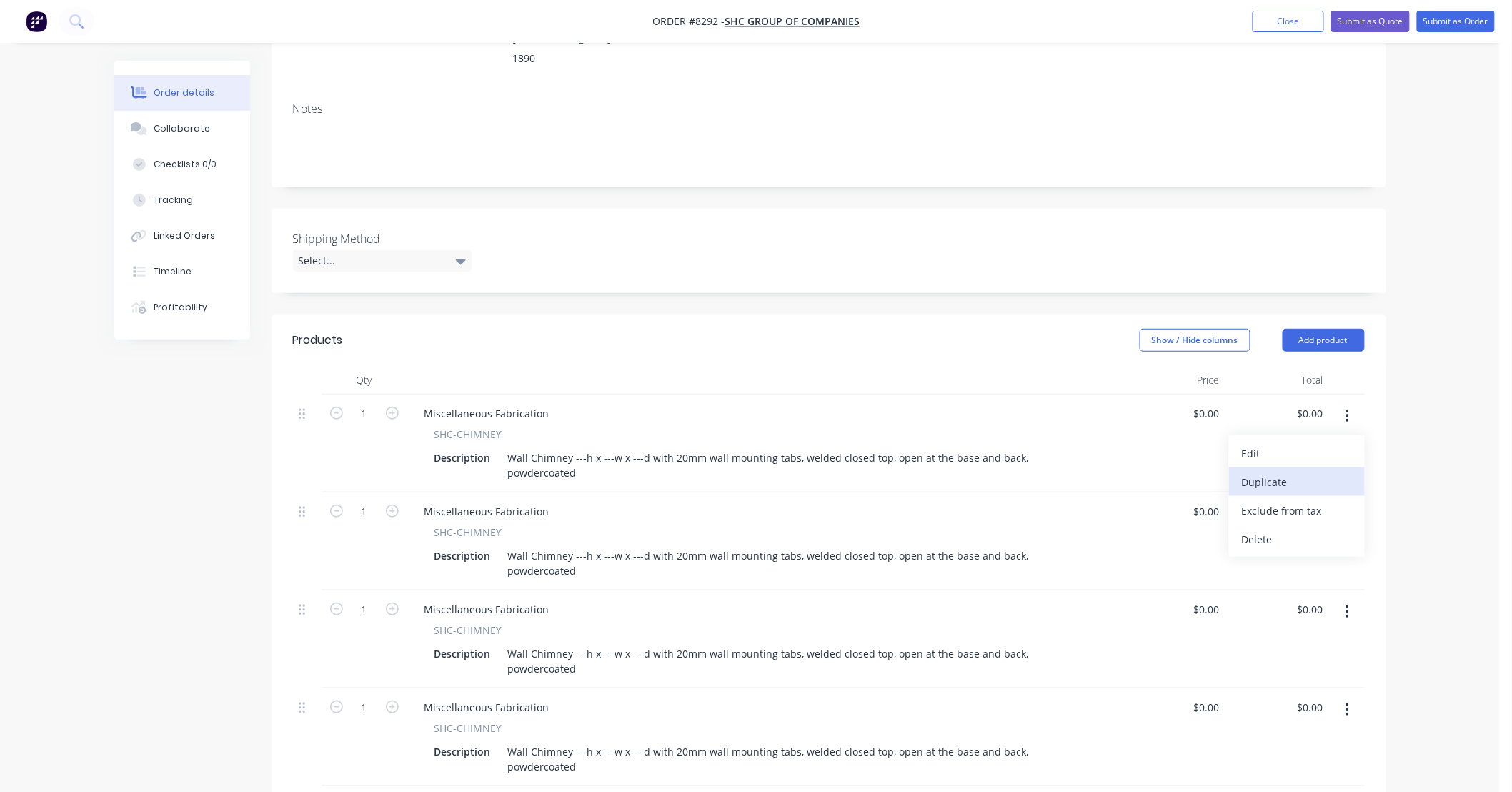
click at [1333, 471] on div "Duplicate" at bounding box center [1296, 481] width 110 height 20
click at [1343, 403] on button "button" at bounding box center [1347, 416] width 33 height 26
click at [1312, 471] on div "Duplicate" at bounding box center [1296, 481] width 110 height 20
click at [1351, 403] on button "button" at bounding box center [1347, 416] width 33 height 26
click at [1331, 471] on div "Duplicate" at bounding box center [1296, 481] width 110 height 20
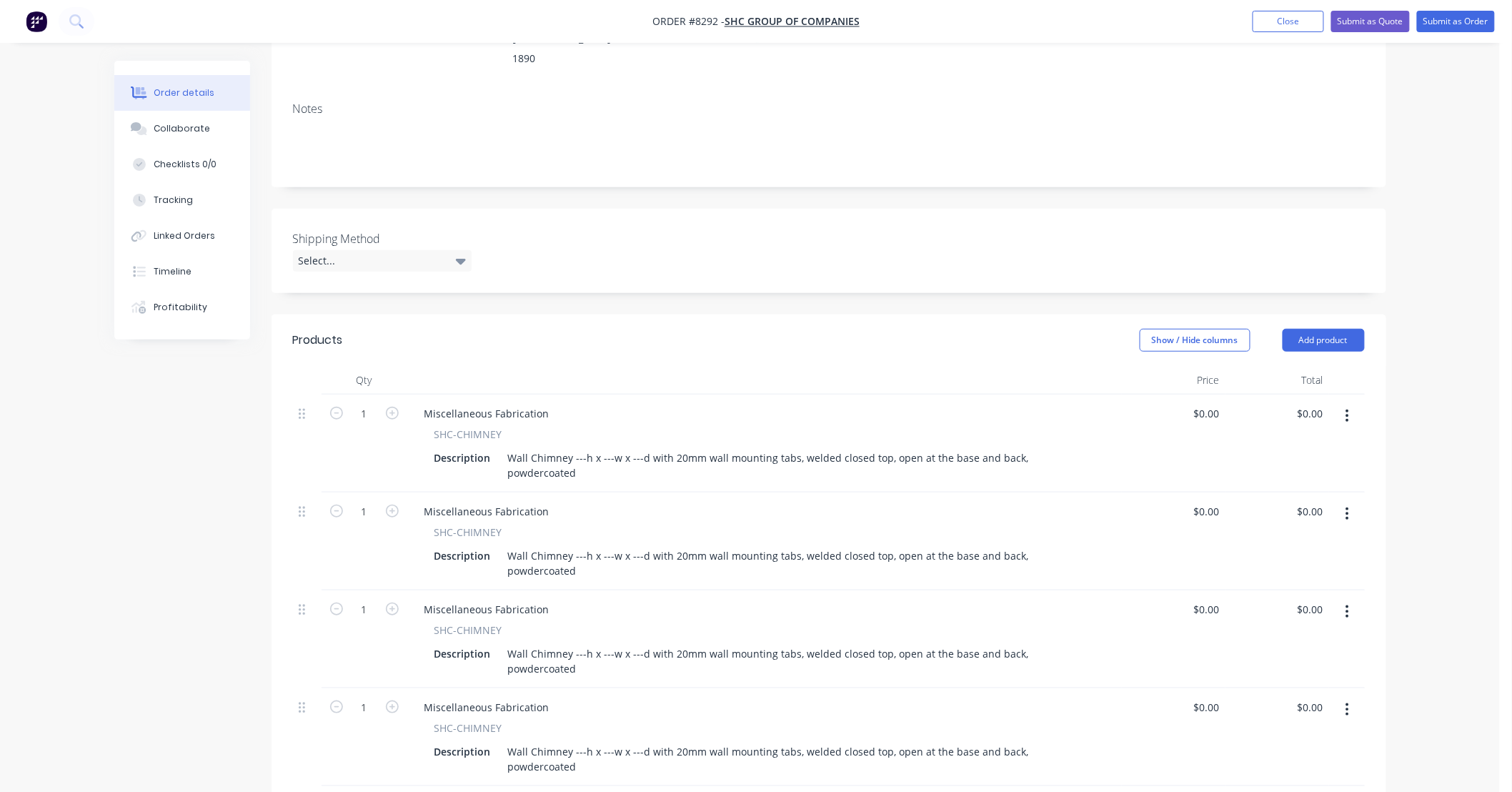
click at [1345, 408] on icon "button" at bounding box center [1347, 415] width 3 height 15
click at [1320, 471] on div "Duplicate" at bounding box center [1296, 481] width 110 height 20
click at [1347, 409] on icon "button" at bounding box center [1348, 416] width 3 height 13
click at [1331, 471] on div "Duplicate" at bounding box center [1296, 481] width 110 height 20
click at [1339, 403] on button "button" at bounding box center [1347, 416] width 33 height 26
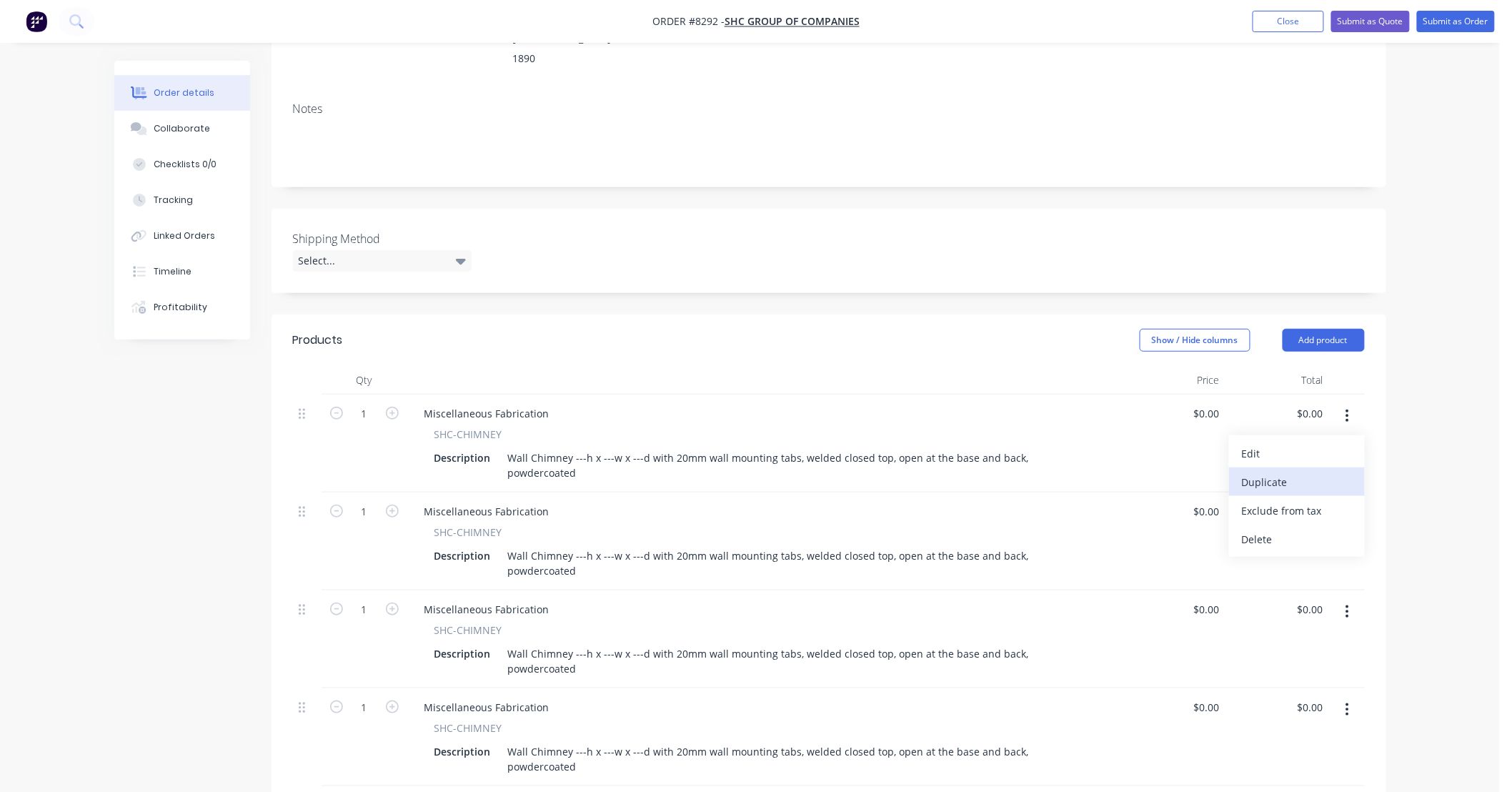
click at [1303, 471] on div "Duplicate" at bounding box center [1296, 481] width 110 height 20
click at [1347, 409] on icon "button" at bounding box center [1348, 416] width 3 height 13
click at [1320, 471] on div "Duplicate" at bounding box center [1296, 481] width 110 height 20
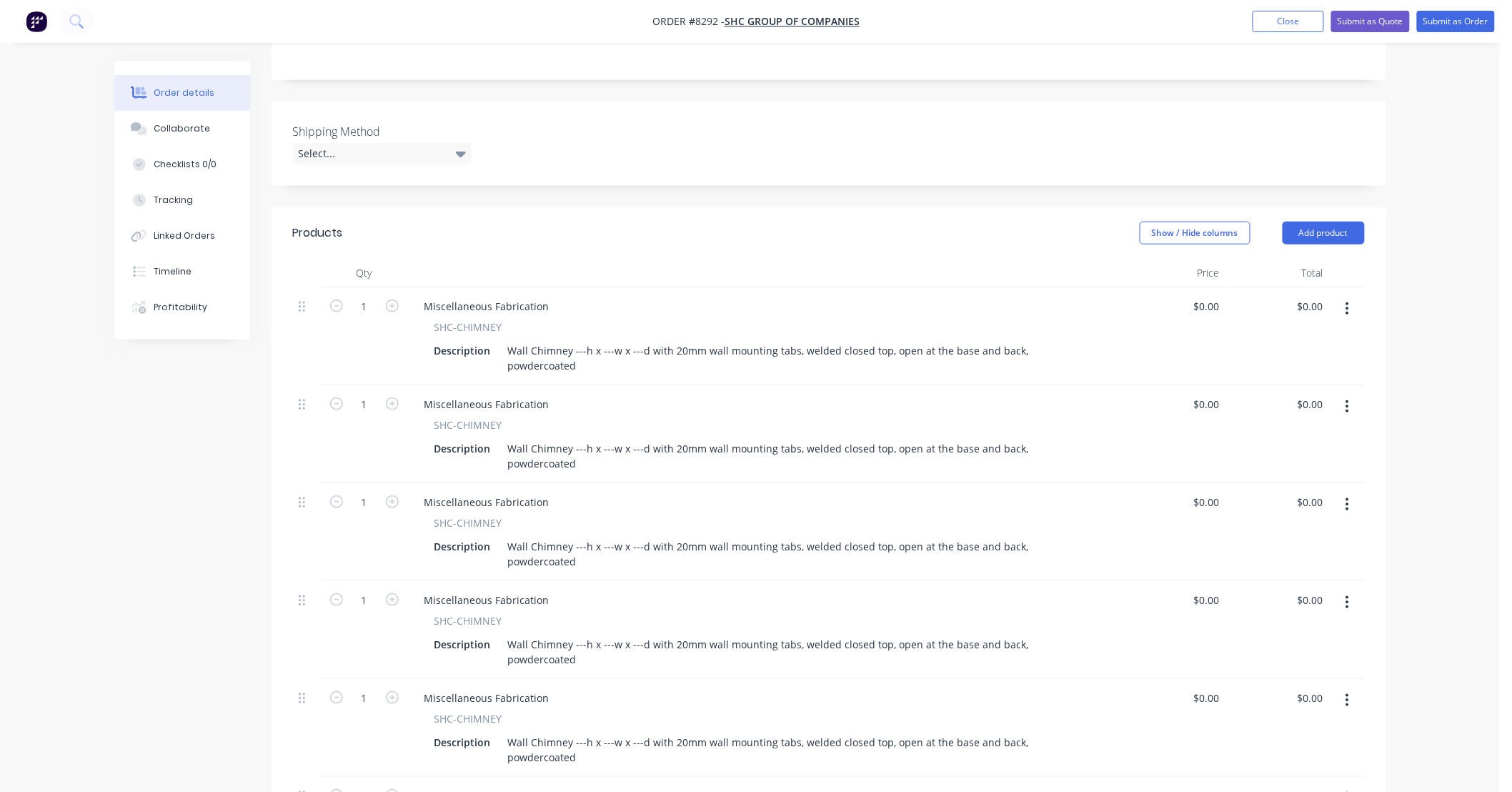
scroll to position [317, 0]
click at [1317, 787] on input "0.00" at bounding box center [1313, 797] width 33 height 20
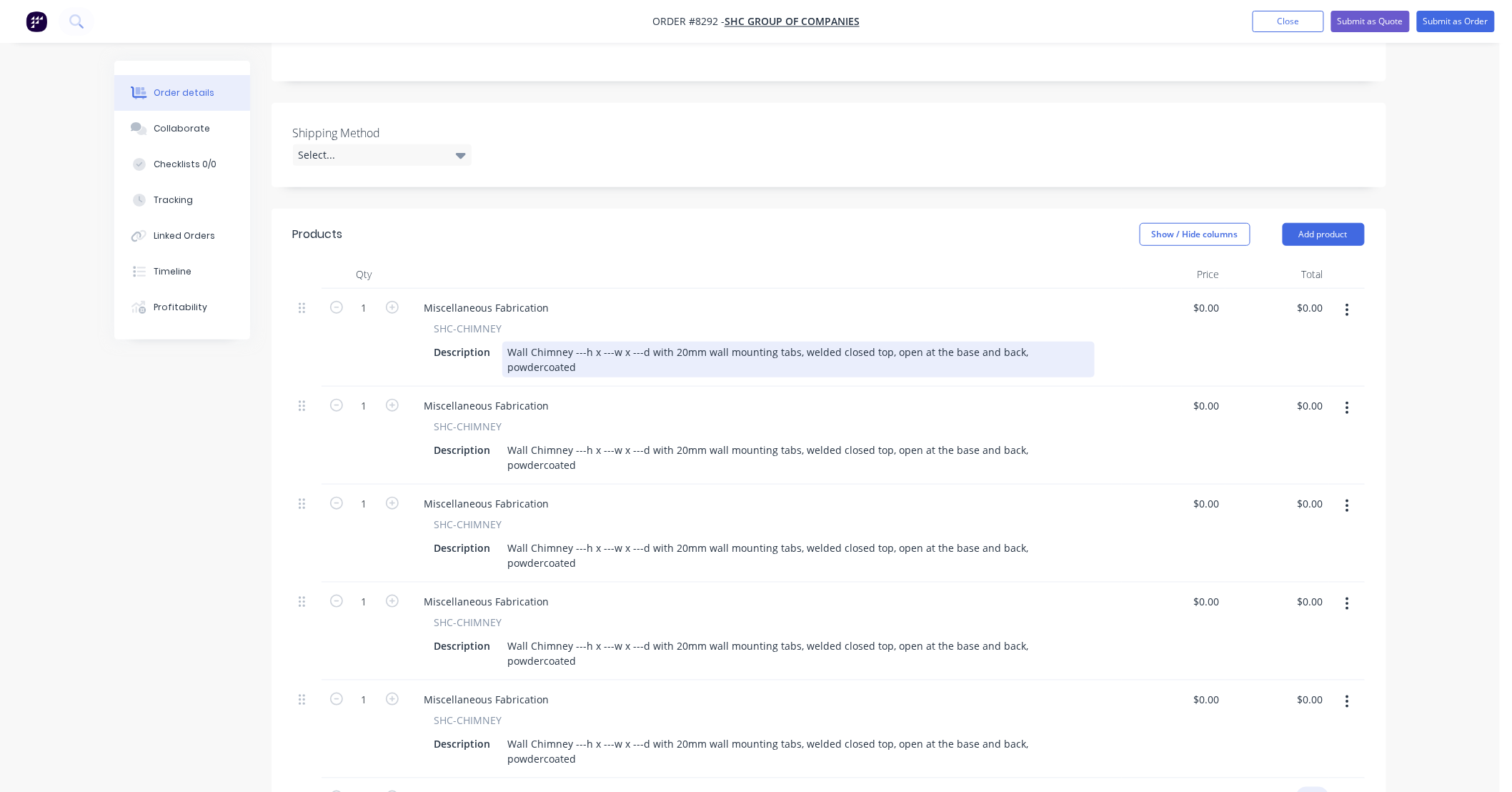
type input "$0.00"
click at [583, 342] on div "Wall Chimney ---h x ---w x ---d with 20mm wall mounting tabs, welded closed top…" at bounding box center [798, 360] width 592 height 36
click at [582, 342] on div "Wall Chimney ---h x ---w x ---d with 20mm wall mounting tabs, welded closed top…" at bounding box center [798, 360] width 592 height 36
type input "$0.00"
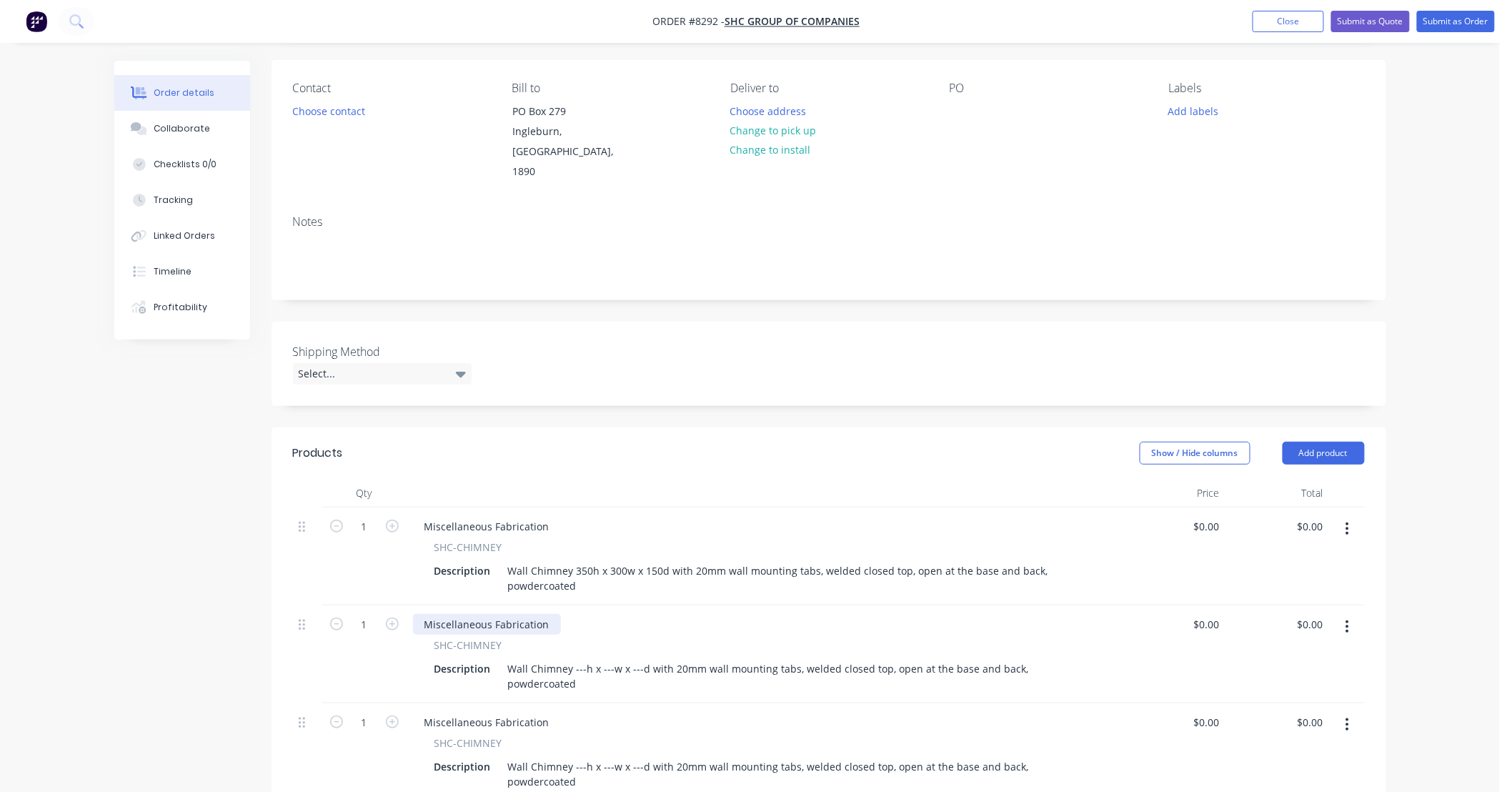
scroll to position [212, 0]
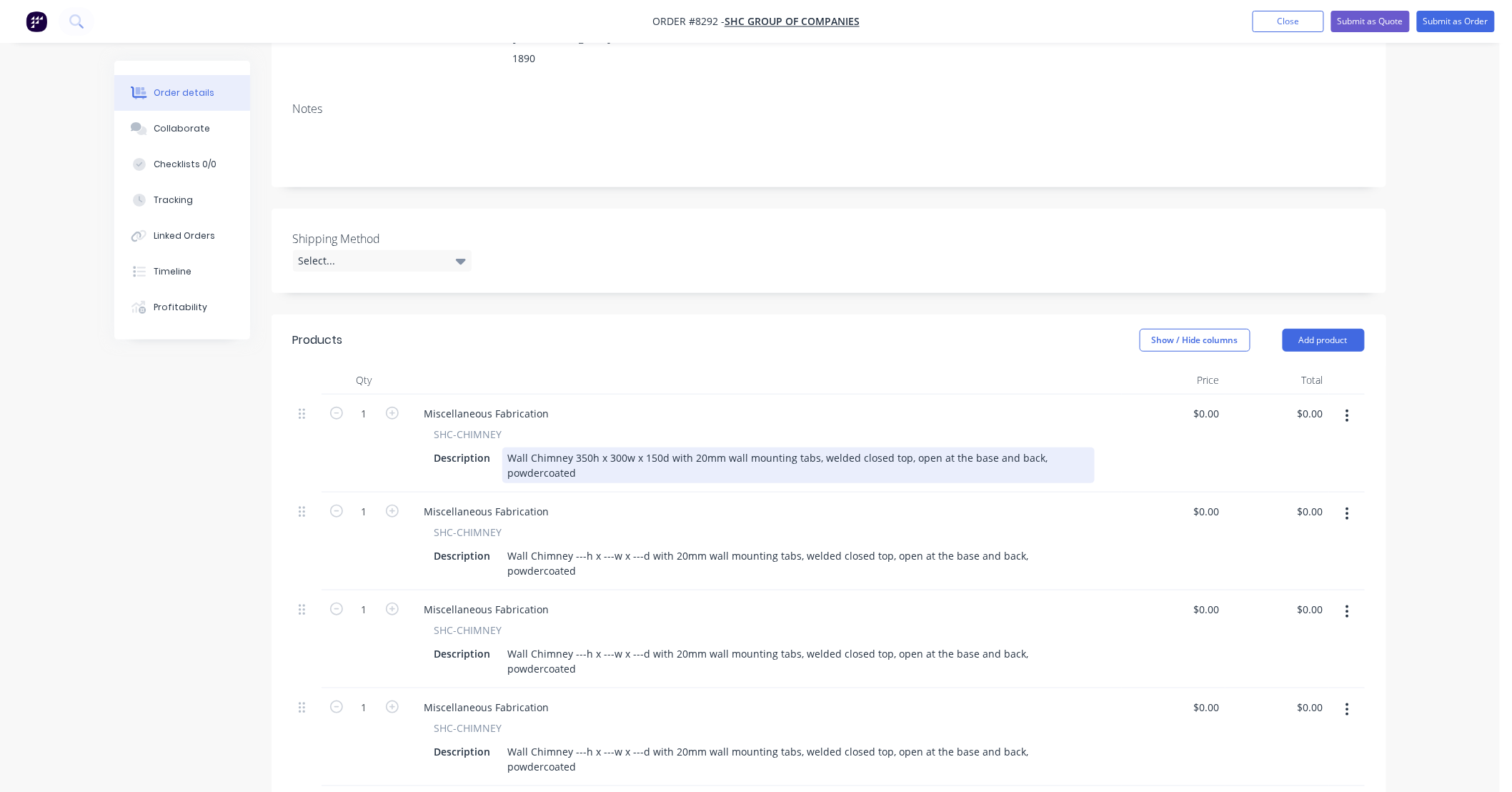
click at [592, 448] on div "Wall Chimney 350h x 300w x 150d with 20mm wall mounting tabs, welded closed top…" at bounding box center [798, 466] width 592 height 36
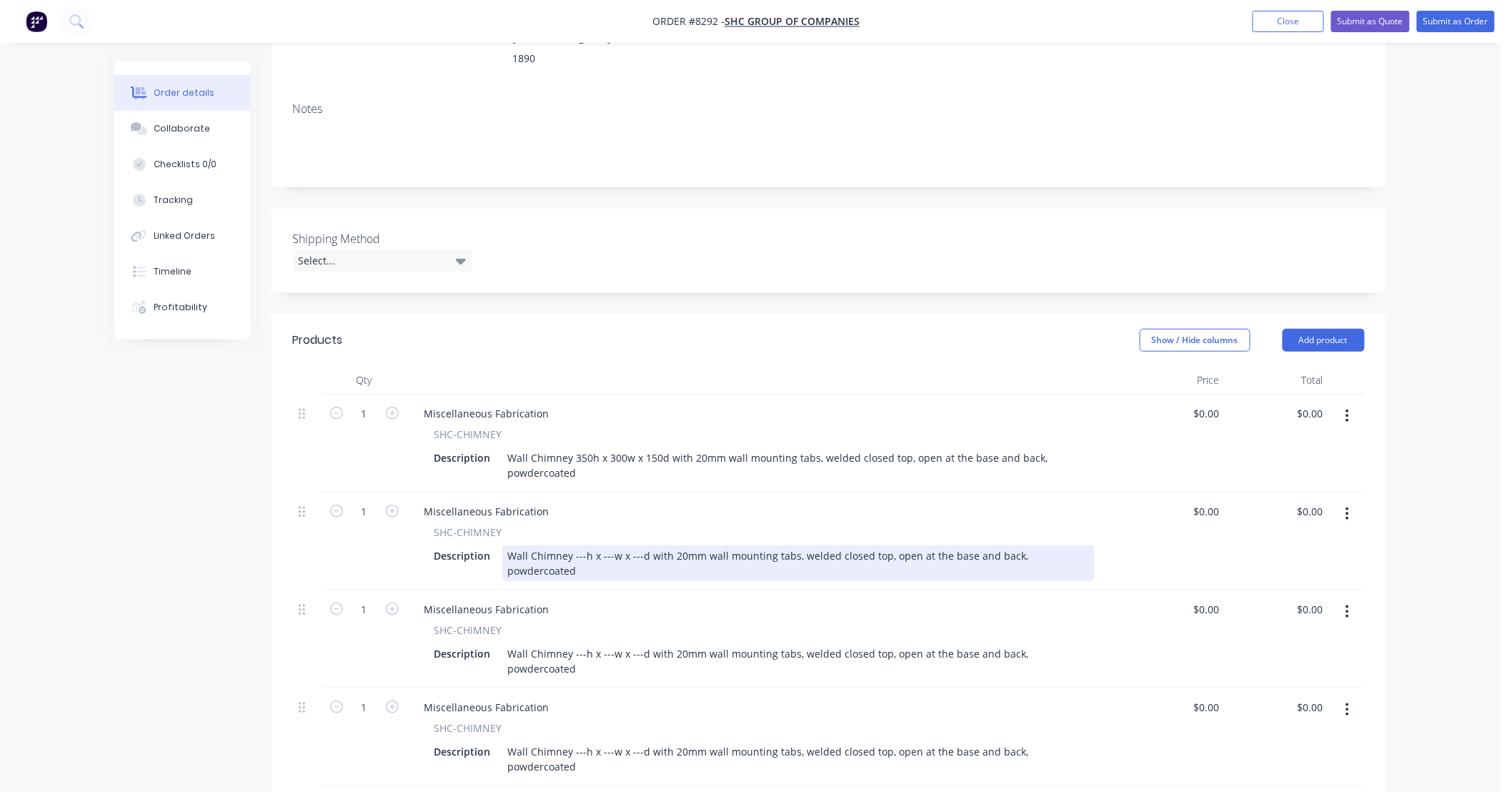
drag, startPoint x: 582, startPoint y: 534, endPoint x: 592, endPoint y: 535, distance: 10.0
click at [582, 545] on div "Wall Chimney ---h x ---w x ---d with 20mm wall mounting tabs, welded closed top…" at bounding box center [798, 563] width 592 height 36
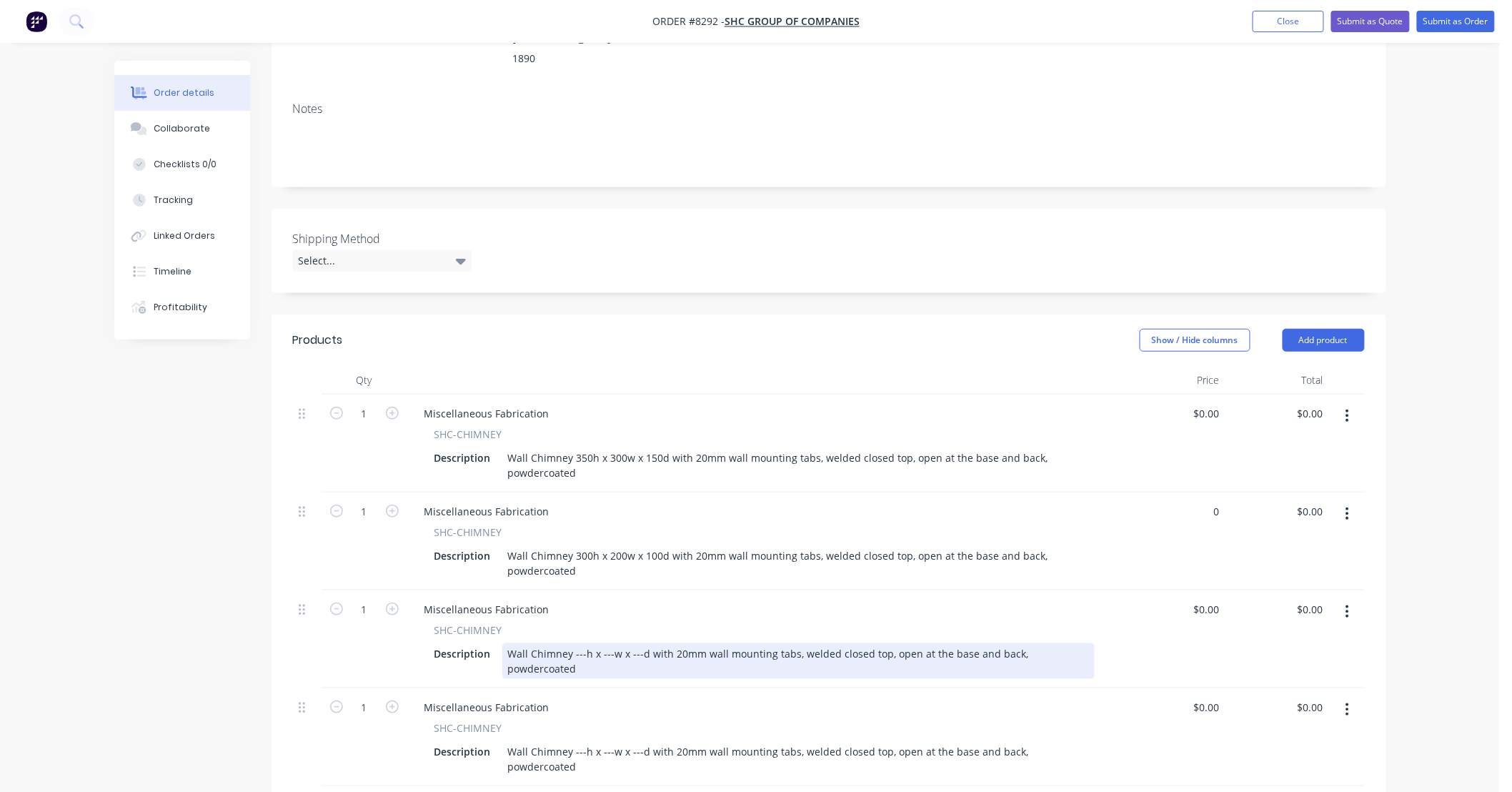
type input "$0.00"
click at [580, 643] on div "Wall Chimney ---h x ---w x ---d with 20mm wall mounting tabs, welded closed top…" at bounding box center [798, 661] width 592 height 36
click at [582, 643] on div "Wall Chimney ---h x ---w x ---d with 20mm wall mounting tabs, welded closed top…" at bounding box center [798, 661] width 592 height 36
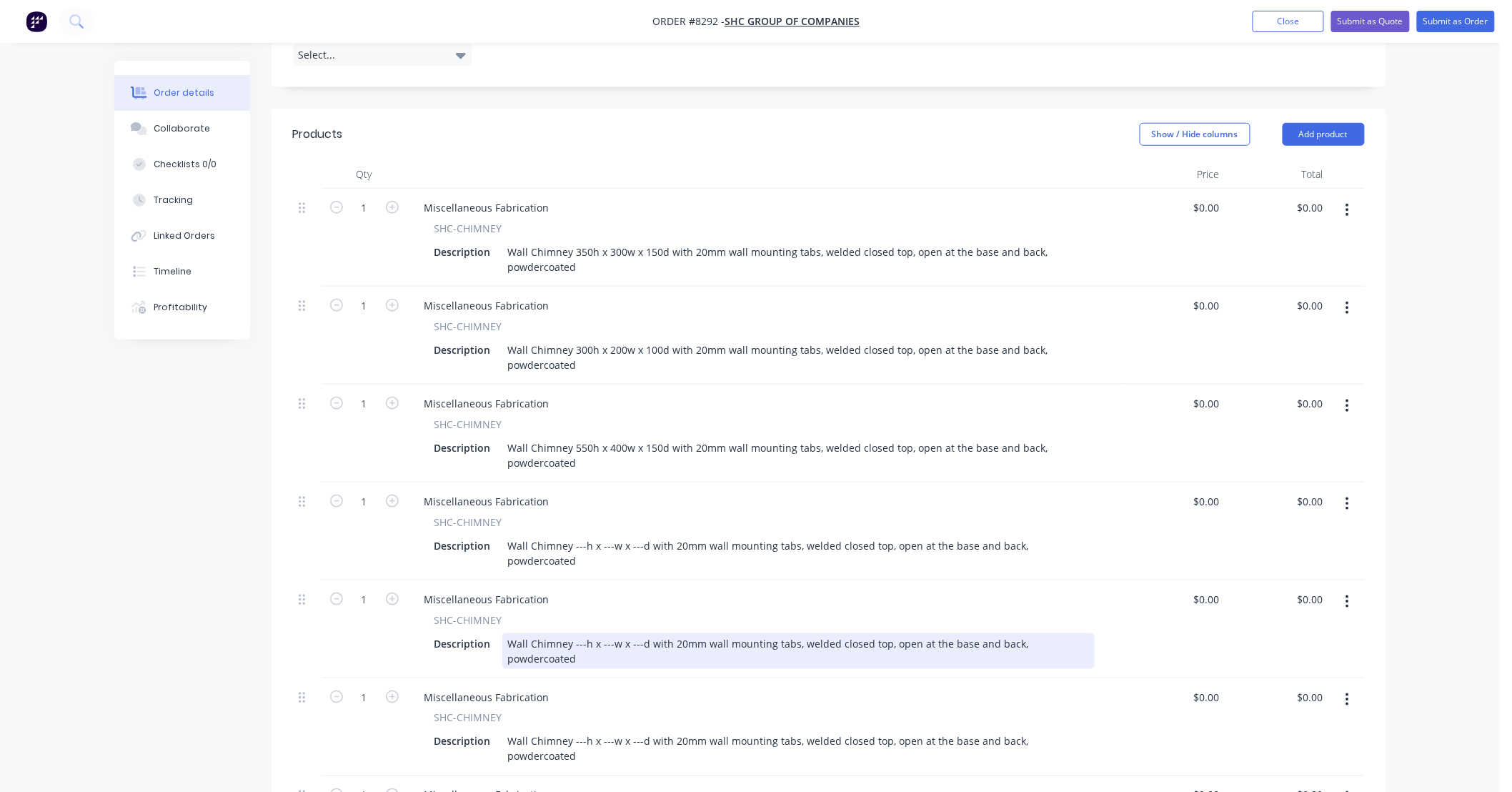
scroll to position [423, 0]
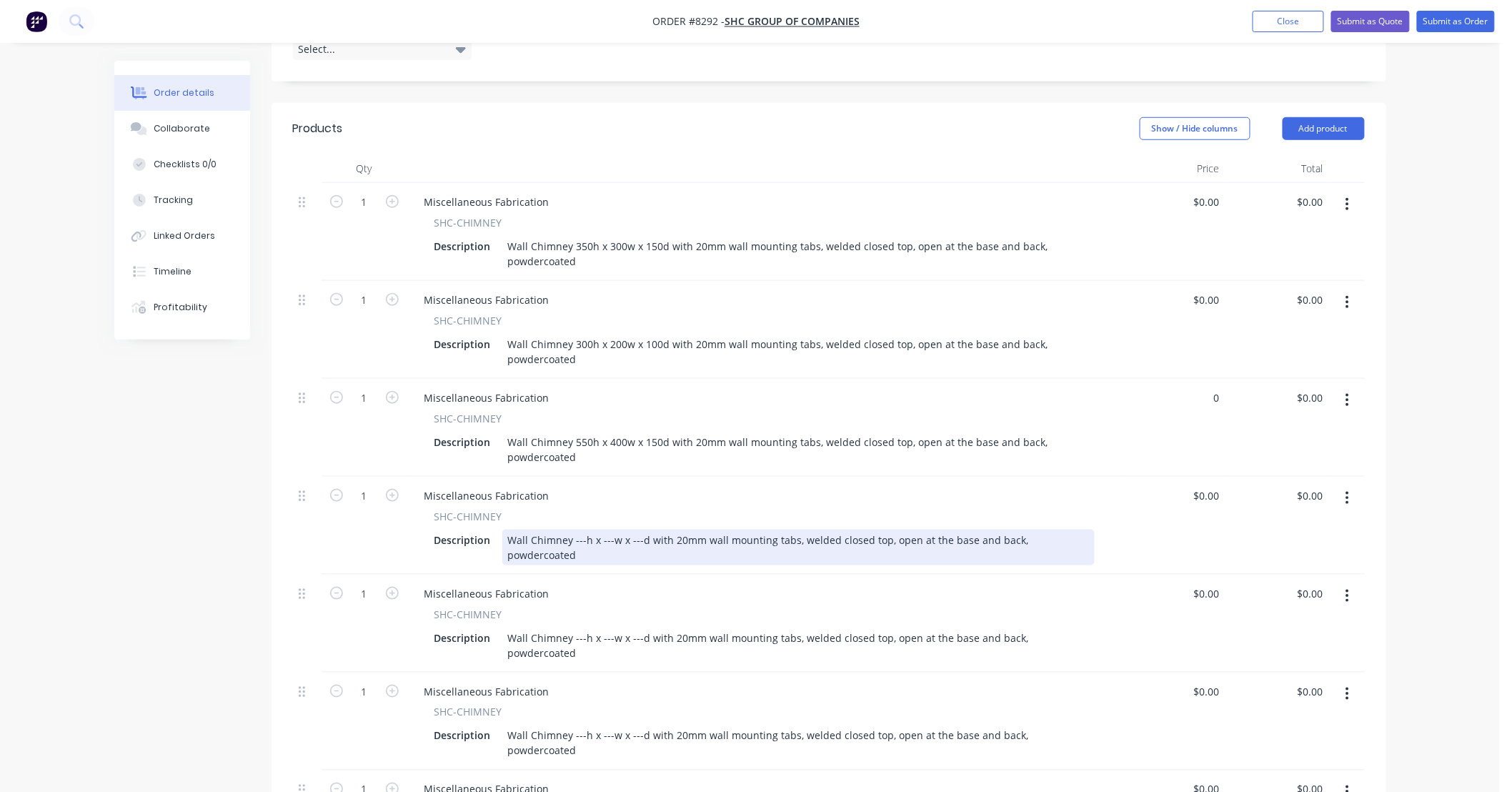
type input "$0.00"
click at [577, 530] on div "Wall Chimney ---h x ---w x ---d with 20mm wall mounting tabs, welded closed top…" at bounding box center [798, 548] width 592 height 36
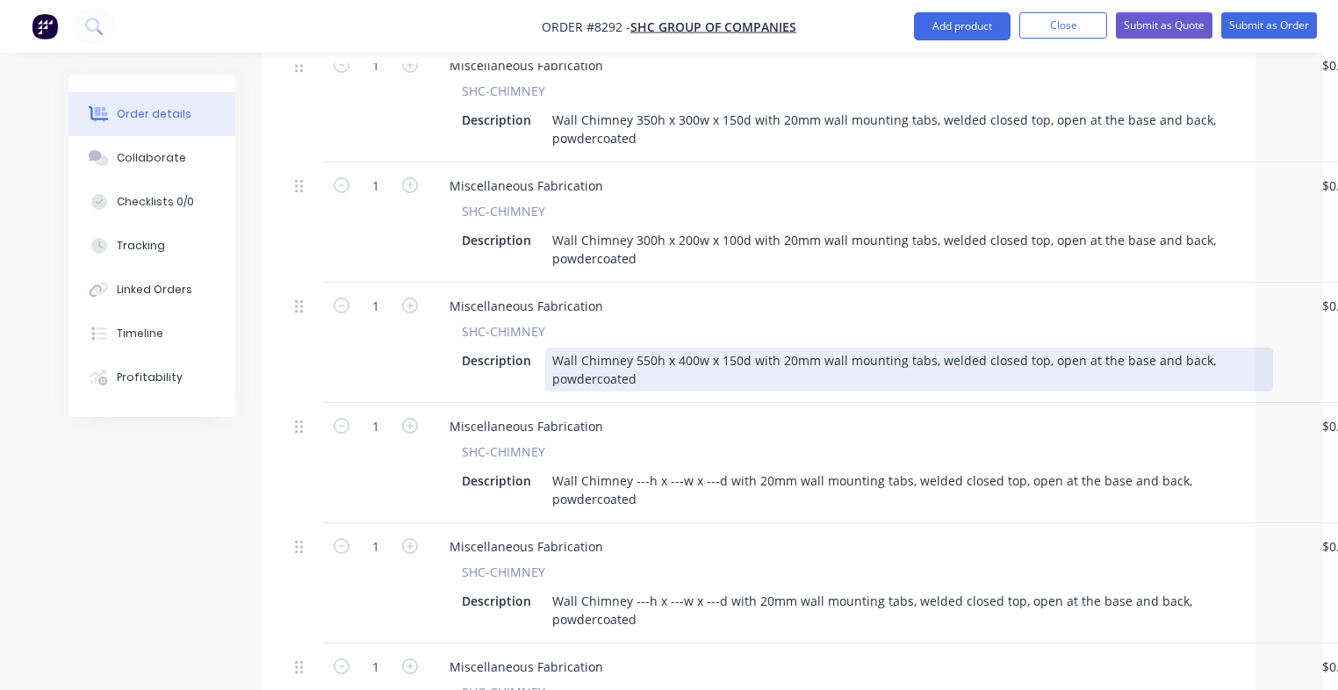
scroll to position [707, 0]
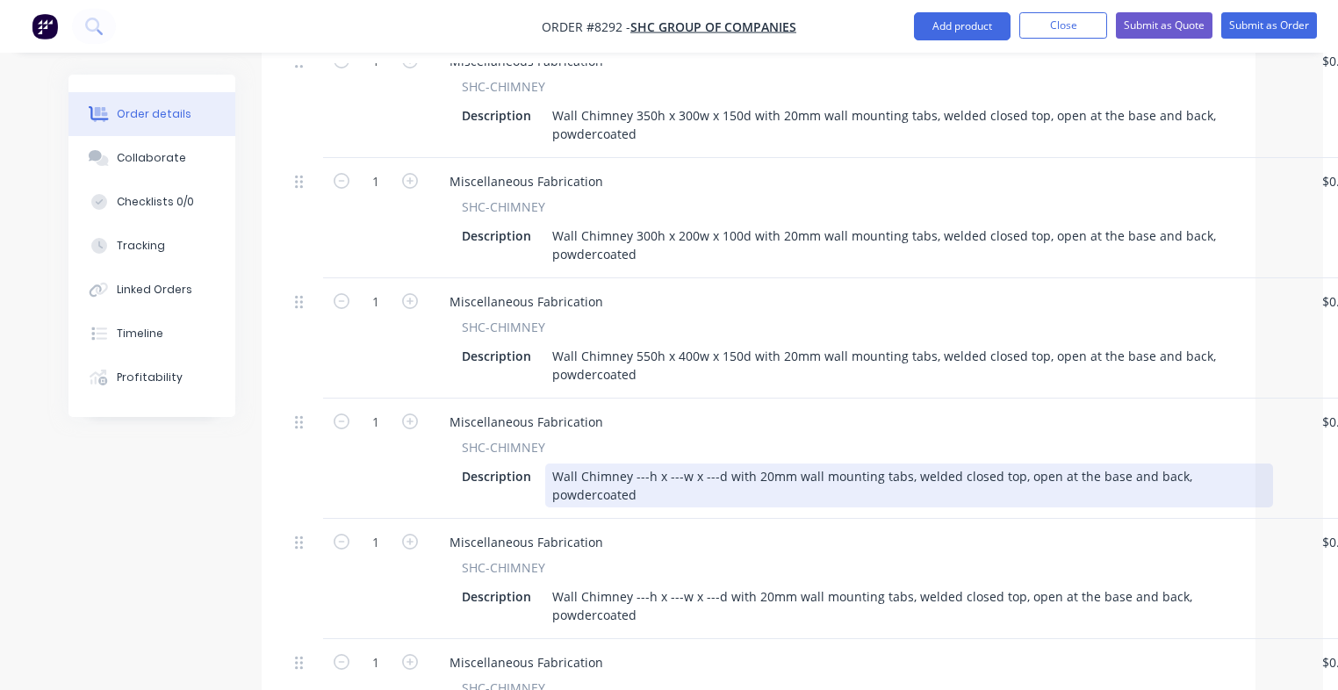
click at [639, 464] on div "Wall Chimney ---h x ---w x ---d with 20mm wall mounting tabs, welded closed top…" at bounding box center [909, 486] width 728 height 44
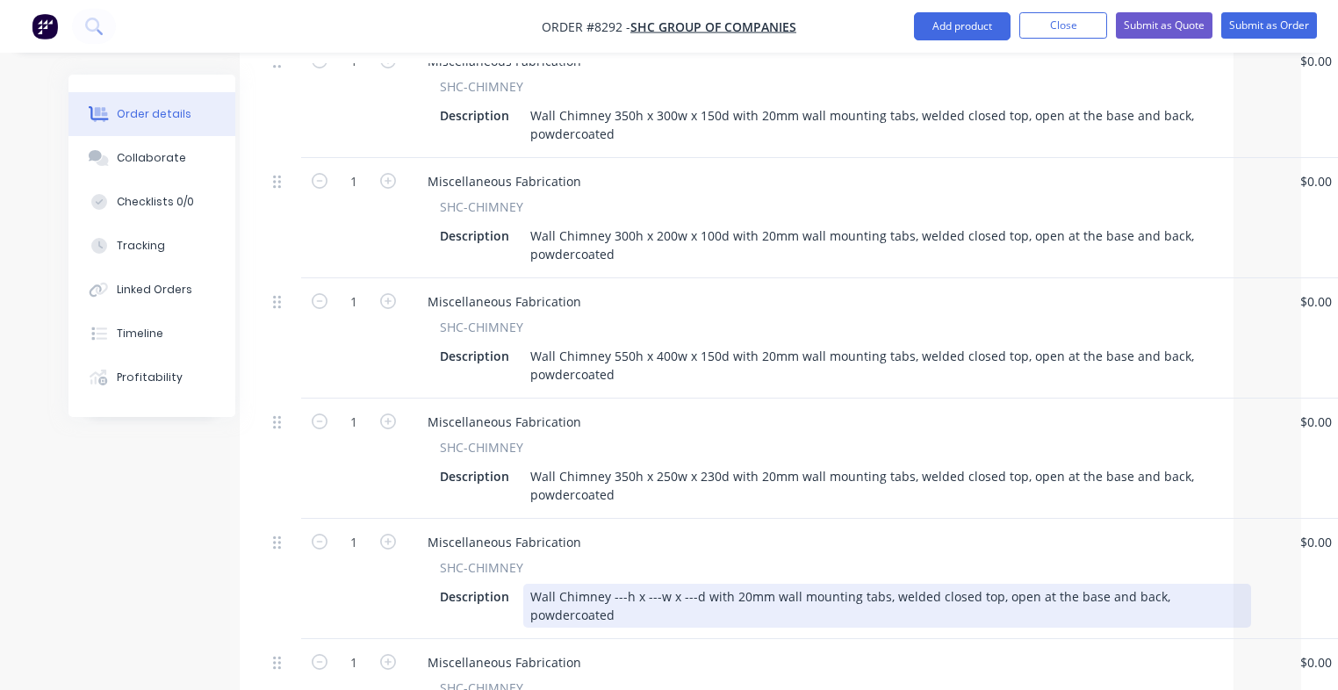
drag, startPoint x: 615, startPoint y: 569, endPoint x: 630, endPoint y: 572, distance: 15.3
click at [615, 584] on div "Wall Chimney ---h x ---w x ---d with 20mm wall mounting tabs, welded closed top…" at bounding box center [887, 606] width 728 height 44
type input "$0.00"
click at [618, 584] on div "Wall Chimney ---h x ---w x ---d with 20mm wall mounting tabs, welded closed top…" at bounding box center [887, 606] width 728 height 44
click at [615, 584] on div "Wall Chimney ---h x ---w x ---d with 20mm wall mounting tabs, welded closed top…" at bounding box center [887, 606] width 728 height 44
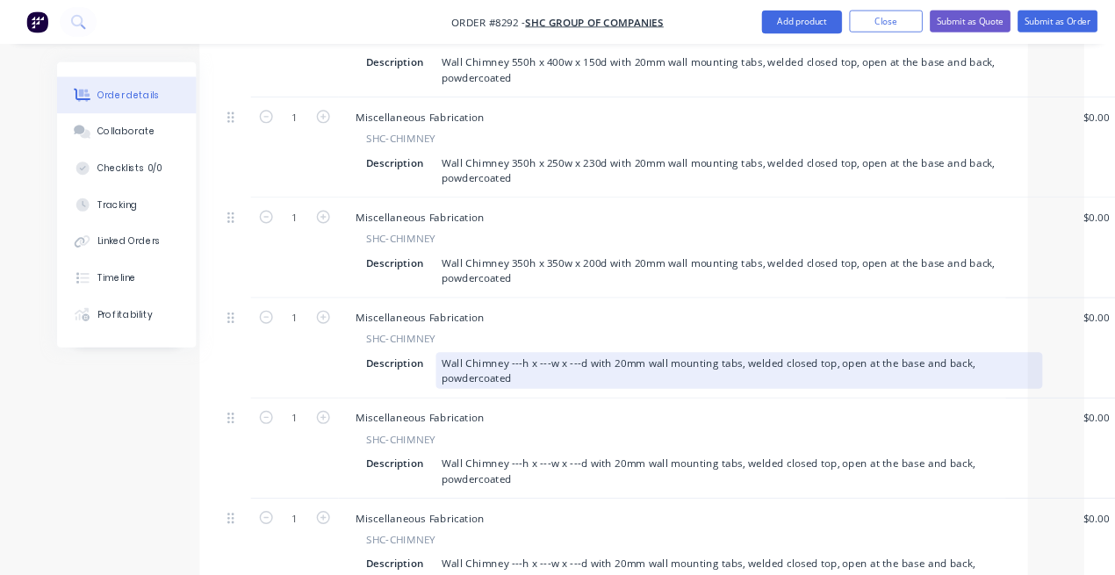
scroll to position [988, 22]
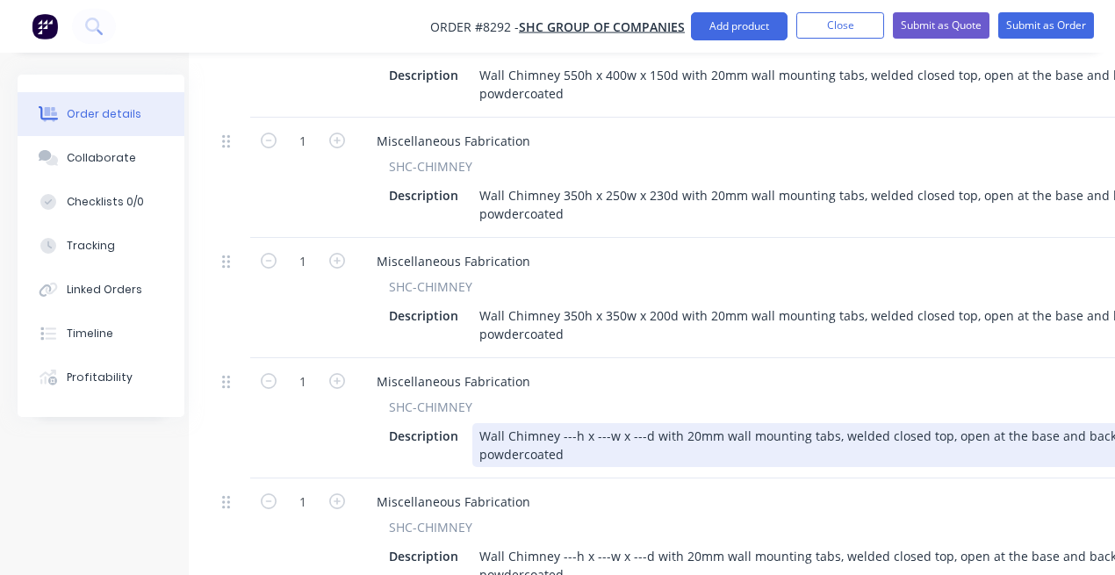
click at [568, 423] on div "Wall Chimney ---h x ---w x ---d with 20mm wall mounting tabs, welded closed top…" at bounding box center [836, 445] width 728 height 44
type input "$0.00"
click at [570, 423] on div "Wall Chimney ---h x ---w x ---d with 20mm wall mounting tabs, welded closed top…" at bounding box center [836, 445] width 728 height 44
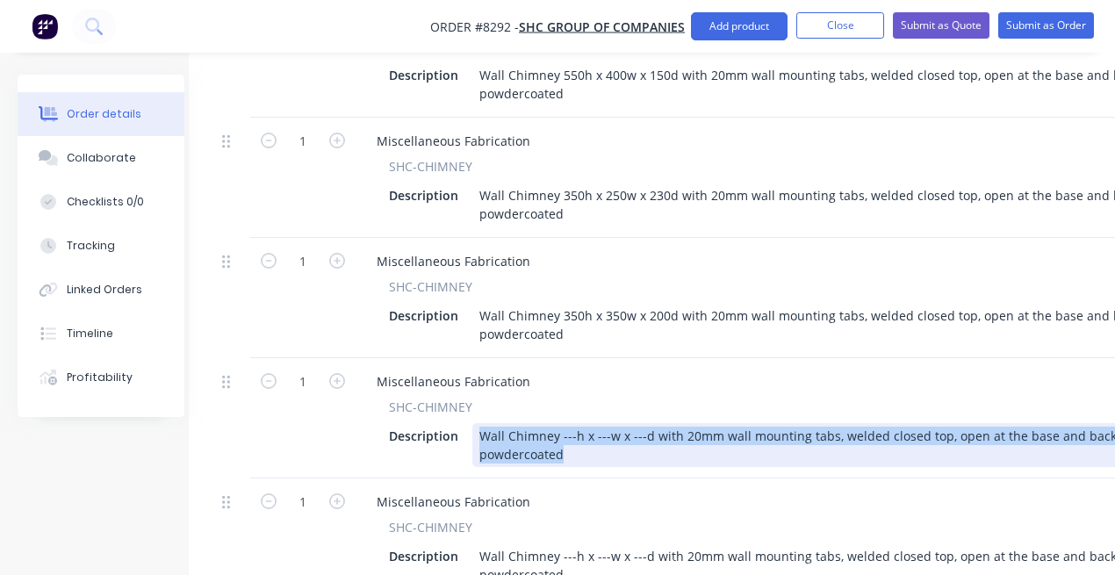
click at [570, 423] on div "Wall Chimney ---h x ---w x ---d with 20mm wall mounting tabs, welded closed top…" at bounding box center [836, 445] width 728 height 44
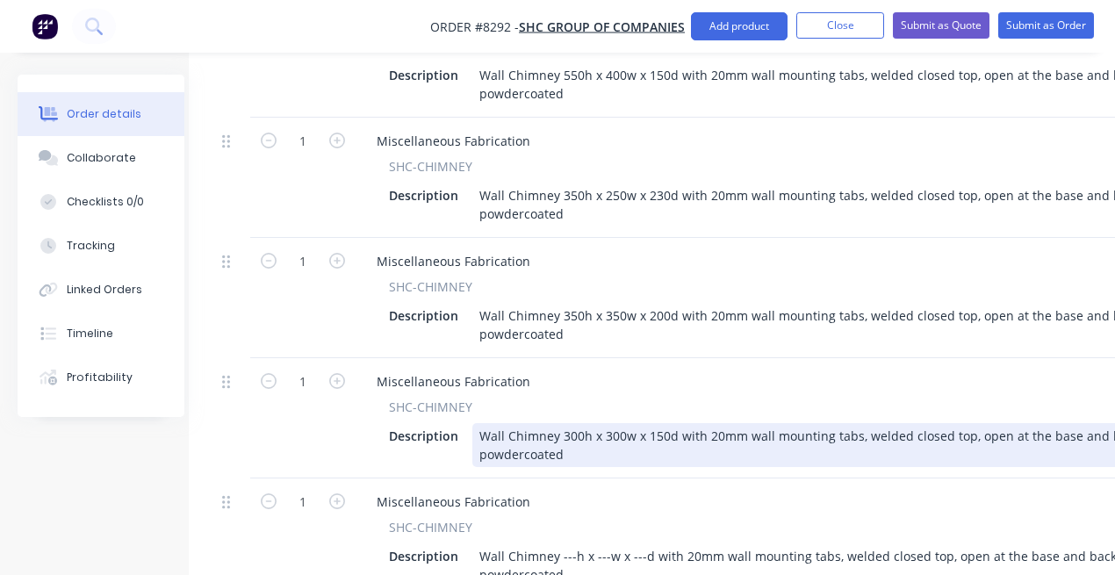
scroll to position [988, 293]
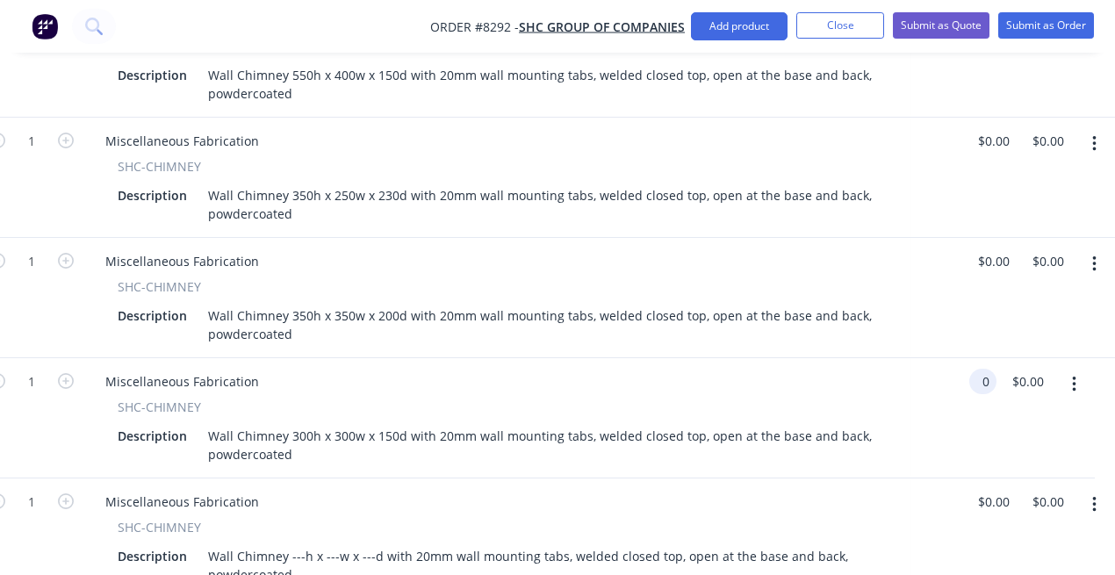
type input "$0.00"
click at [500, 518] on div "SHC-CHIMNEY" at bounding box center [523, 527] width 811 height 18
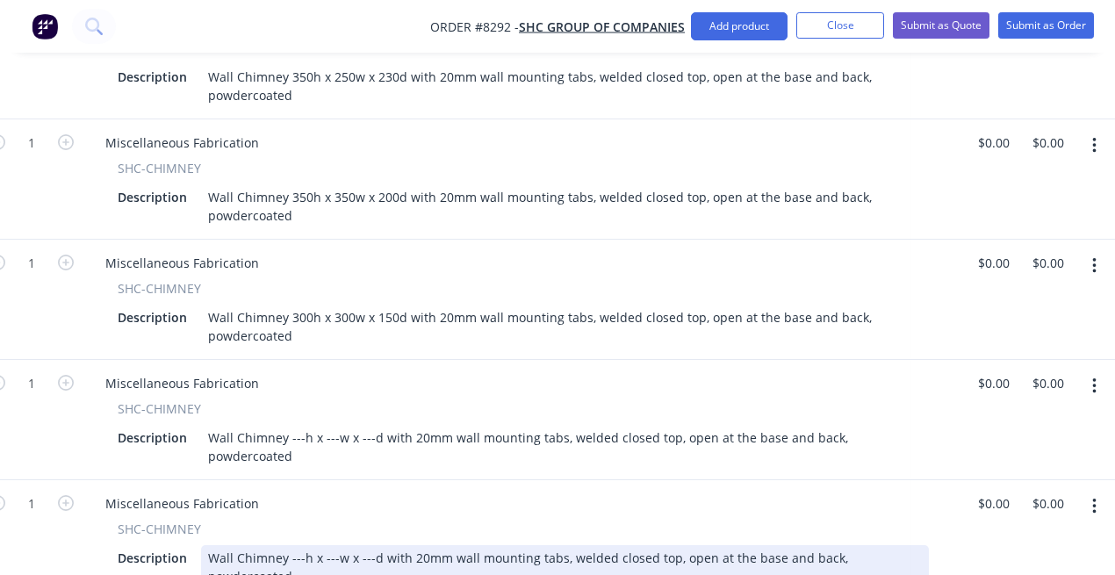
scroll to position [1144, 293]
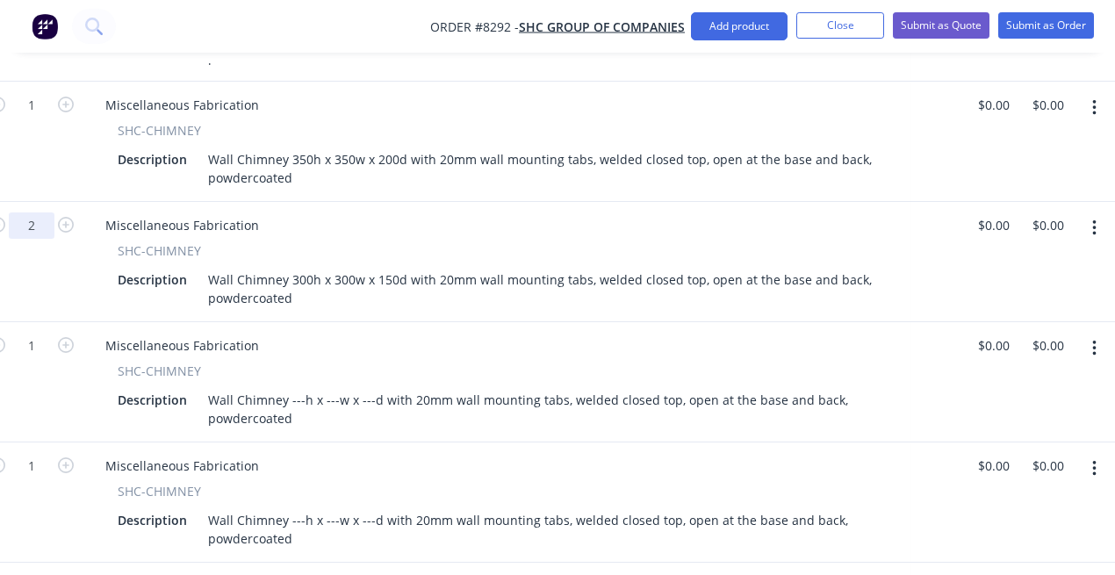
type input "2"
click at [452, 212] on div "Miscellaneous Fabrication" at bounding box center [523, 224] width 864 height 25
click at [1090, 333] on button "button" at bounding box center [1094, 349] width 41 height 32
click at [1041, 487] on div "Delete" at bounding box center [1031, 499] width 135 height 25
click at [1093, 341] on icon "button" at bounding box center [1094, 349] width 4 height 16
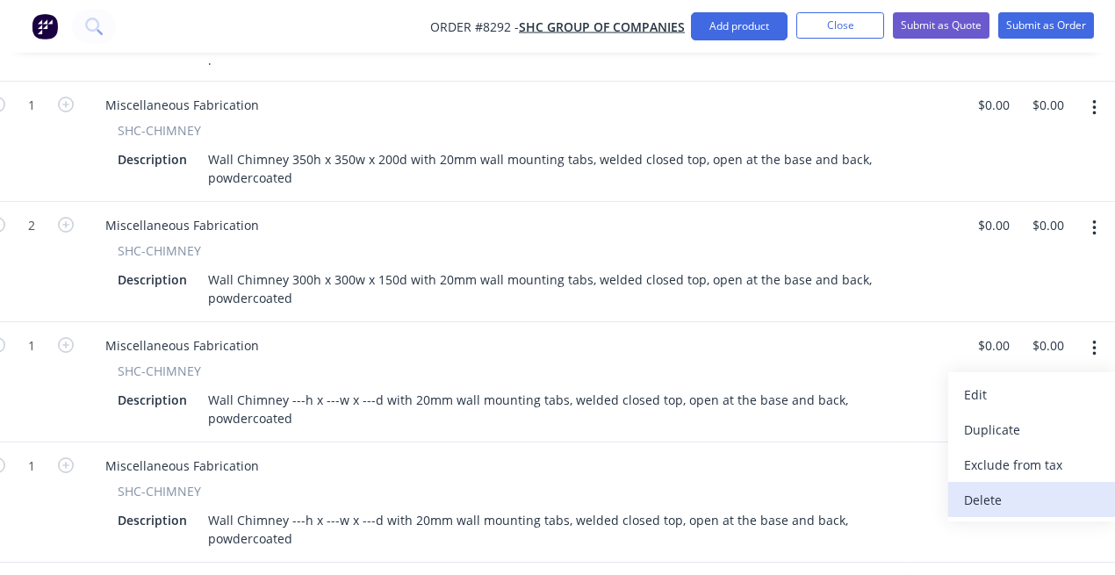
click at [1031, 487] on div "Delete" at bounding box center [1031, 499] width 135 height 25
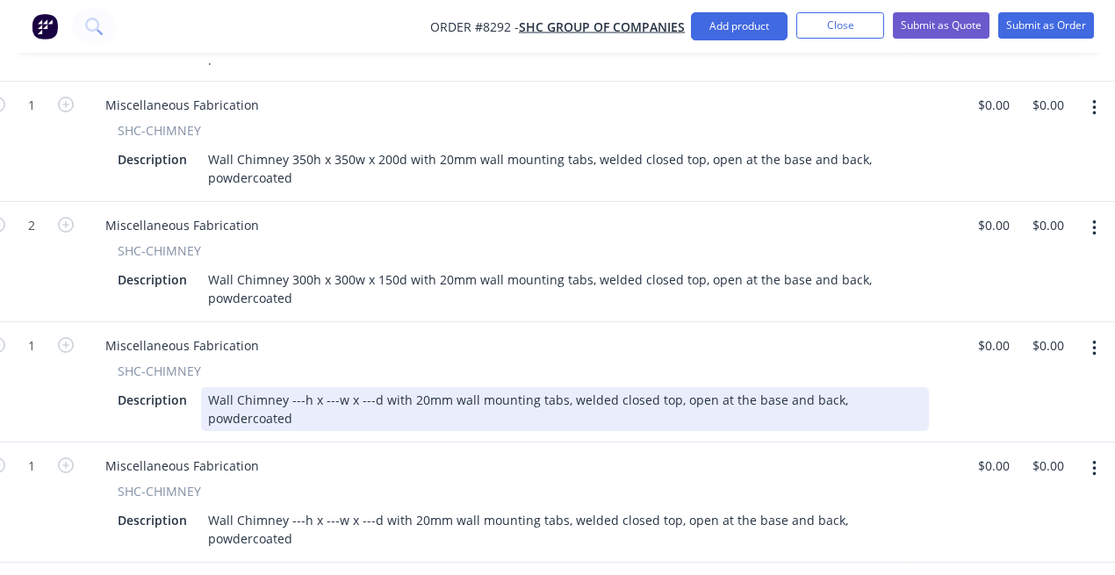
click at [296, 387] on div "Wall Chimney ---h x ---w x ---d with 20mm wall mounting tabs, welded closed top…" at bounding box center [565, 409] width 728 height 44
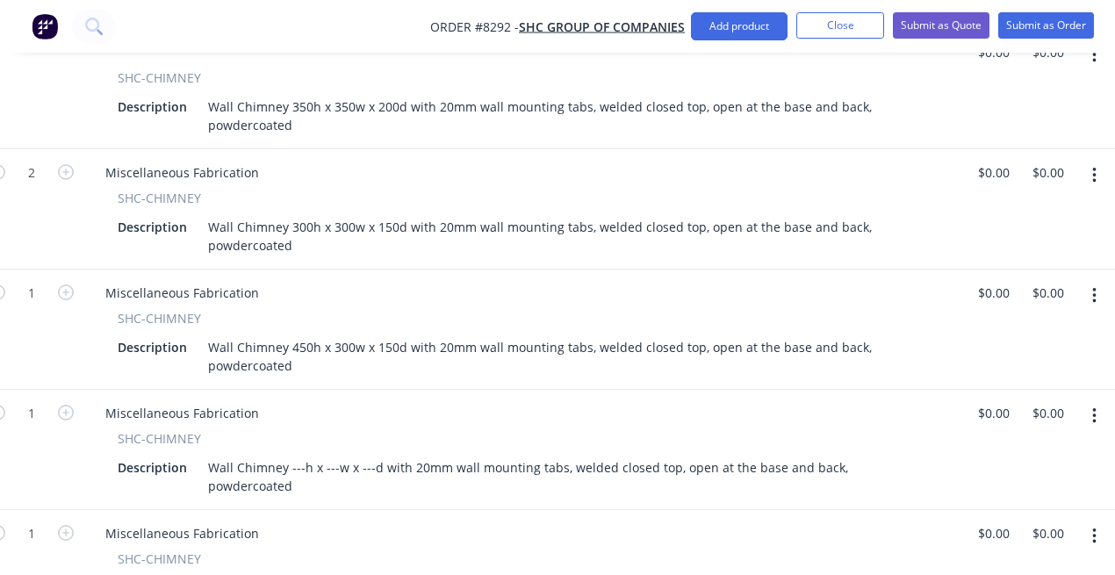
scroll to position [1222, 293]
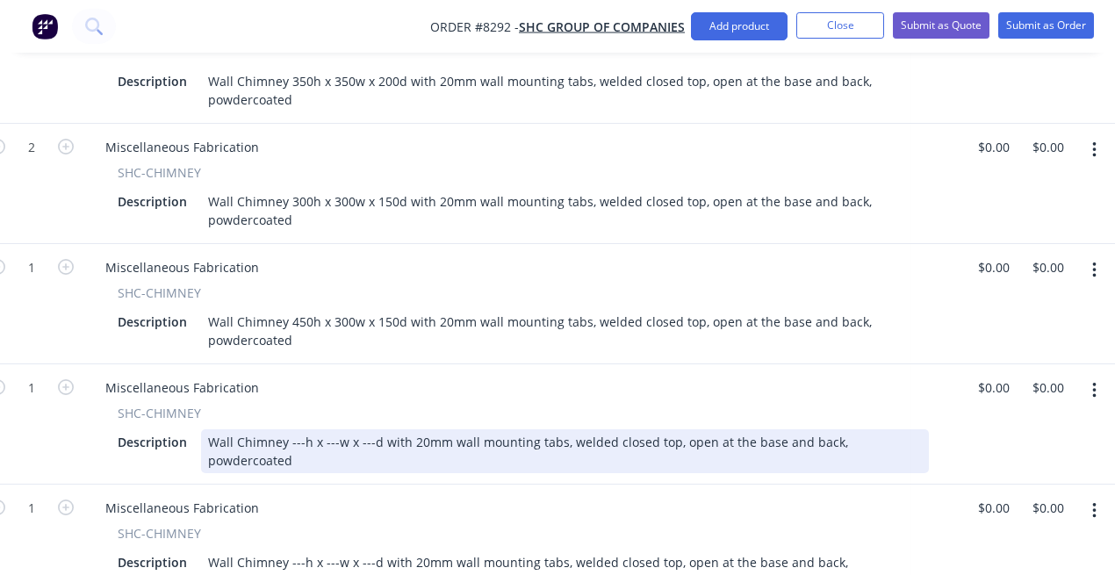
click at [298, 429] on div "Wall Chimney ---h x ---w x ---d with 20mm wall mounting tabs, welded closed top…" at bounding box center [565, 451] width 728 height 44
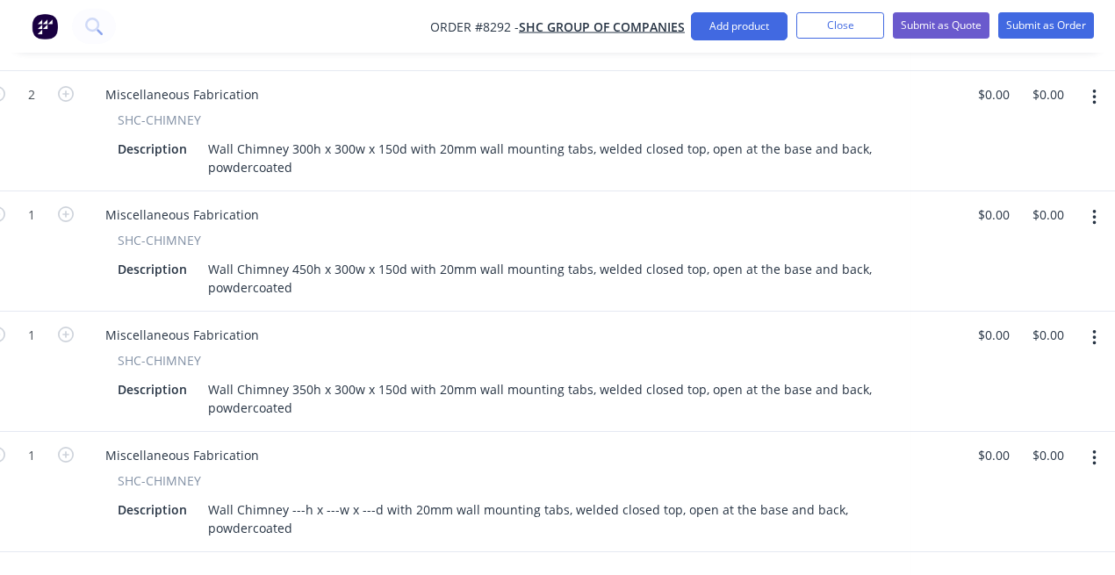
scroll to position [1299, 293]
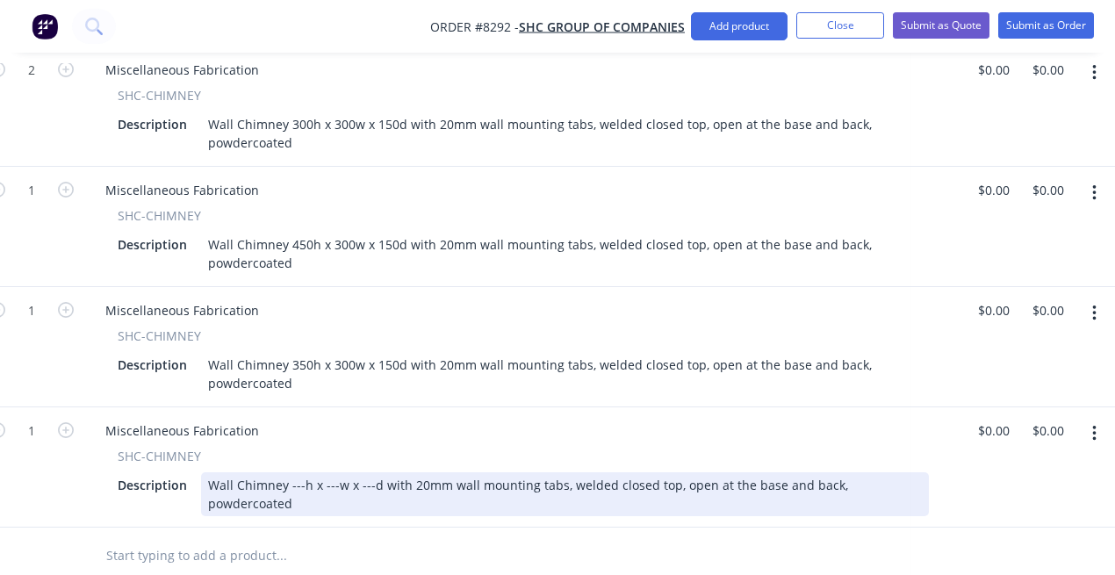
click at [298, 472] on div "Wall Chimney ---h x ---w x ---d with 20mm wall mounting tabs, welded closed top…" at bounding box center [565, 494] width 728 height 44
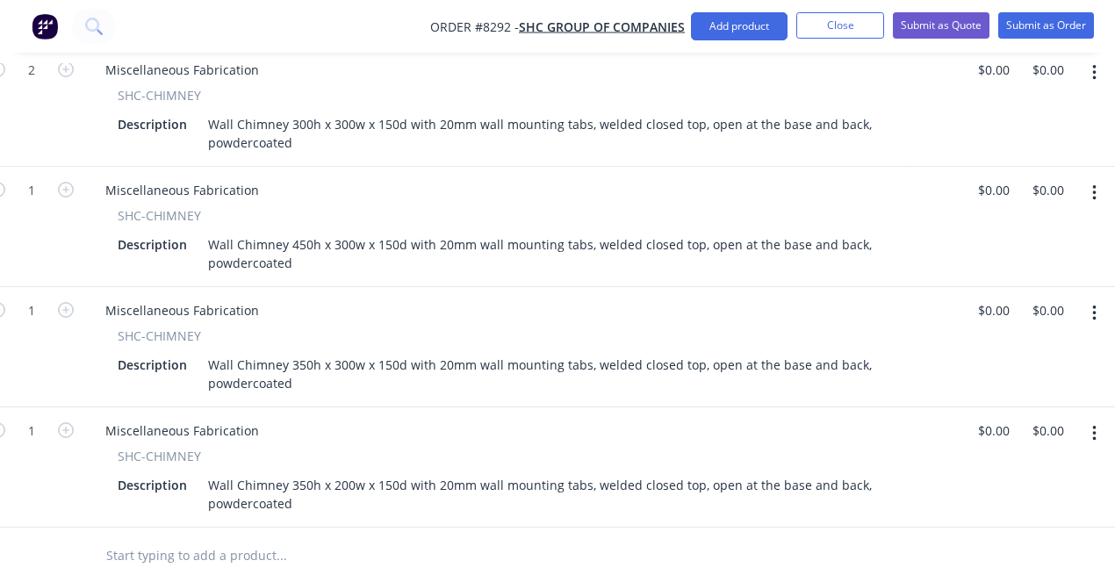
click at [348, 538] on input "text" at bounding box center [280, 555] width 351 height 35
type input "2"
click at [327, 177] on div "Miscellaneous Fabrication" at bounding box center [523, 189] width 864 height 25
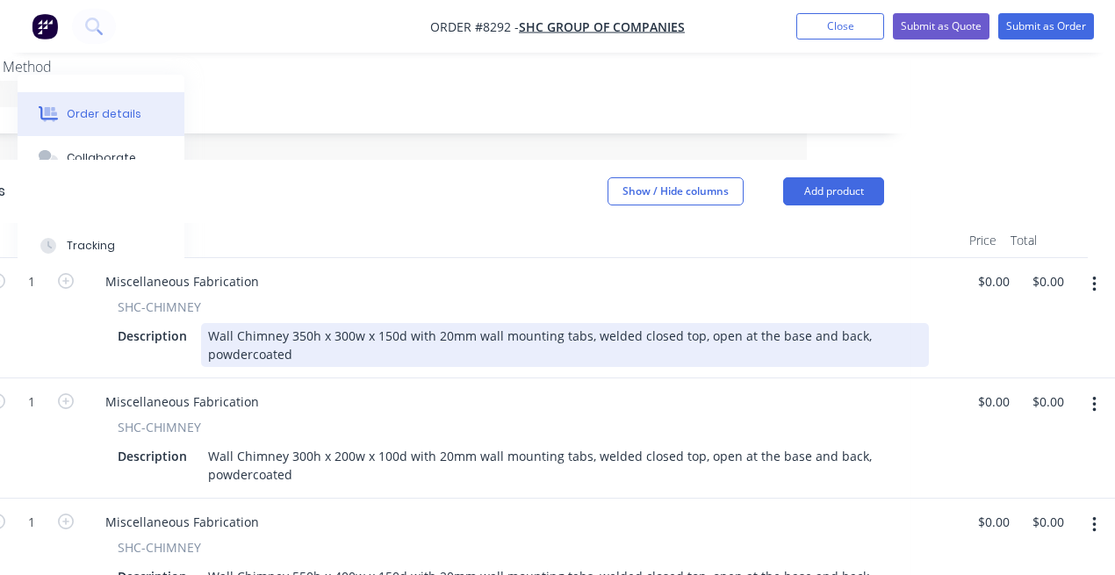
scroll to position [520, 293]
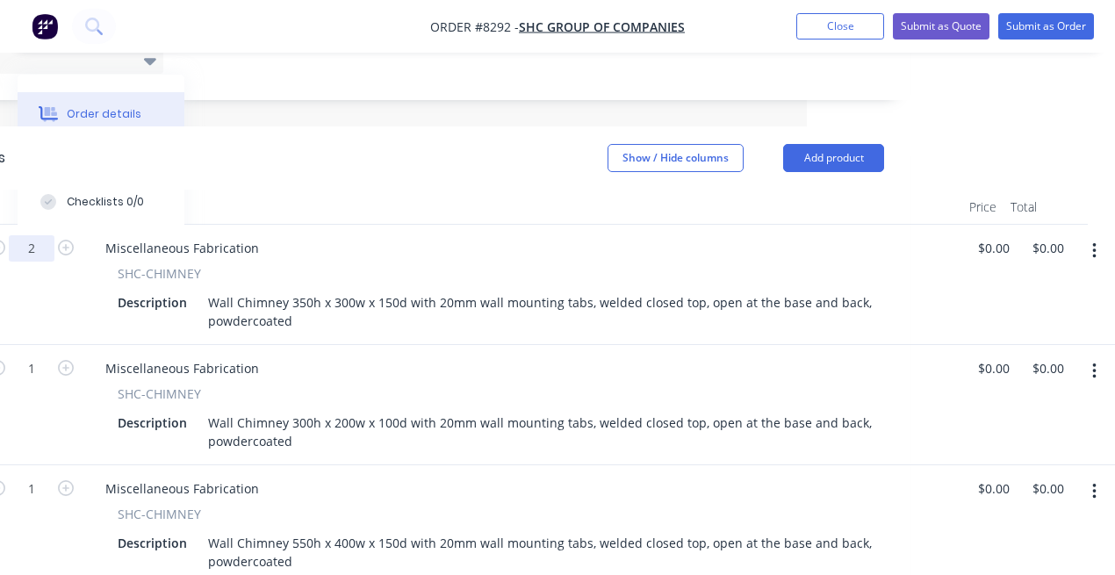
type input "2"
click at [388, 235] on div "Miscellaneous Fabrication" at bounding box center [523, 247] width 864 height 25
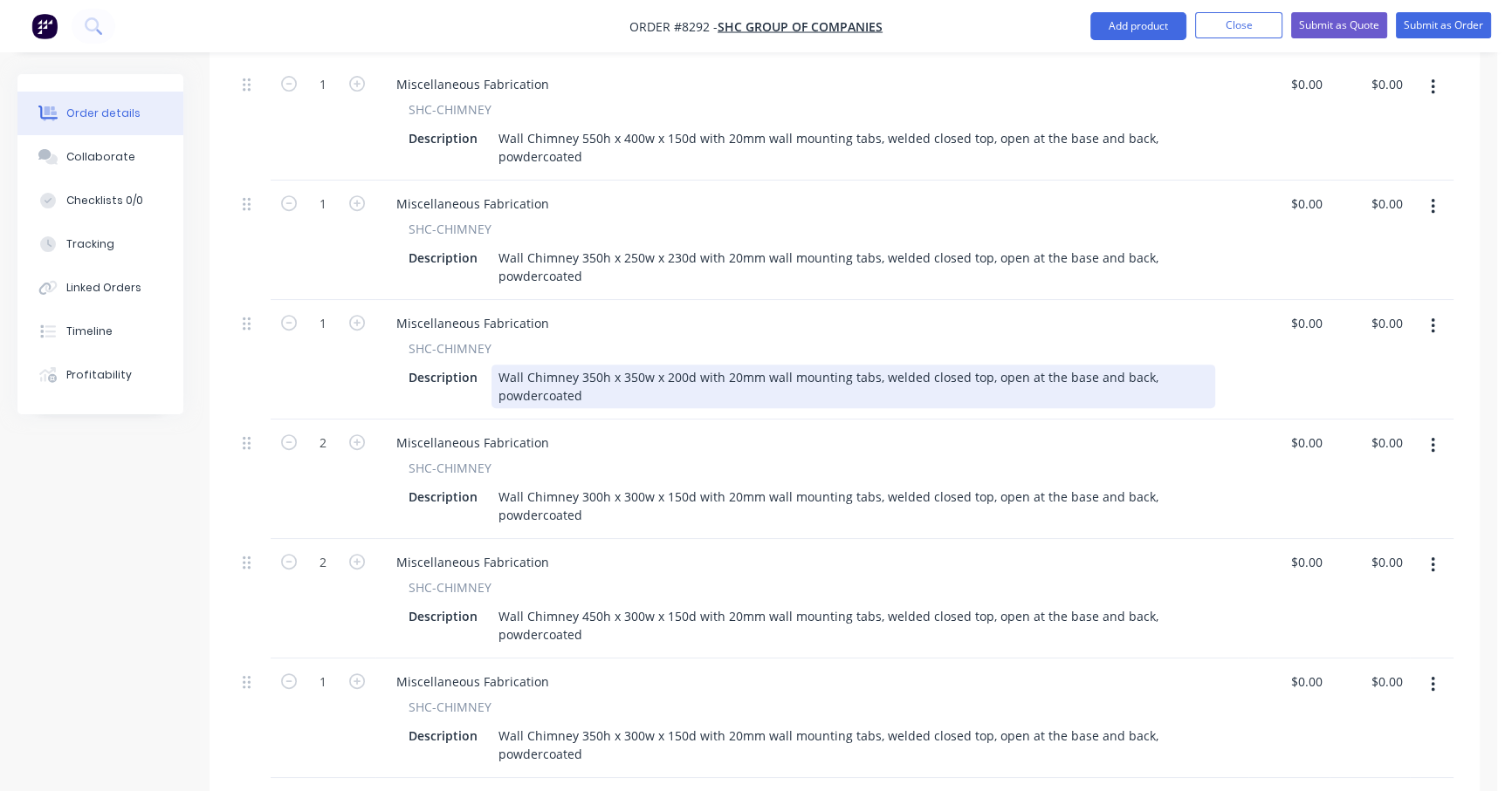
scroll to position [994, 0]
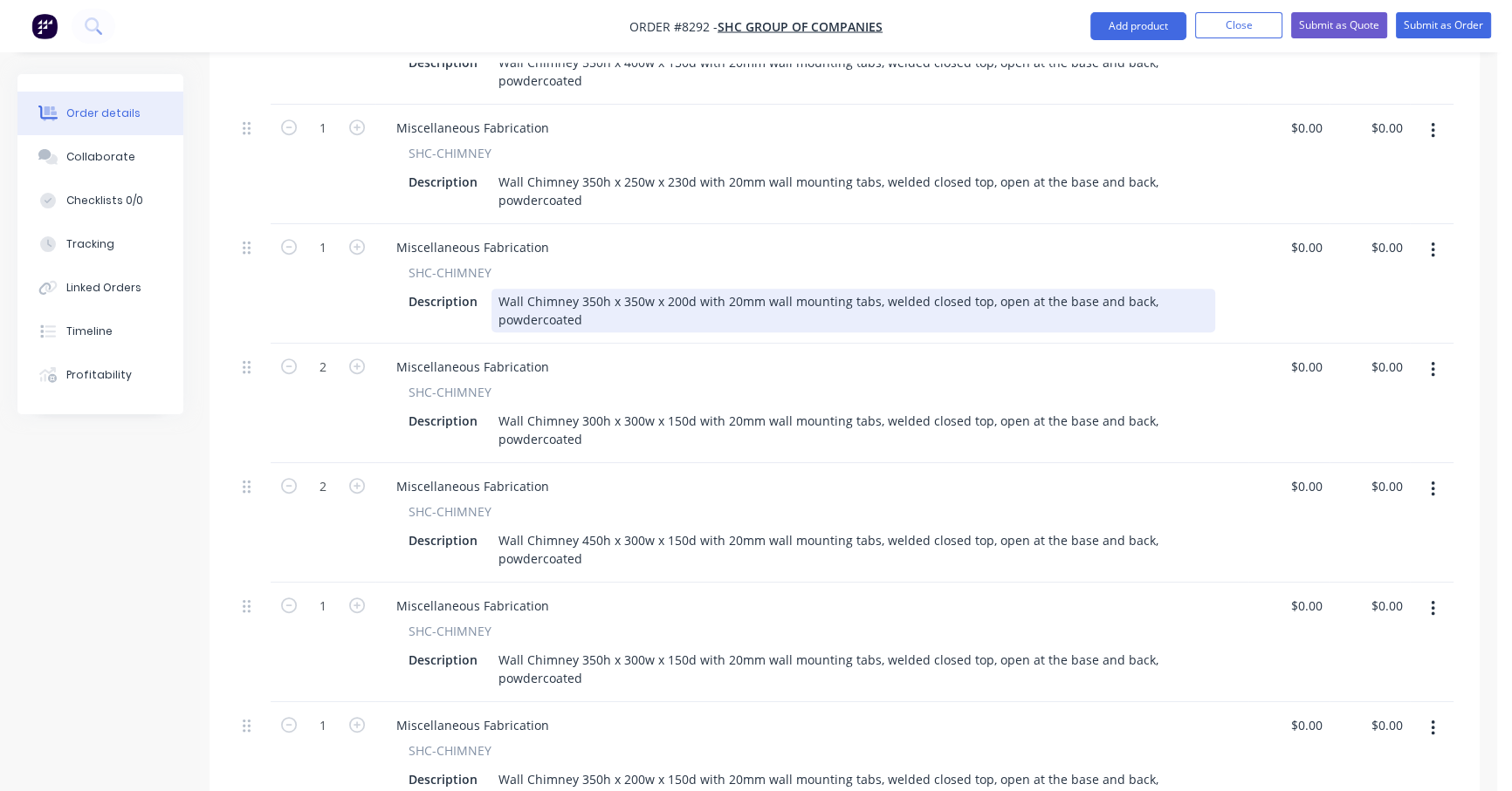
click at [837, 289] on div "Wall Chimney 350h x 350w x 200d with 20mm wall mounting tabs, welded closed top…" at bounding box center [853, 311] width 724 height 44
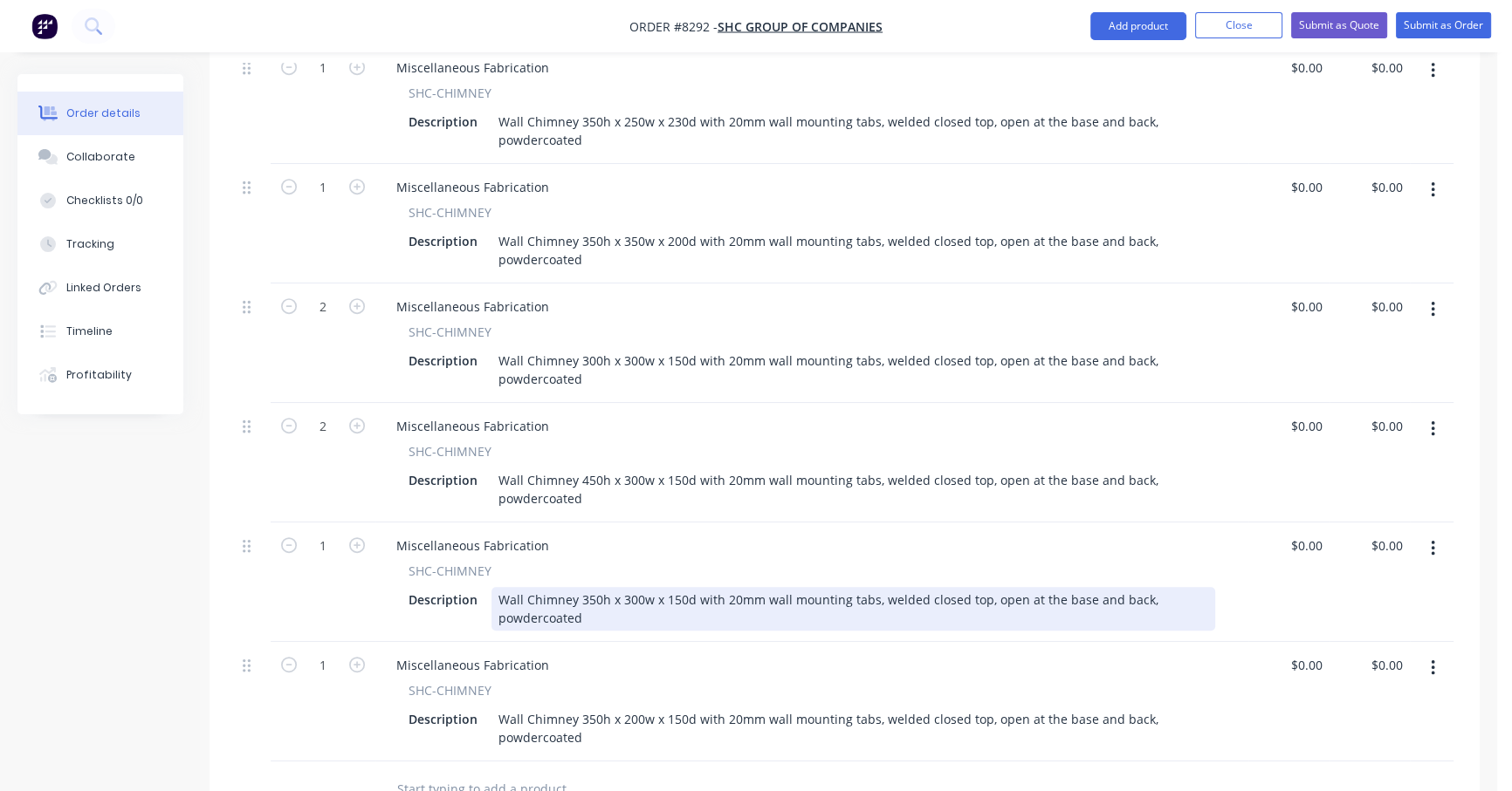
scroll to position [1099, 0]
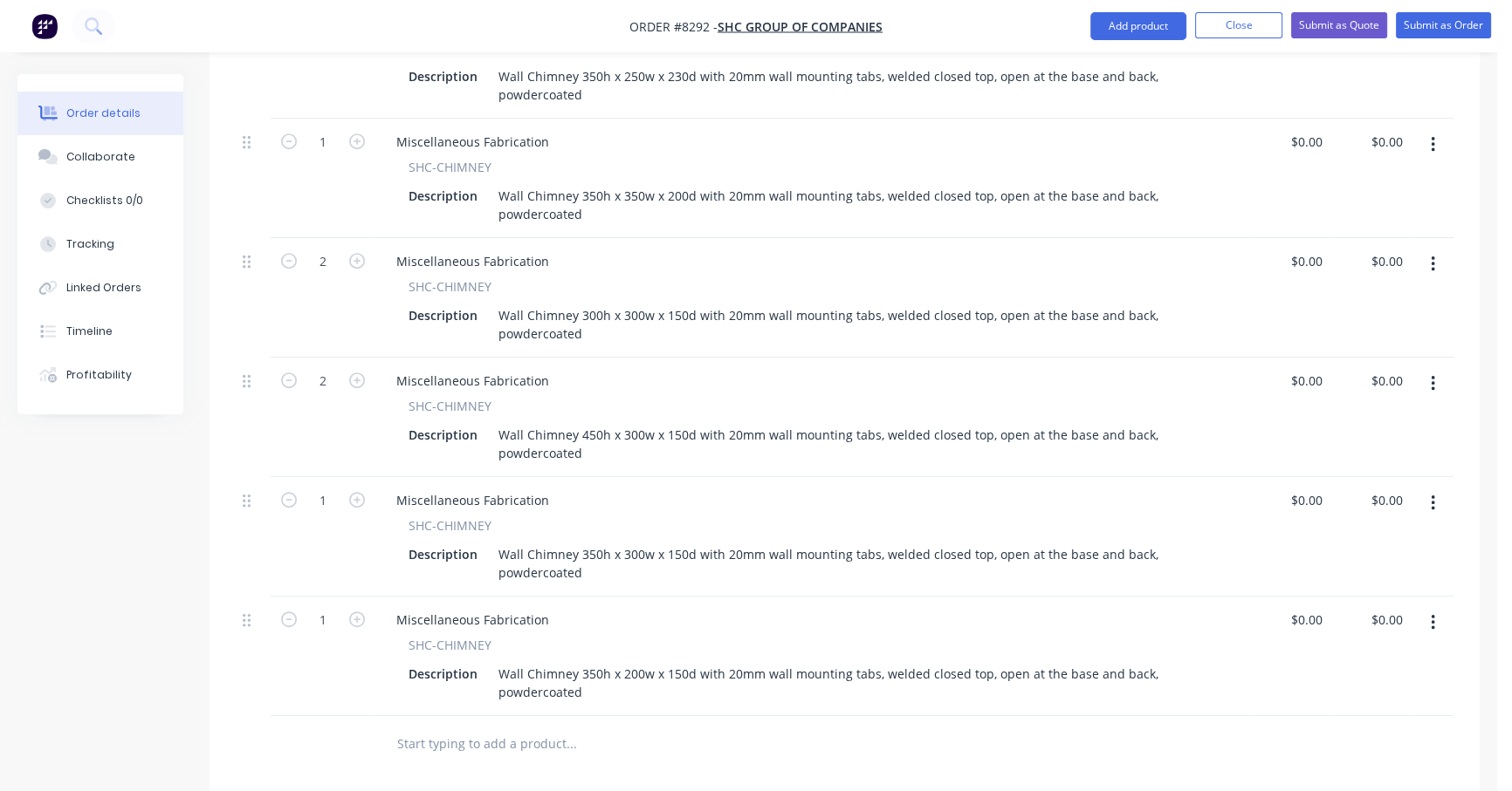
click at [1431, 496] on icon "button" at bounding box center [1432, 504] width 4 height 16
click at [1364, 641] on div "Delete" at bounding box center [1370, 653] width 134 height 25
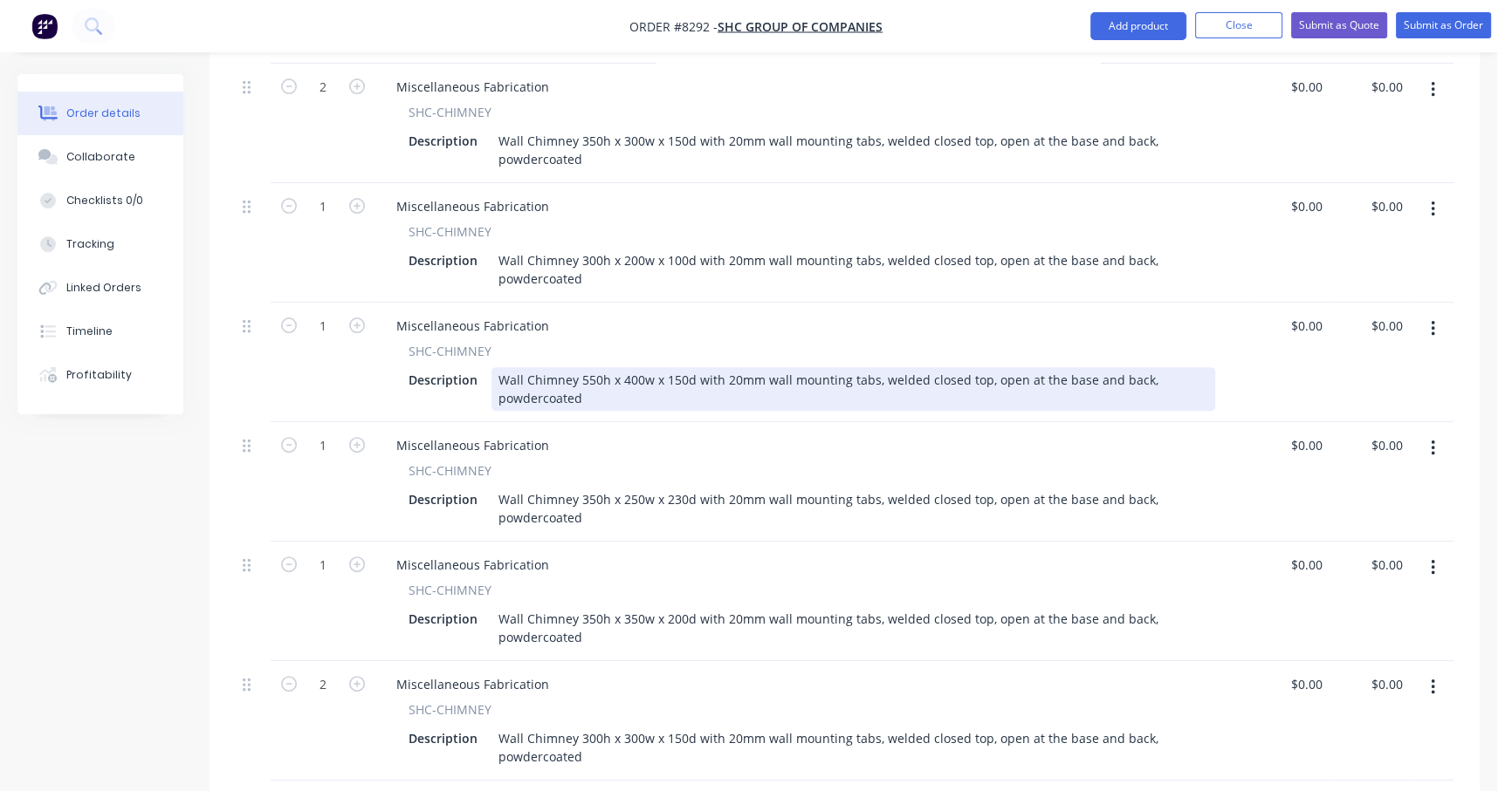
scroll to position [570, 0]
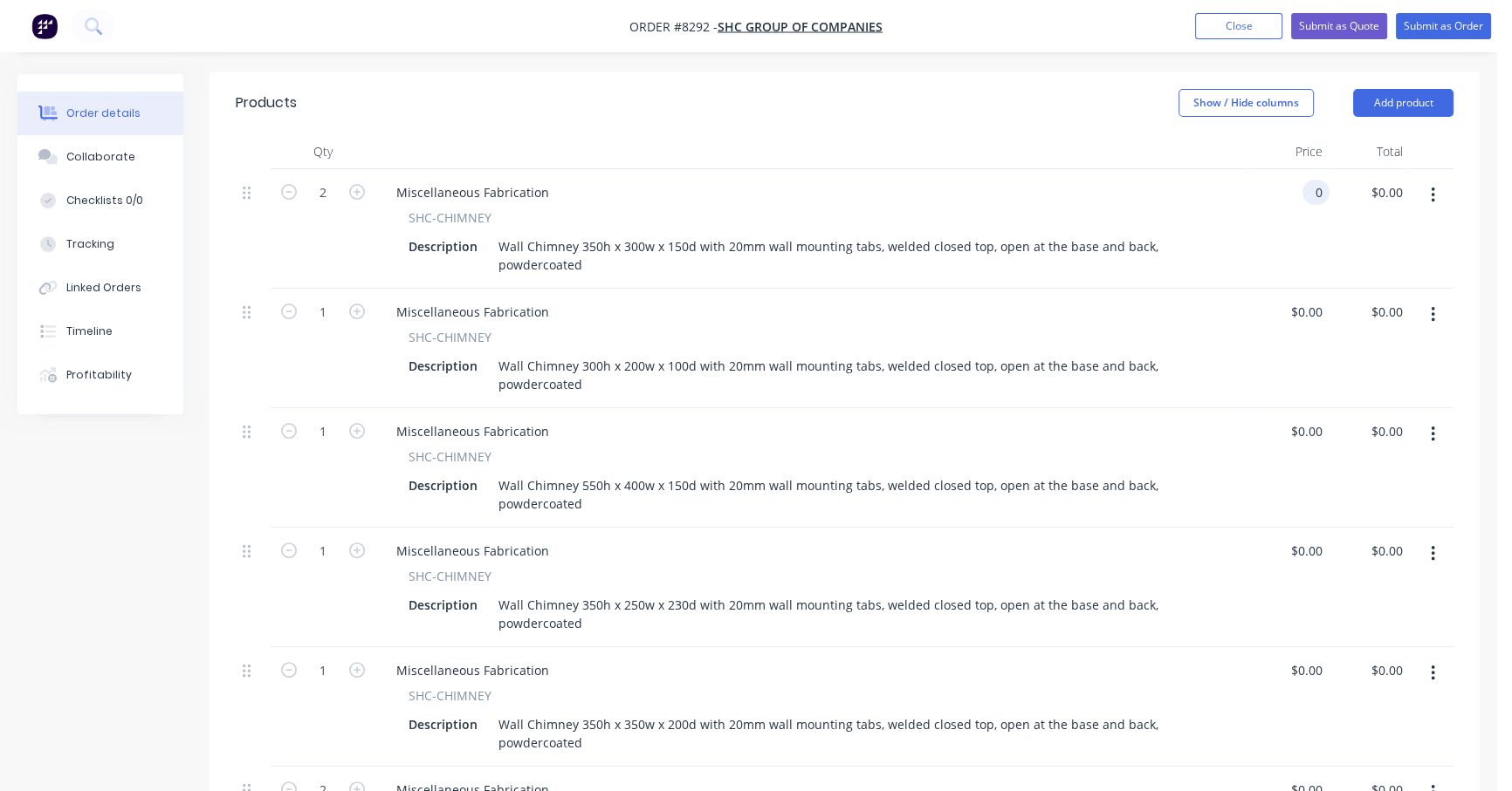
drag, startPoint x: 1317, startPoint y: 168, endPoint x: 1295, endPoint y: 175, distance: 23.1
click at [1299, 172] on div "0 0" at bounding box center [1288, 229] width 82 height 119
type input "$202.00"
type input "$404.00"
click at [1290, 200] on div "$202.00 202" at bounding box center [1288, 229] width 82 height 119
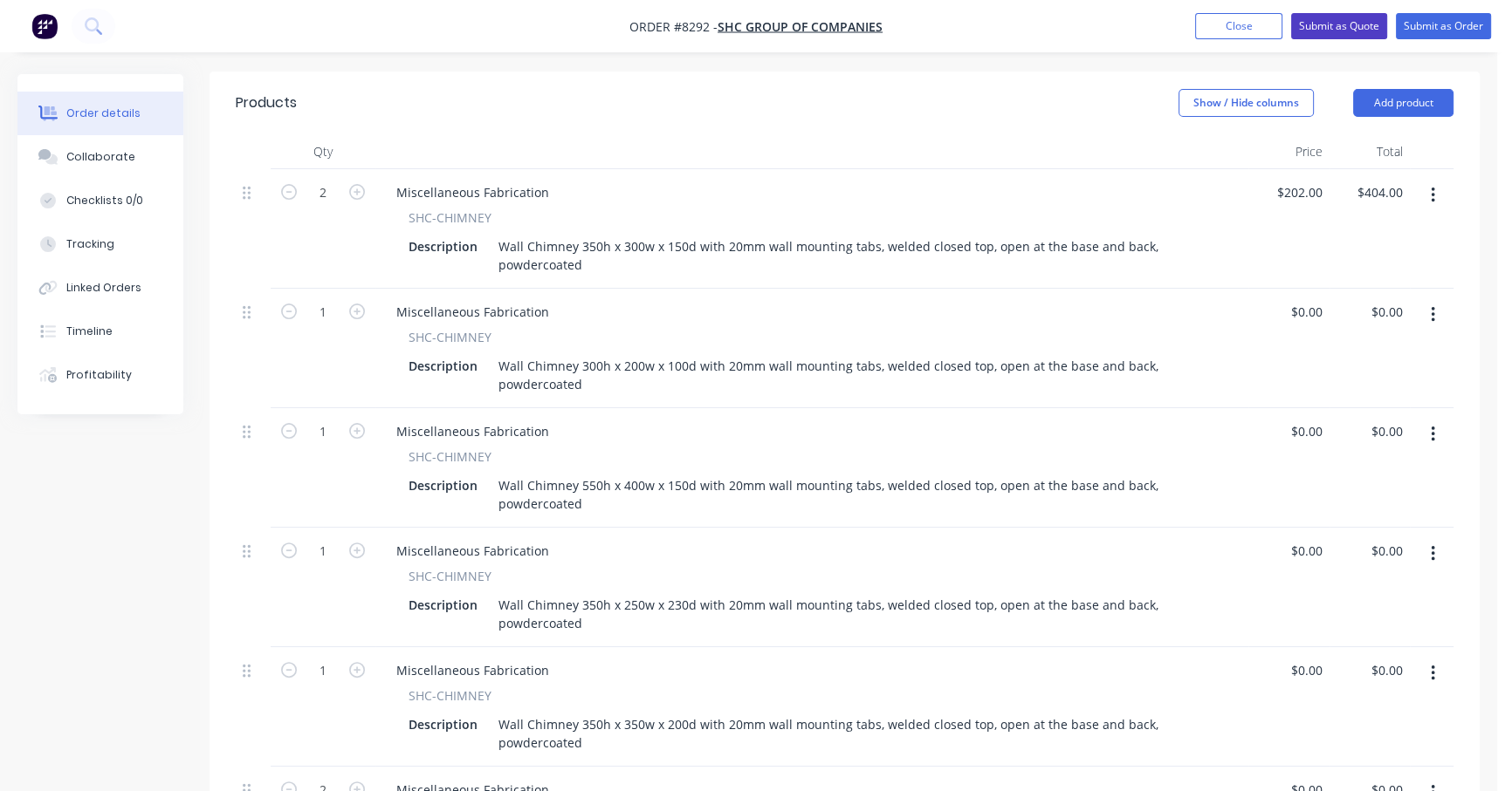
click at [1336, 23] on button "Submit as Quote" at bounding box center [1338, 26] width 96 height 26
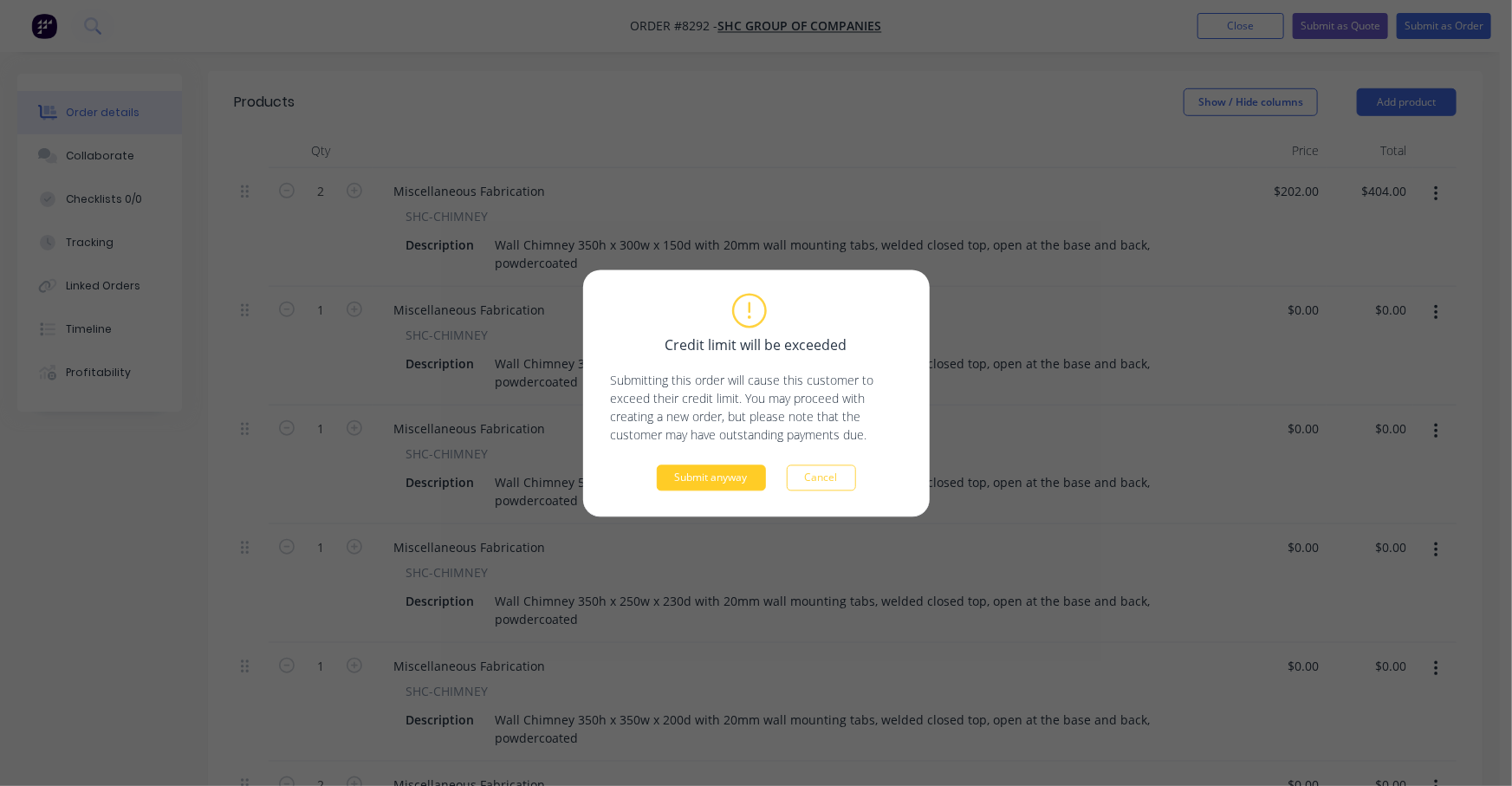
click at [732, 472] on button "Submit anyway" at bounding box center [711, 478] width 110 height 26
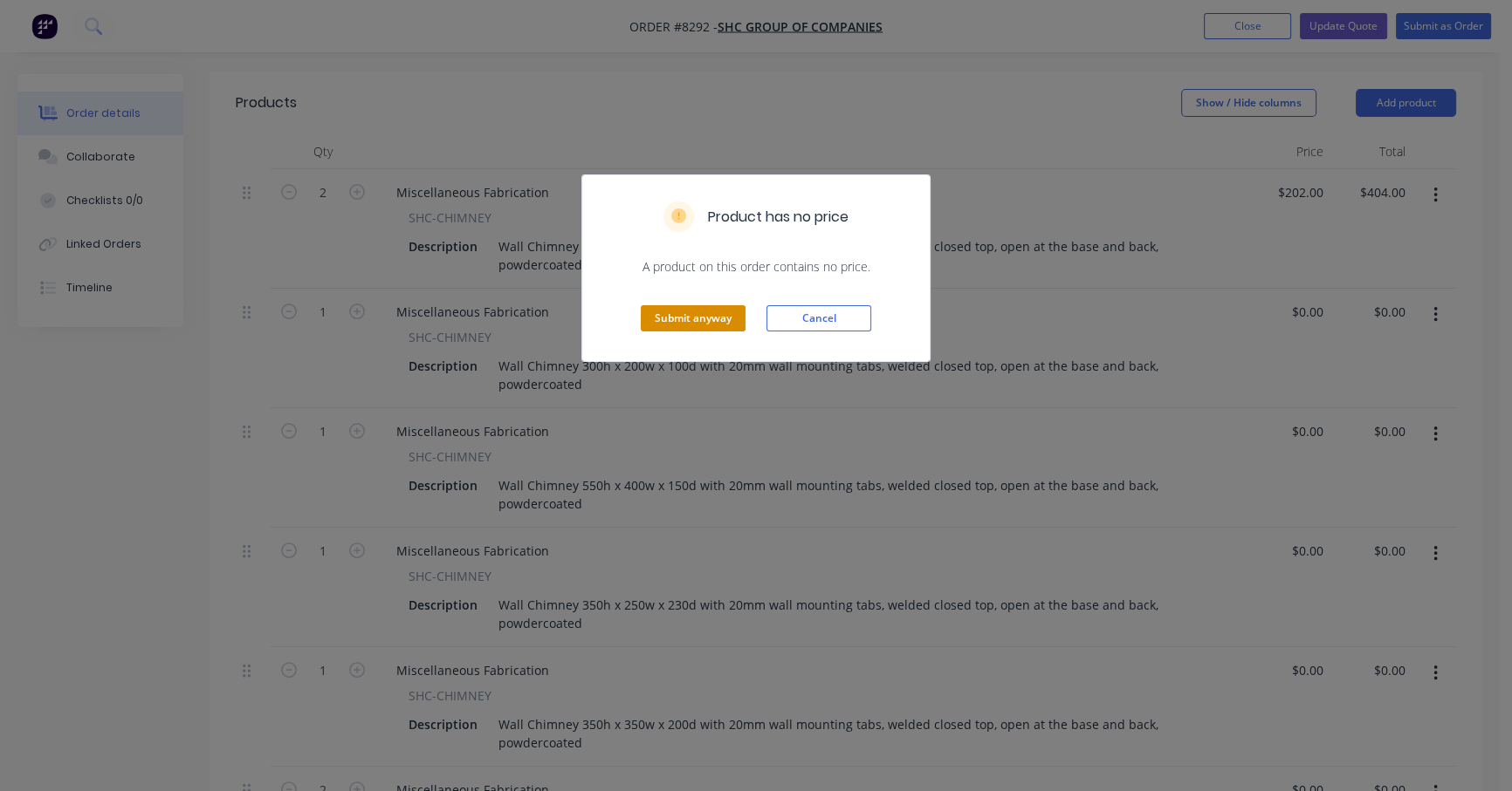
click at [695, 312] on button "Submit anyway" at bounding box center [692, 318] width 104 height 26
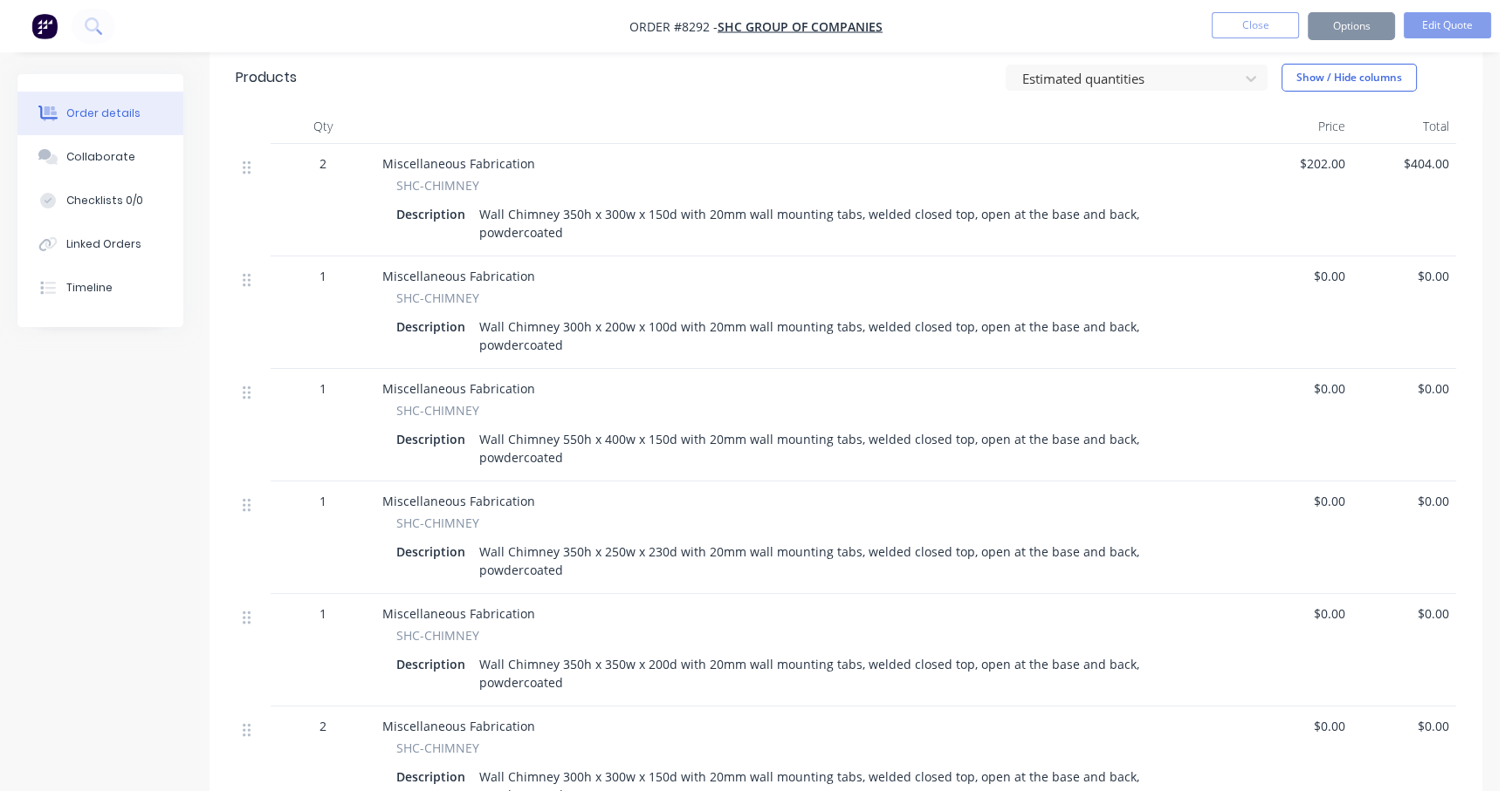
click at [1162, 129] on div at bounding box center [812, 126] width 873 height 35
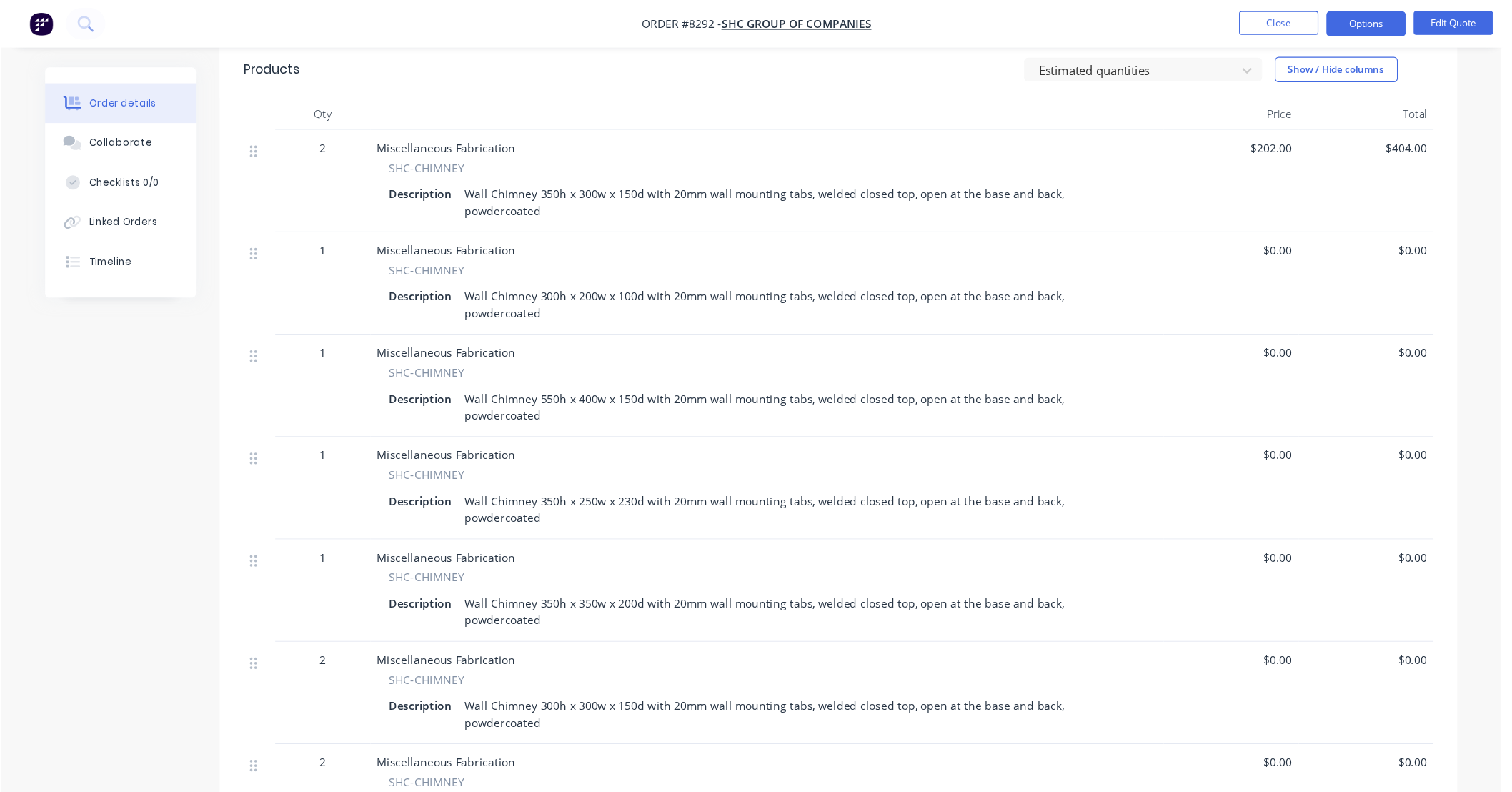
scroll to position [452, 0]
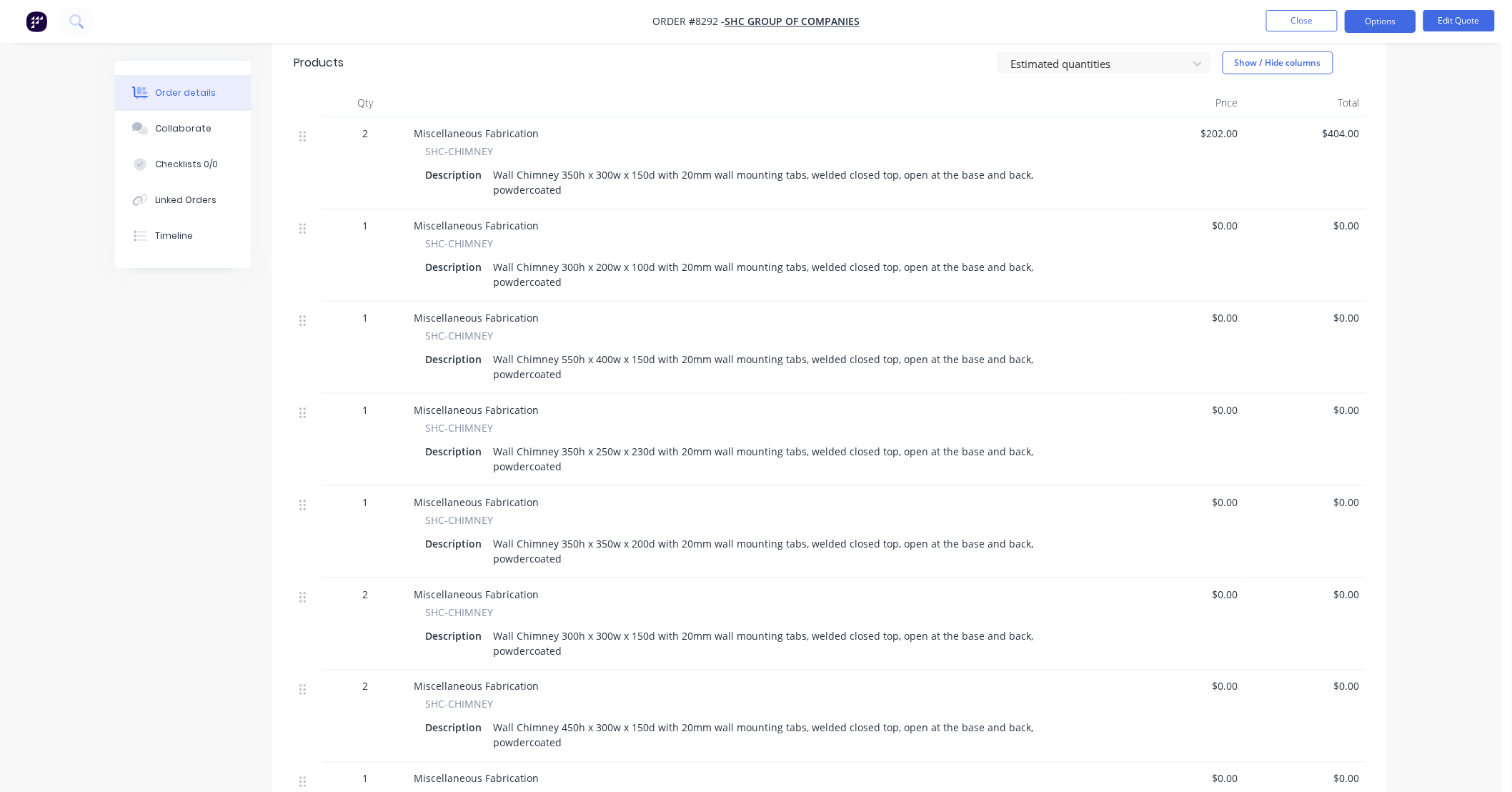
click at [1475, 155] on div "Order details Collaborate Checklists 0/0 Linked Orders Timeline Order details C…" at bounding box center [750, 313] width 1501 height 1529
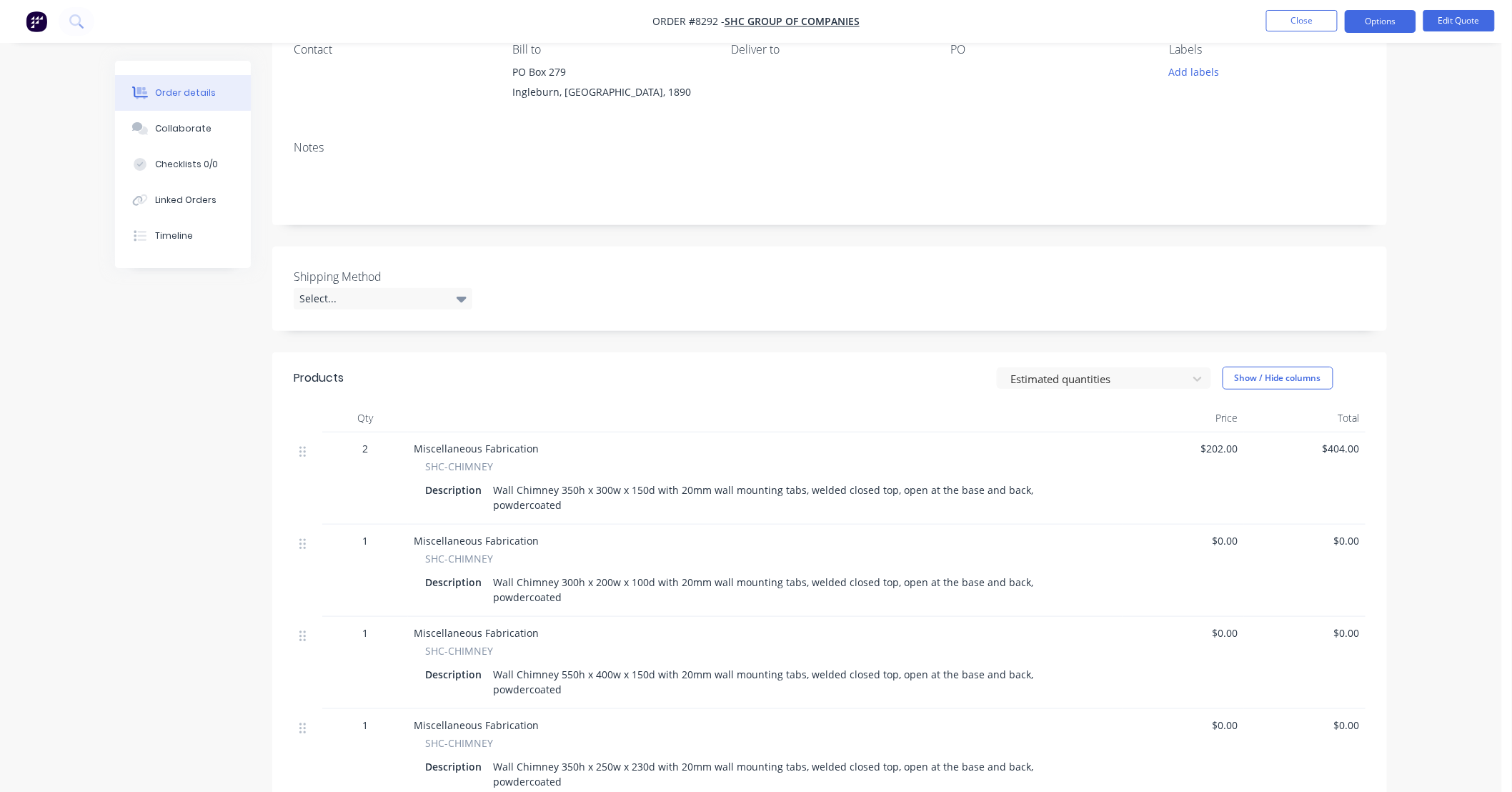
scroll to position [0, 0]
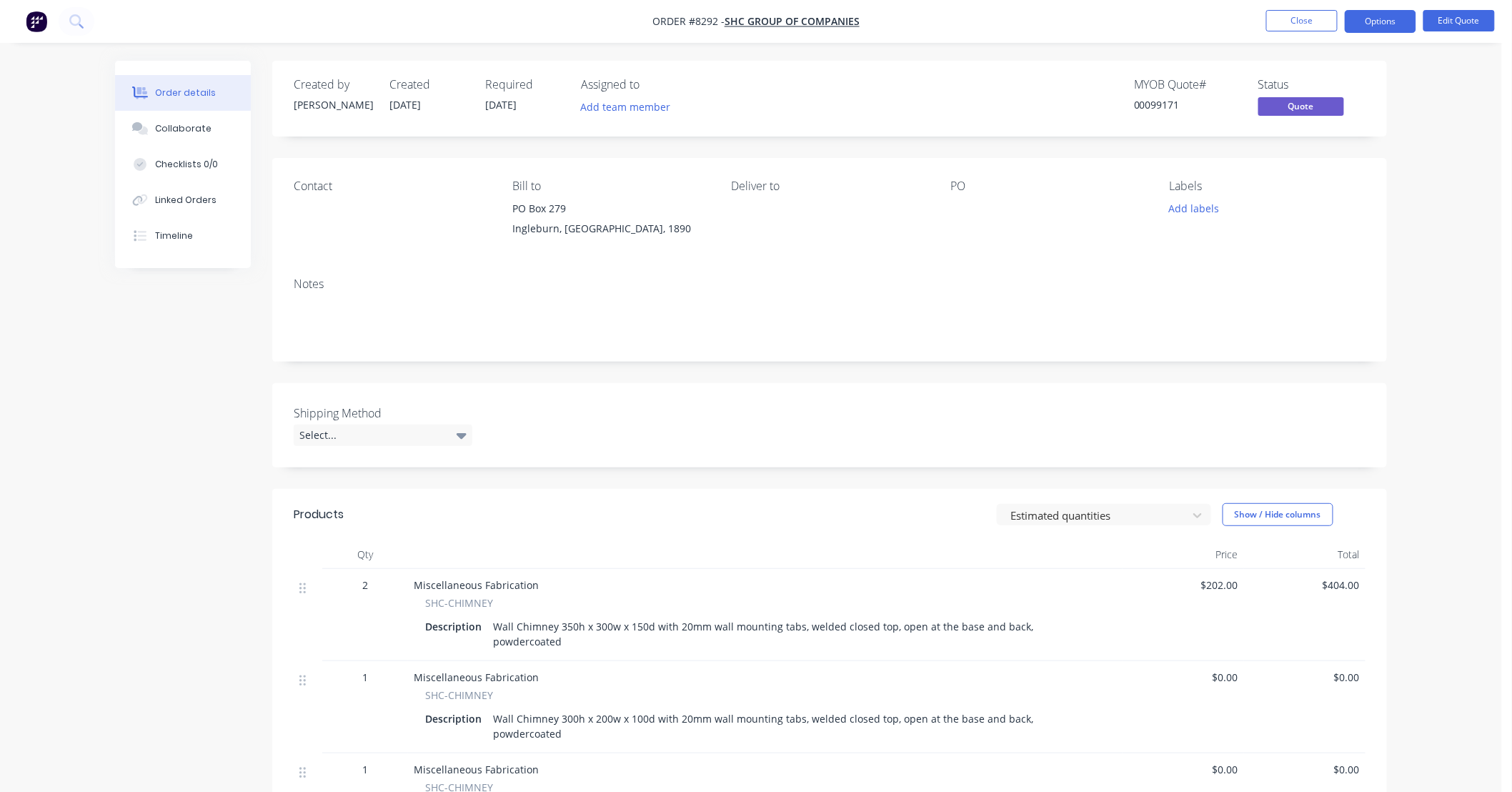
click at [1436, 168] on div "Order details Collaborate Checklists 0/0 Linked Orders Timeline Order details C…" at bounding box center [750, 764] width 1501 height 1529
click at [1314, 23] on button "Close" at bounding box center [1302, 20] width 72 height 21
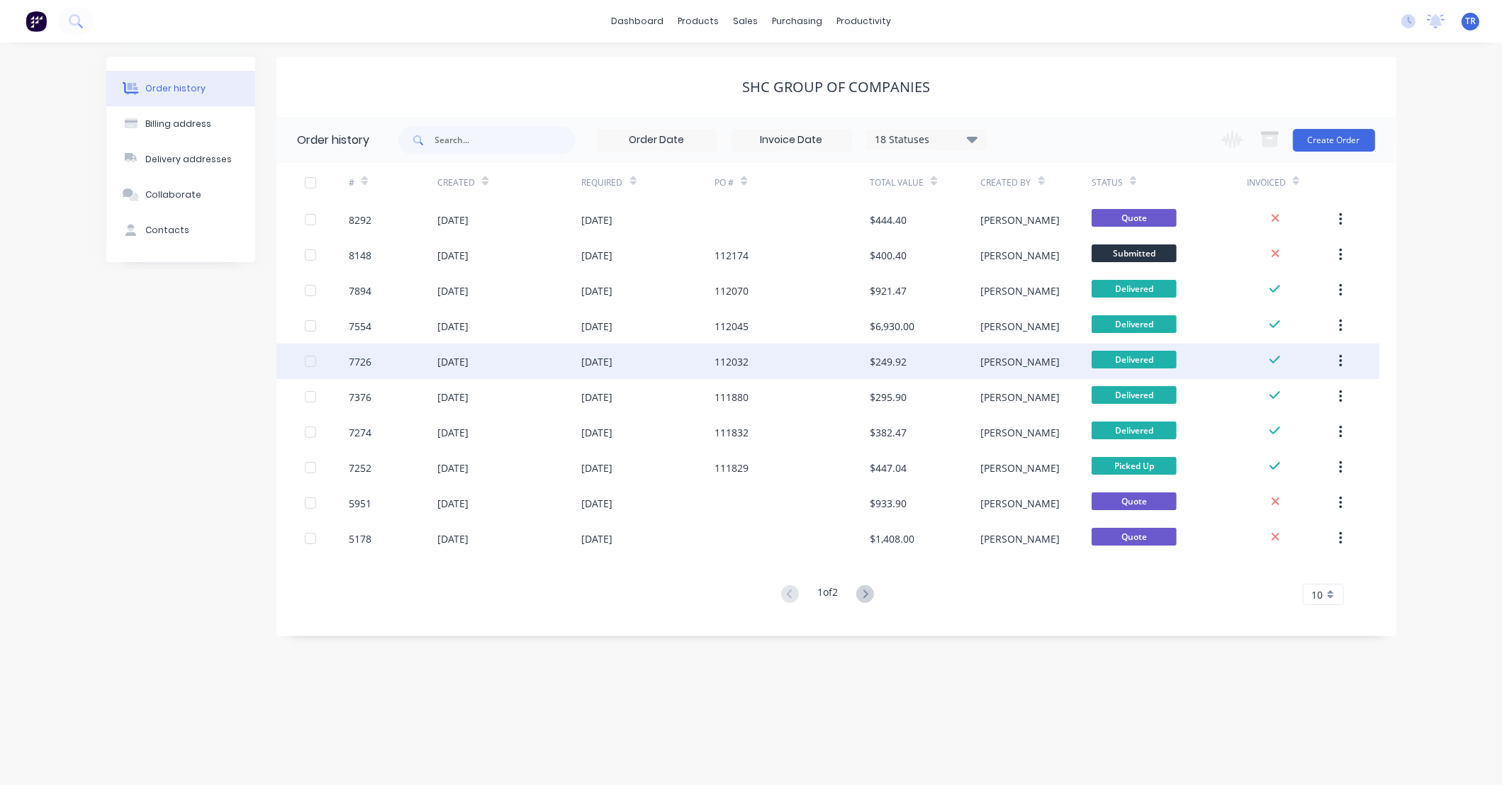
click at [676, 361] on div "[DATE]" at bounding box center [648, 361] width 133 height 35
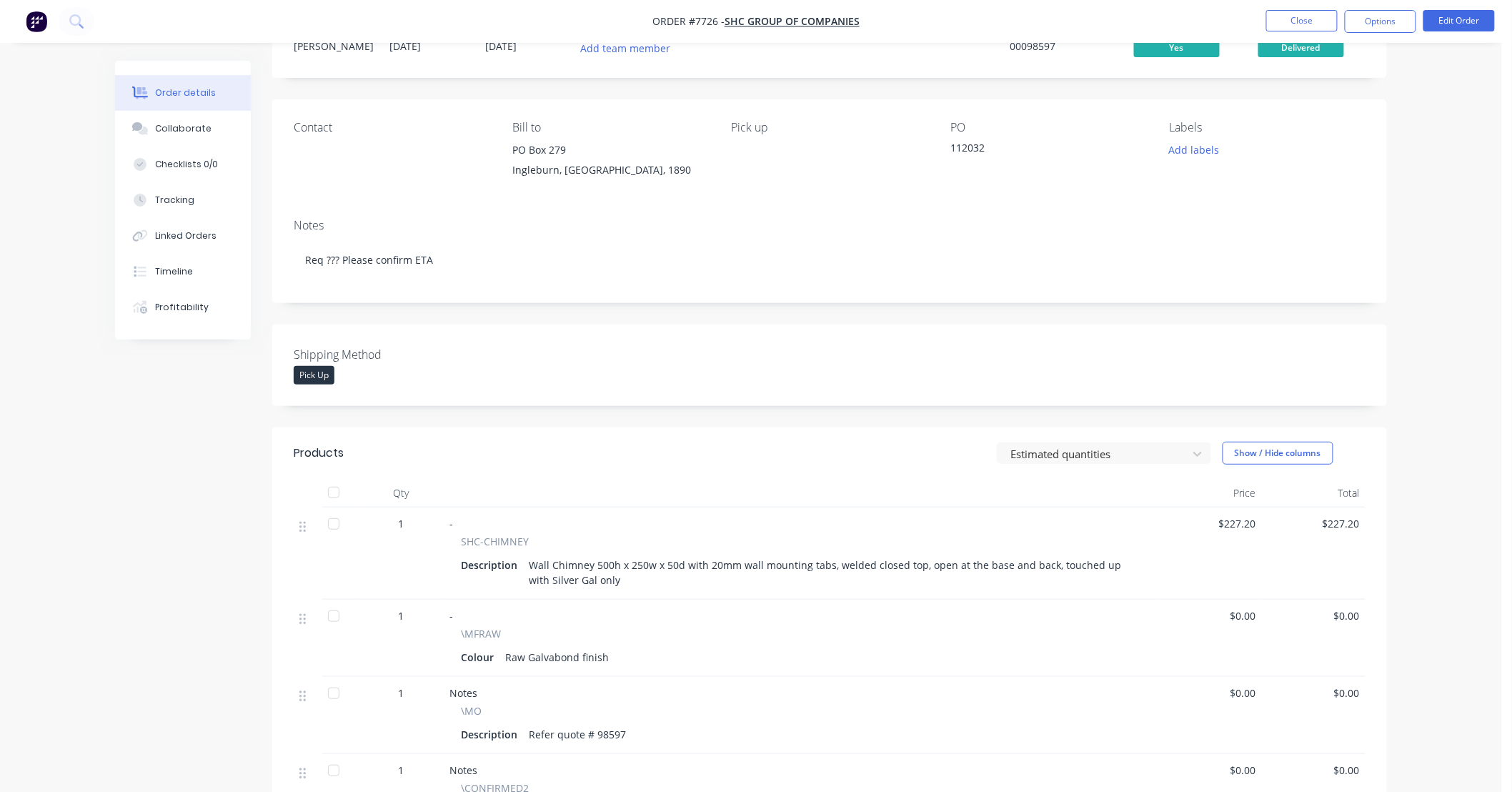
scroll to position [105, 0]
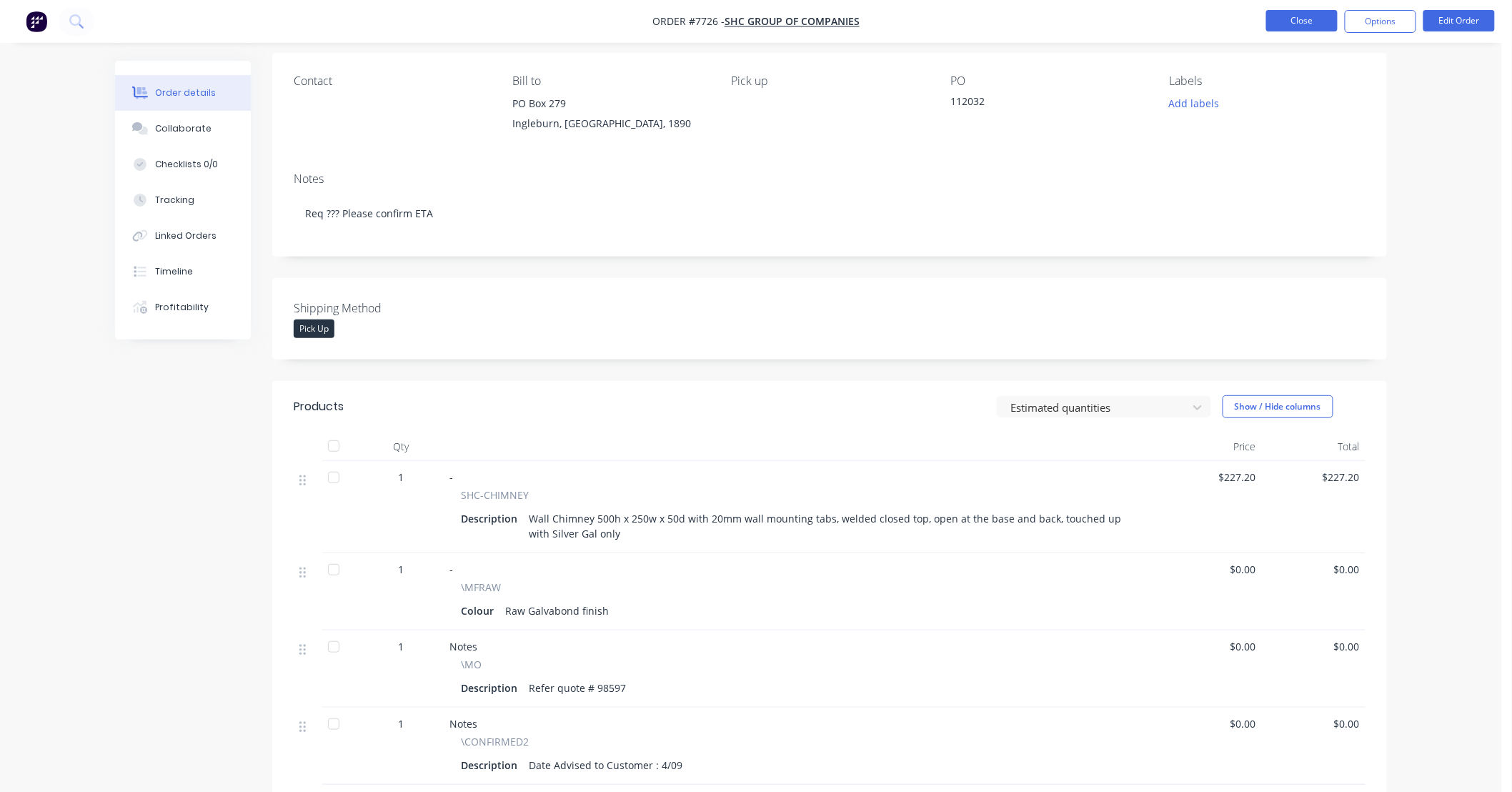
click at [1300, 25] on button "Close" at bounding box center [1302, 20] width 72 height 21
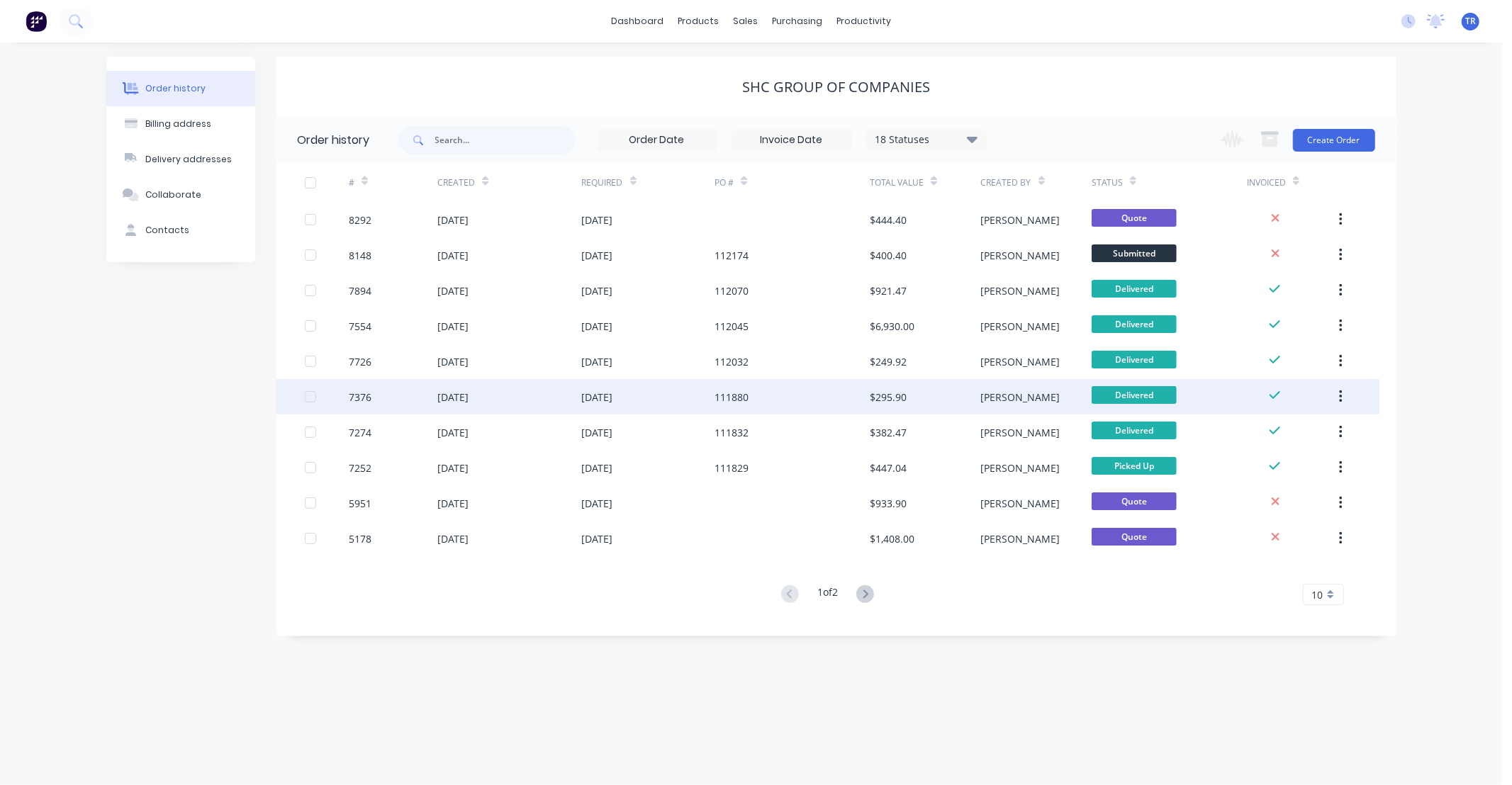
click at [769, 397] on div "111880" at bounding box center [792, 397] width 155 height 35
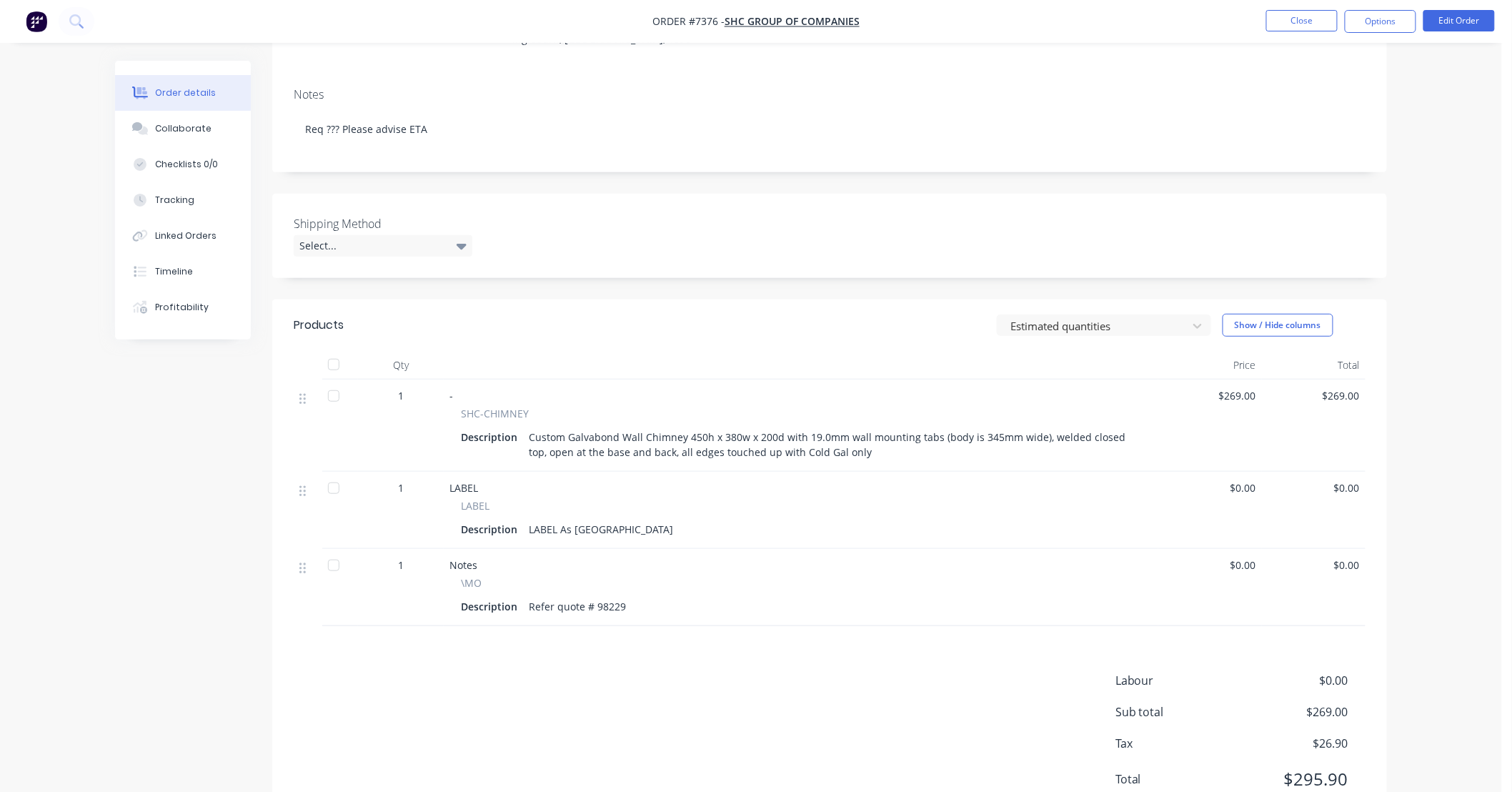
scroll to position [212, 0]
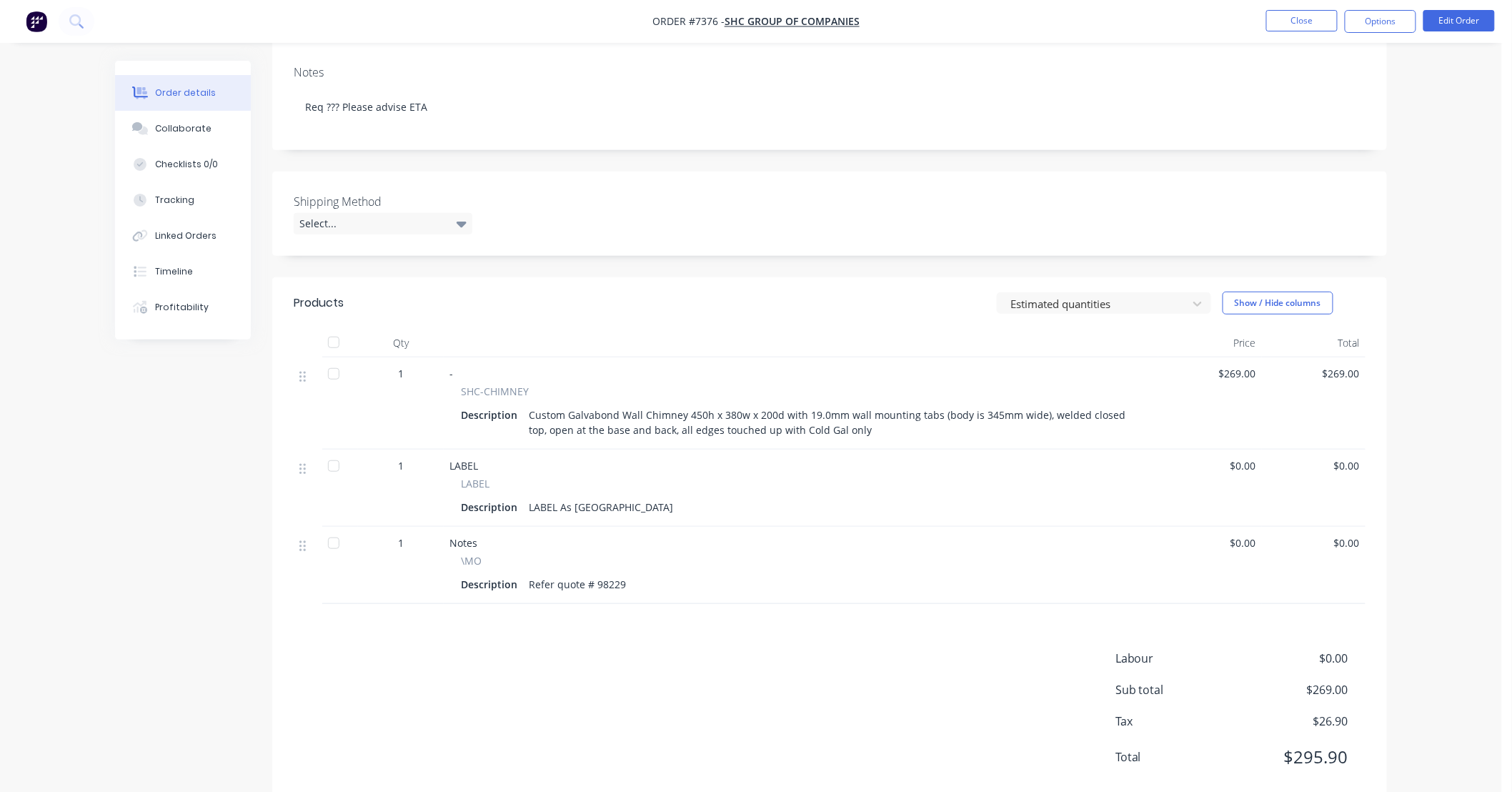
click at [1449, 418] on div "Order details Collaborate Checklists 0/0 Tracking Linked Orders Timeline Profit…" at bounding box center [750, 308] width 1501 height 1039
click at [1304, 24] on button "Close" at bounding box center [1302, 20] width 72 height 21
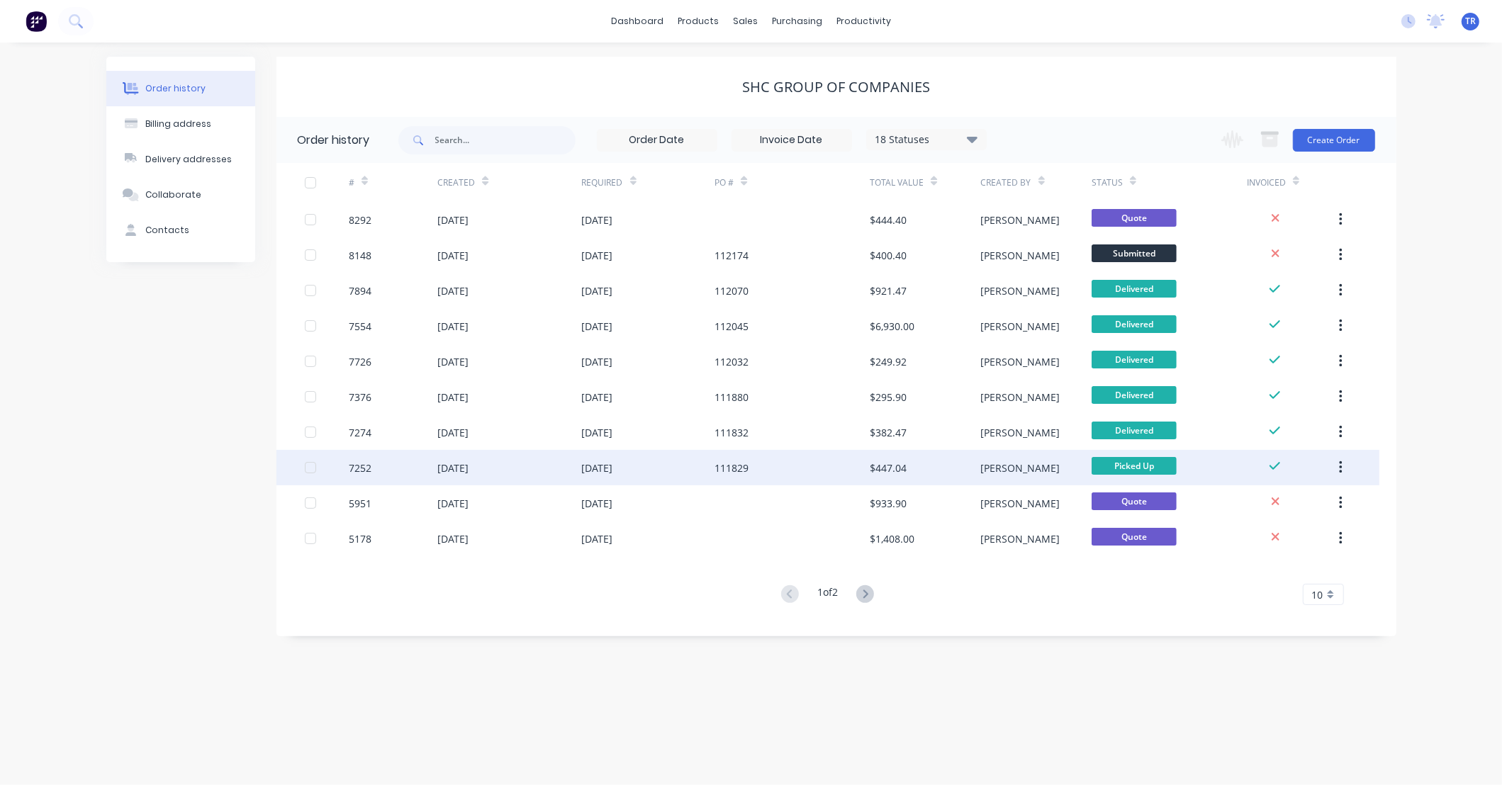
click at [908, 470] on div "$447.04" at bounding box center [924, 467] width 111 height 35
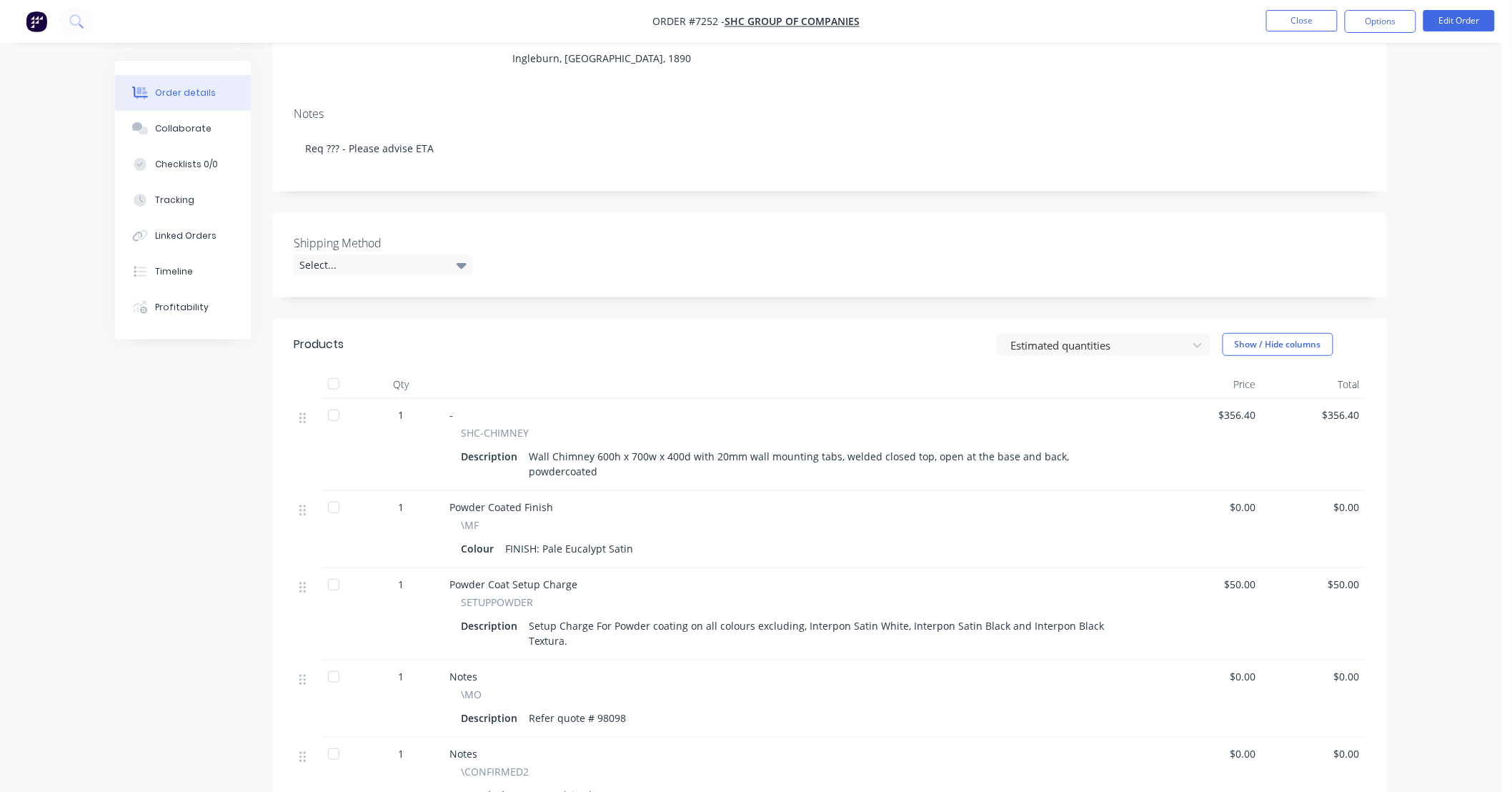
scroll to position [212, 0]
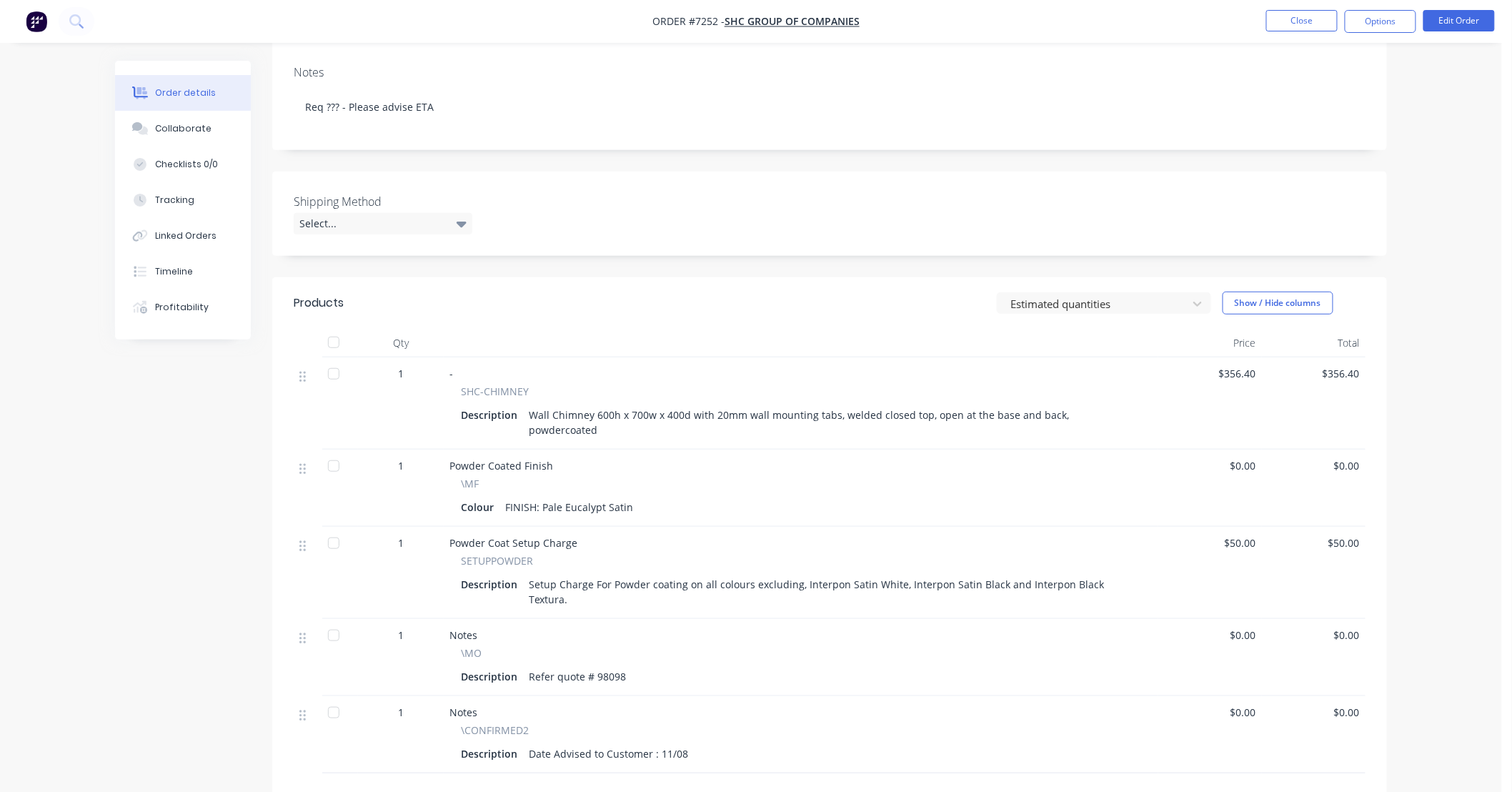
click at [1415, 419] on div "Order details Collaborate Checklists 0/0 Tracking Linked Orders Timeline Profit…" at bounding box center [750, 392] width 1501 height 1208
click at [1293, 23] on button "Close" at bounding box center [1302, 20] width 72 height 21
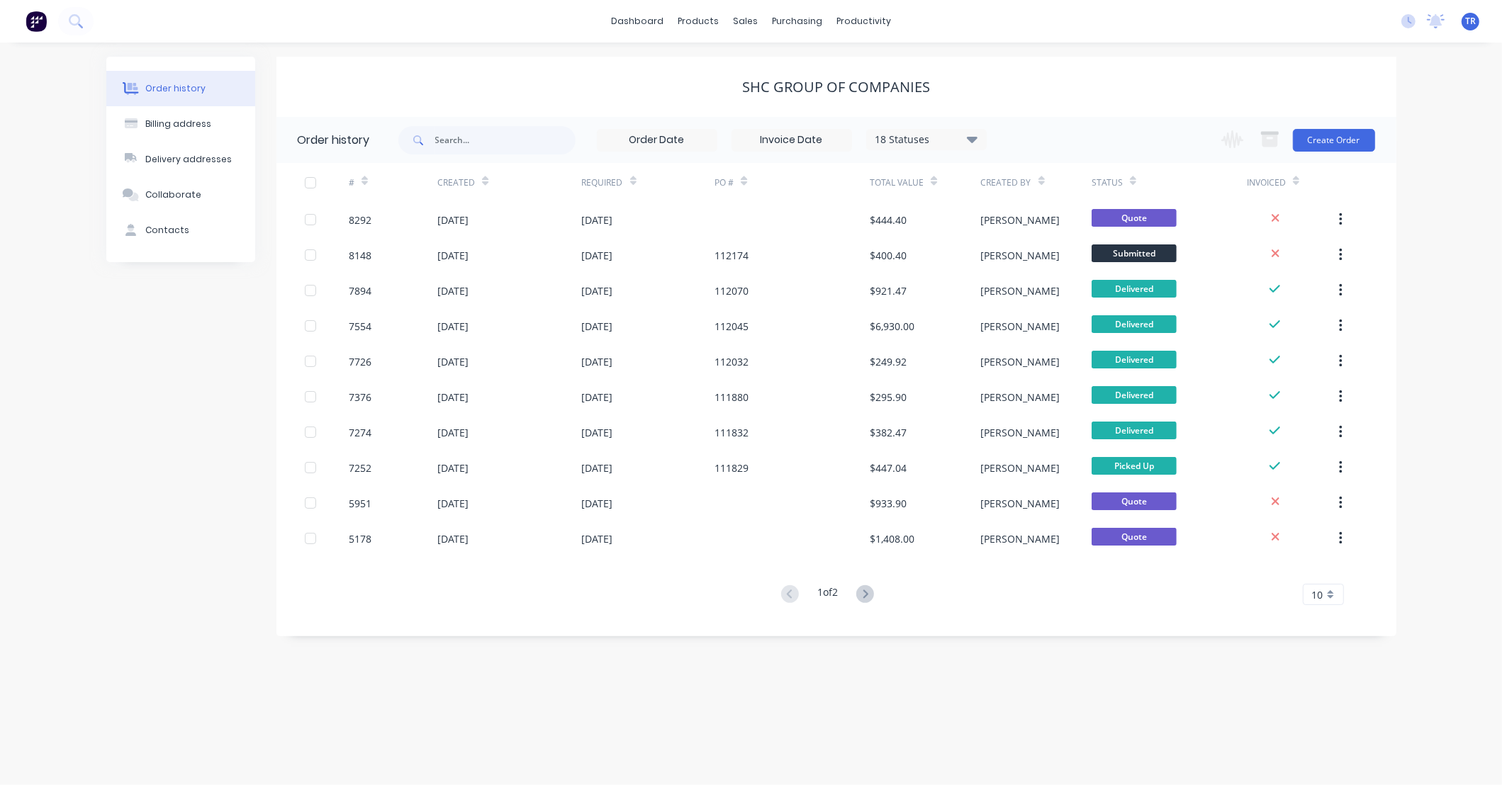
click at [869, 596] on icon at bounding box center [865, 594] width 18 height 18
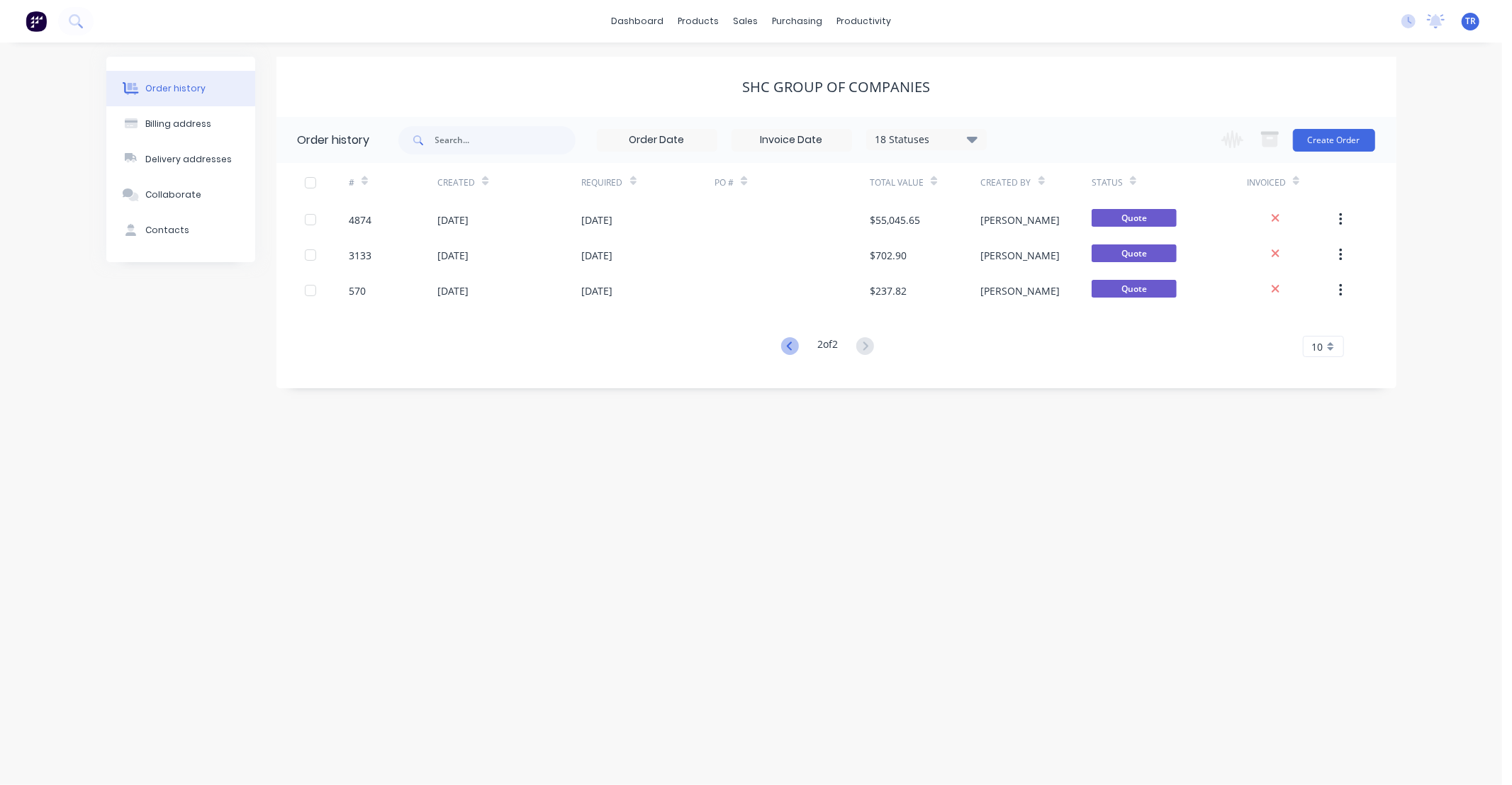
click at [783, 345] on icon at bounding box center [790, 346] width 18 height 18
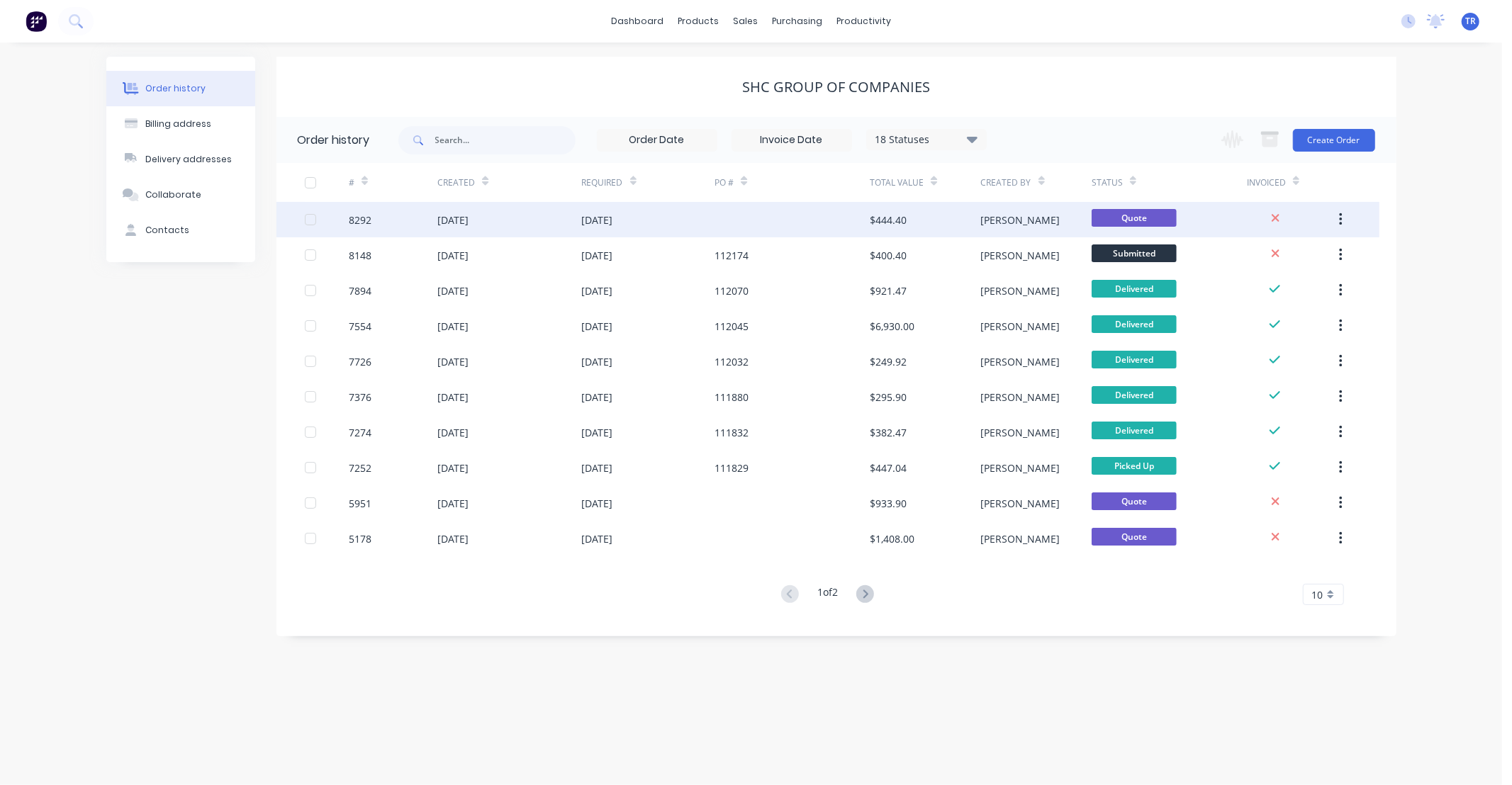
click at [823, 218] on div at bounding box center [792, 219] width 155 height 35
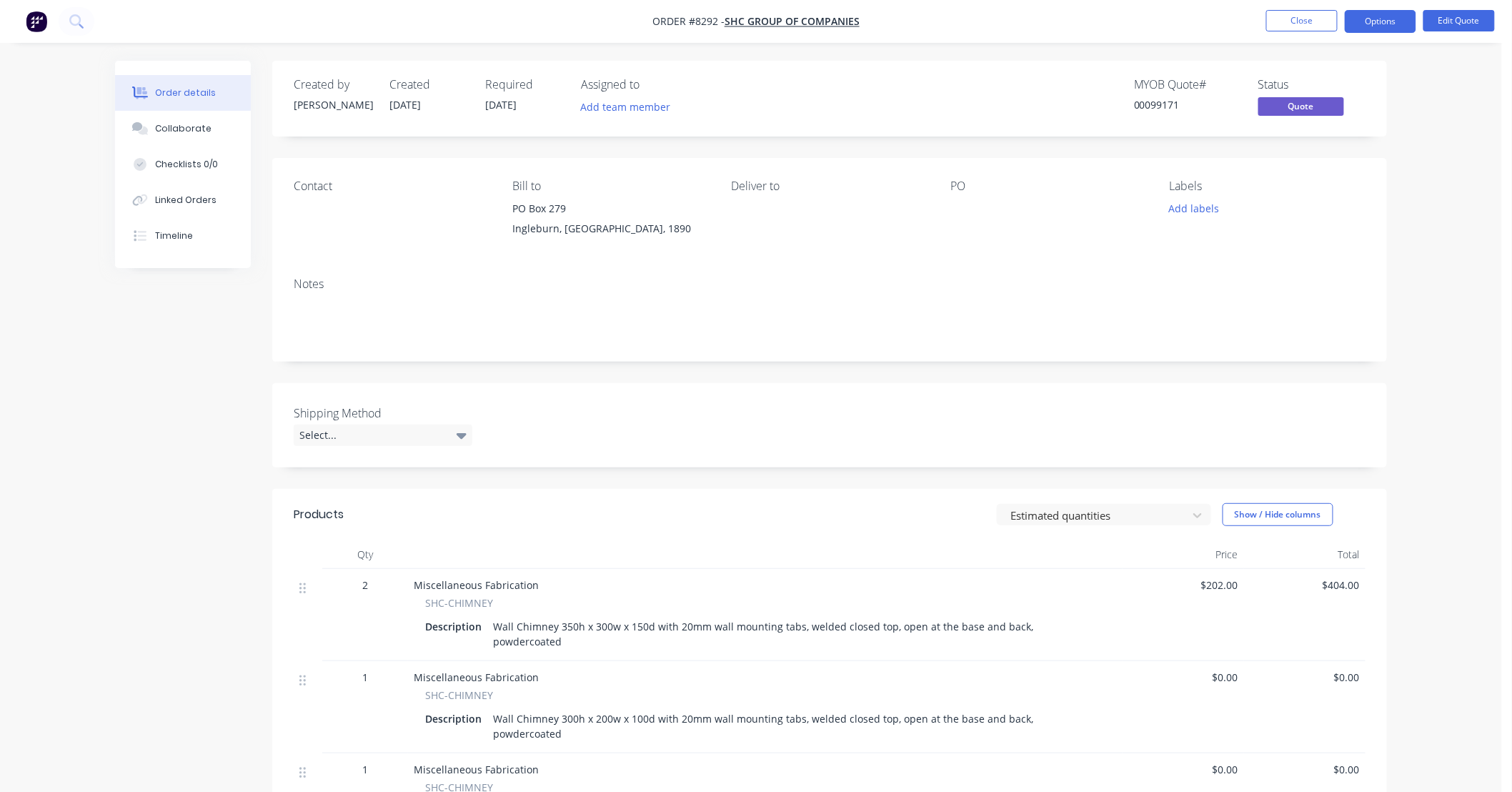
scroll to position [105, 0]
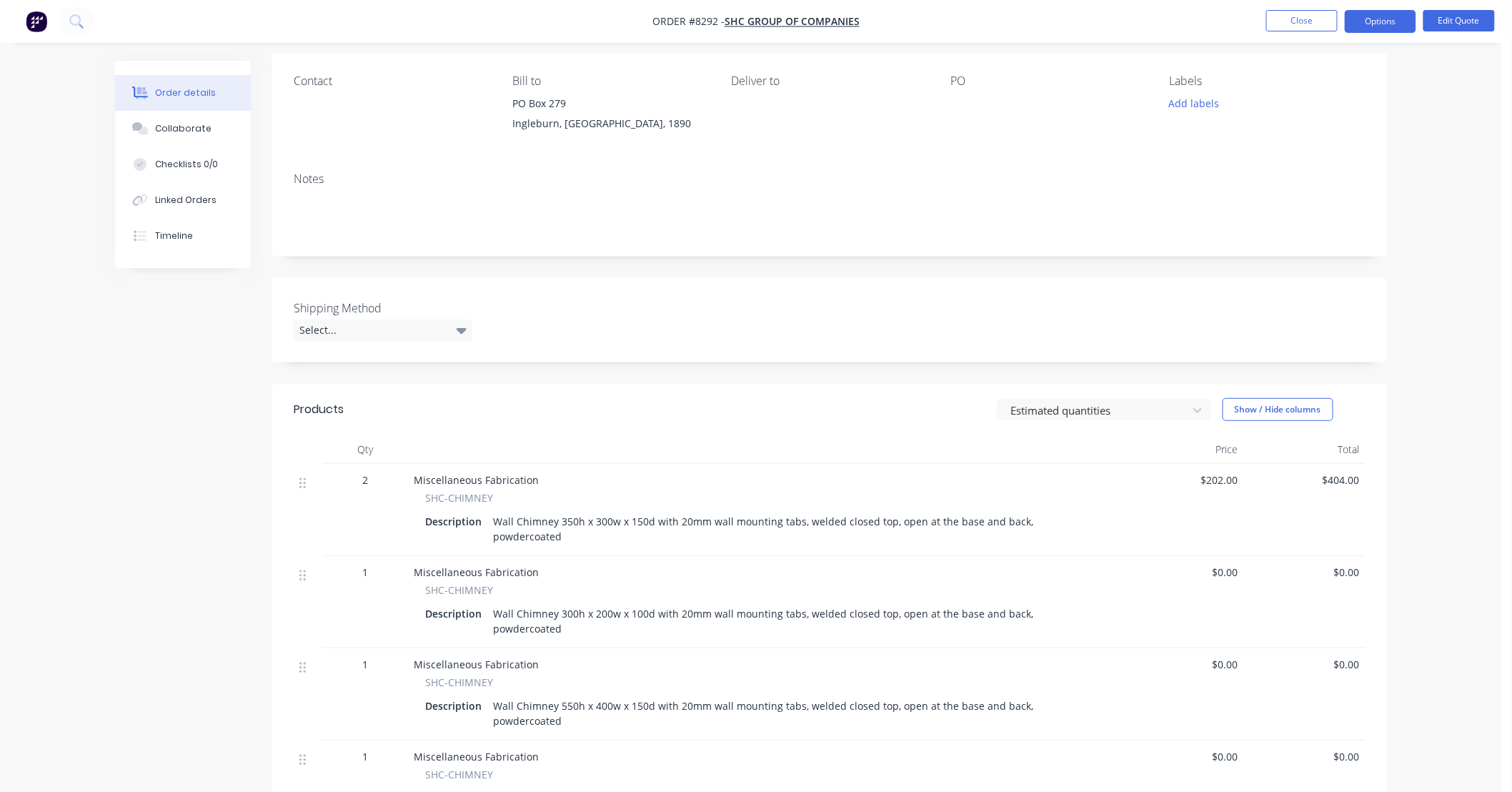
click at [1236, 479] on span "$202.00" at bounding box center [1182, 479] width 110 height 15
click at [1454, 18] on button "Edit Quote" at bounding box center [1459, 20] width 72 height 21
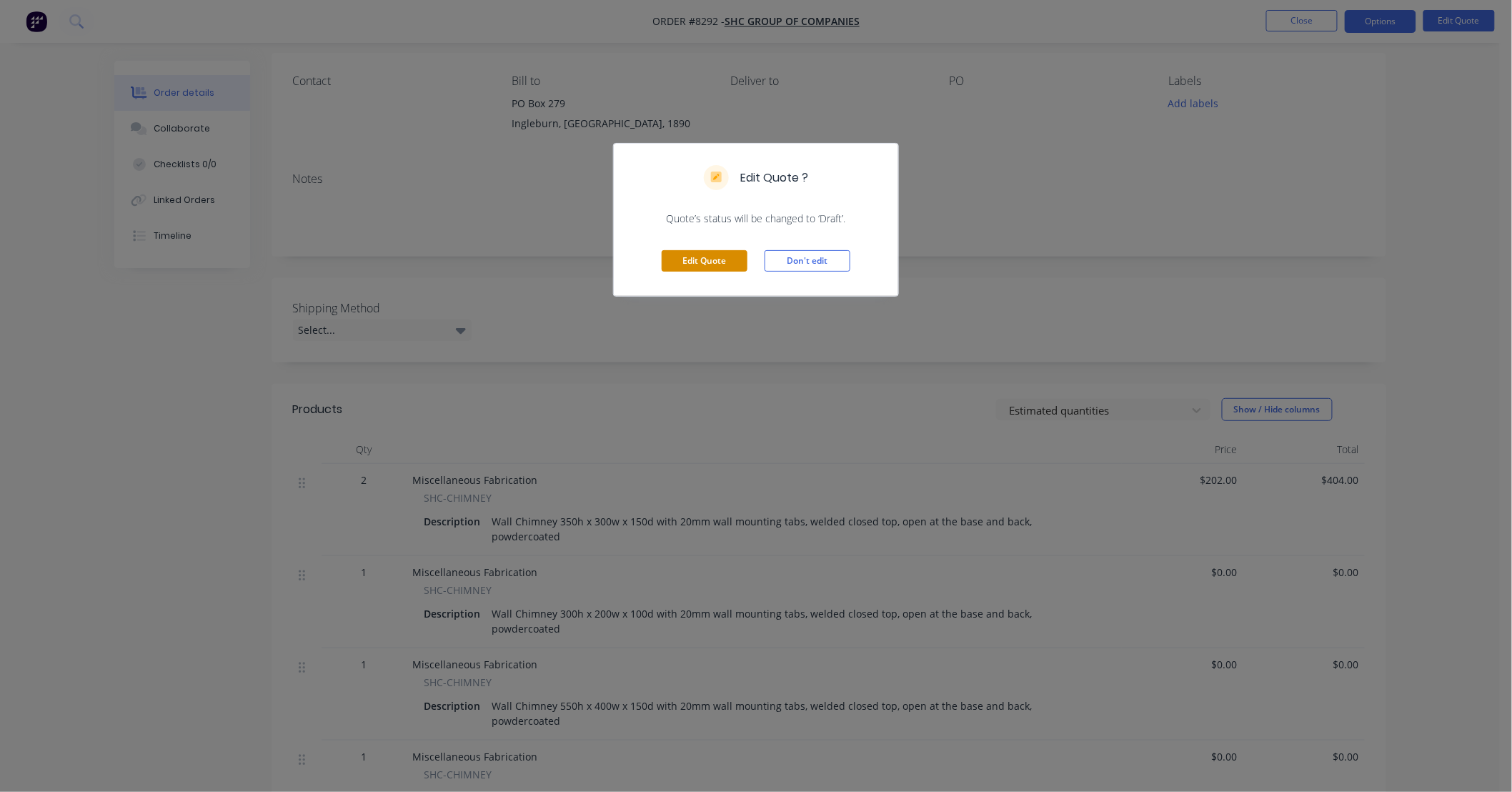
click at [723, 257] on button "Edit Quote" at bounding box center [704, 260] width 85 height 21
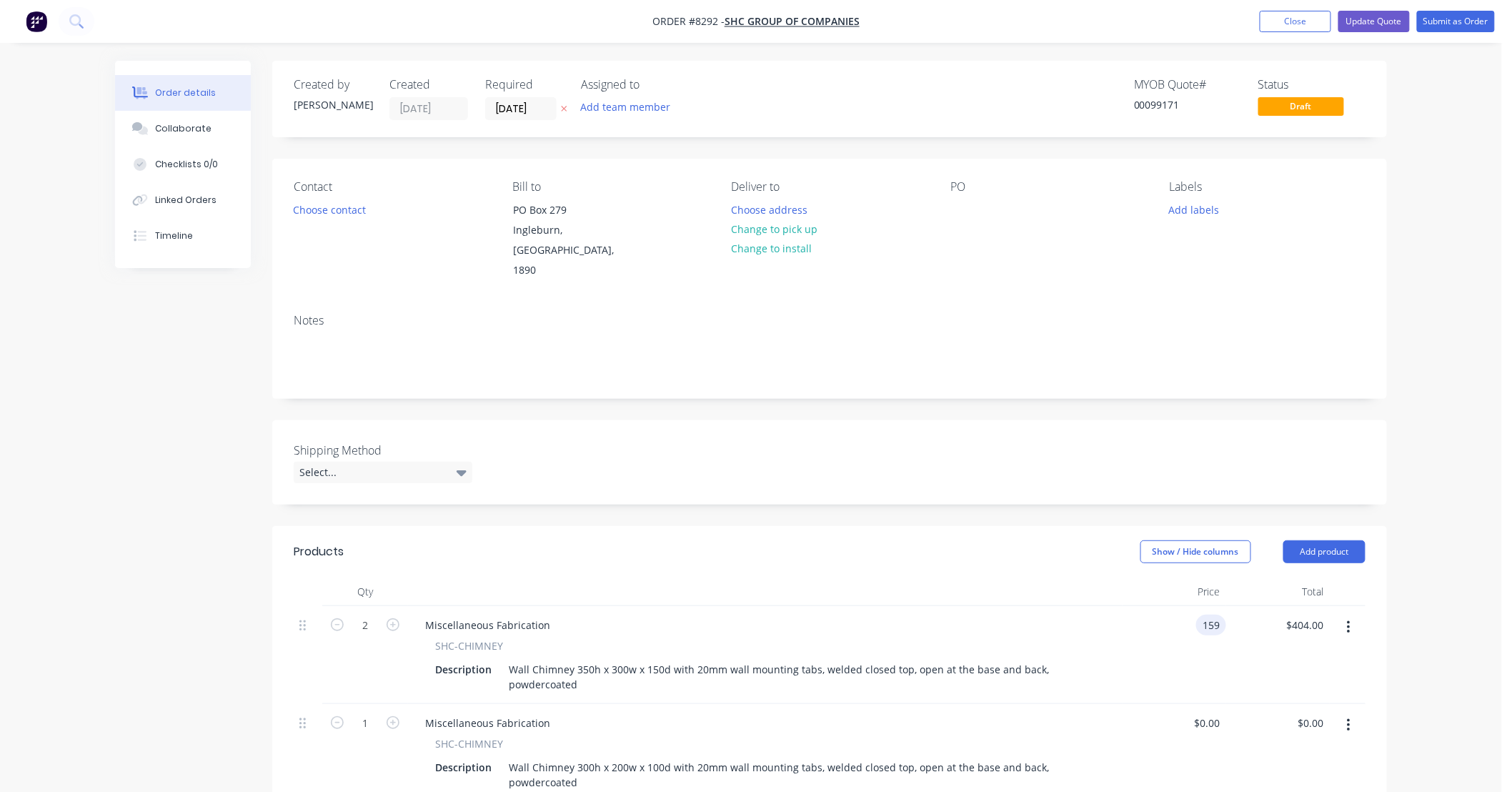
type input "$159.00"
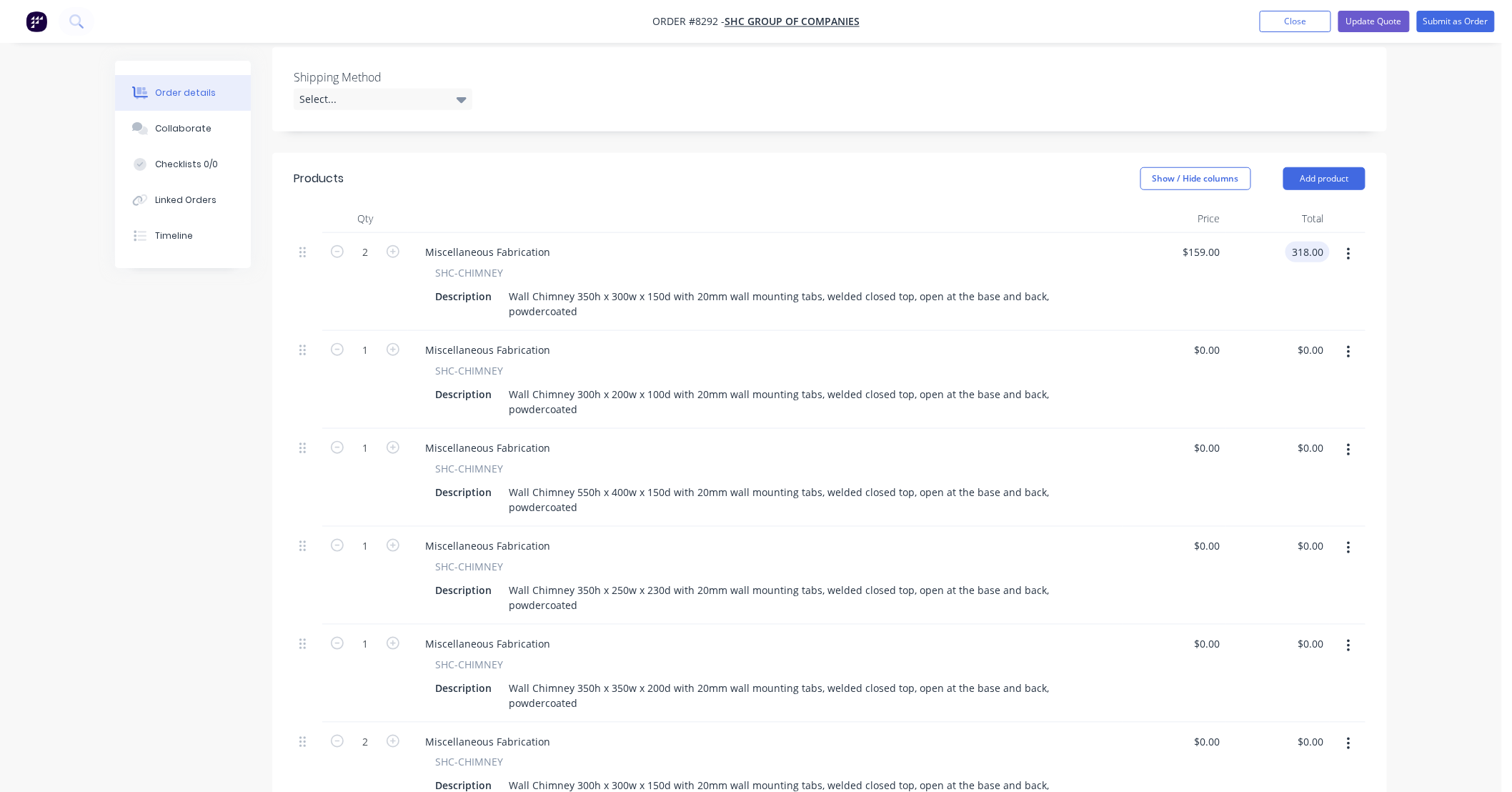
scroll to position [423, 0]
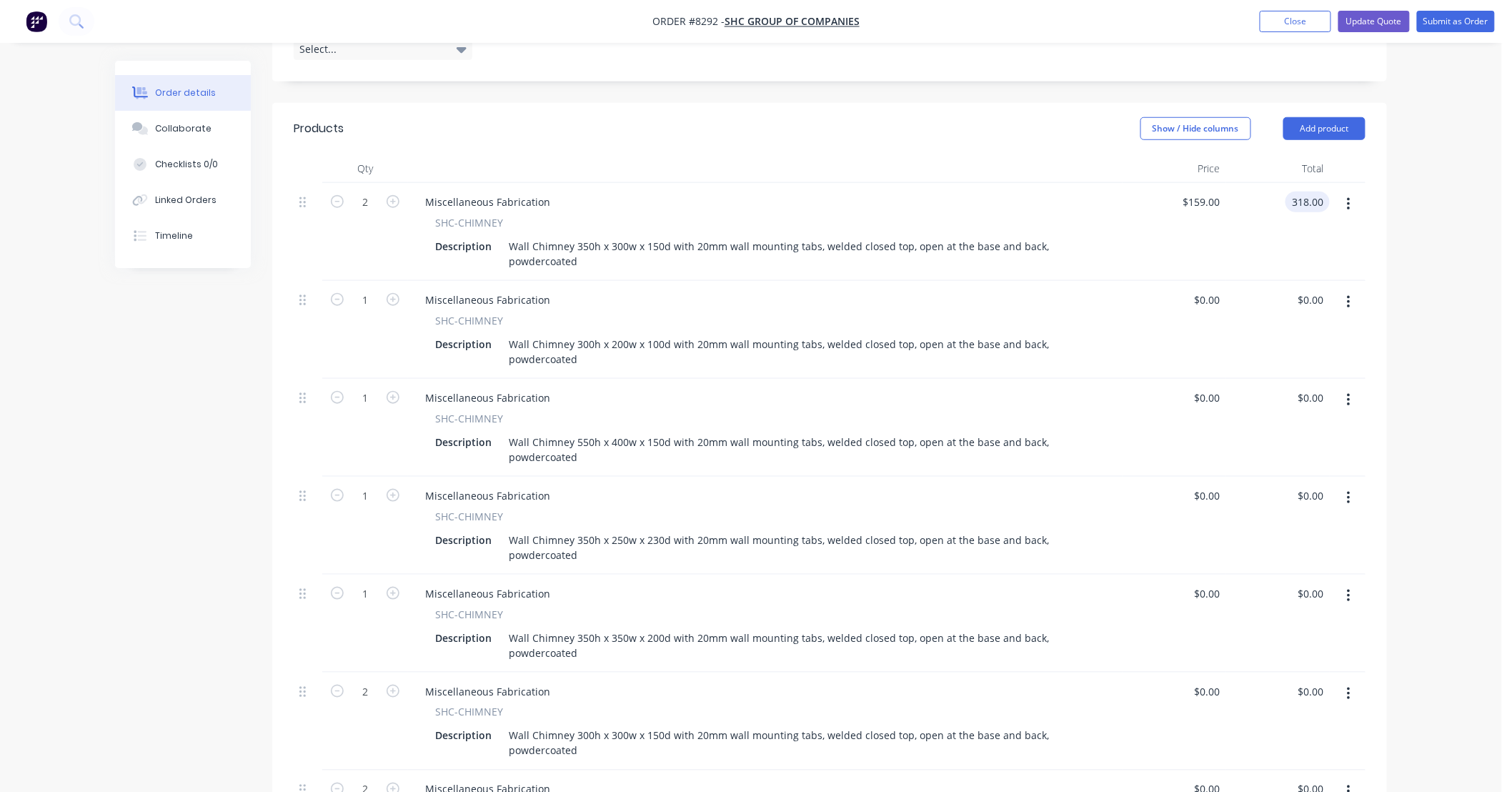
type input "$318.00"
drag, startPoint x: 1220, startPoint y: 275, endPoint x: 1189, endPoint y: 283, distance: 32.0
click at [1195, 282] on div "0 $0.00" at bounding box center [1173, 330] width 103 height 98
type input "$212.00"
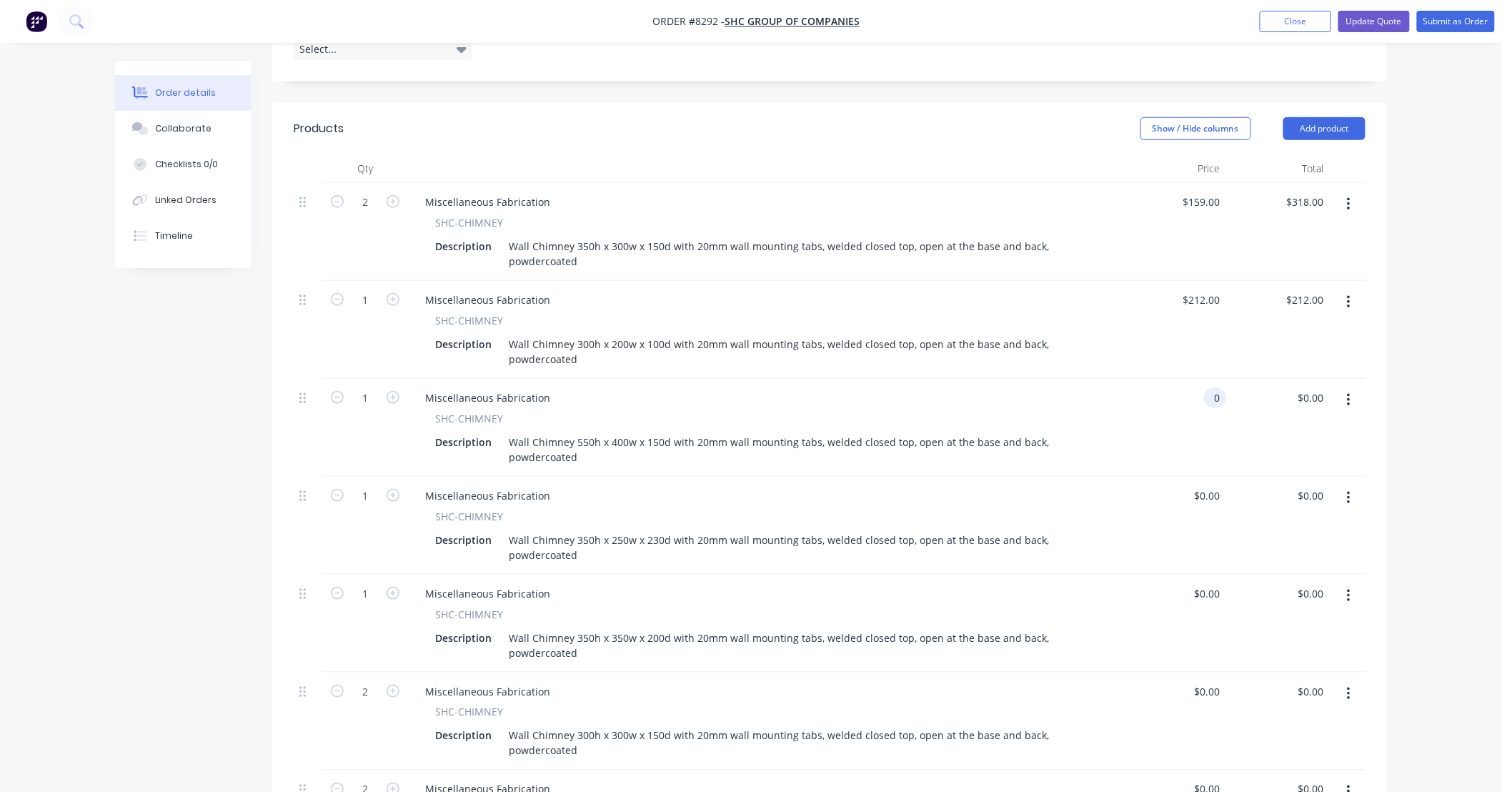
click at [1219, 387] on input "0" at bounding box center [1217, 397] width 16 height 20
type input "$239.00"
click at [1196, 413] on div "$239.00 $239.00" at bounding box center [1173, 427] width 103 height 98
click at [1100, 487] on div "Miscellaneous Fabrication SHC-CHIMNEY Description Wall Chimney 350h x 250w x 23…" at bounding box center [765, 526] width 714 height 98
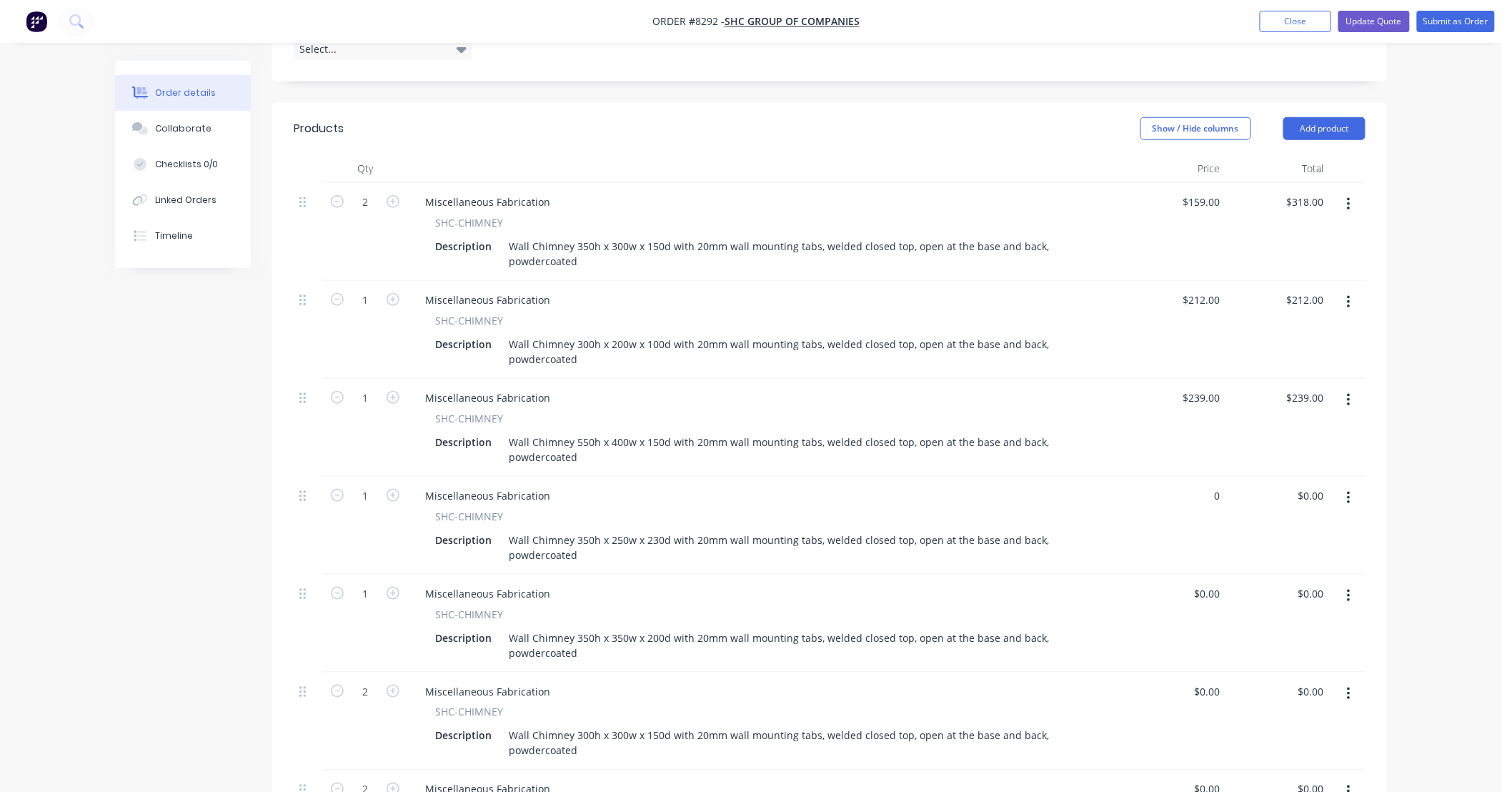
drag, startPoint x: 1218, startPoint y: 471, endPoint x: 1191, endPoint y: 476, distance: 27.5
click at [1191, 477] on div "0 $0.00" at bounding box center [1173, 526] width 103 height 98
type input "$225.00"
type input "0"
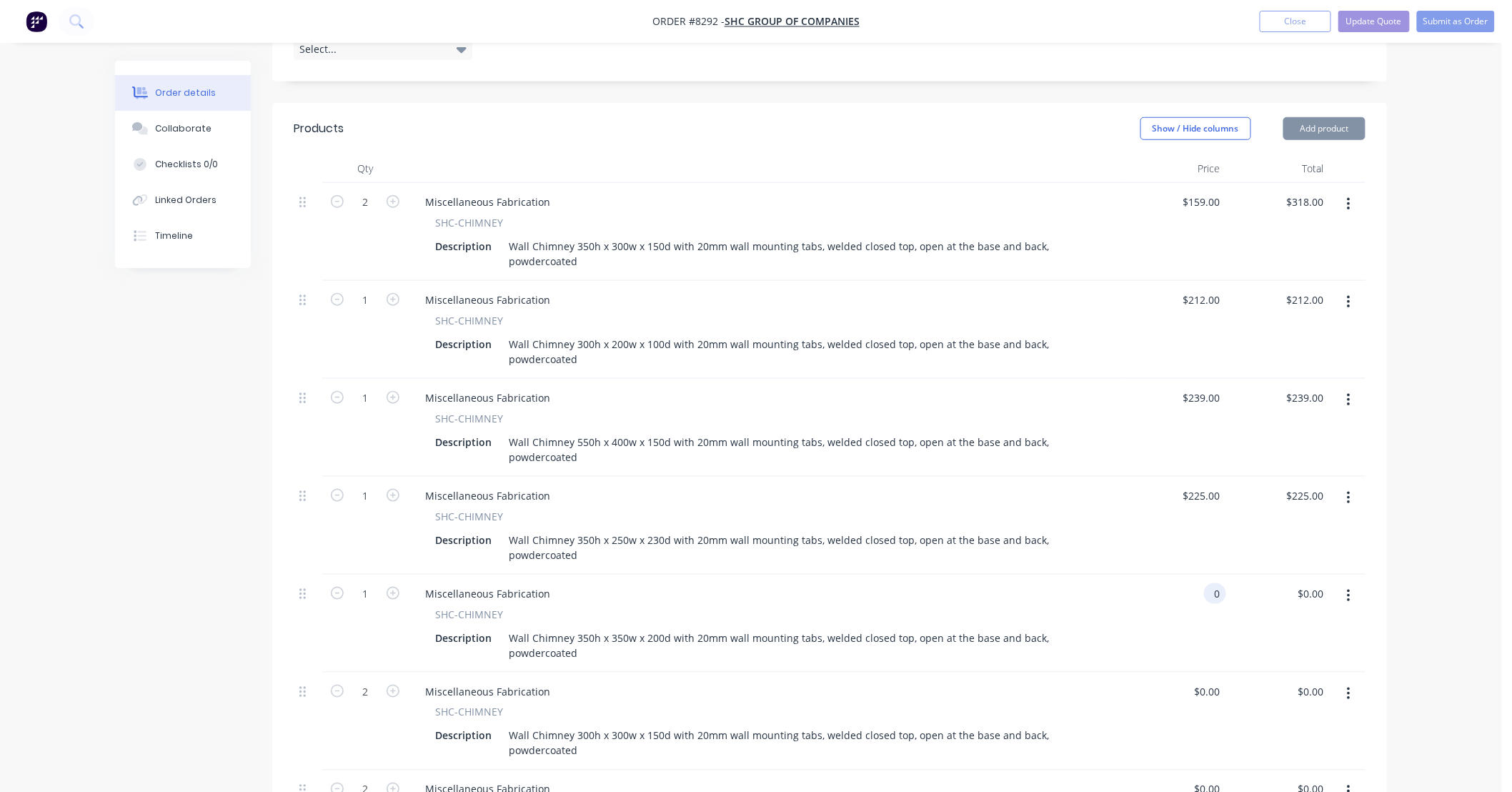
drag, startPoint x: 1221, startPoint y: 570, endPoint x: 1184, endPoint y: 580, distance: 38.3
click at [1184, 580] on div "0 0" at bounding box center [1173, 624] width 103 height 98
type input "$227.00"
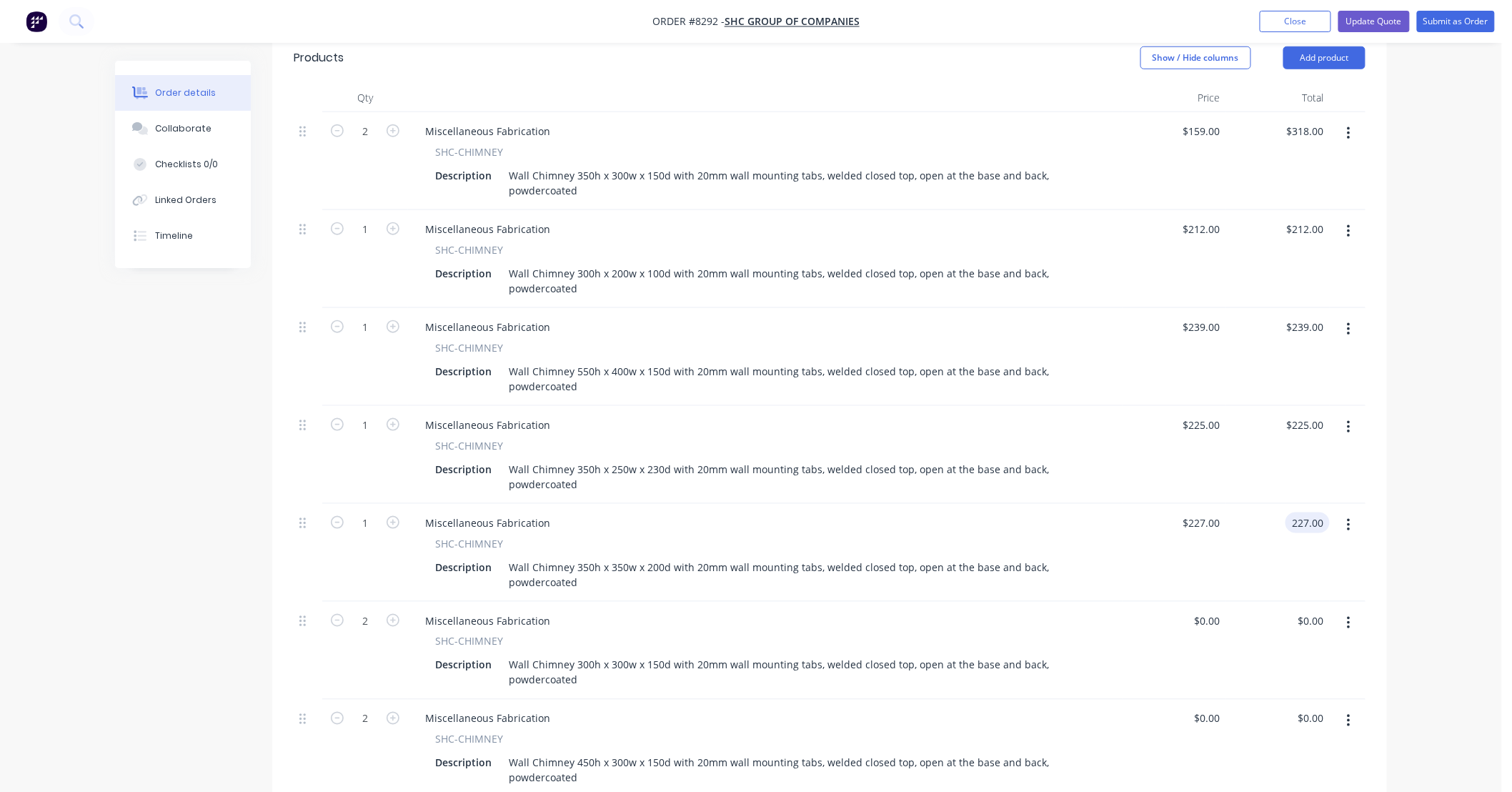
scroll to position [530, 0]
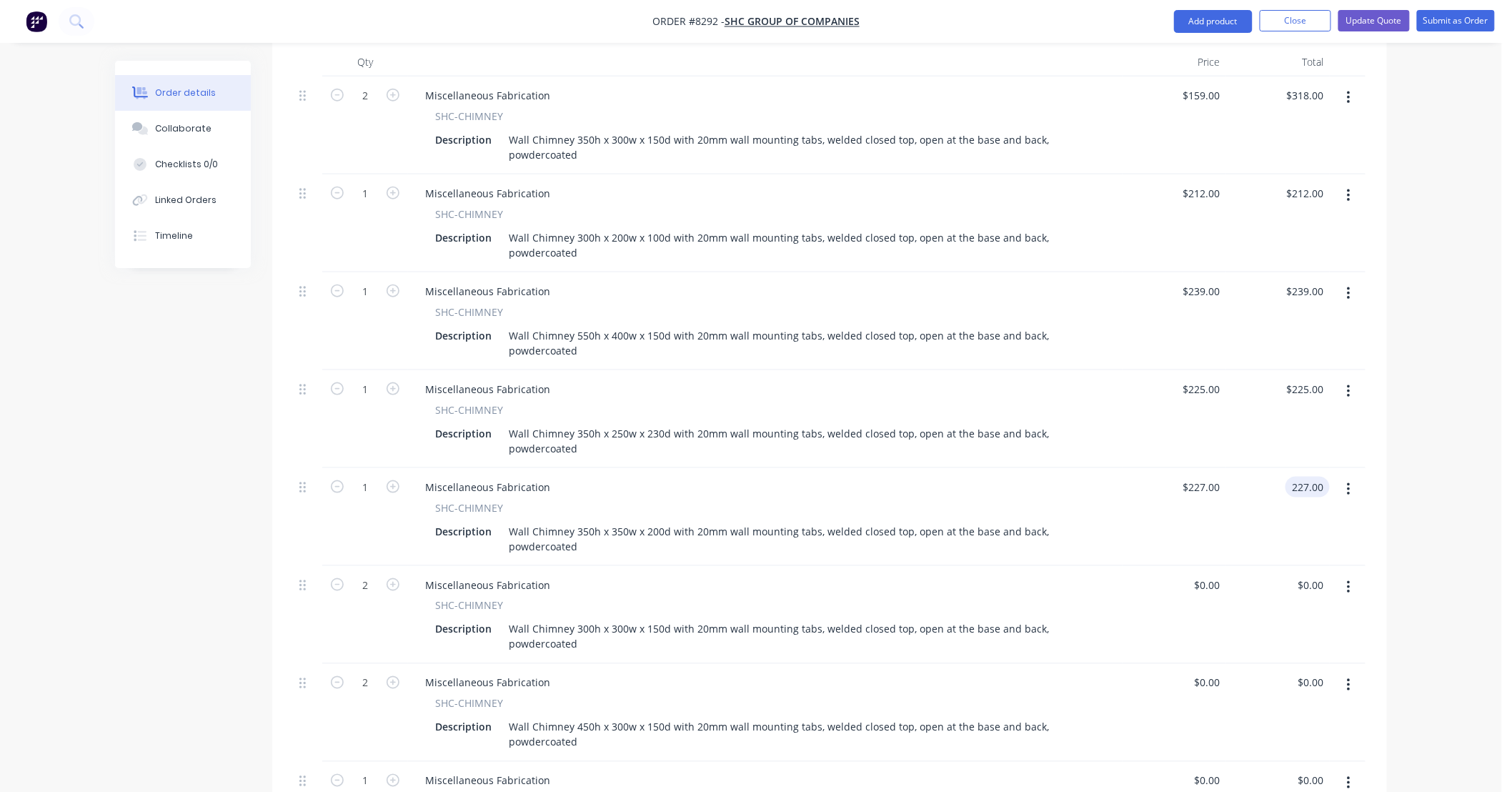
type input "$227.00"
click at [1422, 540] on div "Order details Collaborate Checklists 0/0 Linked Orders Timeline Order details C…" at bounding box center [750, 354] width 1501 height 1769
type input "0"
drag, startPoint x: 1222, startPoint y: 561, endPoint x: 1141, endPoint y: 576, distance: 82.4
click at [1143, 572] on div "0 0" at bounding box center [1173, 615] width 103 height 98
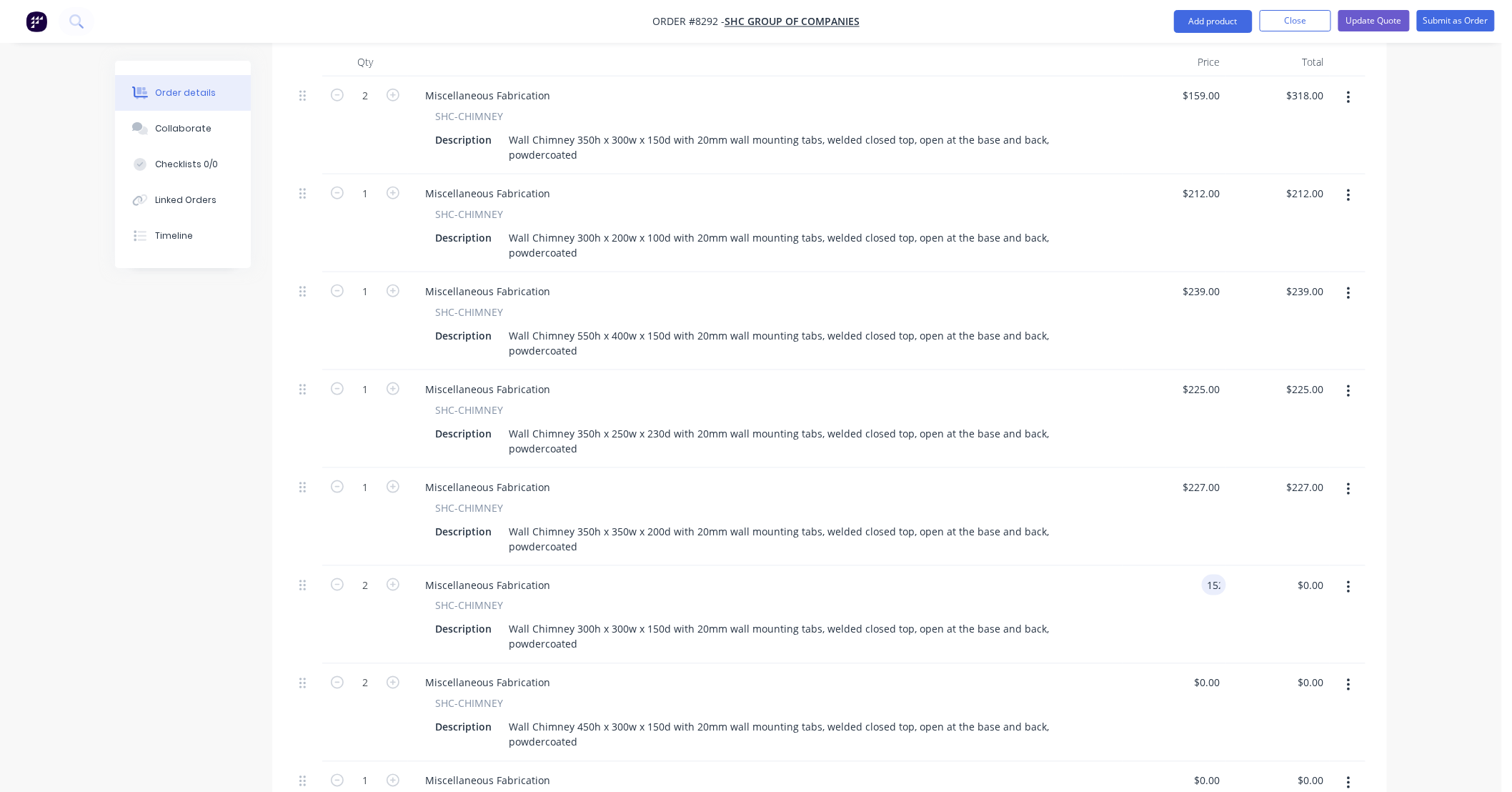
type input "$152.00"
type input "$304.00"
click at [1418, 639] on div "Order details Collaborate Checklists 0/0 Linked Orders Timeline Order details C…" at bounding box center [750, 354] width 1501 height 1769
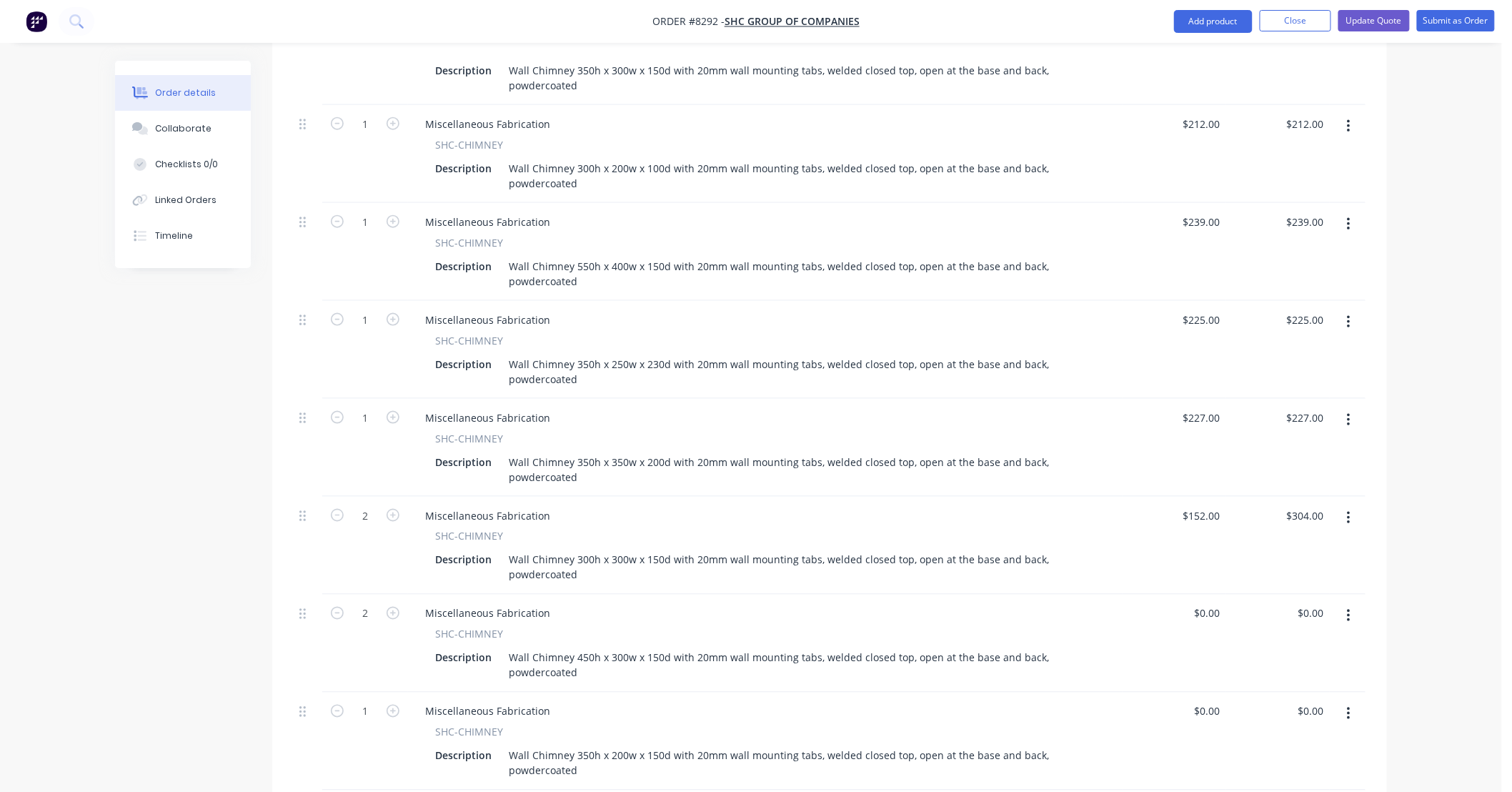
scroll to position [635, 0]
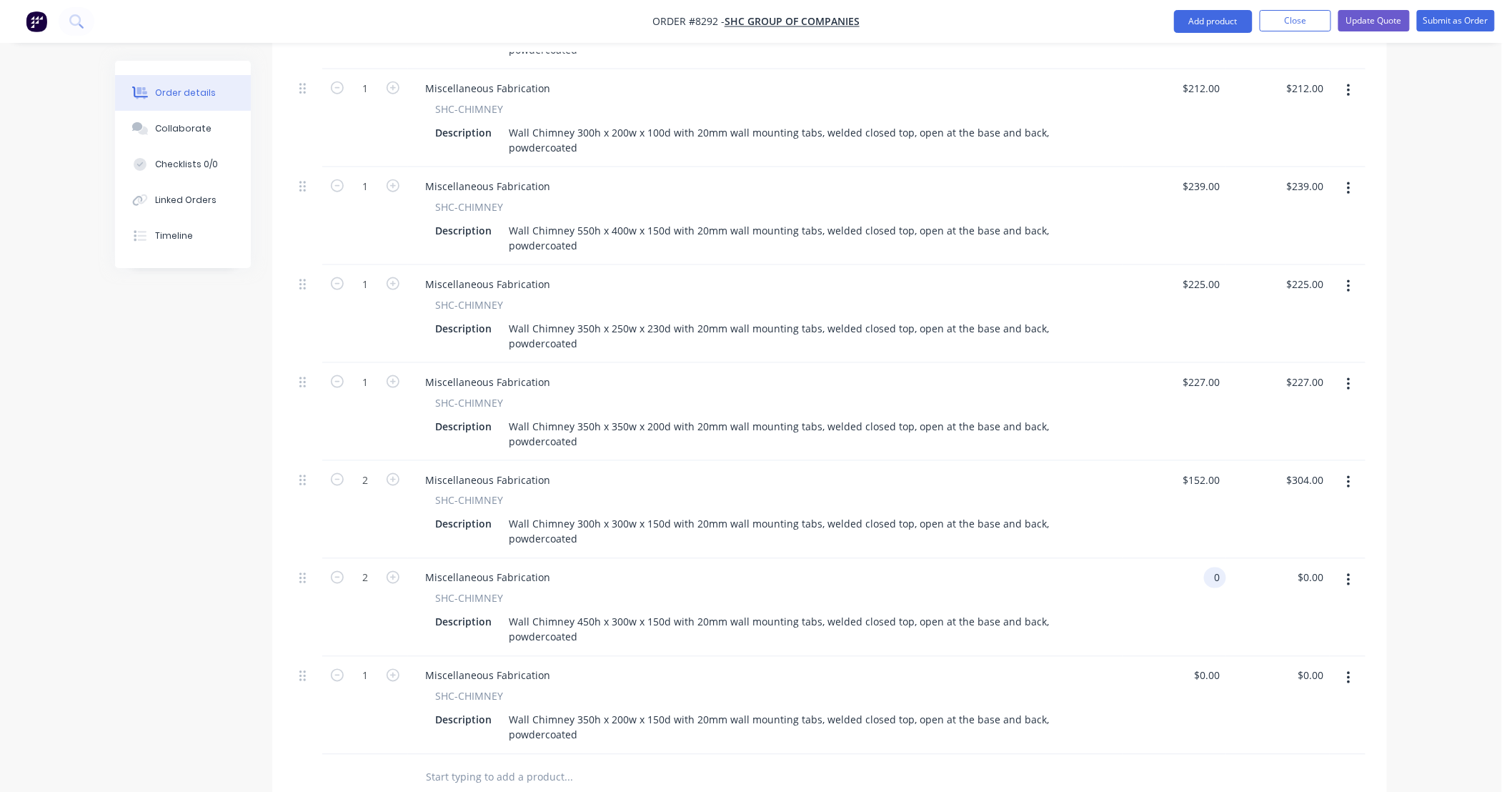
drag, startPoint x: 1223, startPoint y: 555, endPoint x: 1191, endPoint y: 567, distance: 34.2
click at [1191, 567] on div "0 0" at bounding box center [1173, 608] width 103 height 98
type input "$162.00"
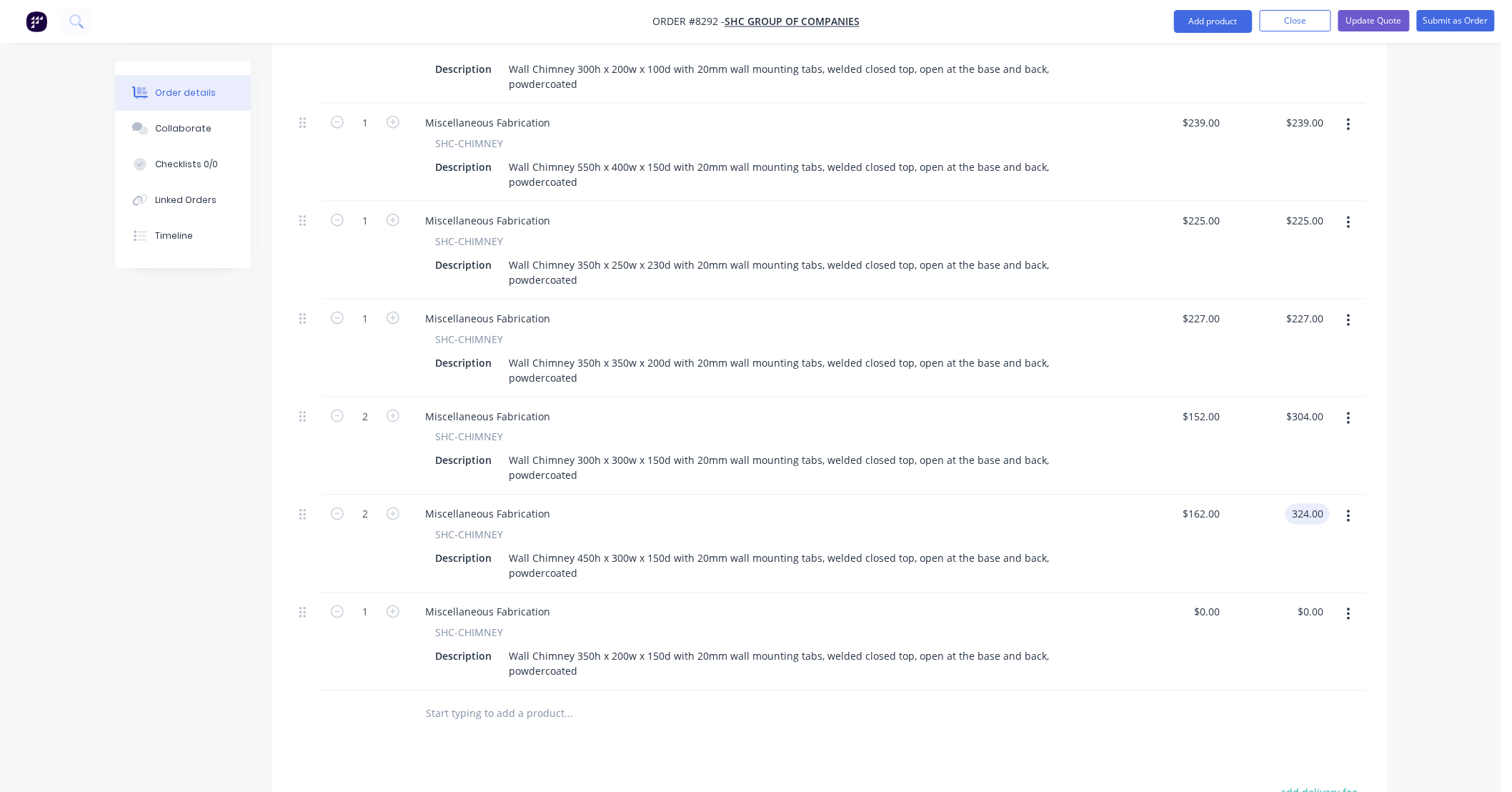
scroll to position [741, 0]
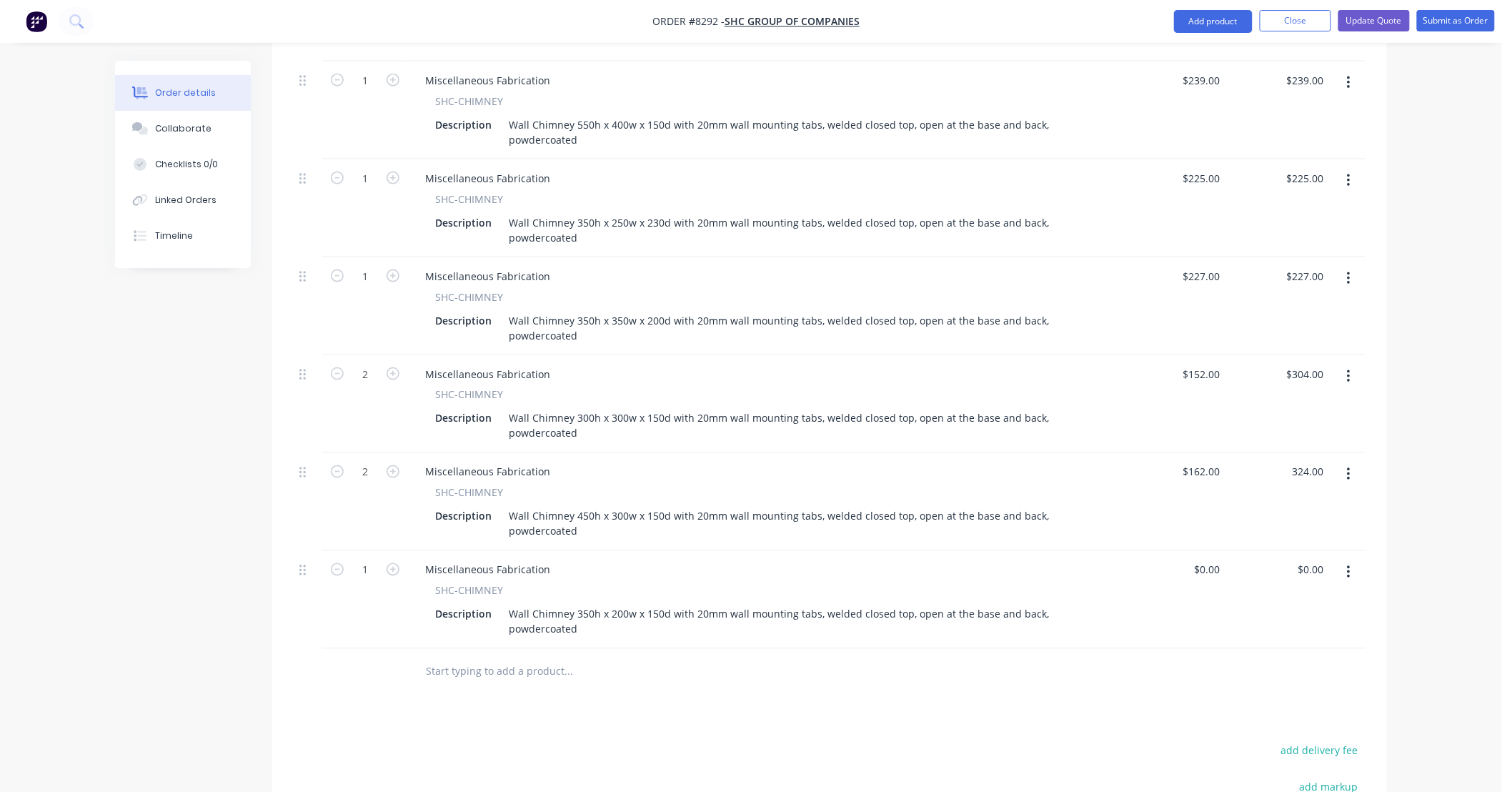
type input "$324.00"
type input "0"
drag, startPoint x: 1219, startPoint y: 545, endPoint x: 1189, endPoint y: 558, distance: 32.7
click at [1189, 558] on div "0 $0.00" at bounding box center [1173, 600] width 103 height 98
type input "$217.00"
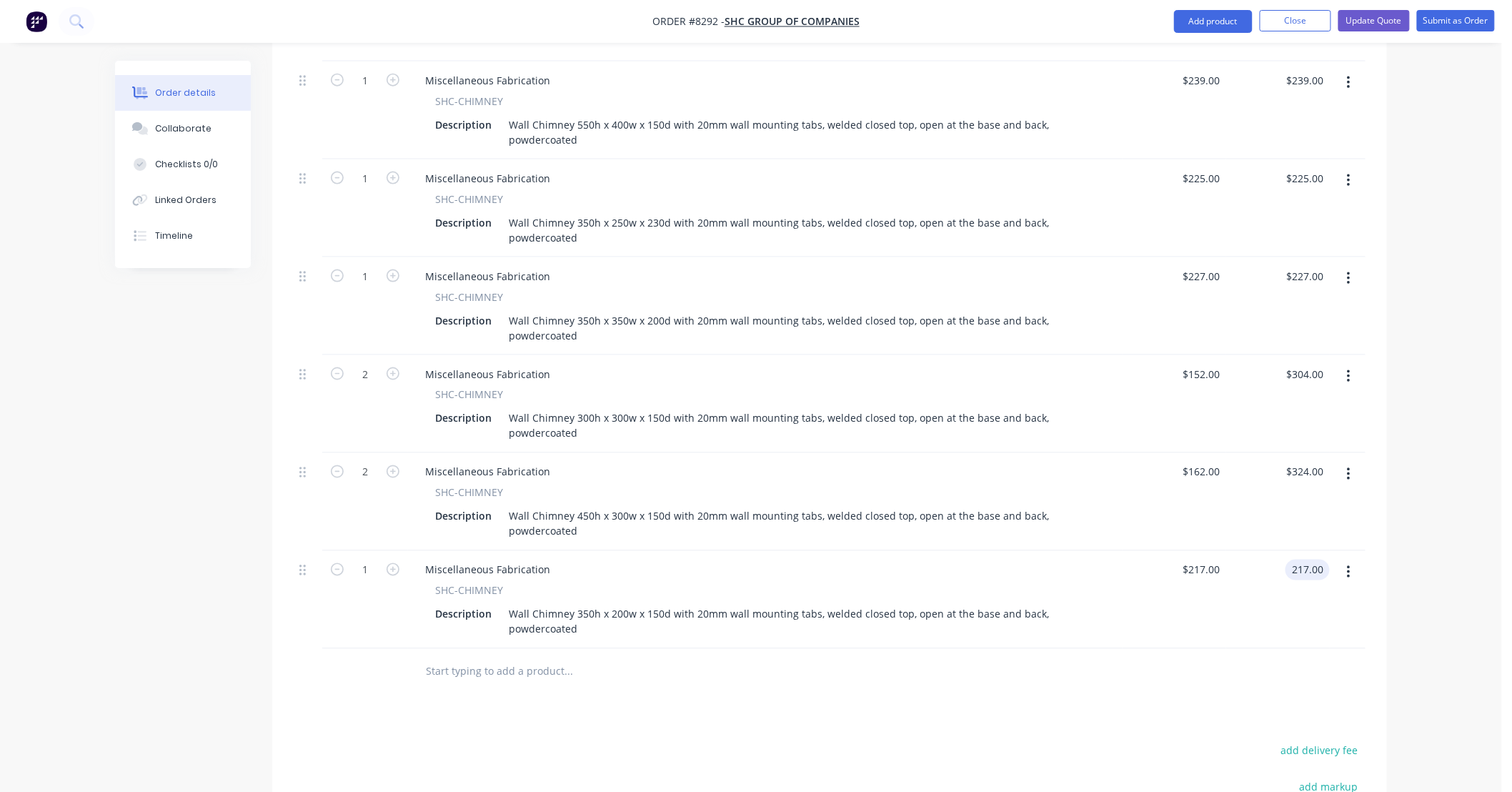
type input "$217.00"
drag, startPoint x: 1070, startPoint y: 706, endPoint x: 1060, endPoint y: 701, distance: 11.2
click at [1069, 706] on div "Products Show / Hide columns Add product Qty Price Total 2 Miscellaneous Fabric…" at bounding box center [829, 396] width 1115 height 1221
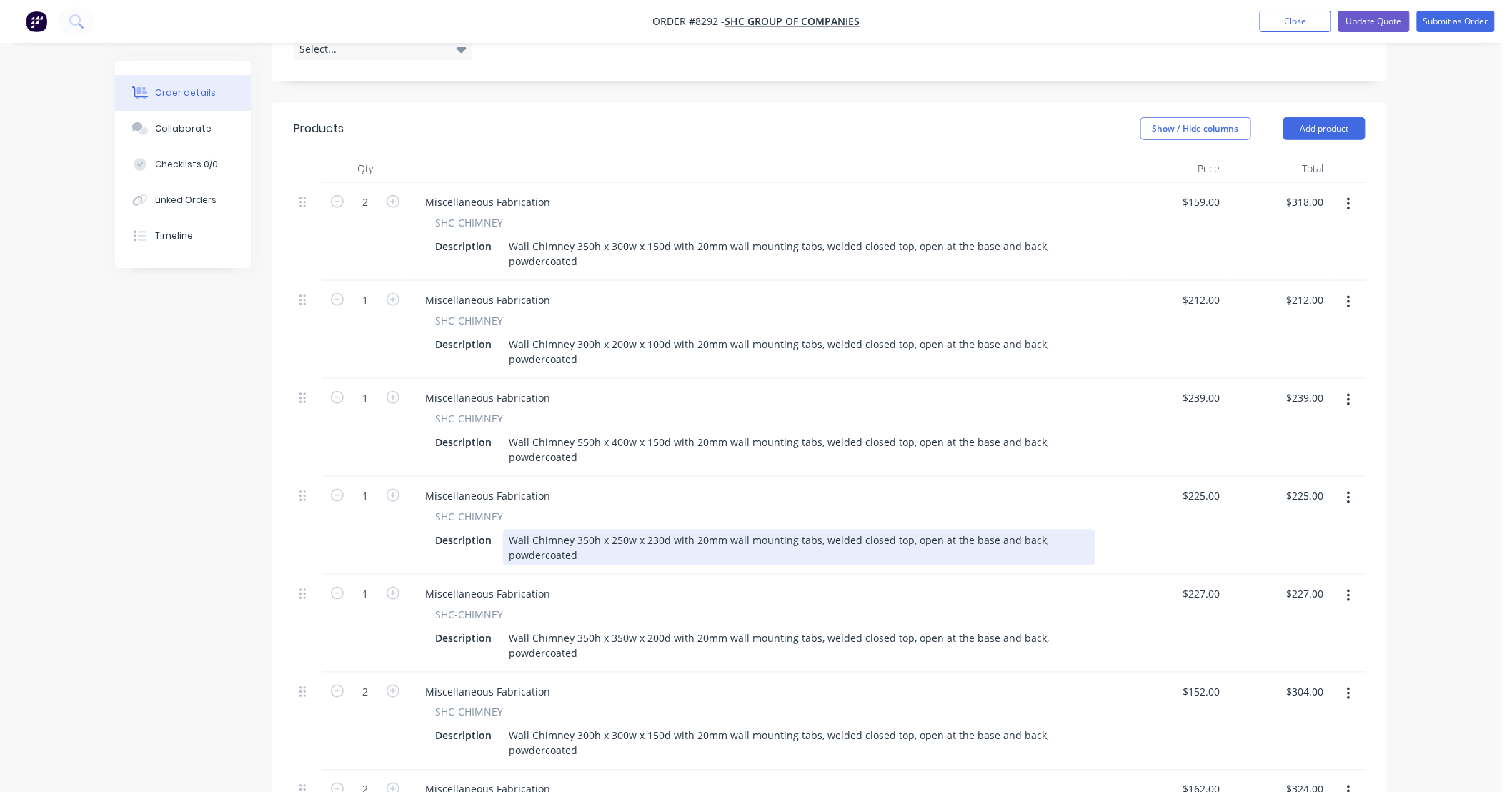
scroll to position [956, 0]
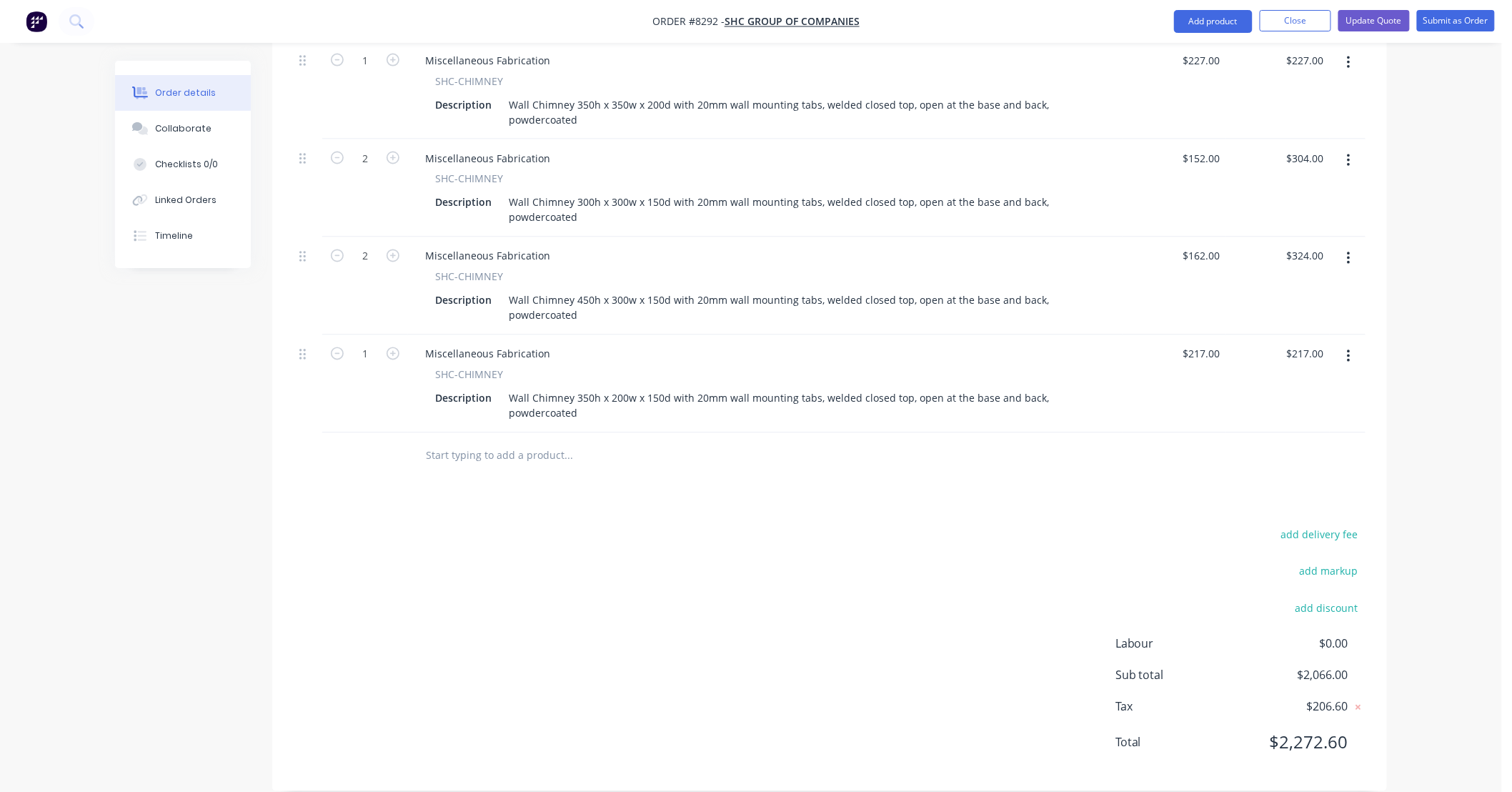
drag, startPoint x: 479, startPoint y: 439, endPoint x: 502, endPoint y: 438, distance: 23.0
click at [479, 442] on input "text" at bounding box center [567, 456] width 286 height 28
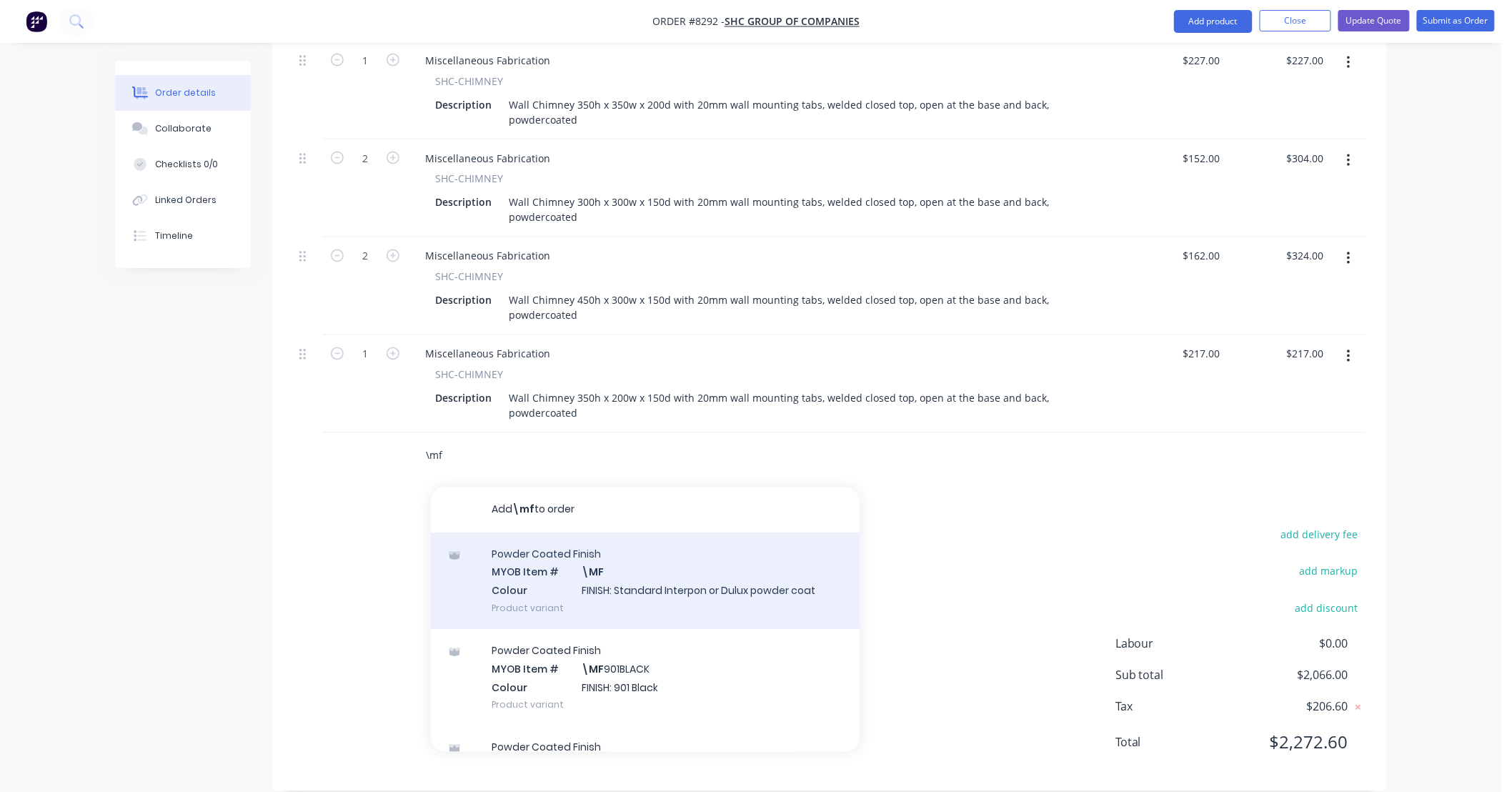
type input "\mf"
click at [726, 562] on div "Powder Coated Finish MYOB Item # \MF Colour FINISH: Standard Interpon or Dulux …" at bounding box center [645, 581] width 429 height 97
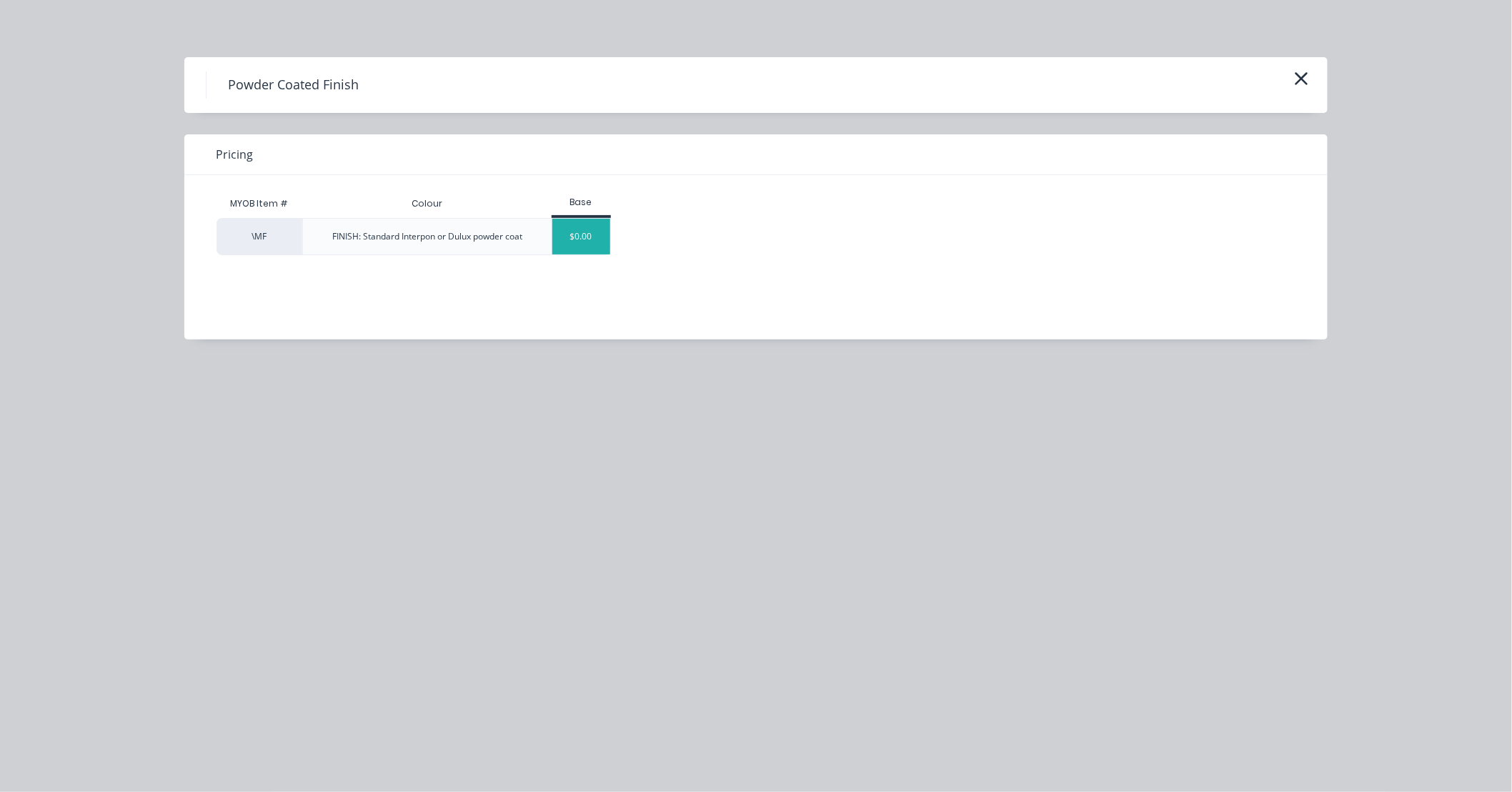
click at [593, 236] on div "$0.00" at bounding box center [581, 237] width 58 height 36
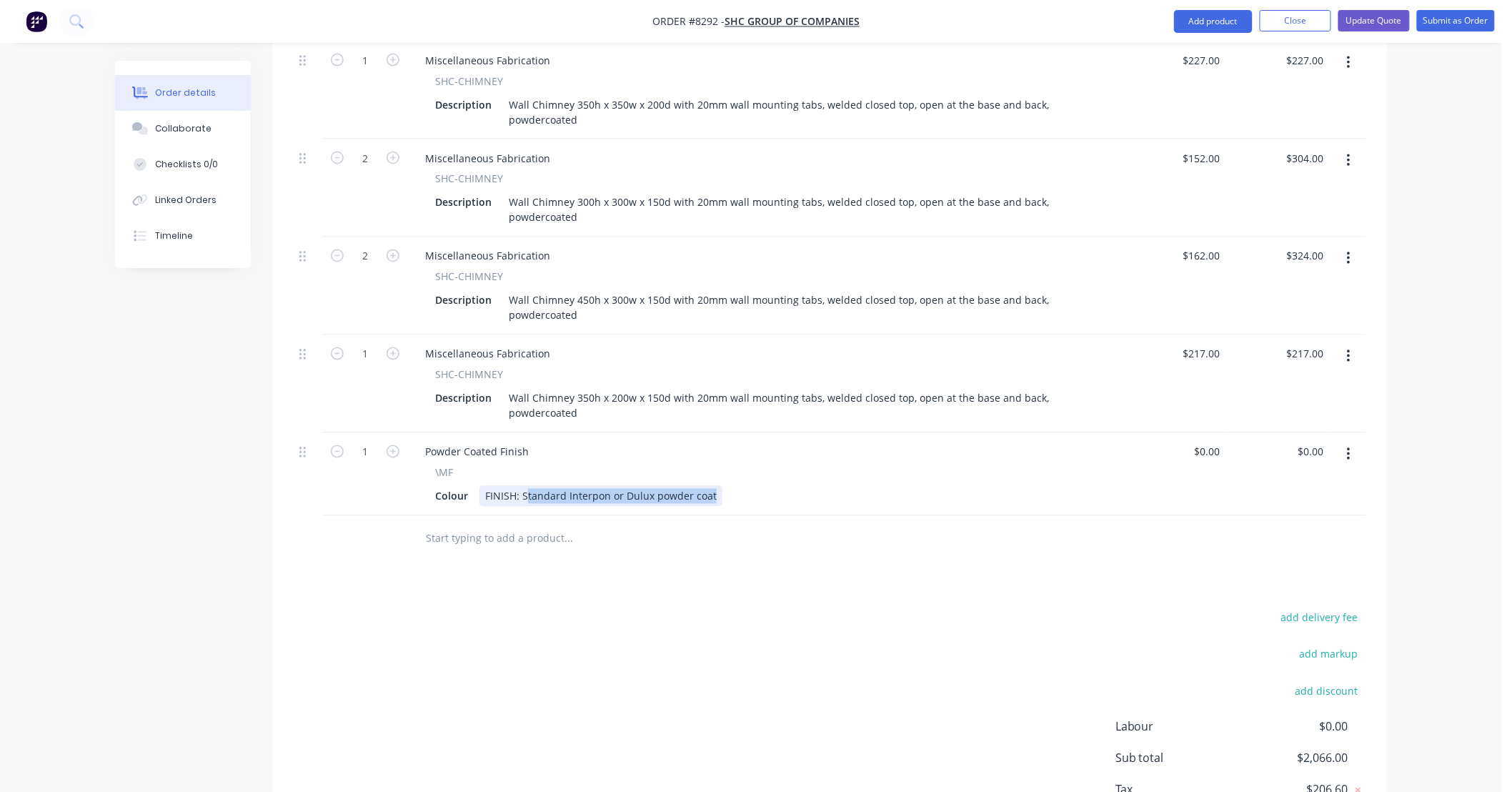
drag, startPoint x: 524, startPoint y: 473, endPoint x: 752, endPoint y: 468, distance: 228.1
click at [752, 486] on div "Colour FINISH: Standard Interpon or Dulux powder coat" at bounding box center [763, 496] width 666 height 20
click at [752, 554] on div "Products Show / Hide columns Add product Qty Price Total 2 Miscellaneous Fabric…" at bounding box center [829, 221] width 1115 height 1304
click at [594, 524] on input "text" at bounding box center [567, 538] width 286 height 28
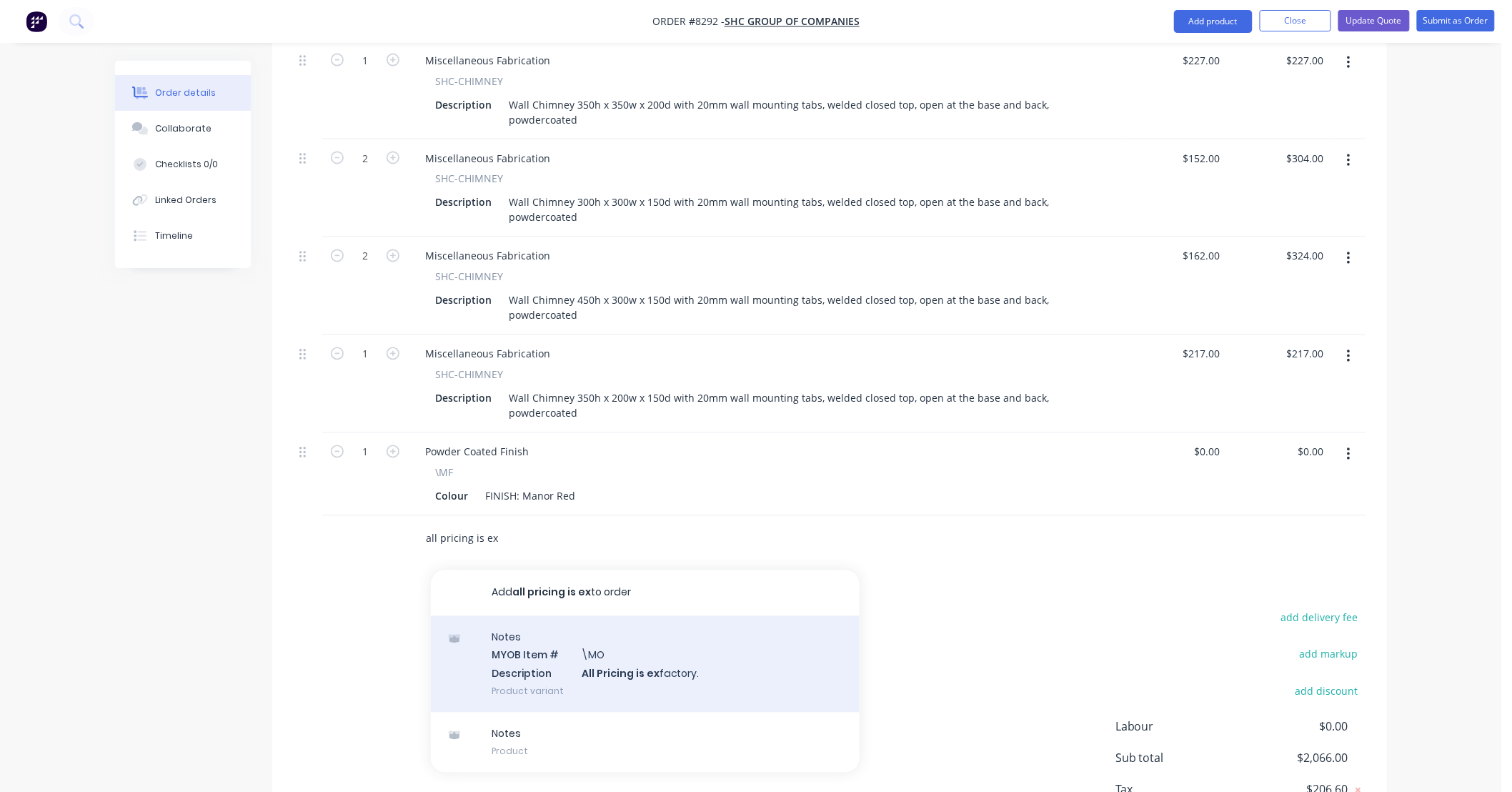
type input "all pricing is ex"
click at [759, 632] on div "Notes MYOB Item # \MO Description All Pricing is ex factory. Product variant" at bounding box center [645, 664] width 429 height 97
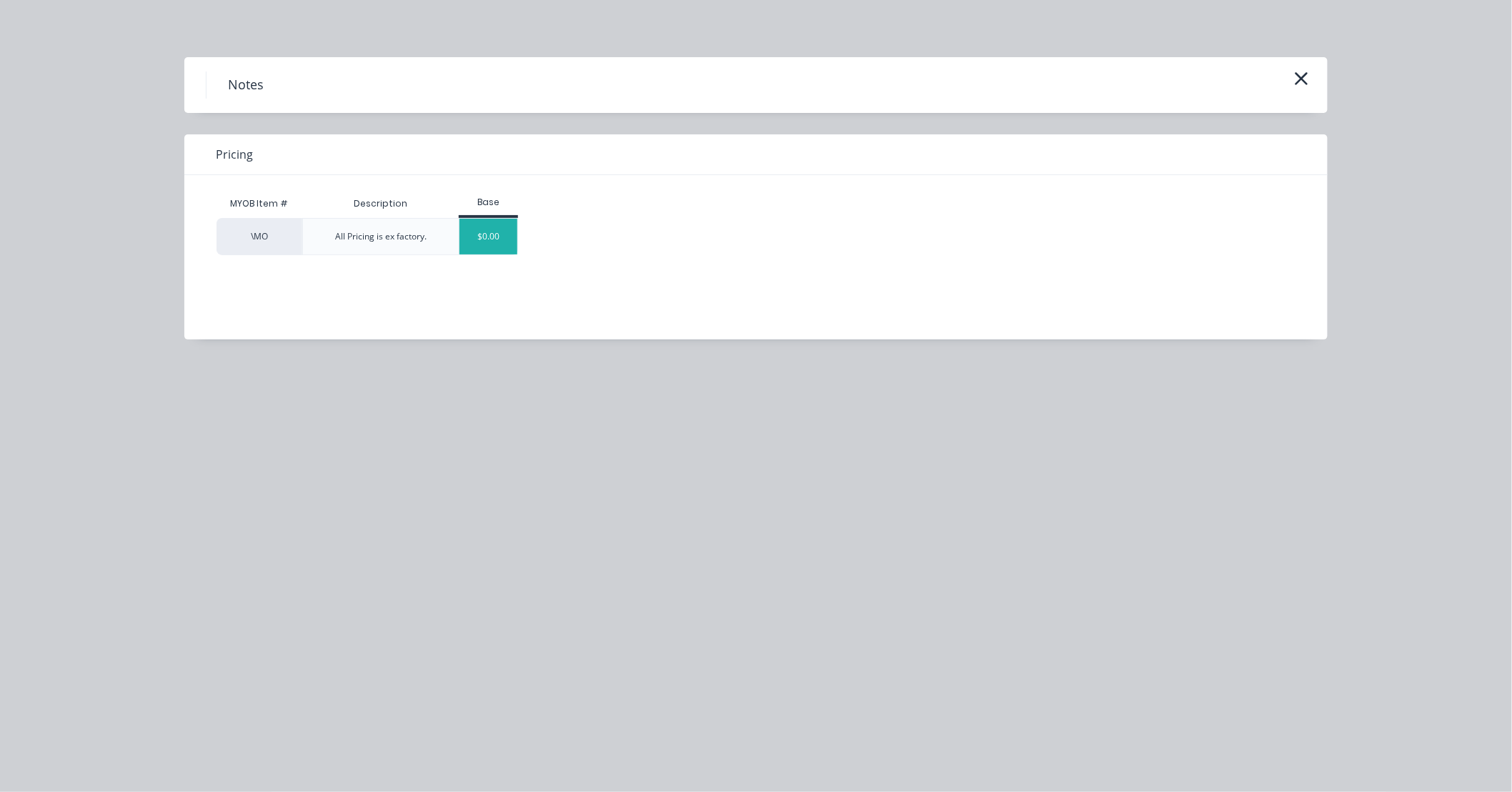
click at [488, 242] on div "$0.00" at bounding box center [487, 237] width 58 height 36
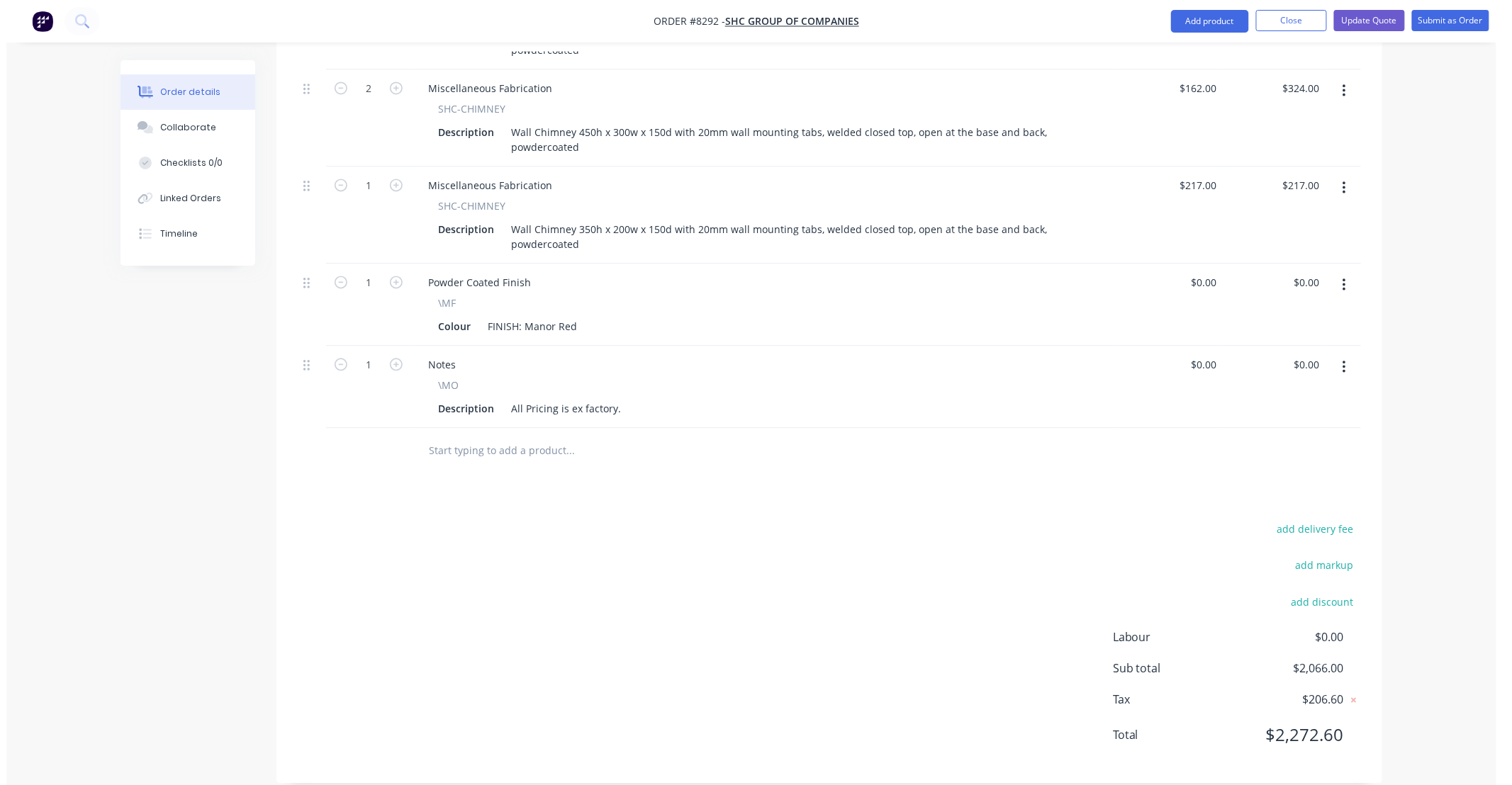
scroll to position [0, 0]
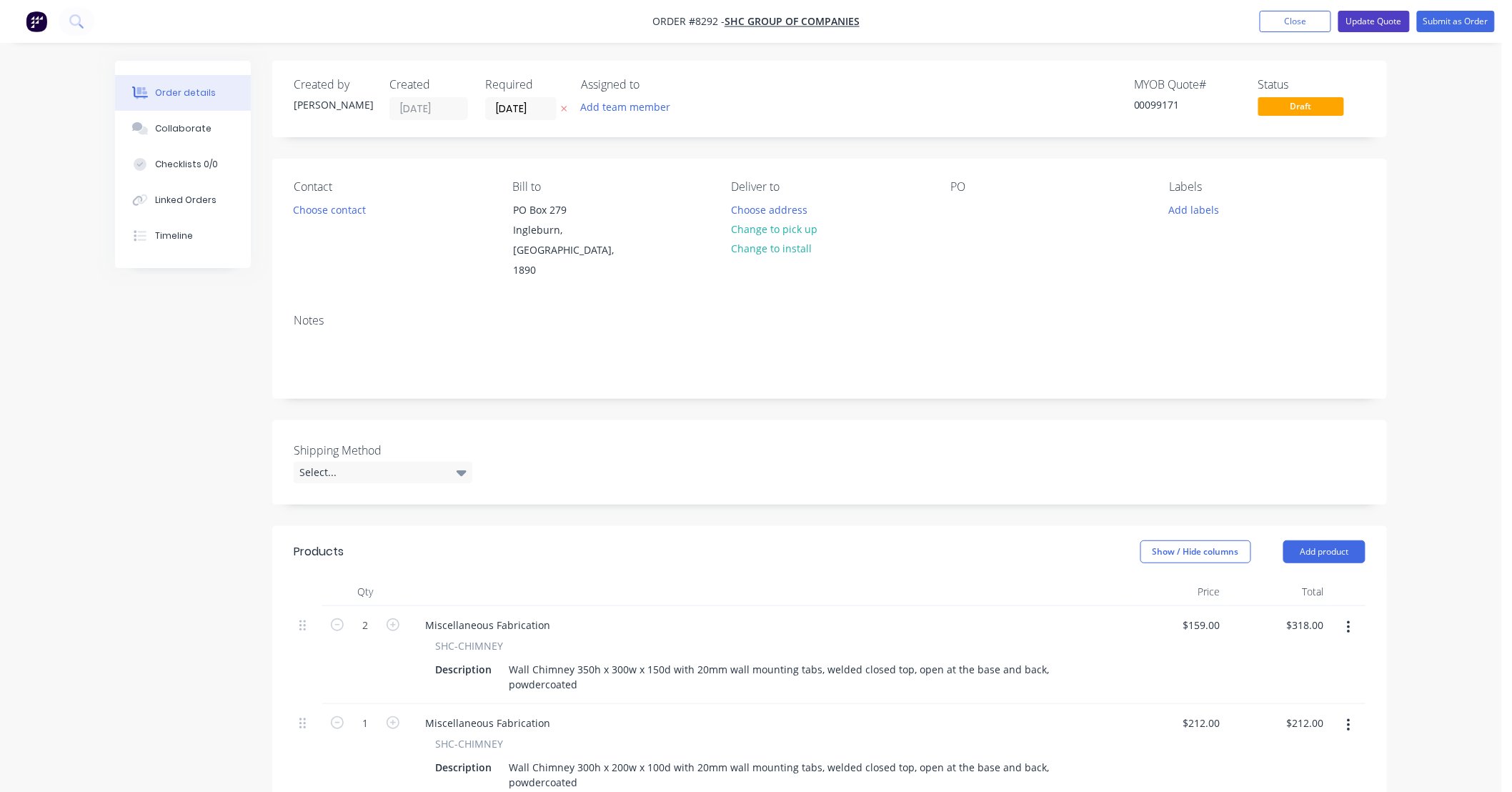
click at [1372, 20] on button "Update Quote" at bounding box center [1374, 21] width 72 height 21
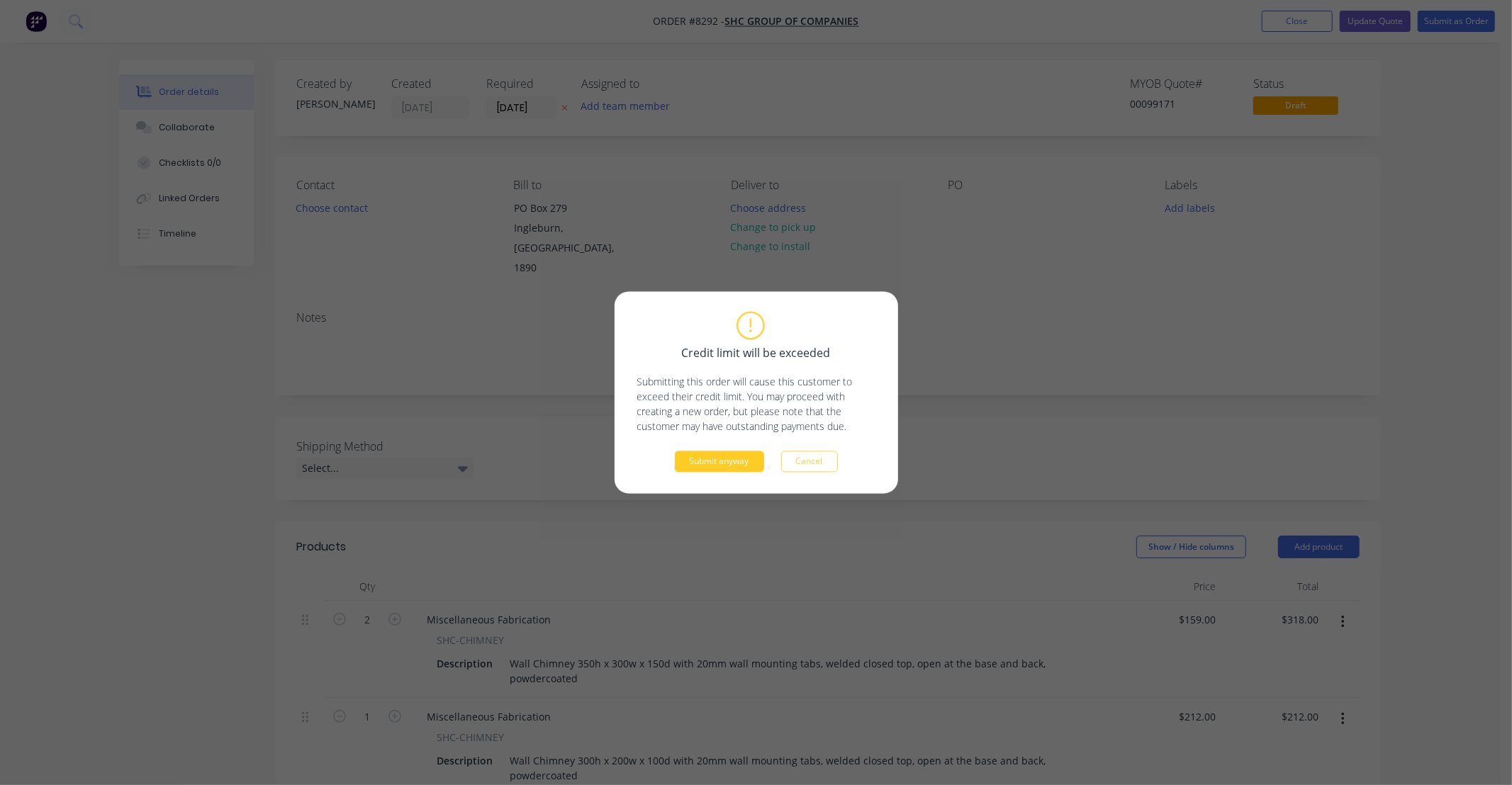
click at [706, 456] on button "Submit anyway" at bounding box center [719, 461] width 90 height 21
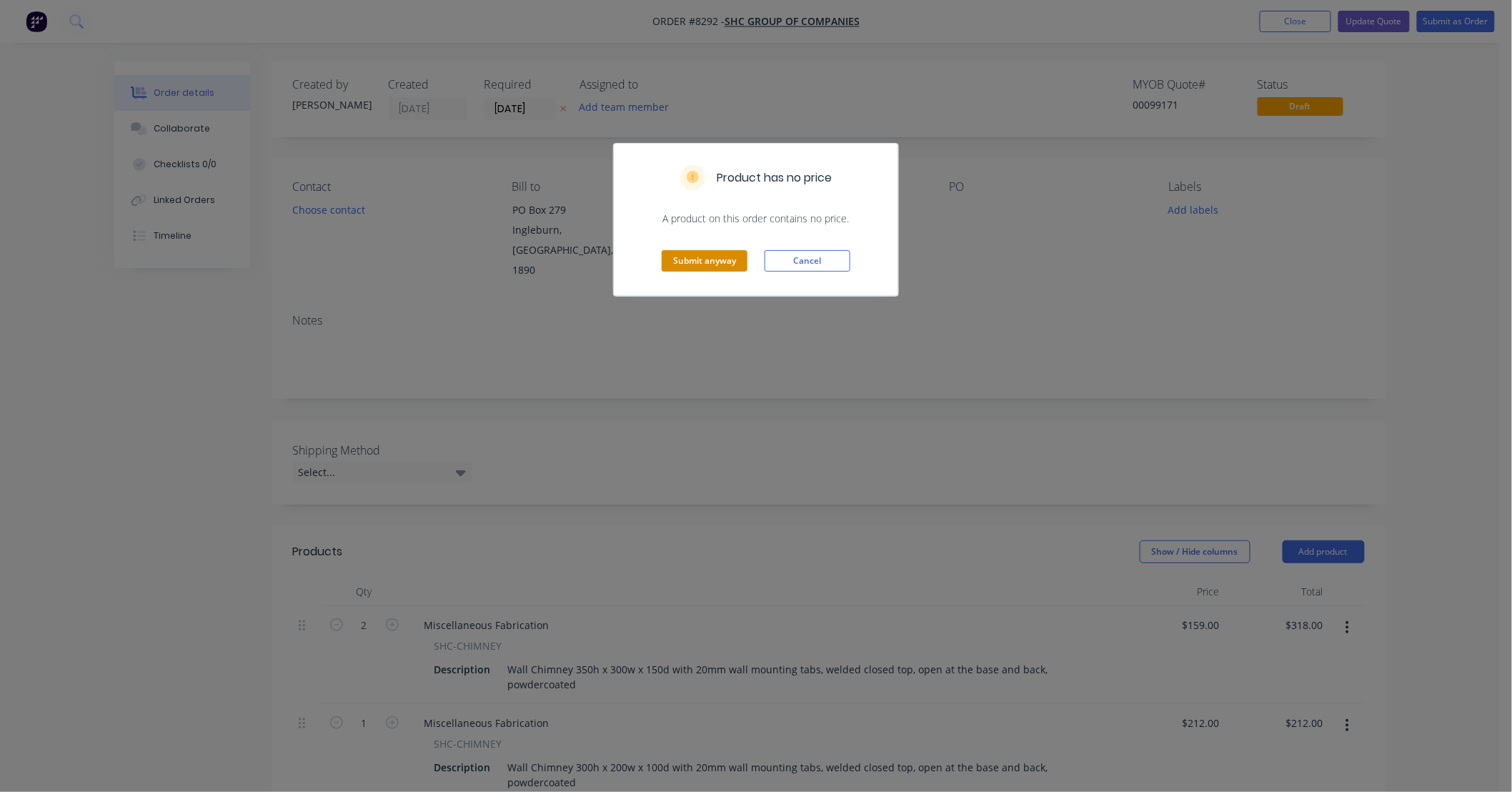
click at [718, 265] on button "Submit anyway" at bounding box center [704, 260] width 85 height 21
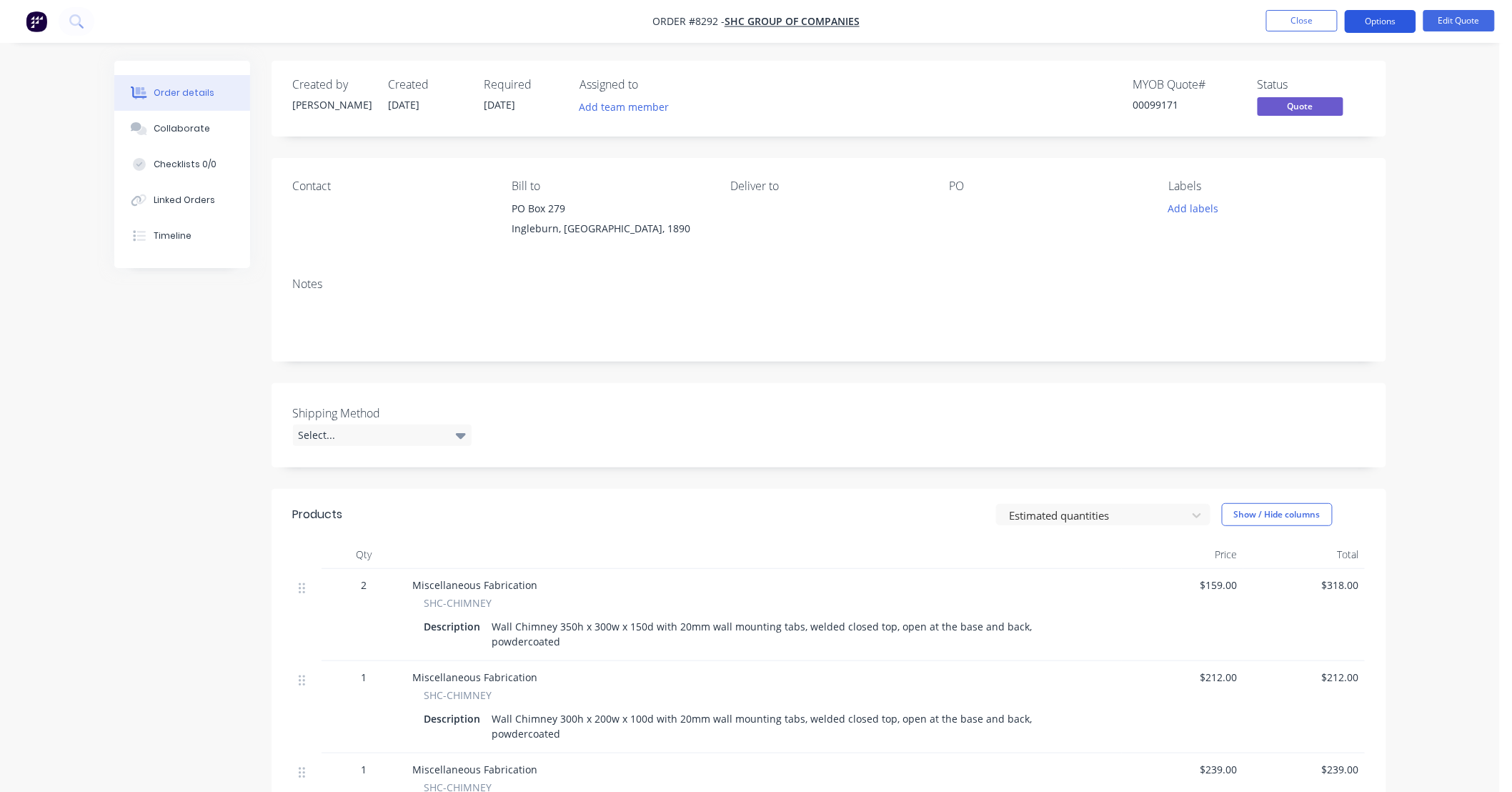
click at [1368, 24] on button "Options" at bounding box center [1380, 21] width 72 height 23
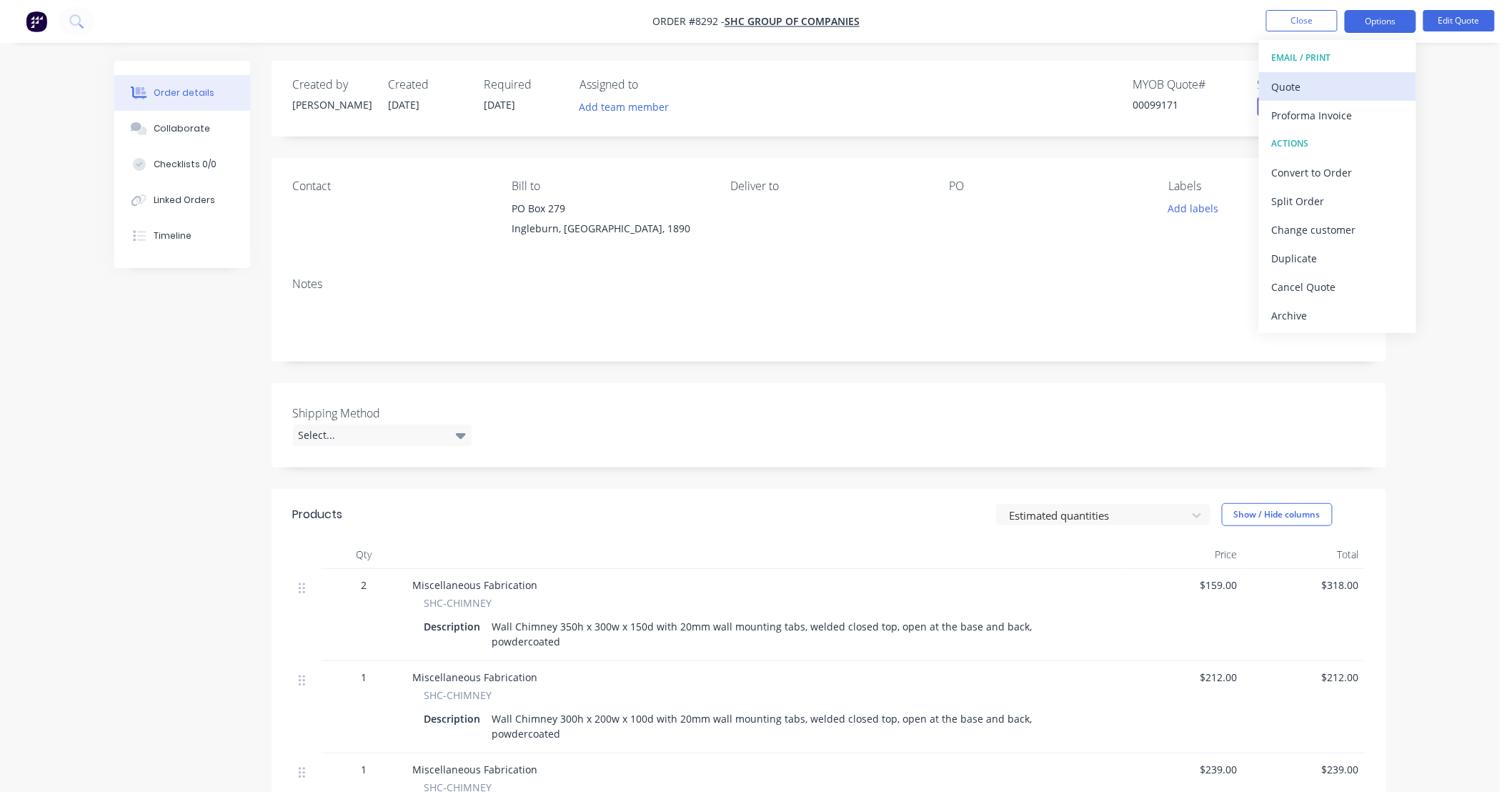
click at [1325, 90] on div "Quote" at bounding box center [1338, 86] width 132 height 20
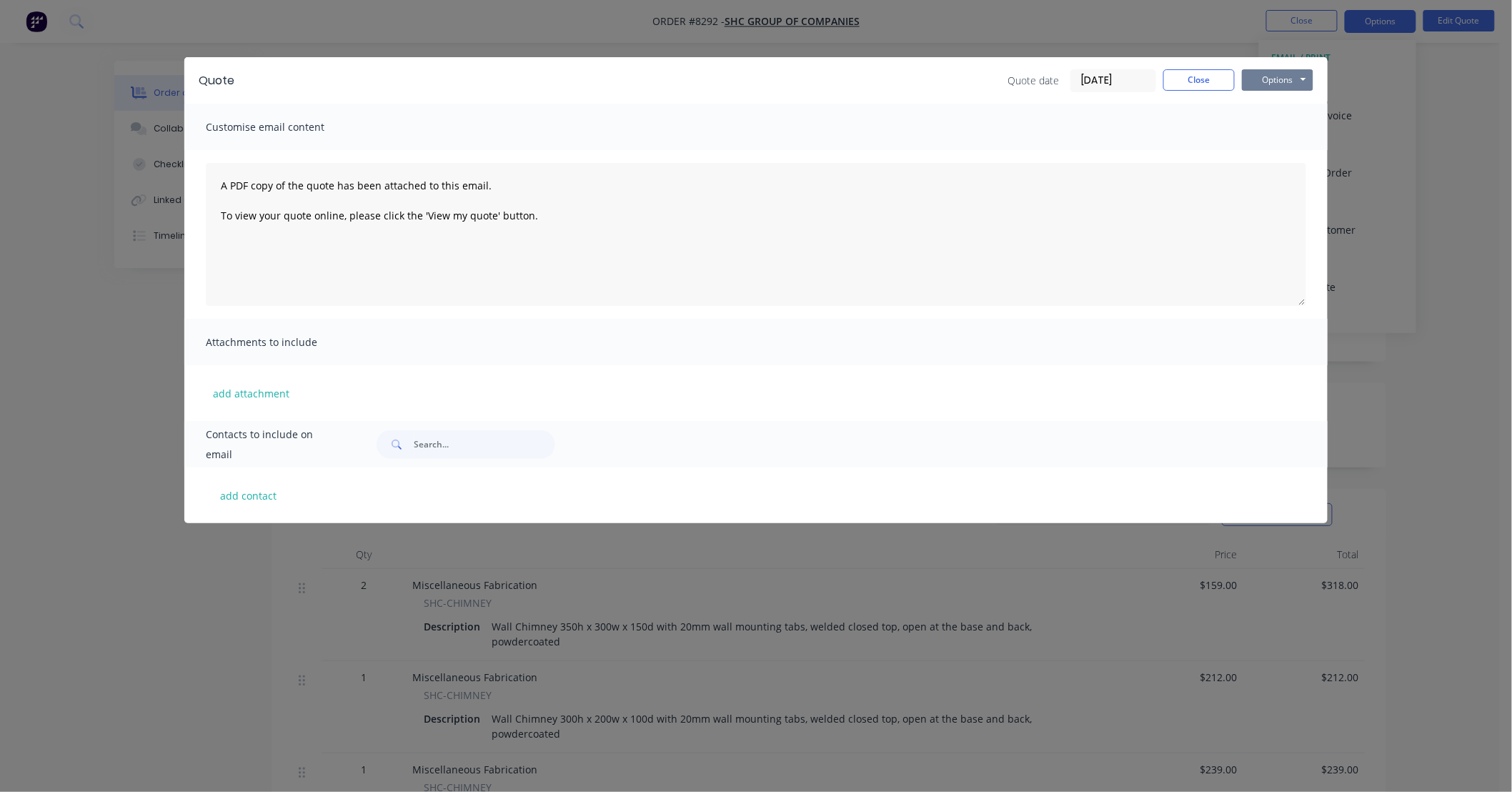
click at [1280, 79] on button "Options" at bounding box center [1278, 80] width 72 height 21
click at [1283, 100] on button "Preview" at bounding box center [1287, 105] width 91 height 24
drag, startPoint x: 1023, startPoint y: 8, endPoint x: 660, endPoint y: 294, distance: 462.1
click at [1024, 8] on div "Quote Quote date [DATE] Close Options Preview Print Email Customise email conte…" at bounding box center [756, 396] width 1512 height 792
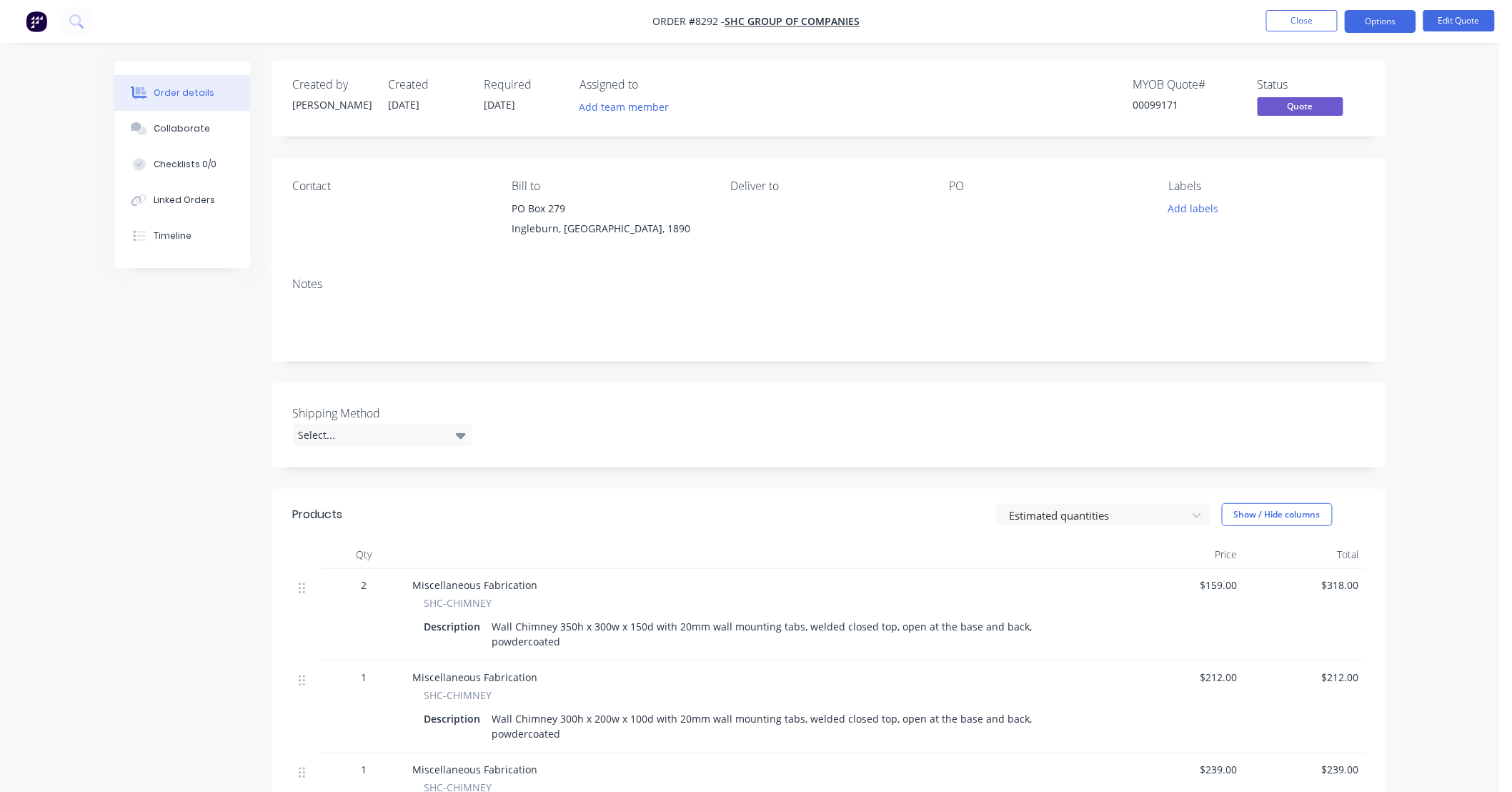
click at [1276, 24] on button "Close" at bounding box center [1302, 20] width 72 height 21
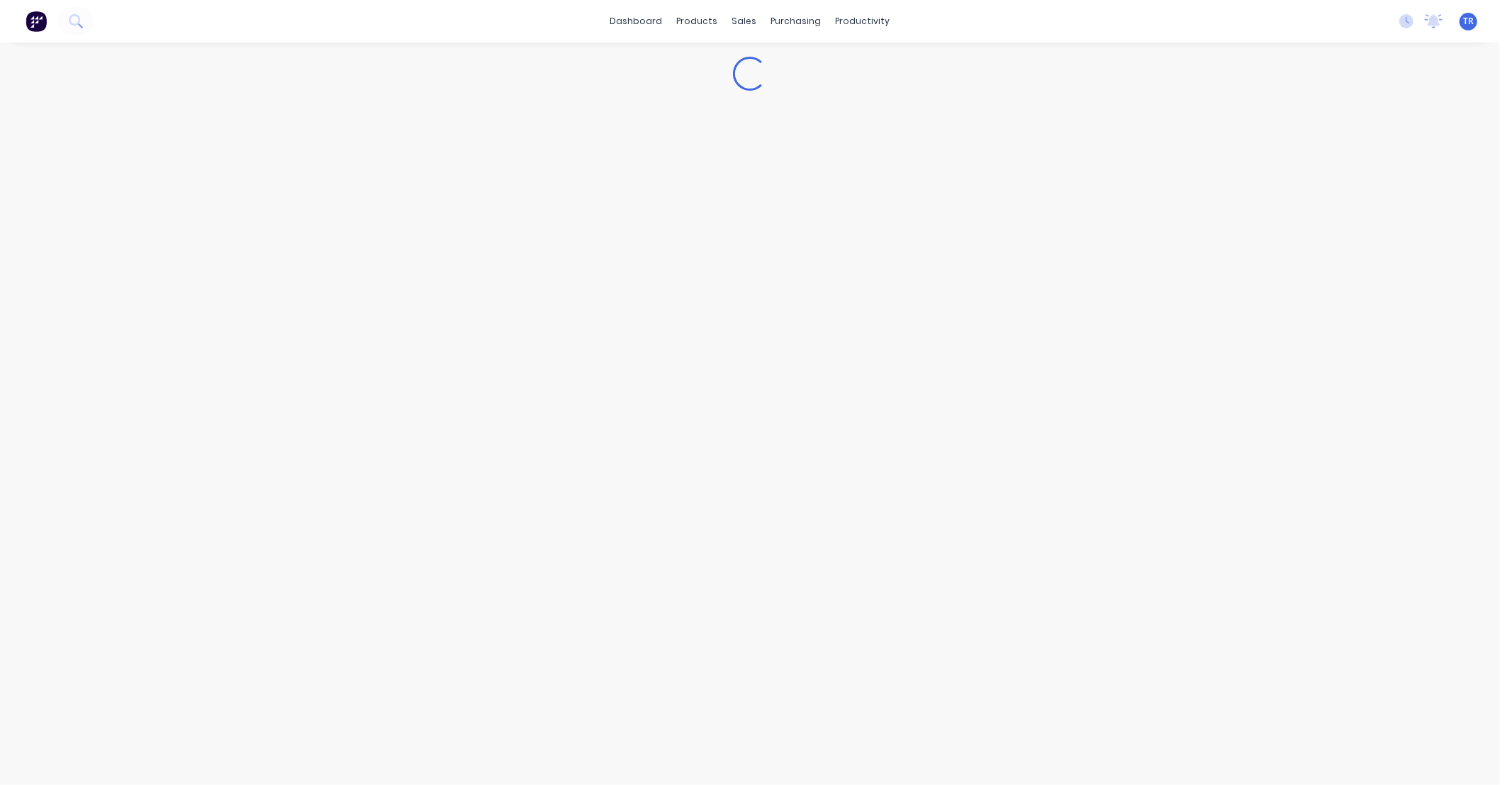
click at [1318, 240] on div "Loading..." at bounding box center [750, 414] width 1500 height 742
